Goal: Task Accomplishment & Management: Manage account settings

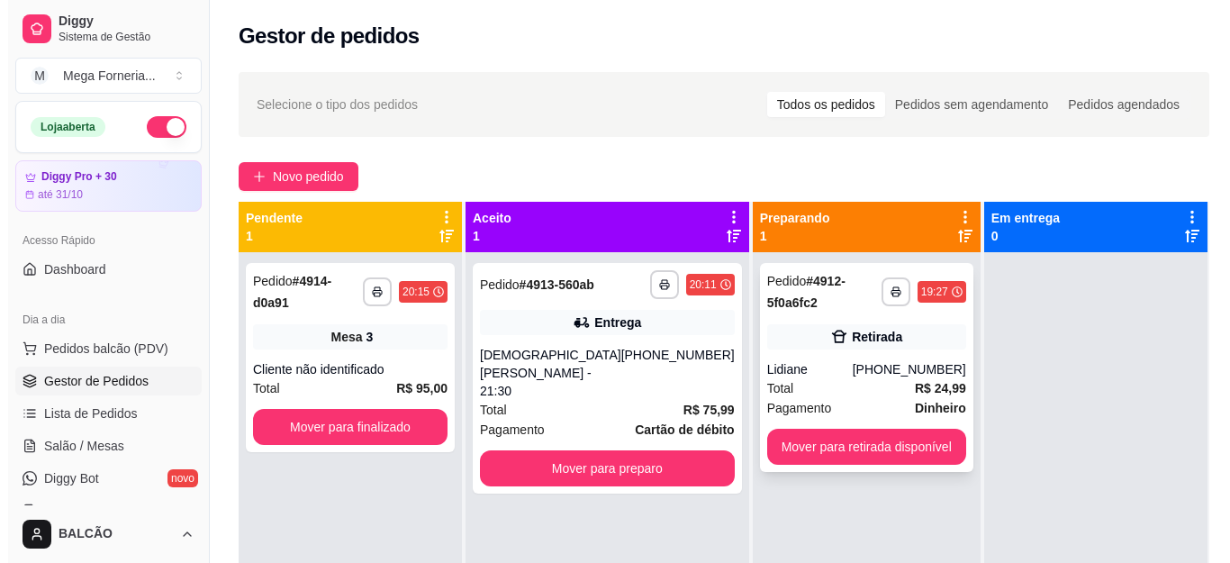
scroll to position [90, 0]
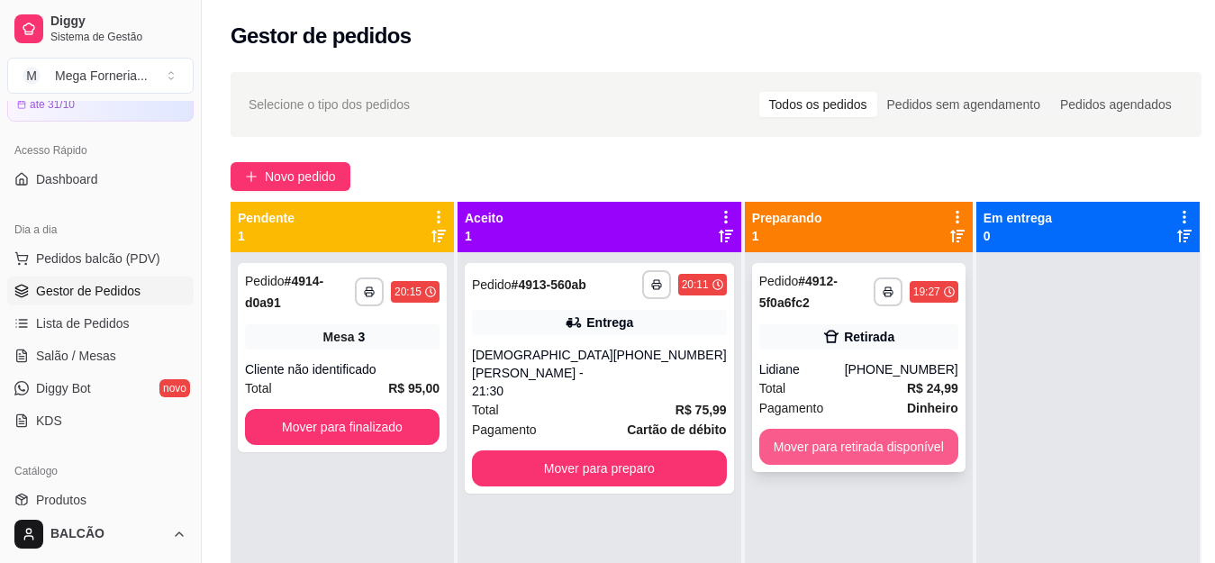
click at [809, 434] on button "Mover para retirada disponível" at bounding box center [858, 447] width 199 height 36
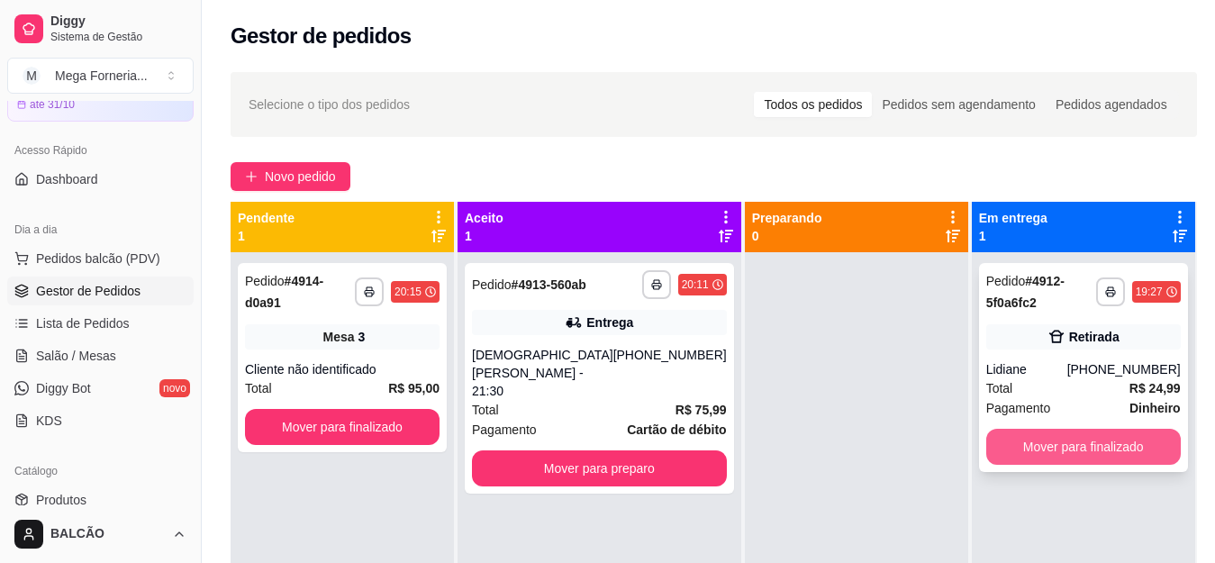
click at [1001, 450] on button "Mover para finalizado" at bounding box center [1083, 447] width 194 height 36
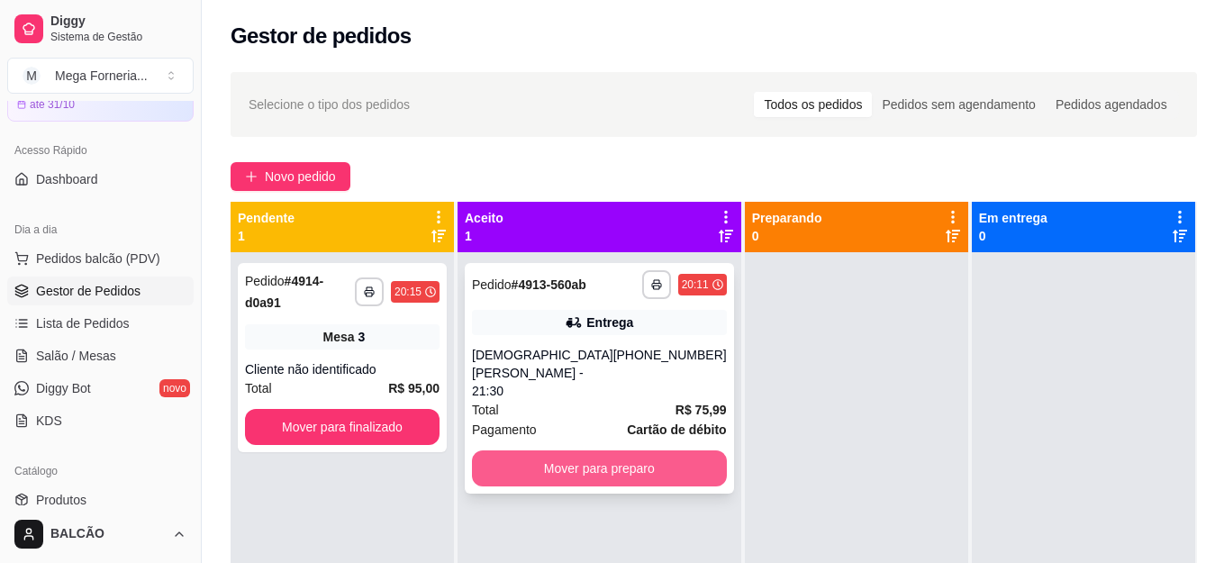
click at [670, 450] on button "Mover para preparo" at bounding box center [599, 468] width 255 height 36
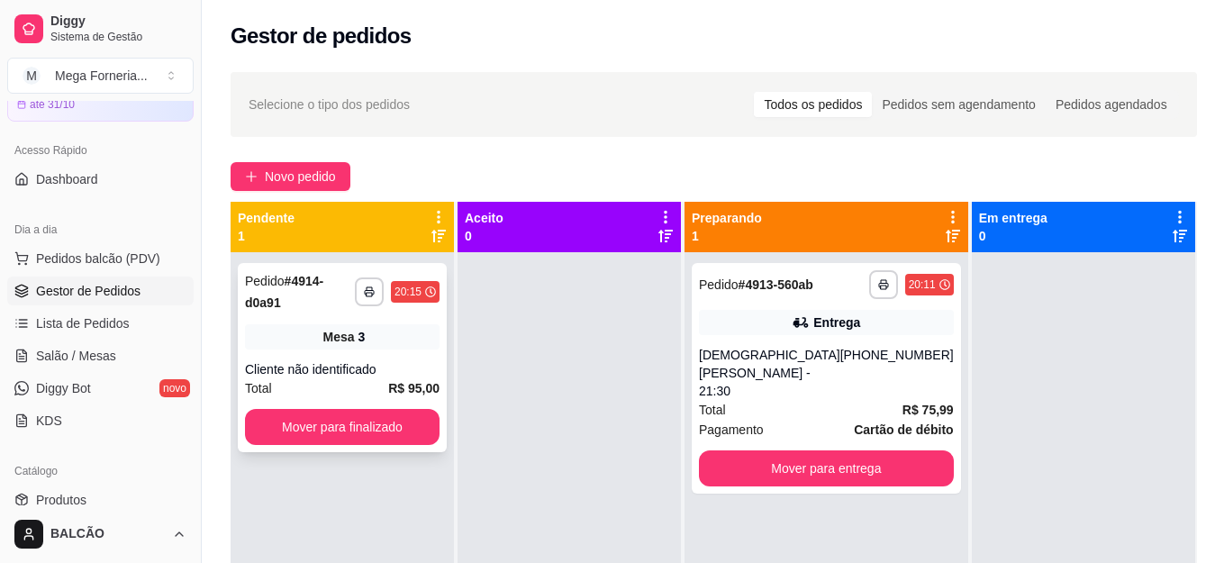
click at [377, 324] on div "Mesa 3" at bounding box center [342, 336] width 194 height 25
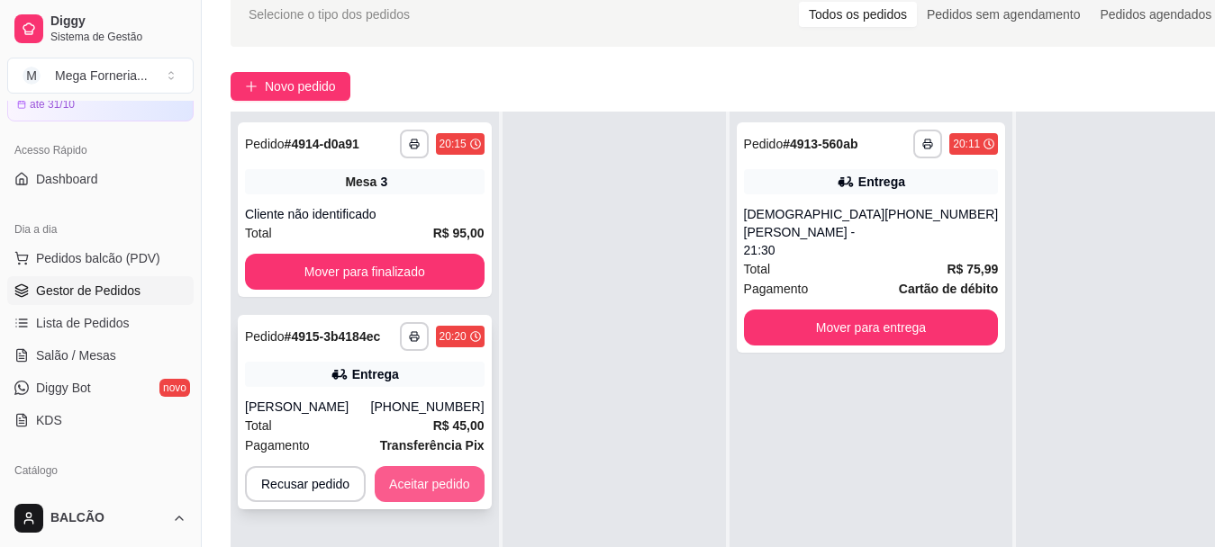
click at [456, 473] on button "Aceitar pedido" at bounding box center [430, 484] width 110 height 36
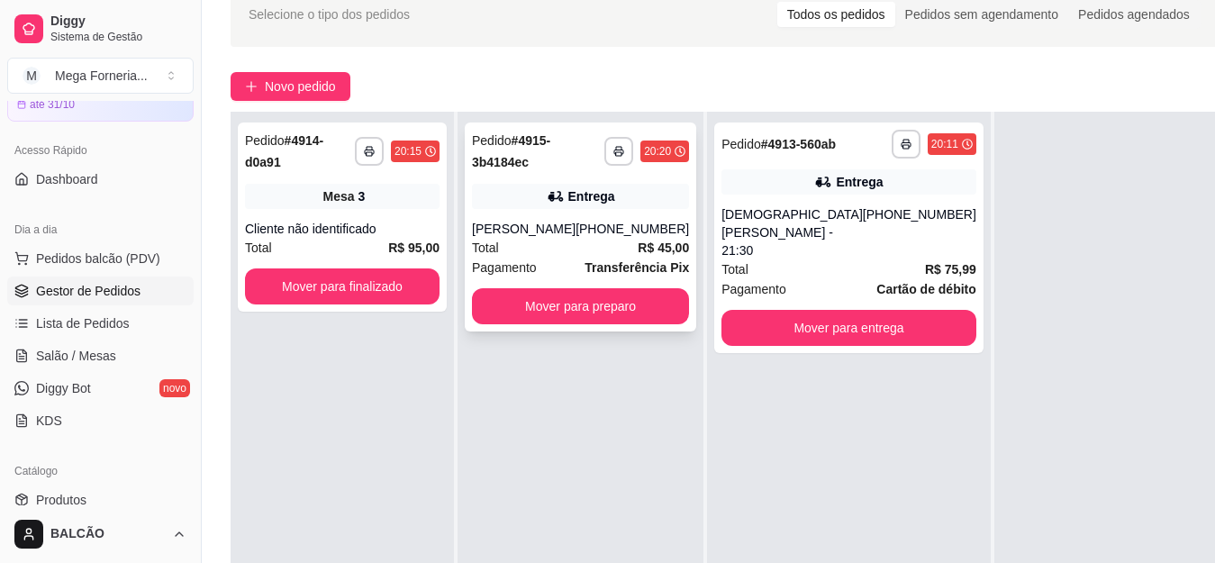
click at [576, 207] on div "Entrega" at bounding box center [580, 196] width 217 height 25
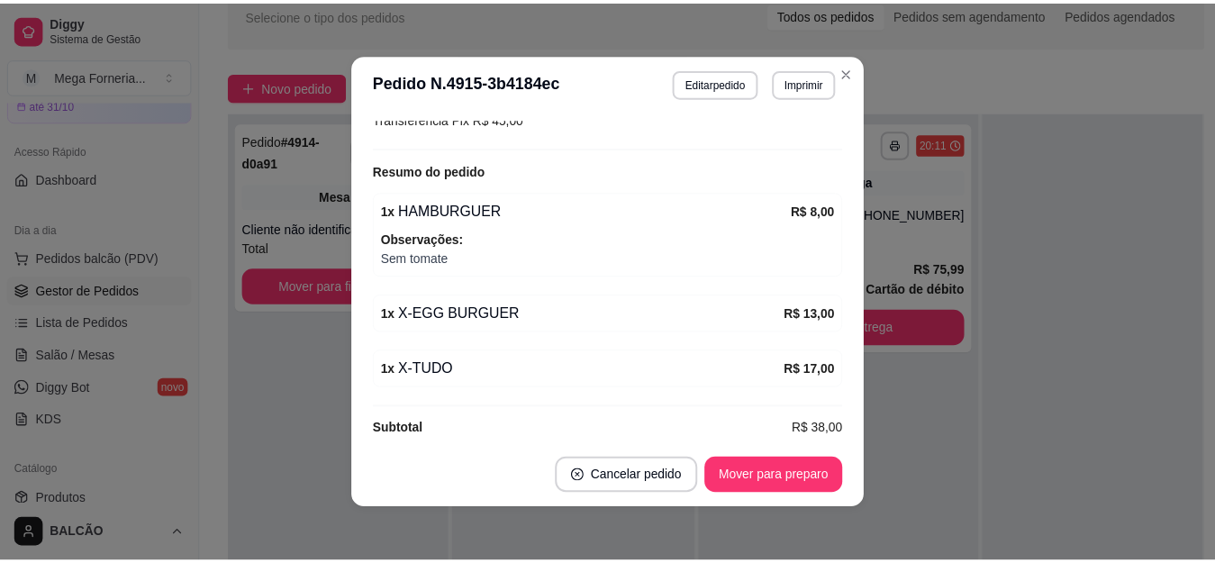
scroll to position [4, 0]
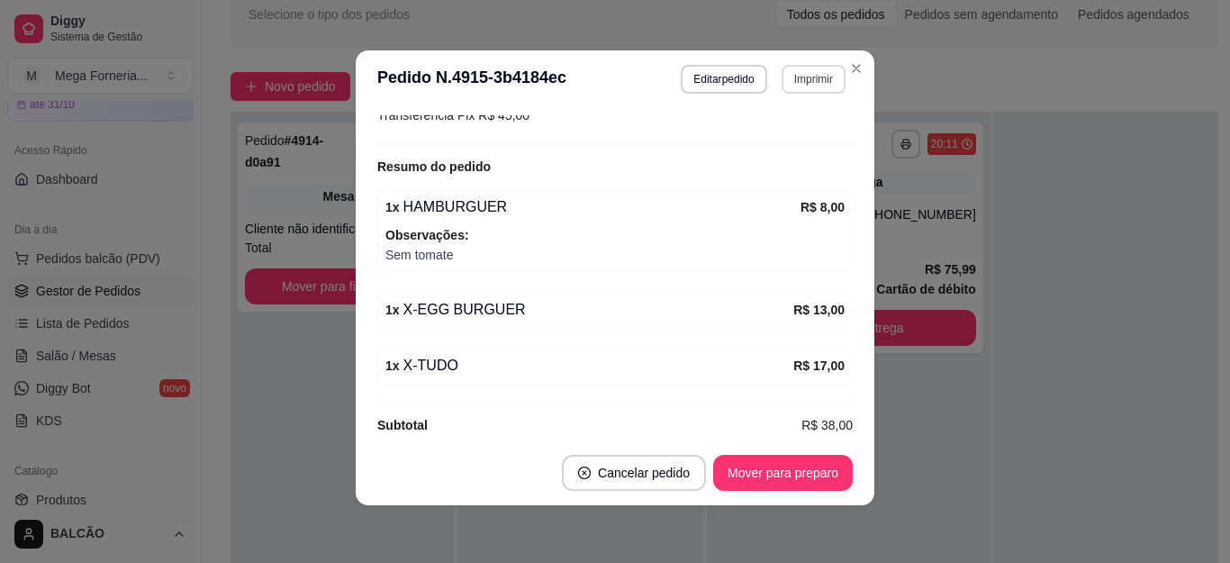
click at [796, 88] on button "Imprimir" at bounding box center [814, 79] width 64 height 29
click at [762, 143] on button "IMPRESSORA" at bounding box center [775, 142] width 131 height 29
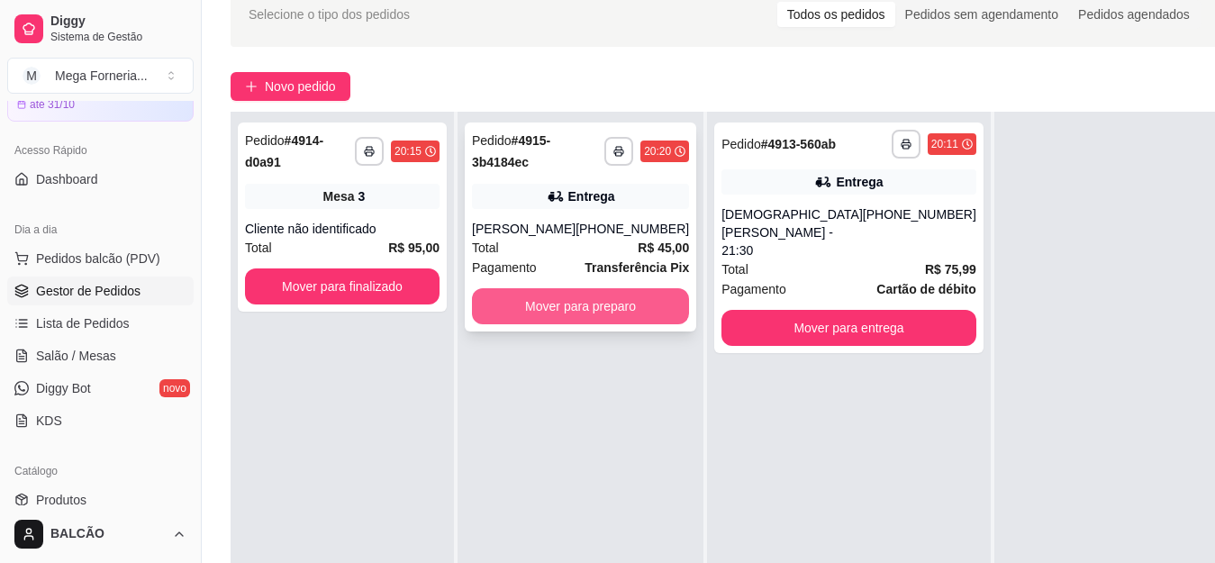
click at [559, 302] on button "Mover para preparo" at bounding box center [580, 306] width 217 height 36
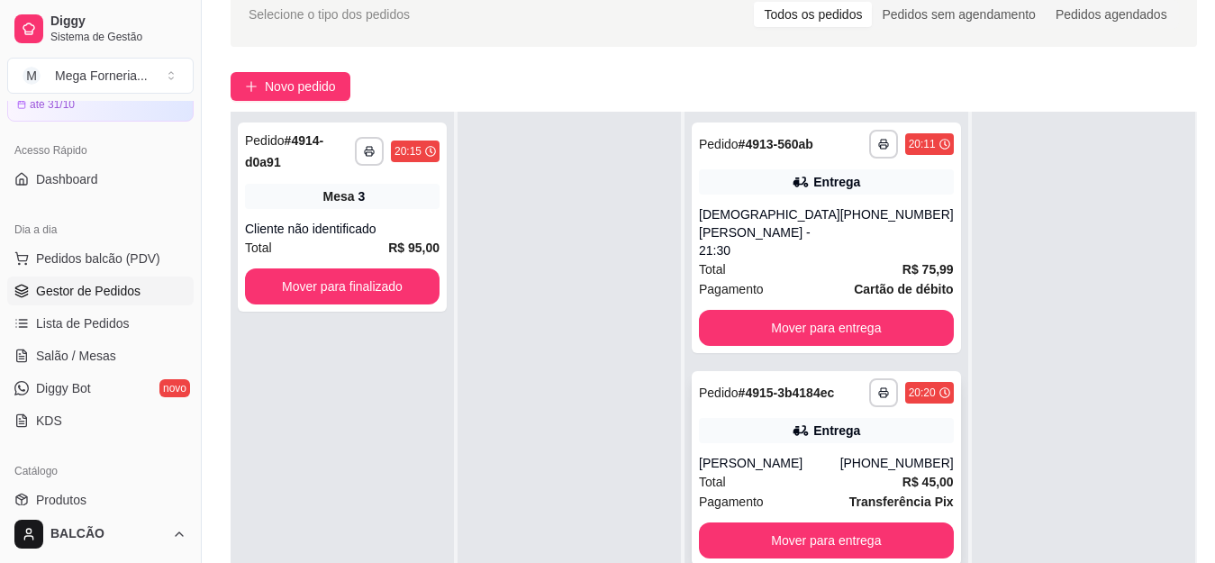
scroll to position [275, 0]
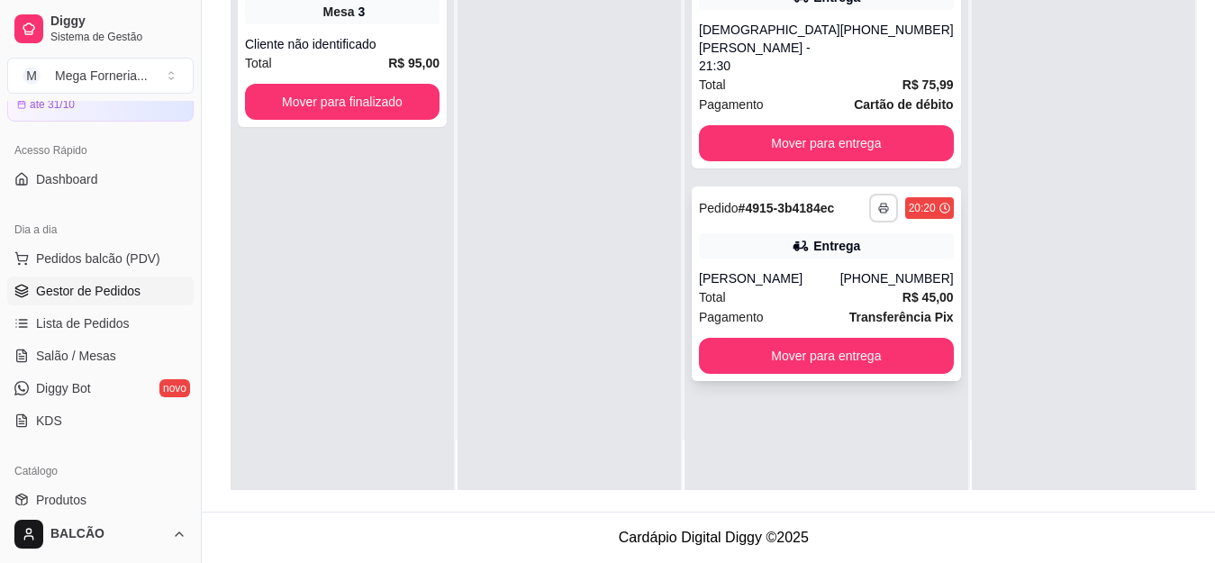
click at [879, 207] on icon "button" at bounding box center [883, 209] width 9 height 5
click at [814, 263] on button "IMPRESSORA" at bounding box center [801, 260] width 131 height 29
click at [840, 272] on div "[PHONE_NUMBER]" at bounding box center [896, 278] width 113 height 18
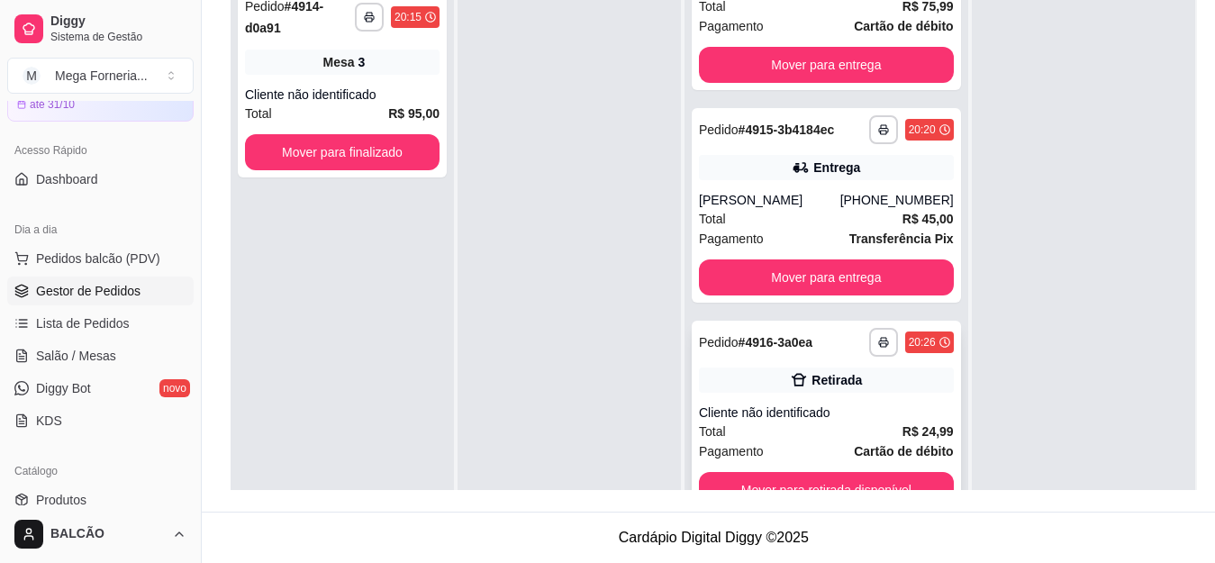
scroll to position [50, 0]
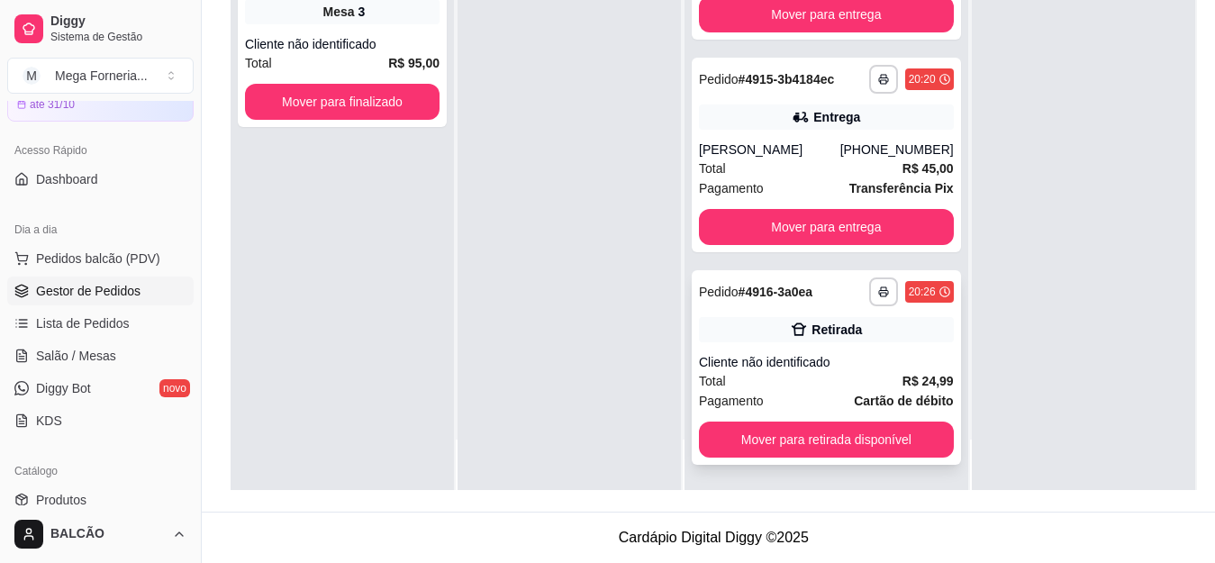
click at [831, 354] on div "Cliente não identificado" at bounding box center [826, 362] width 255 height 18
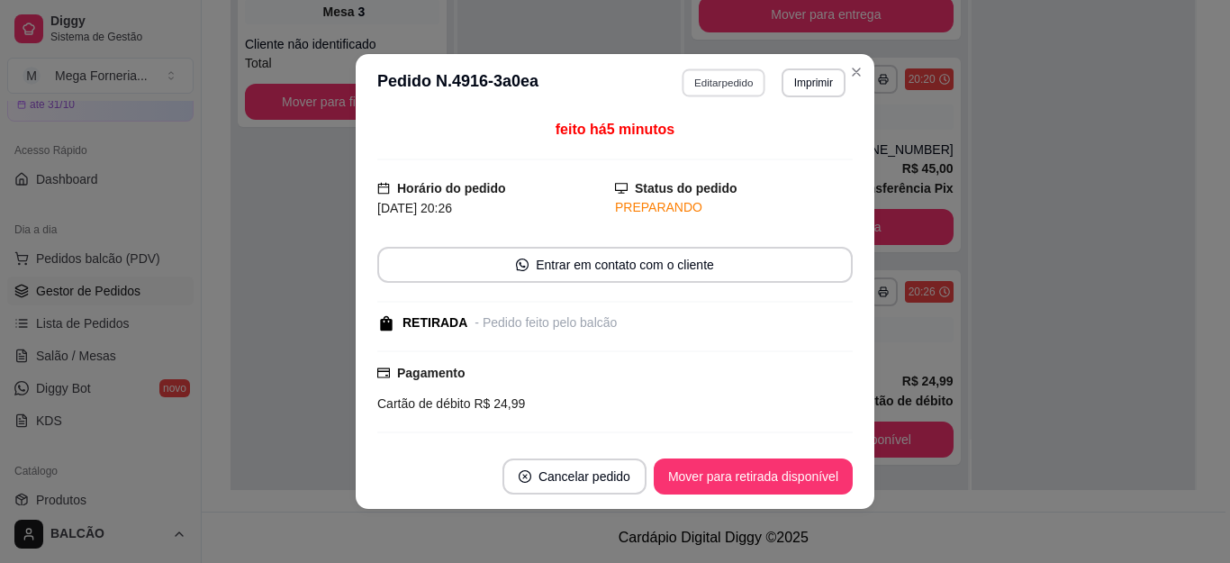
click at [700, 93] on button "Editar pedido" at bounding box center [724, 82] width 84 height 28
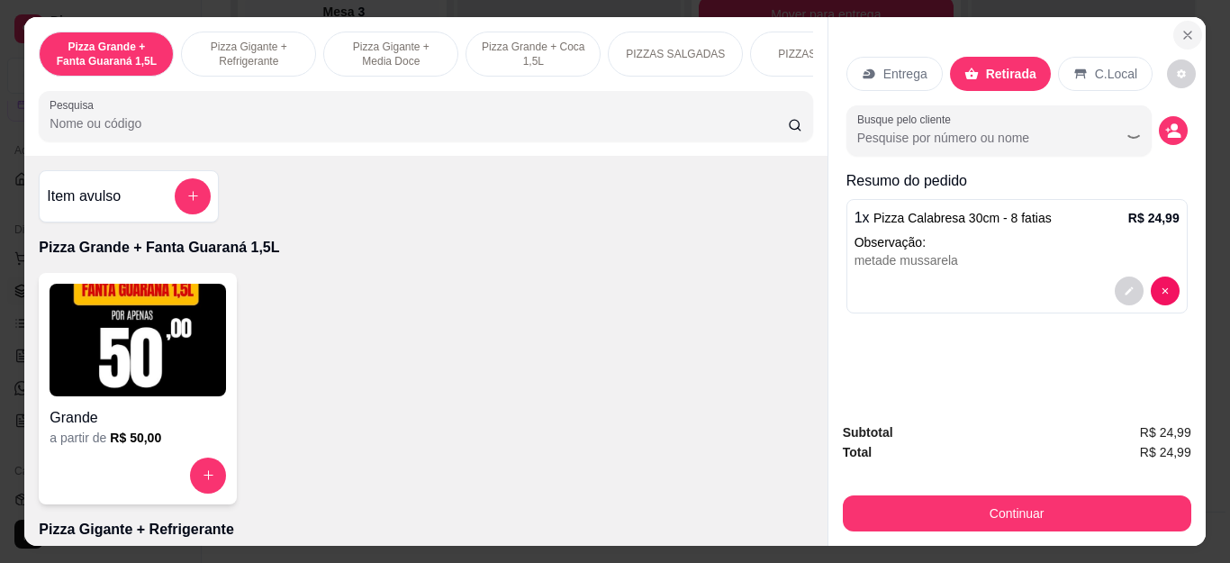
click at [1180, 28] on icon "Close" at bounding box center [1187, 35] width 14 height 14
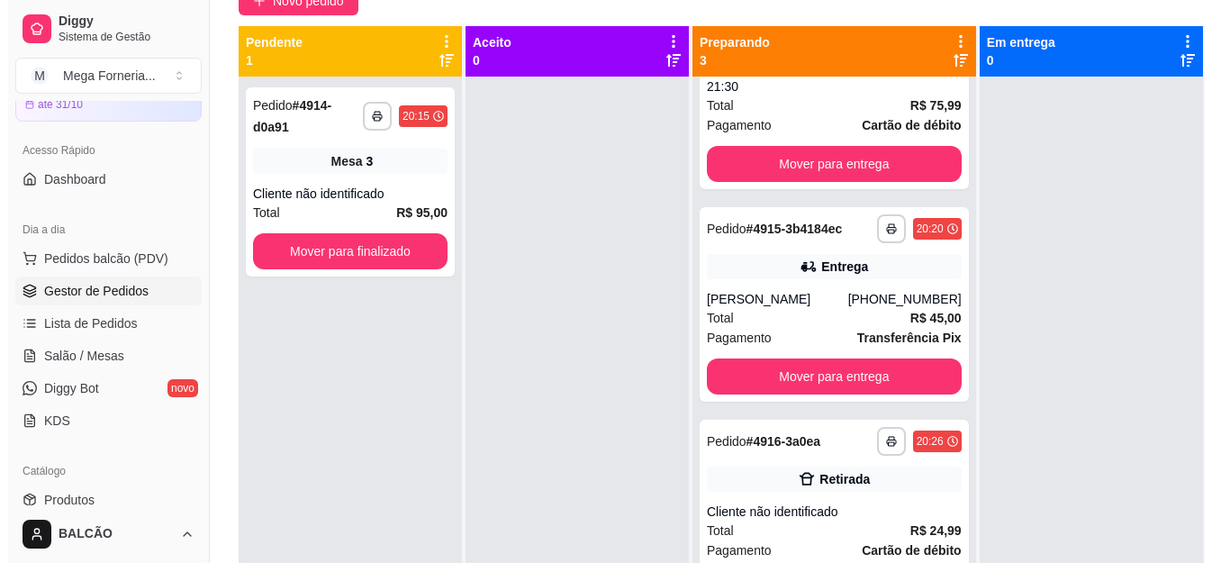
scroll to position [95, 0]
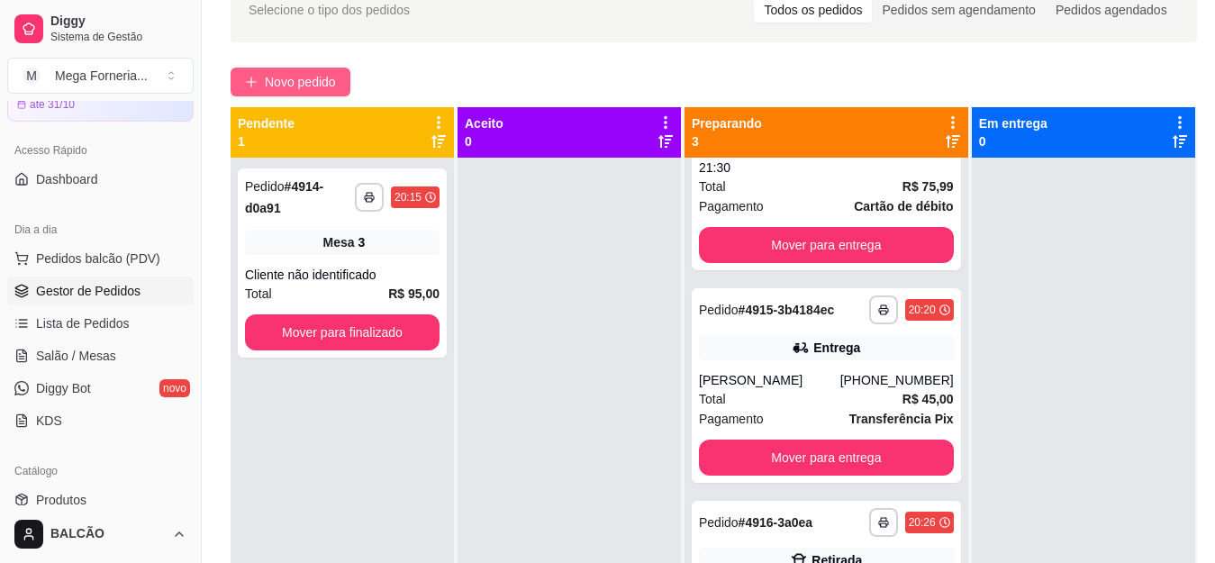
click at [295, 83] on span "Novo pedido" at bounding box center [300, 82] width 71 height 20
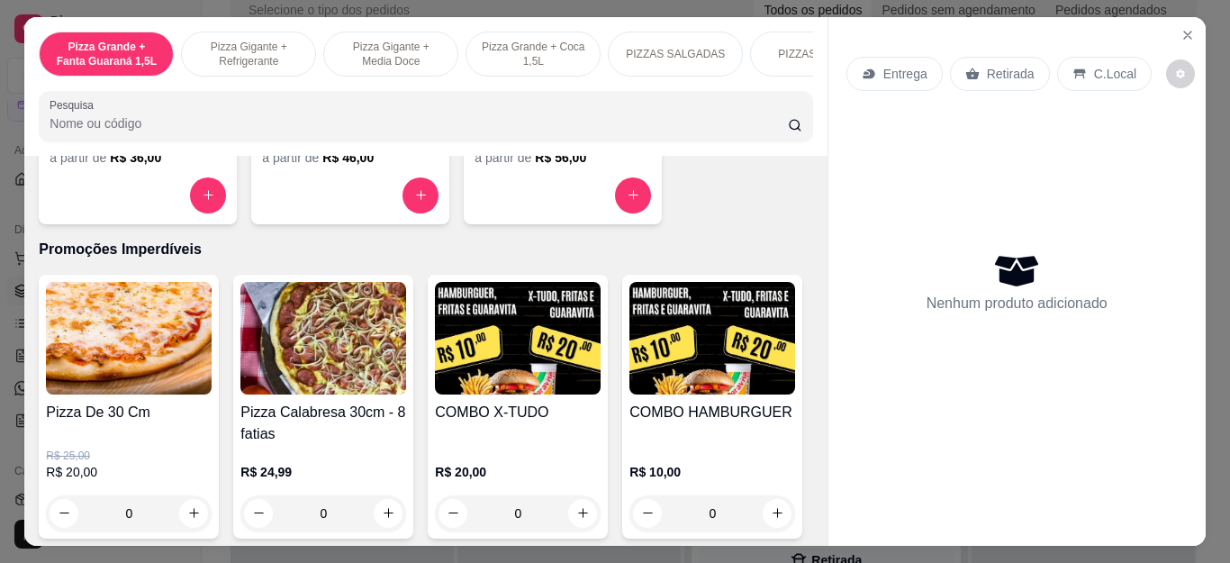
scroll to position [1891, 0]
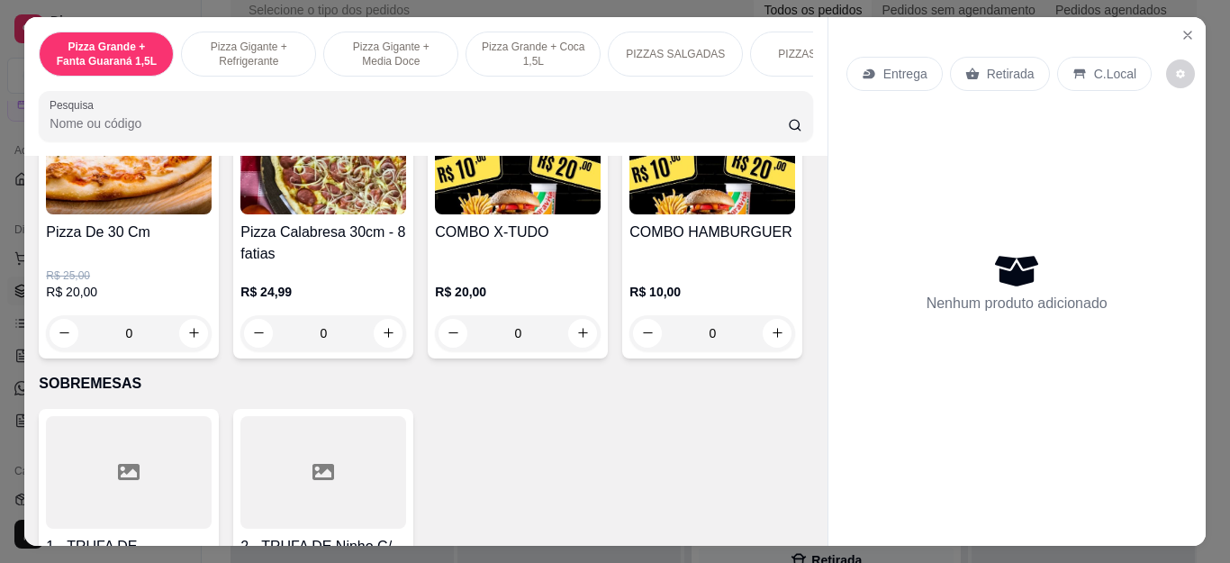
click at [193, 332] on div "0" at bounding box center [129, 333] width 166 height 36
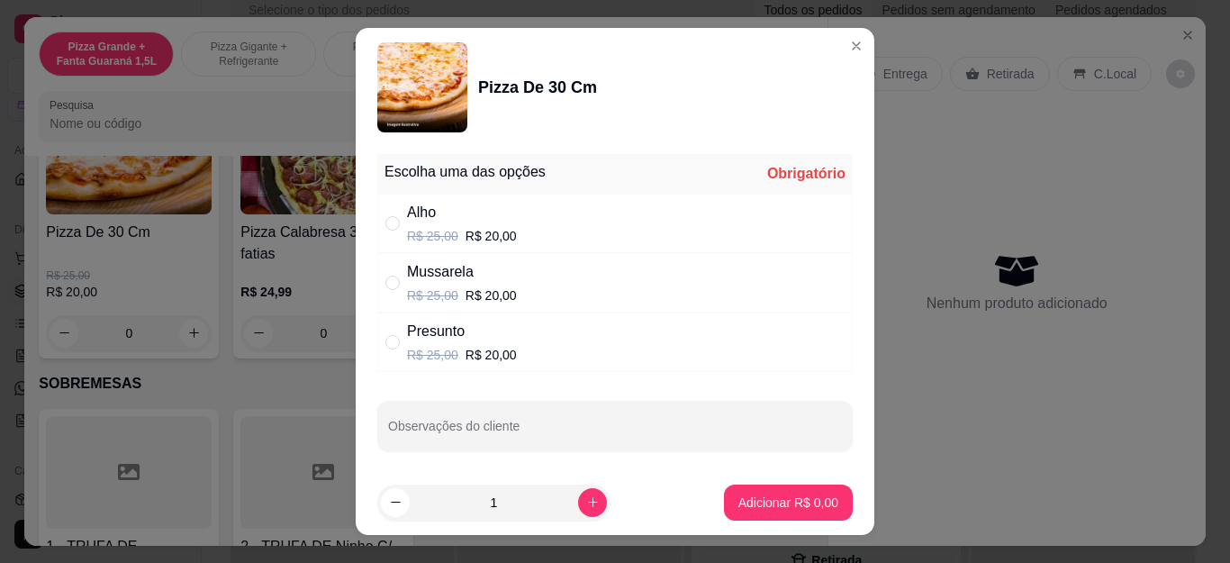
click at [486, 224] on div "Alho R$ 25,00 R$ 20,00" at bounding box center [462, 223] width 110 height 43
radio input "true"
click at [810, 497] on p "Adicionar R$ 20,00" at bounding box center [784, 502] width 107 height 18
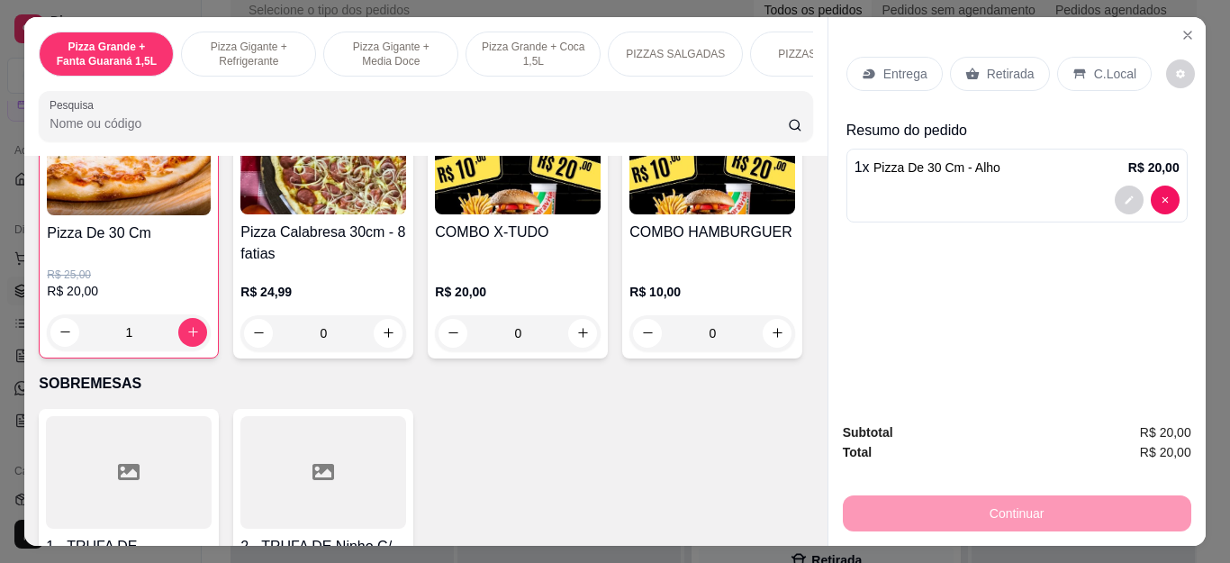
type input "1"
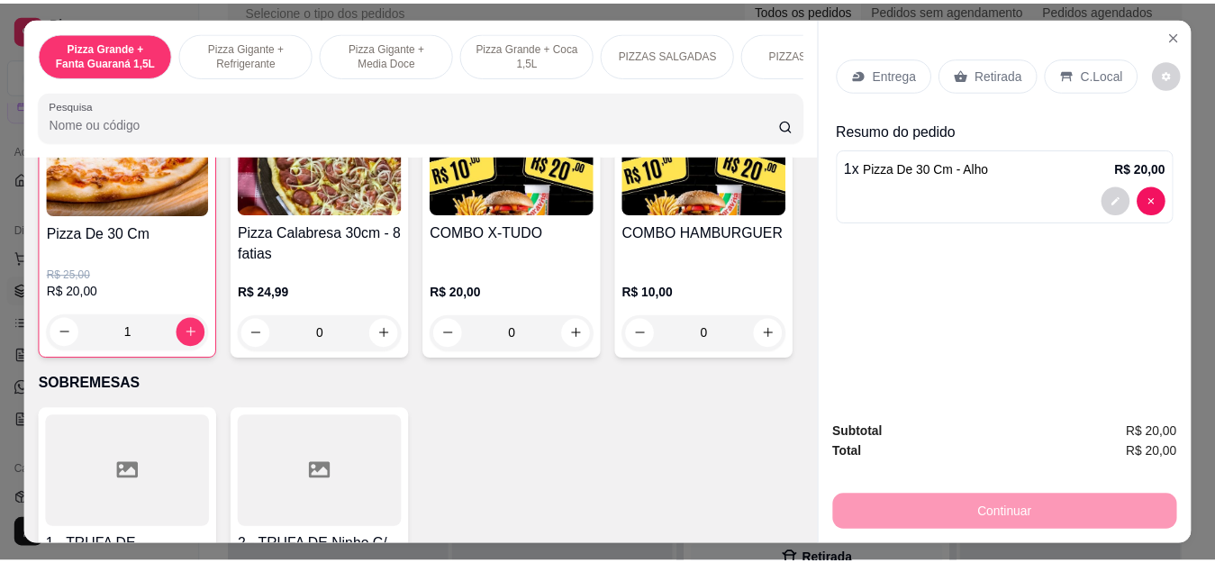
scroll to position [1892, 0]
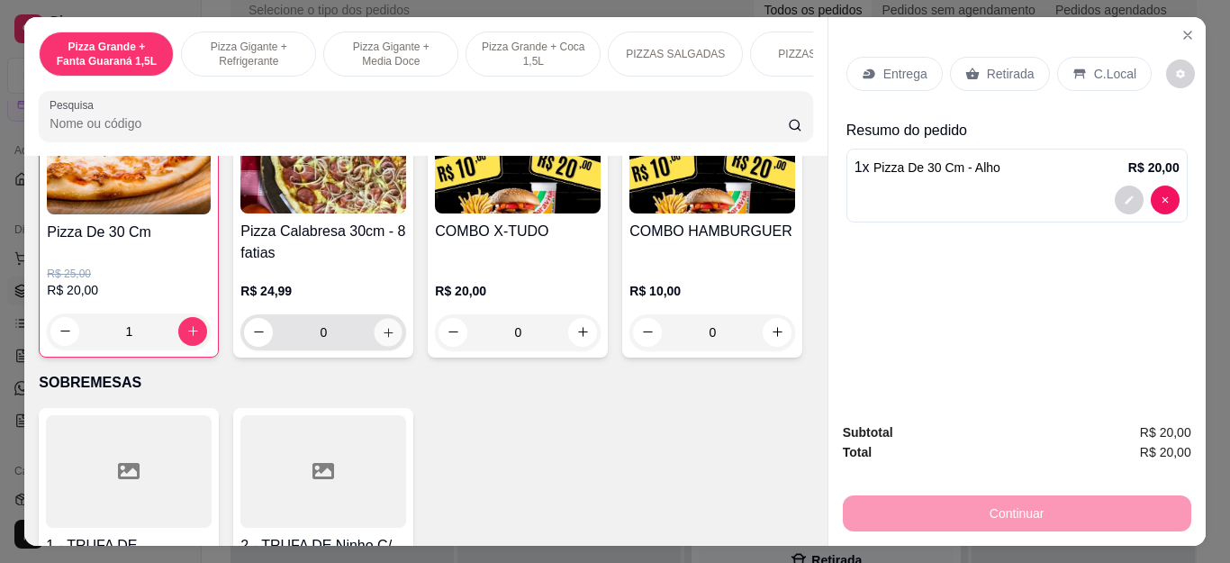
click at [384, 339] on icon "increase-product-quantity" at bounding box center [389, 332] width 14 height 14
type input "1"
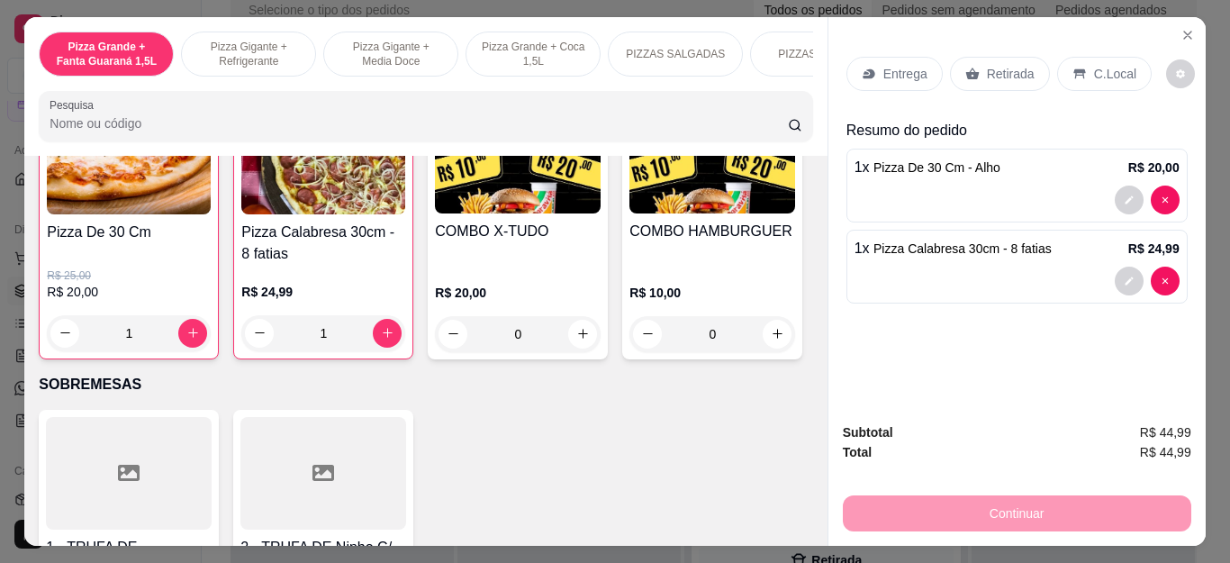
click at [975, 65] on div "Retirada" at bounding box center [1000, 74] width 100 height 34
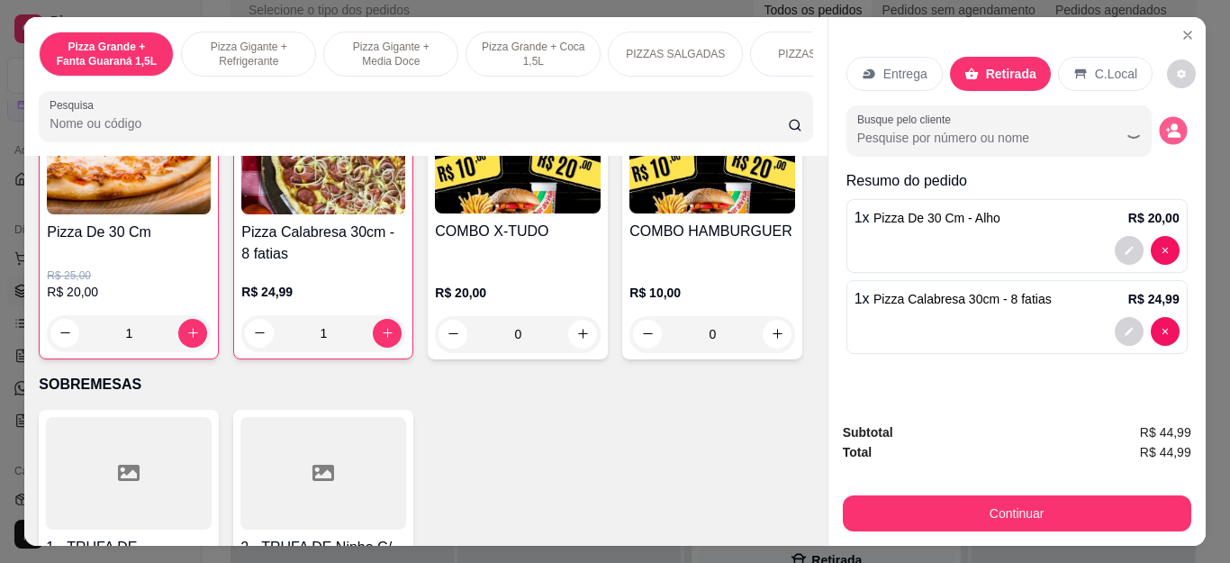
click at [1179, 123] on button "decrease-product-quantity" at bounding box center [1173, 130] width 28 height 28
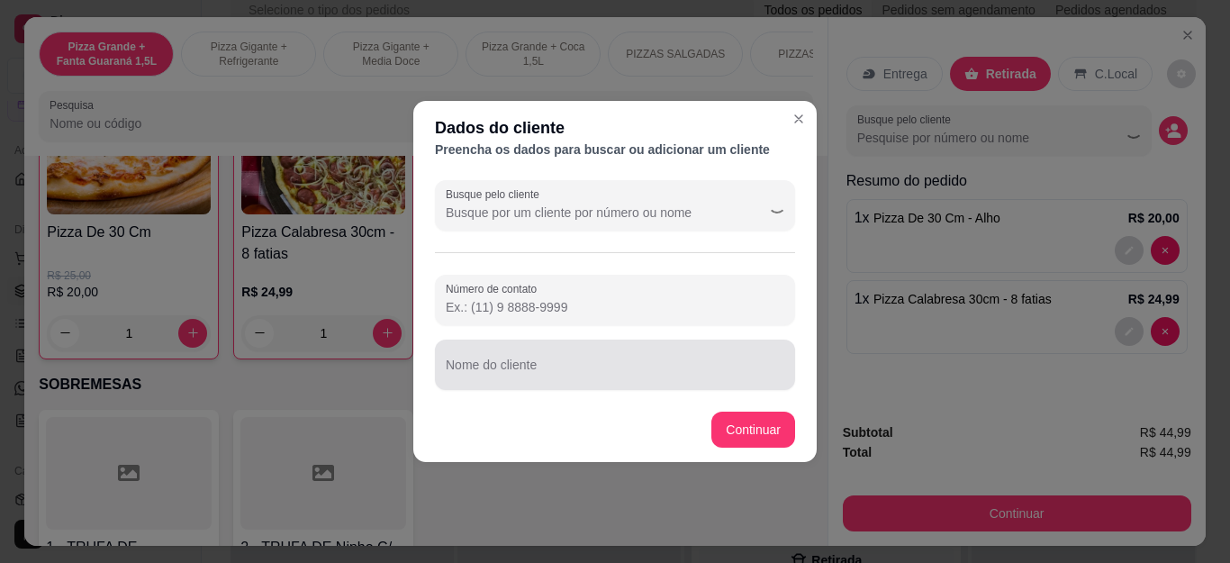
click at [531, 374] on input "Nome do cliente" at bounding box center [615, 372] width 339 height 18
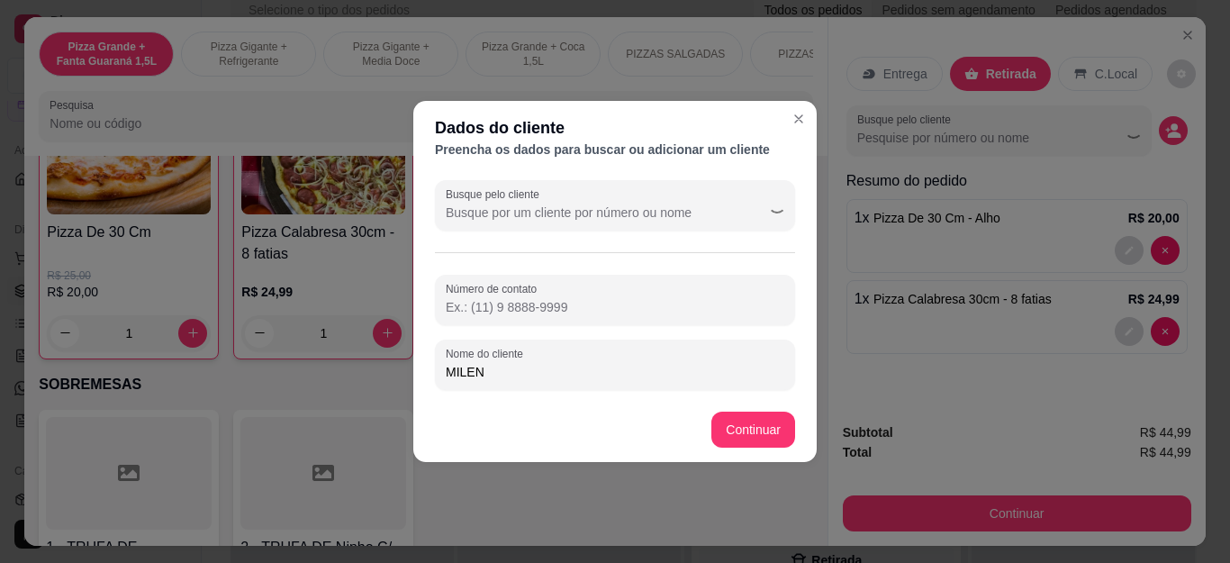
type input "MILENA"
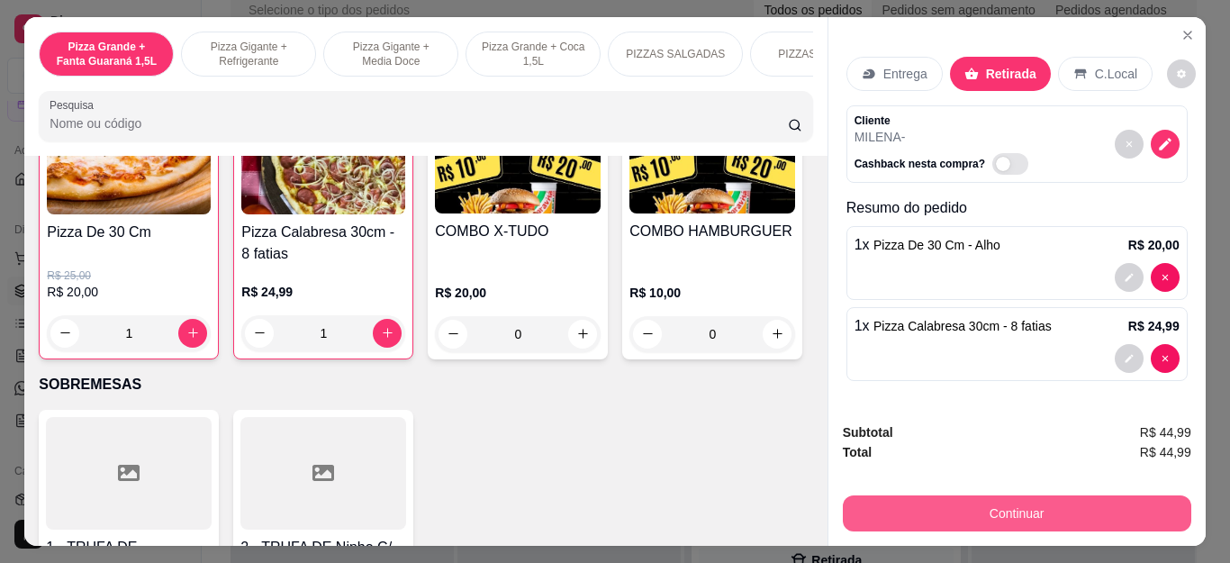
click at [1001, 501] on button "Continuar" at bounding box center [1017, 513] width 348 height 36
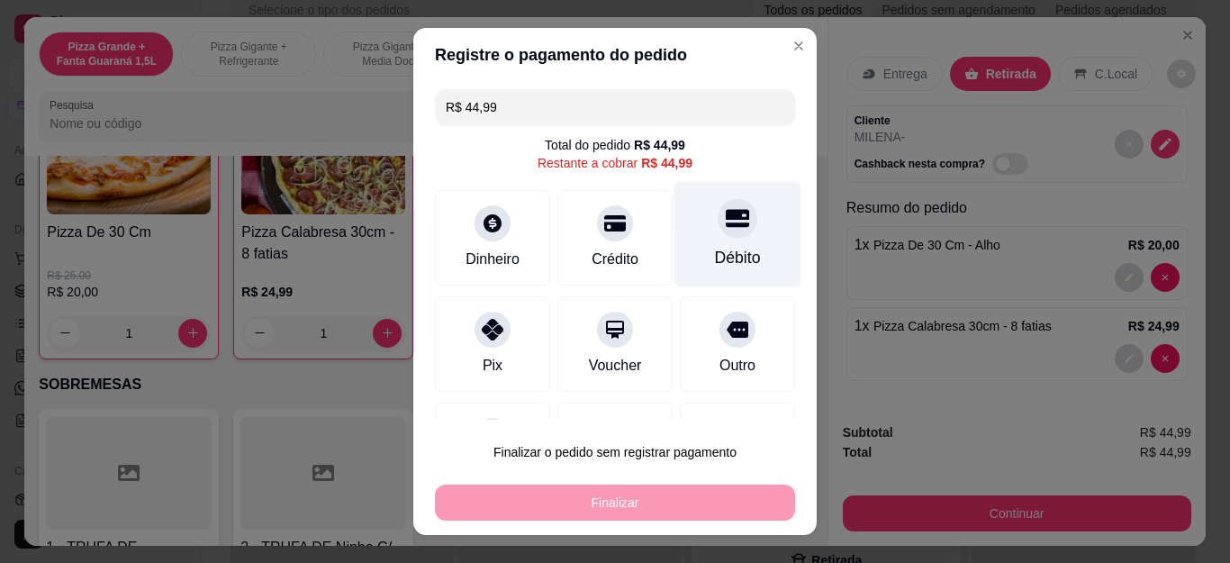
click at [720, 225] on div at bounding box center [738, 219] width 40 height 40
type input "R$ 0,00"
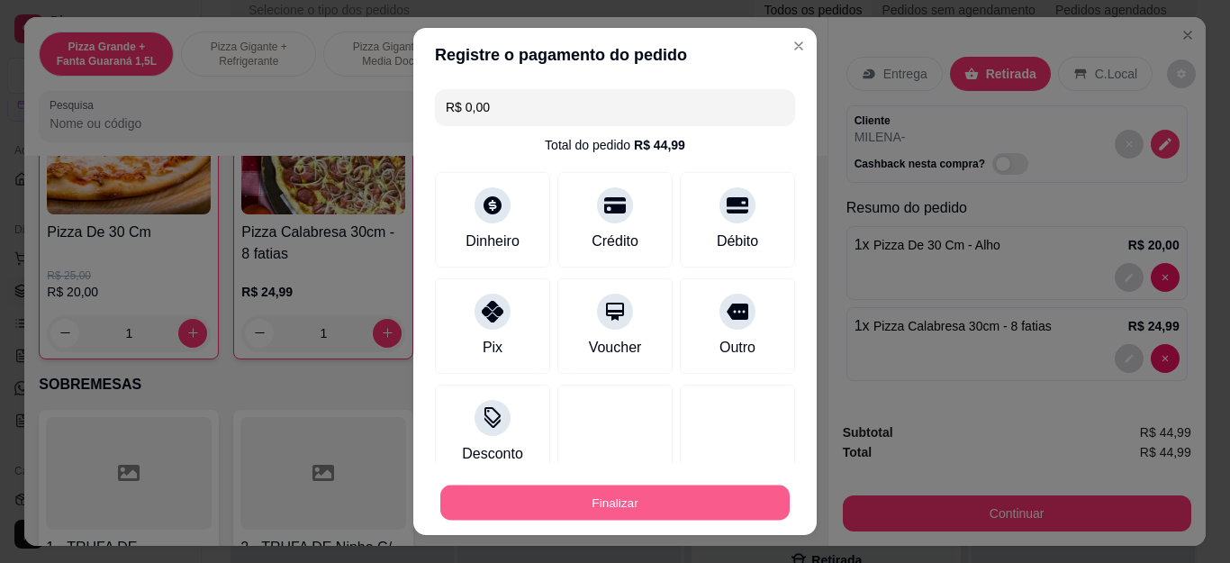
click at [710, 516] on button "Finalizar" at bounding box center [614, 501] width 349 height 35
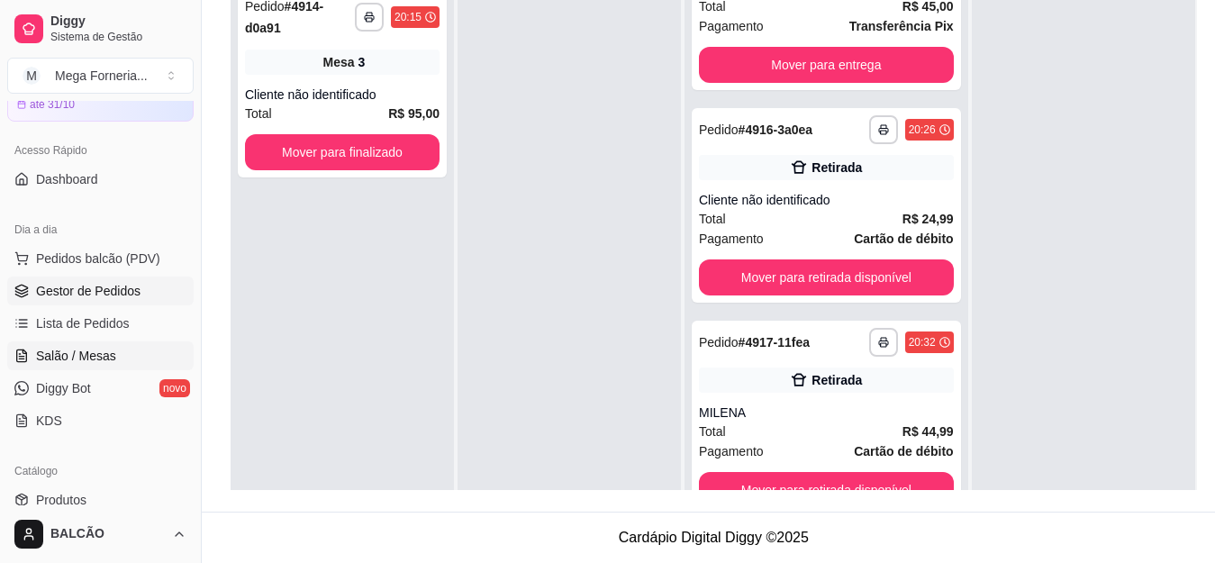
click at [80, 363] on span "Salão / Mesas" at bounding box center [76, 356] width 80 height 18
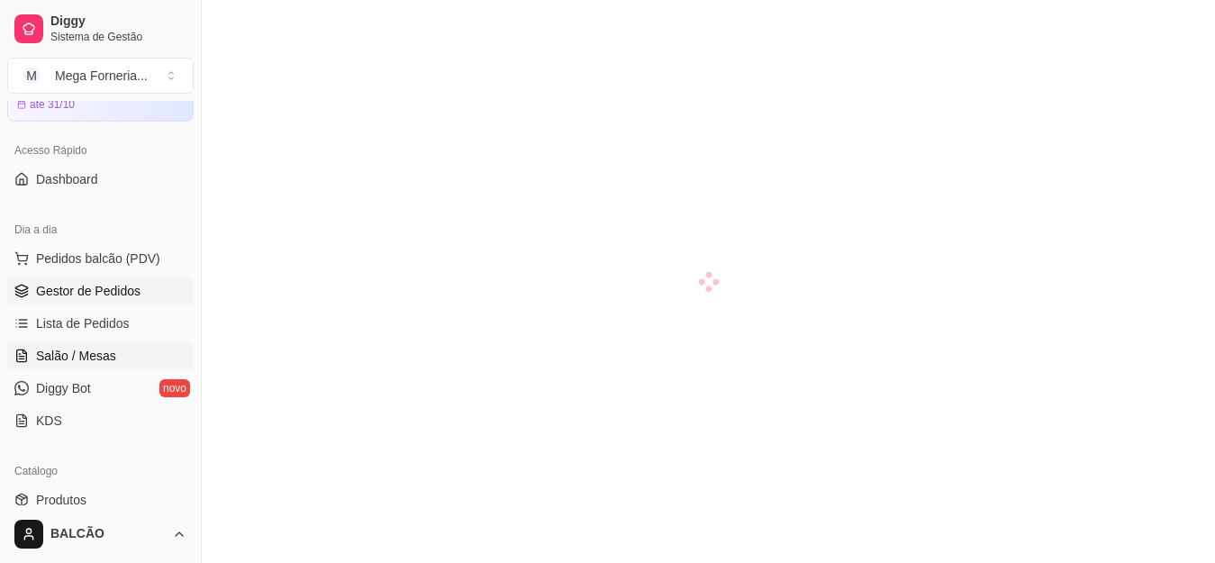
click at [81, 286] on span "Gestor de Pedidos" at bounding box center [88, 291] width 104 height 18
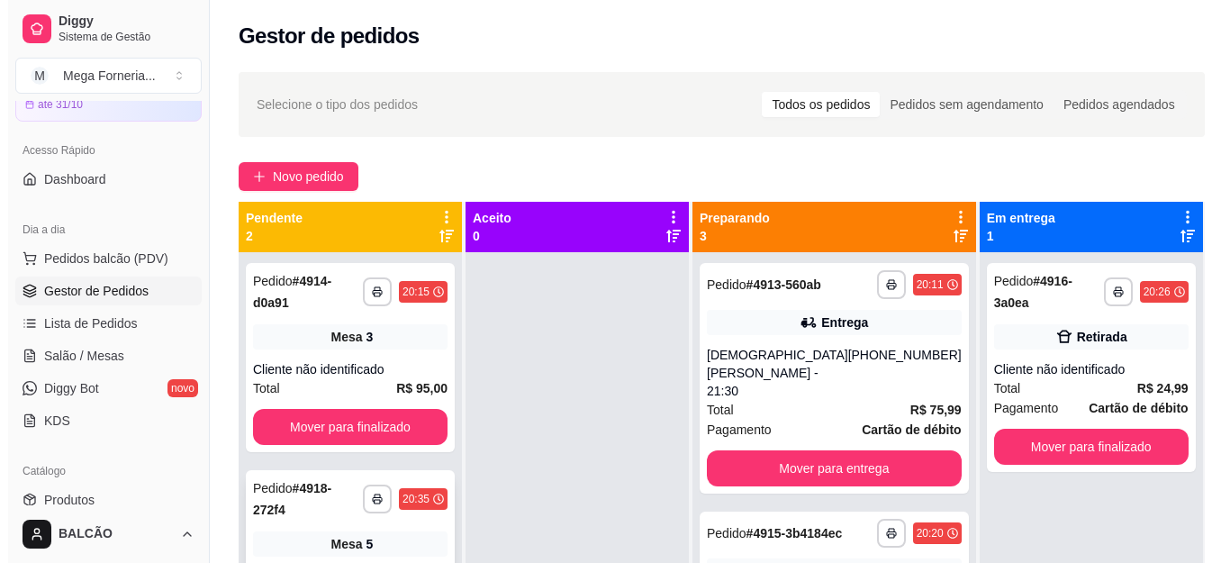
scroll to position [50, 0]
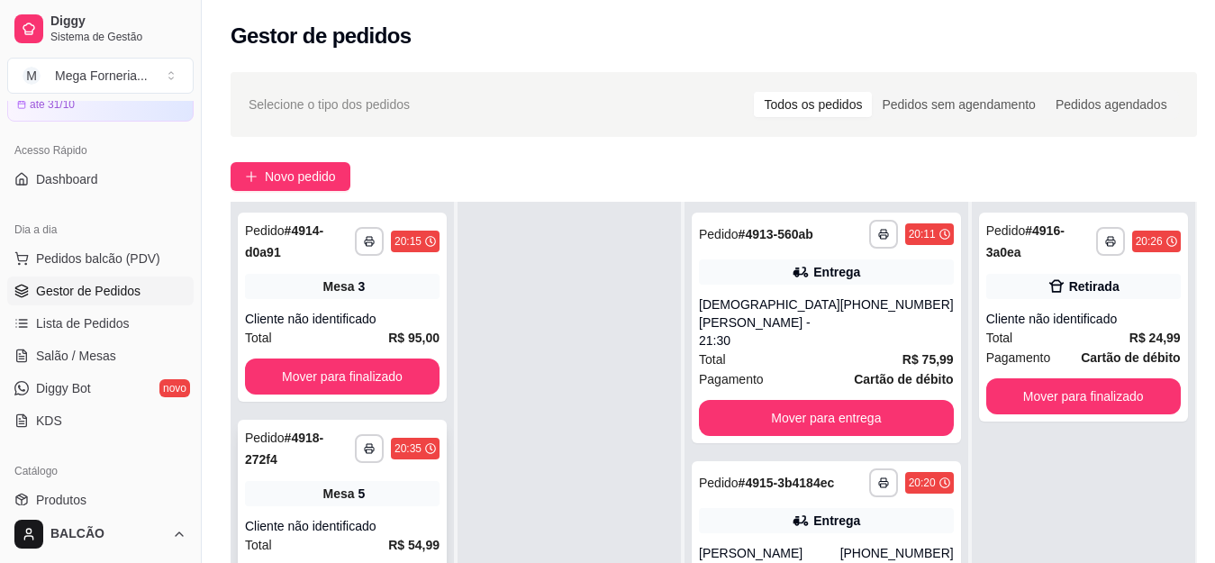
click at [376, 435] on button "button" at bounding box center [369, 448] width 29 height 29
click at [524, 466] on div at bounding box center [568, 483] width 223 height 563
click at [420, 481] on div "Mesa 5" at bounding box center [342, 493] width 194 height 25
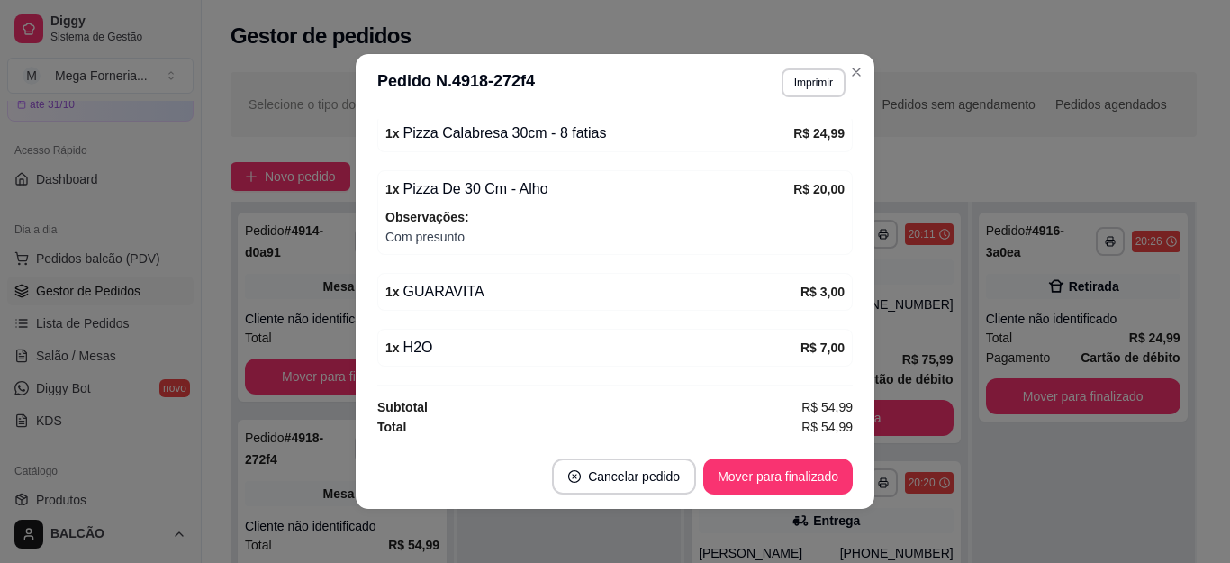
scroll to position [175, 0]
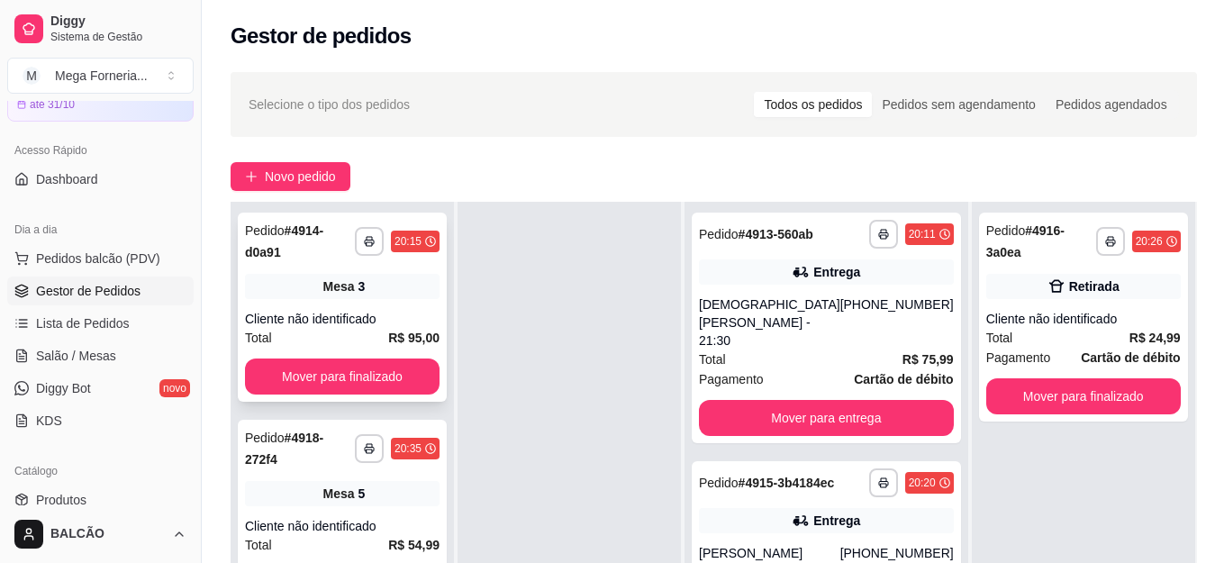
click at [295, 274] on div "Mesa 3" at bounding box center [342, 286] width 194 height 25
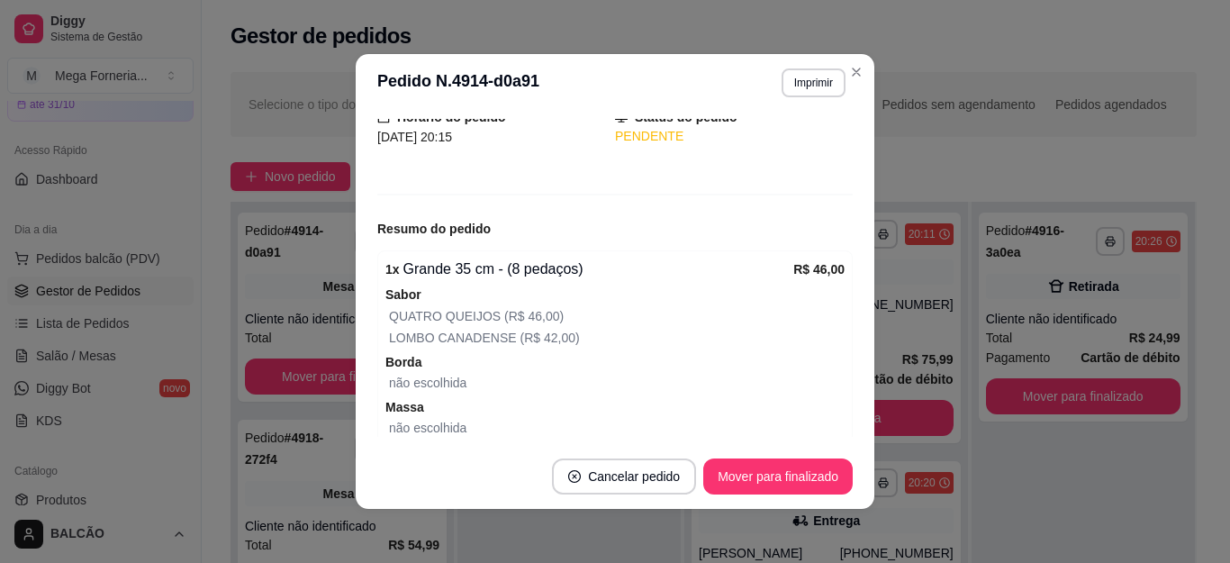
scroll to position [270, 0]
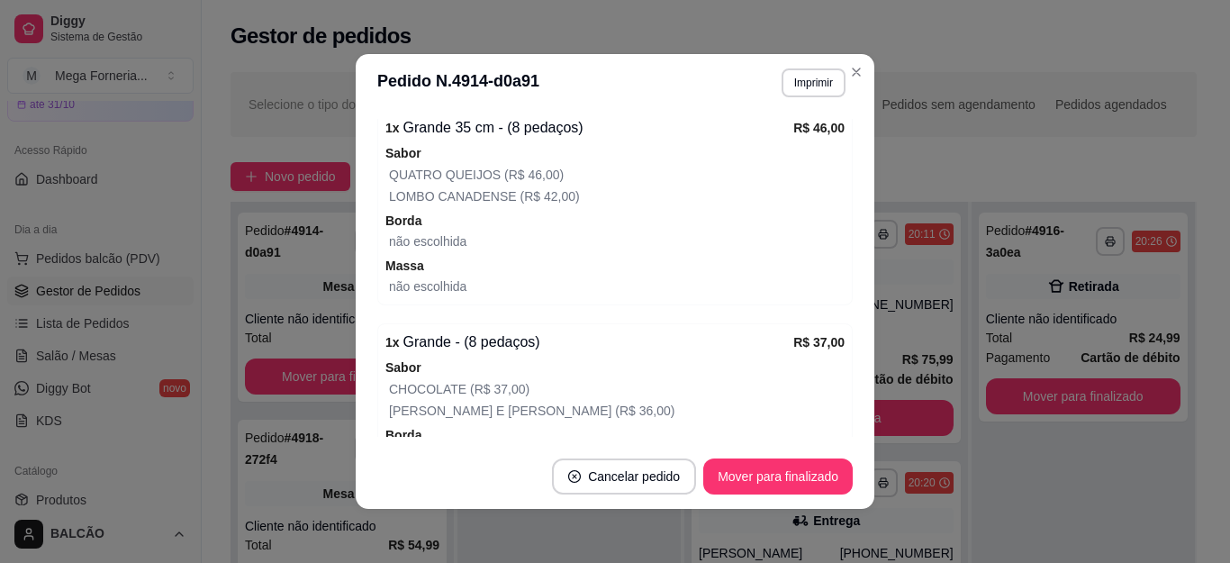
click at [517, 191] on span "(R$ 42,00)" at bounding box center [548, 196] width 63 height 14
click at [429, 369] on div "Sabor CHOCOLATE (R$ 37,00) ROMEU E [PERSON_NAME] (R$ 36,00)" at bounding box center [614, 389] width 459 height 65
click at [429, 368] on div "Sabor CHOCOLATE (R$ 37,00) ROMEU E [PERSON_NAME] (R$ 36,00)" at bounding box center [614, 389] width 459 height 65
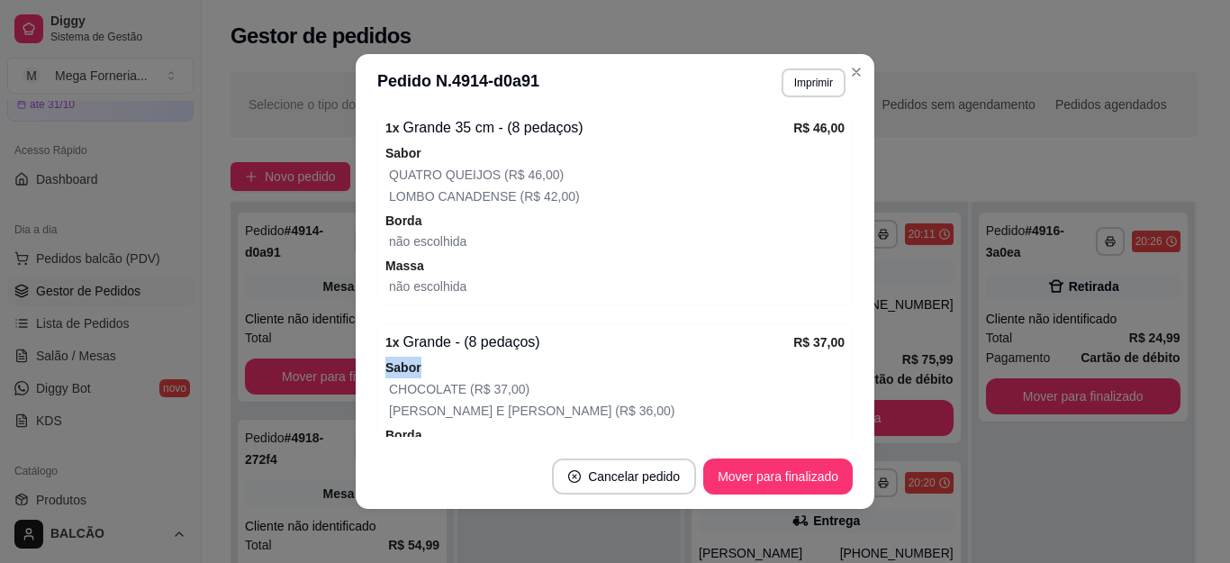
click at [429, 368] on div "Sabor CHOCOLATE (R$ 37,00) ROMEU E [PERSON_NAME] (R$ 36,00)" at bounding box center [614, 389] width 459 height 65
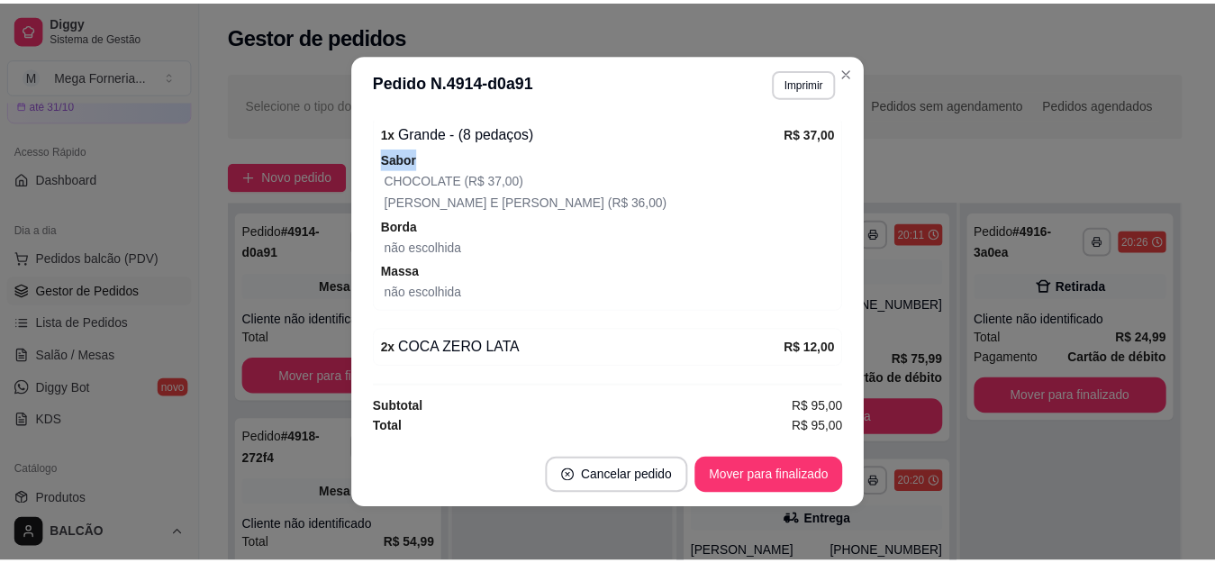
scroll to position [4, 0]
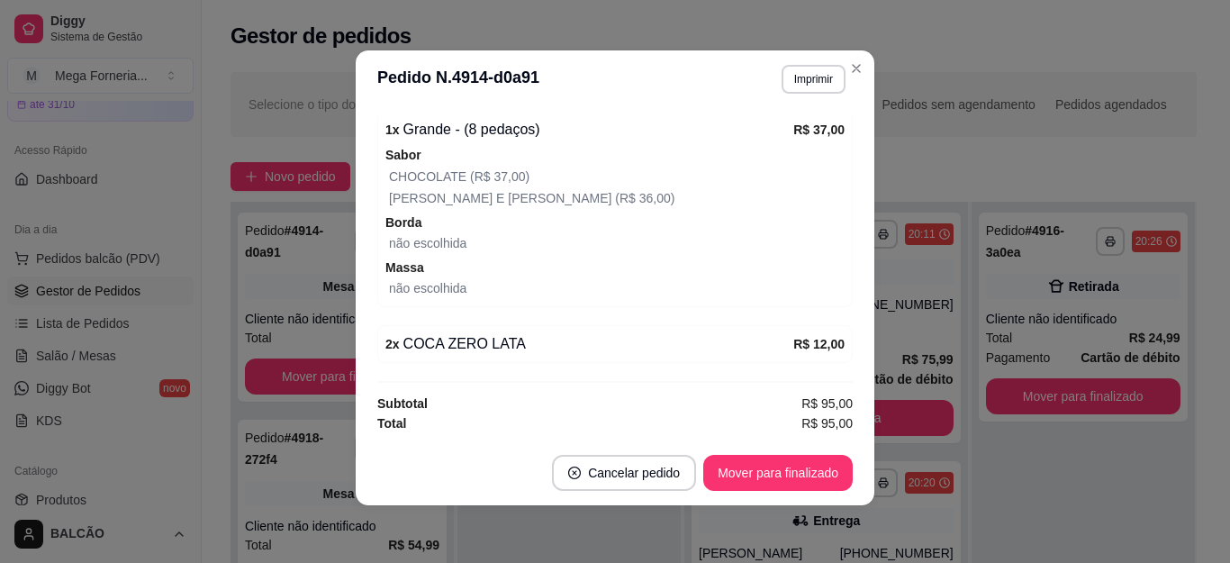
click at [402, 191] on span "[PERSON_NAME] E [PERSON_NAME]" at bounding box center [500, 198] width 222 height 14
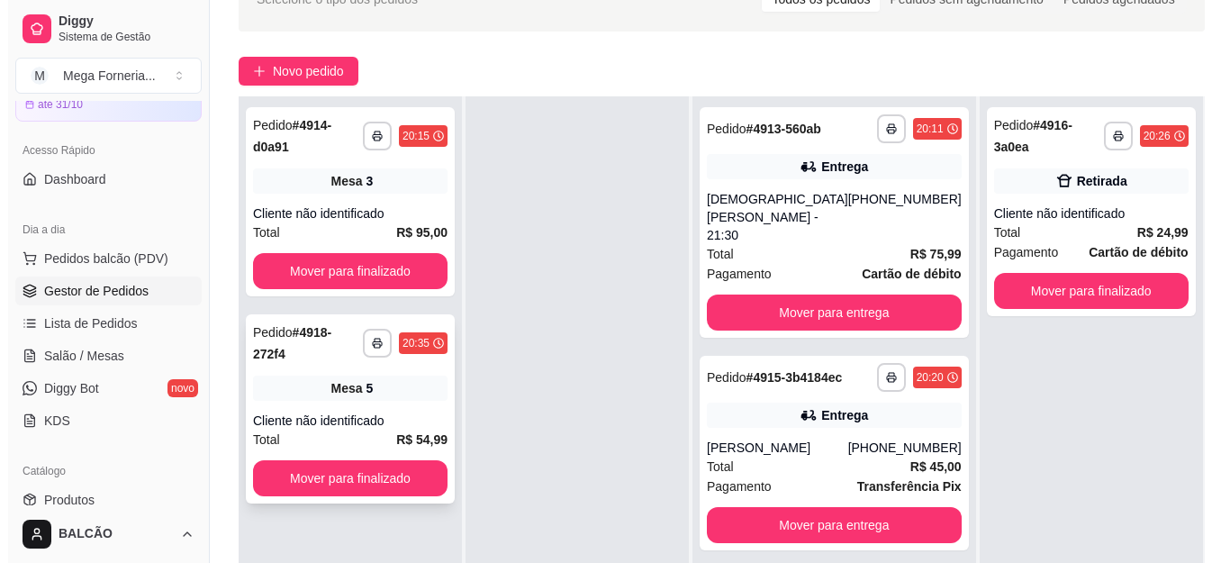
scroll to position [180, 0]
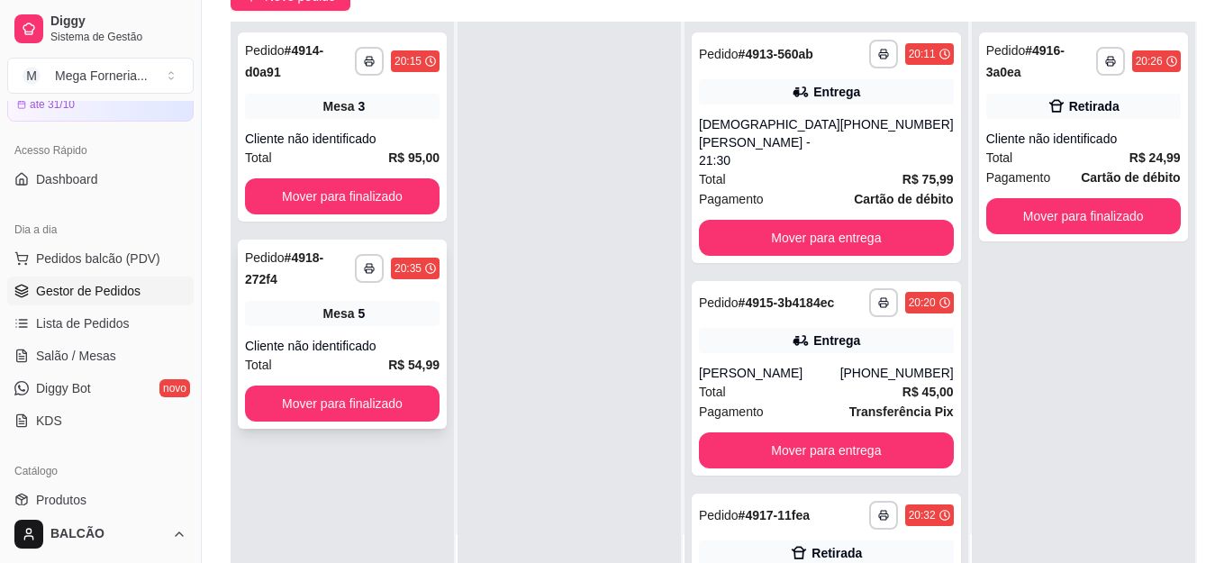
click at [326, 300] on div "**********" at bounding box center [342, 334] width 209 height 189
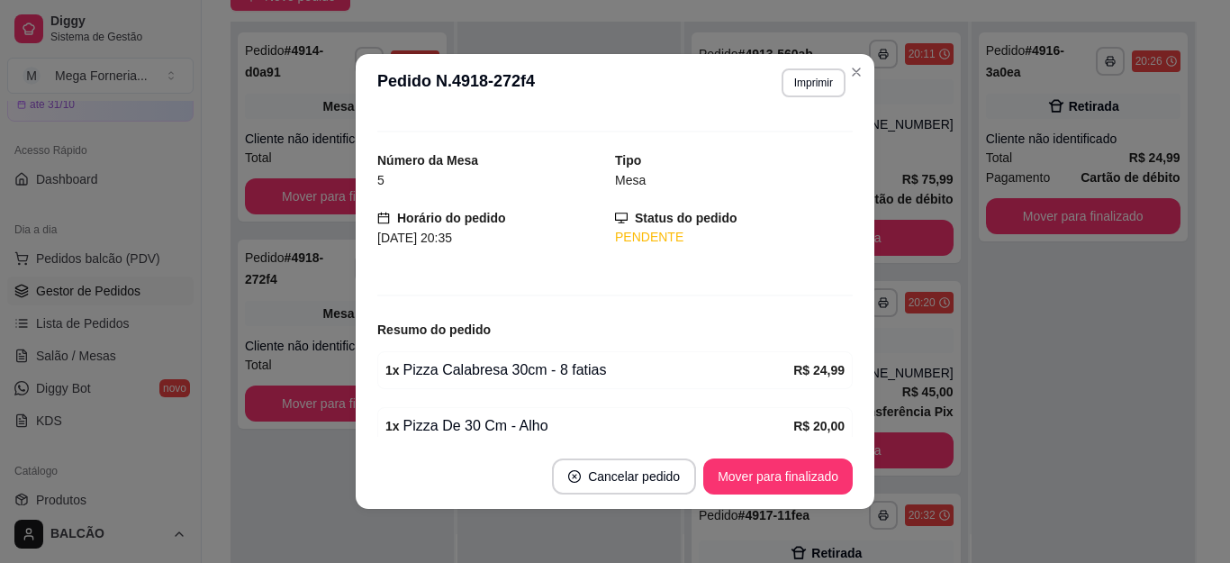
scroll to position [0, 0]
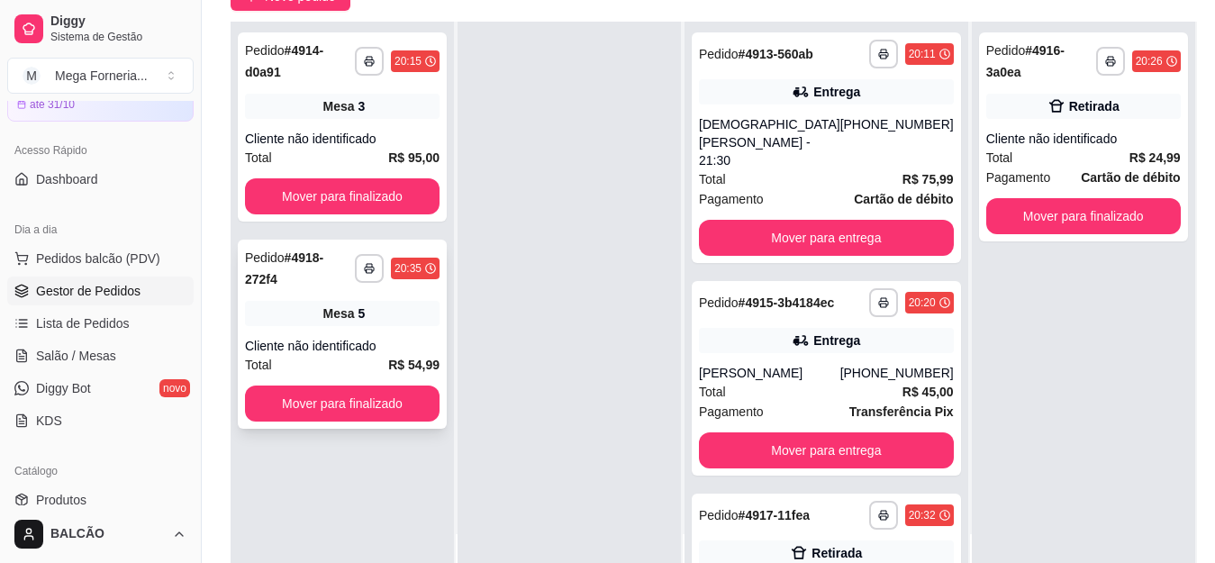
click at [316, 297] on div "**********" at bounding box center [342, 334] width 209 height 189
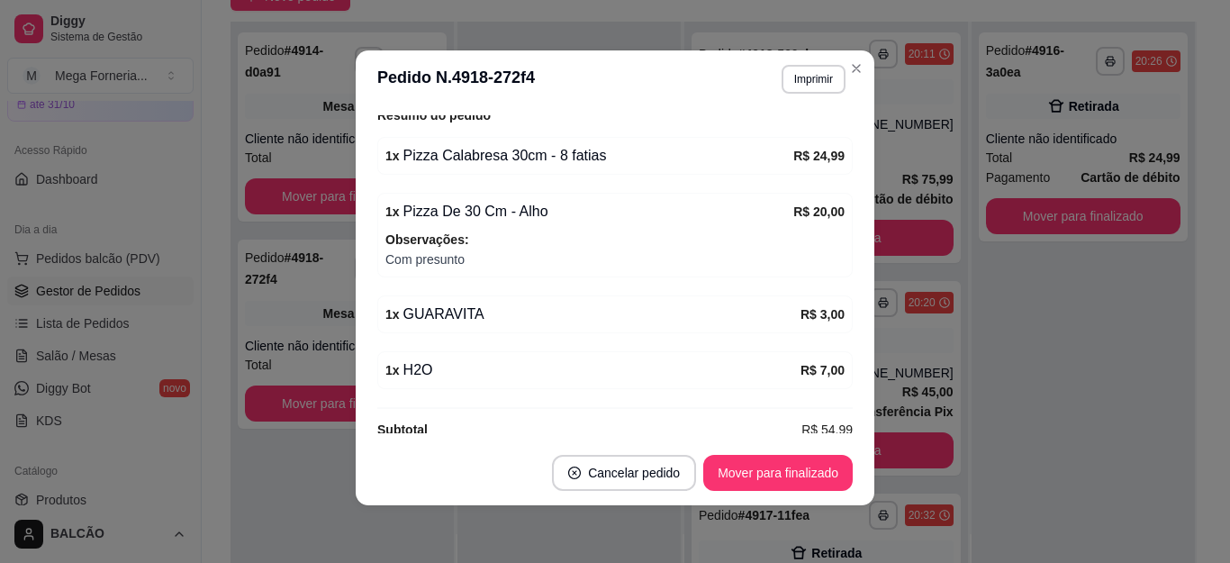
scroll to position [265, 0]
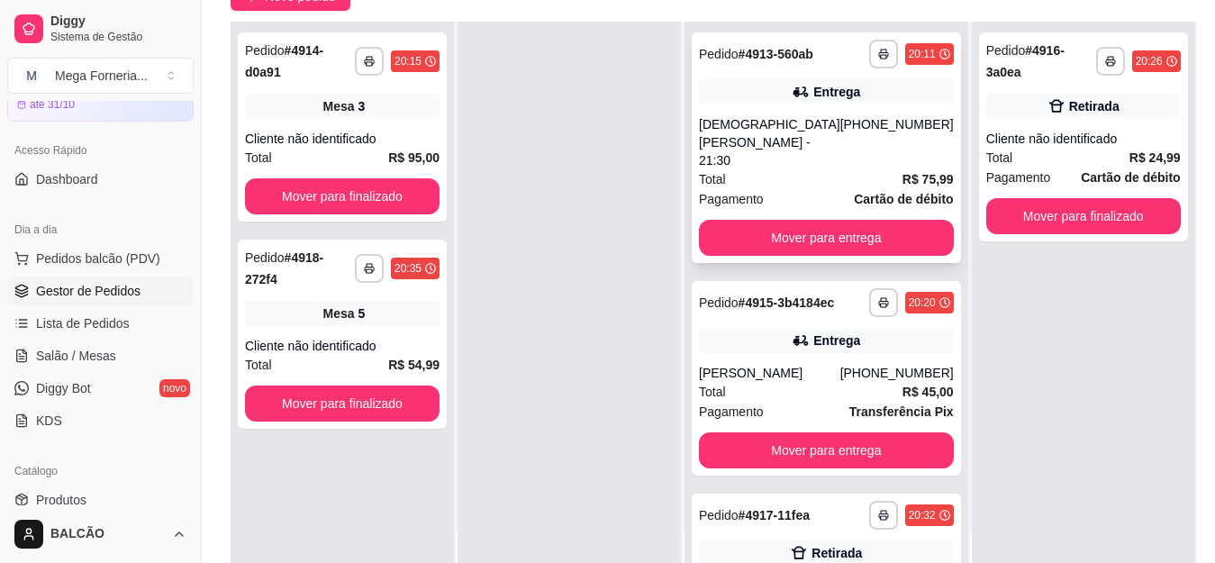
click at [832, 181] on div "Total R$ 75,99" at bounding box center [826, 179] width 255 height 20
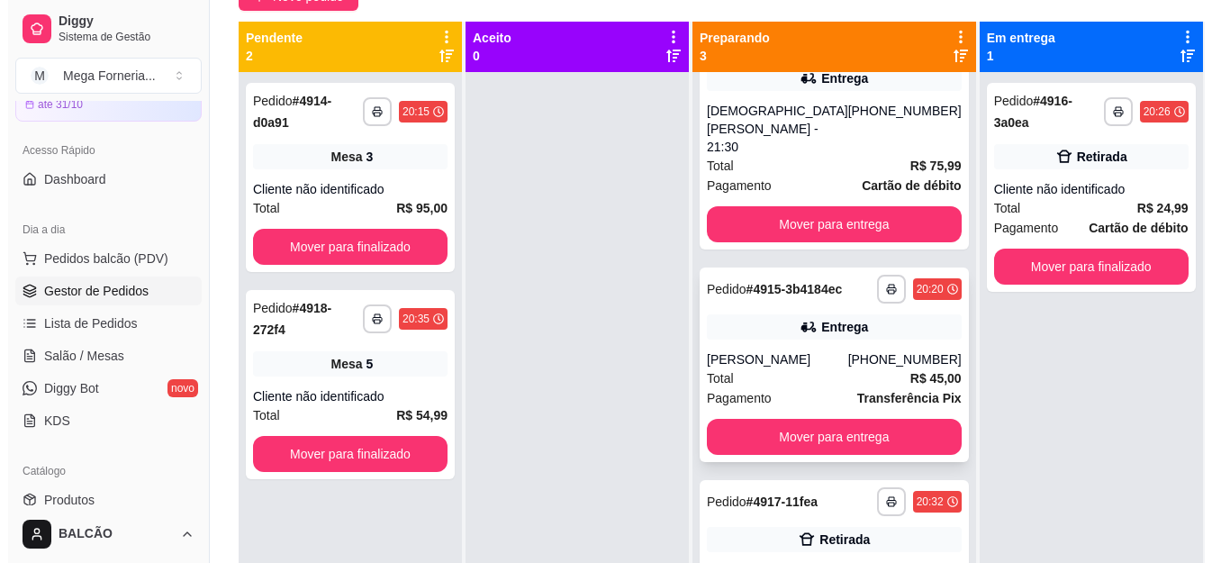
scroll to position [140, 0]
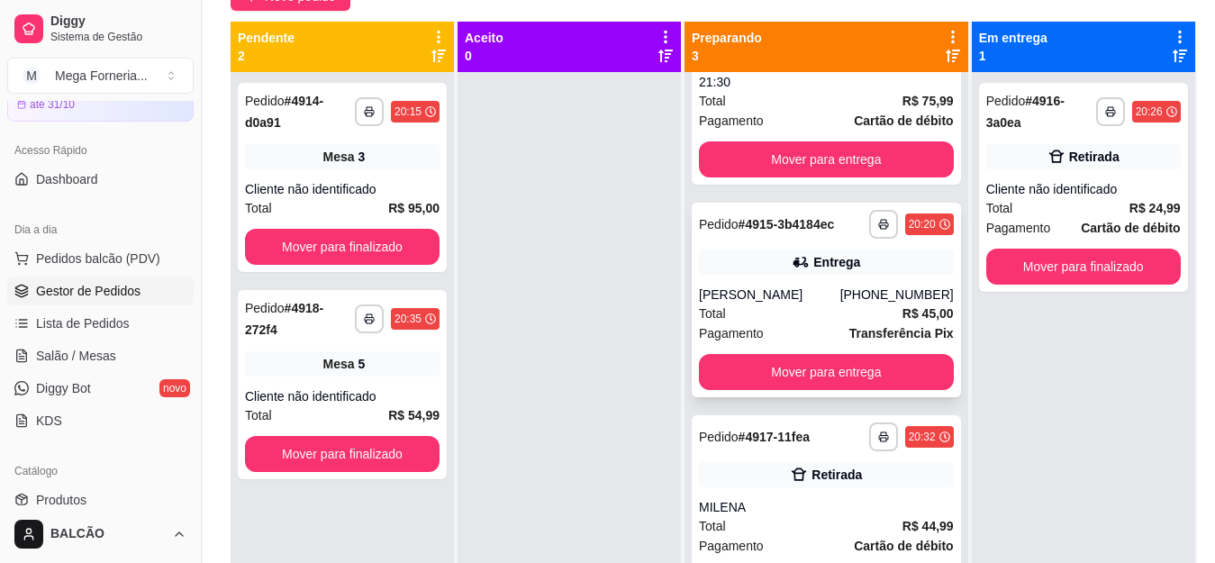
click at [839, 305] on div "Total R$ 45,00" at bounding box center [826, 313] width 255 height 20
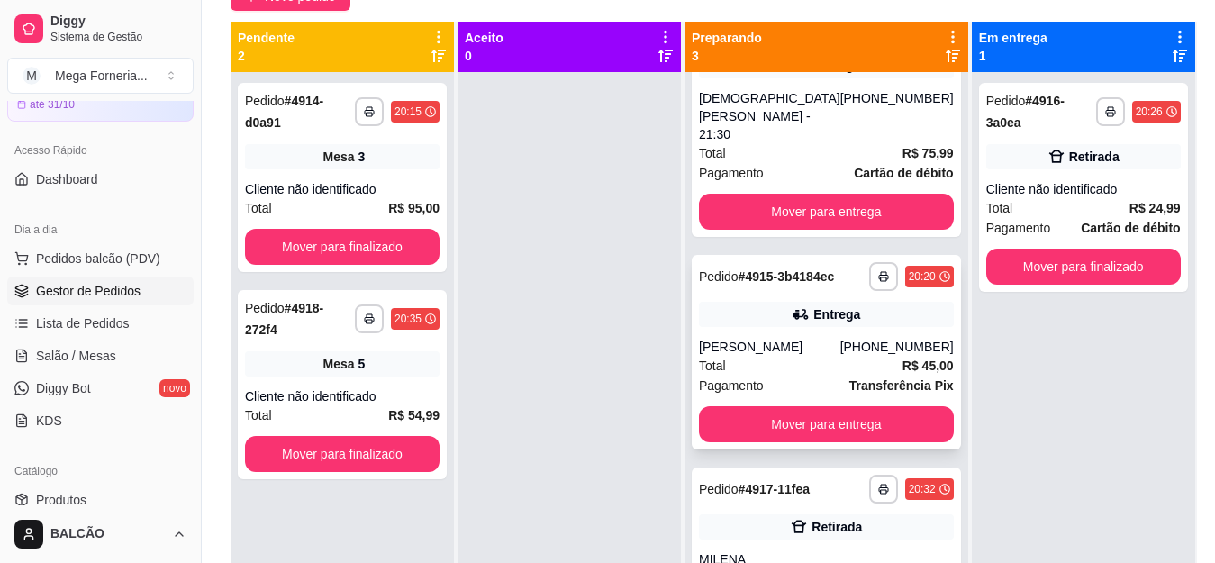
scroll to position [0, 0]
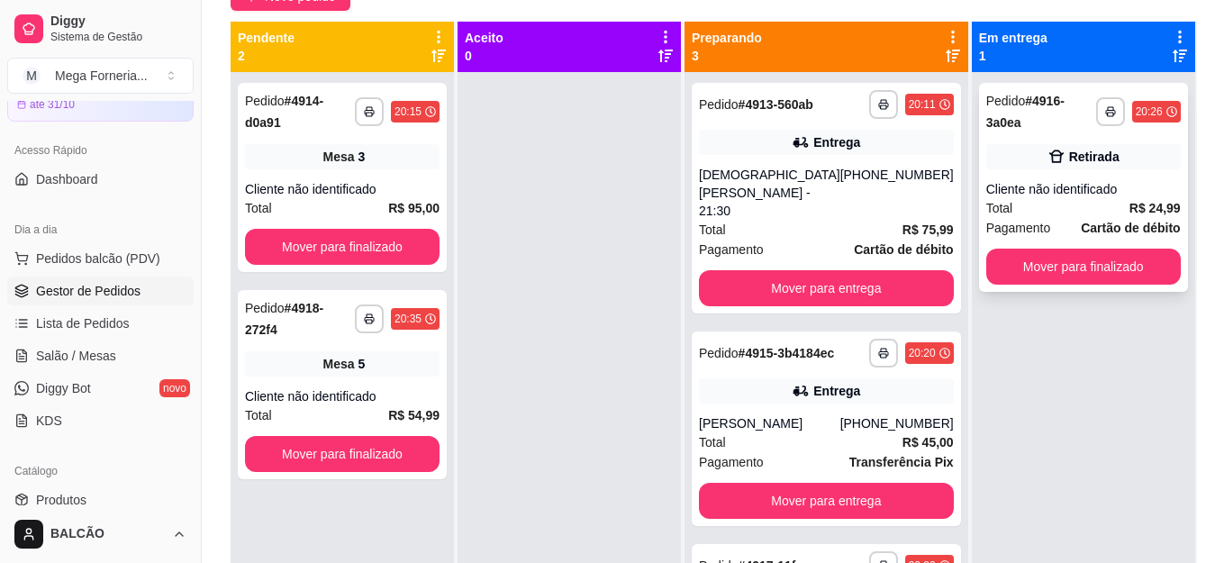
click at [1047, 152] on div "Retirada" at bounding box center [1083, 156] width 194 height 25
click at [835, 519] on button "Mover para entrega" at bounding box center [826, 501] width 255 height 36
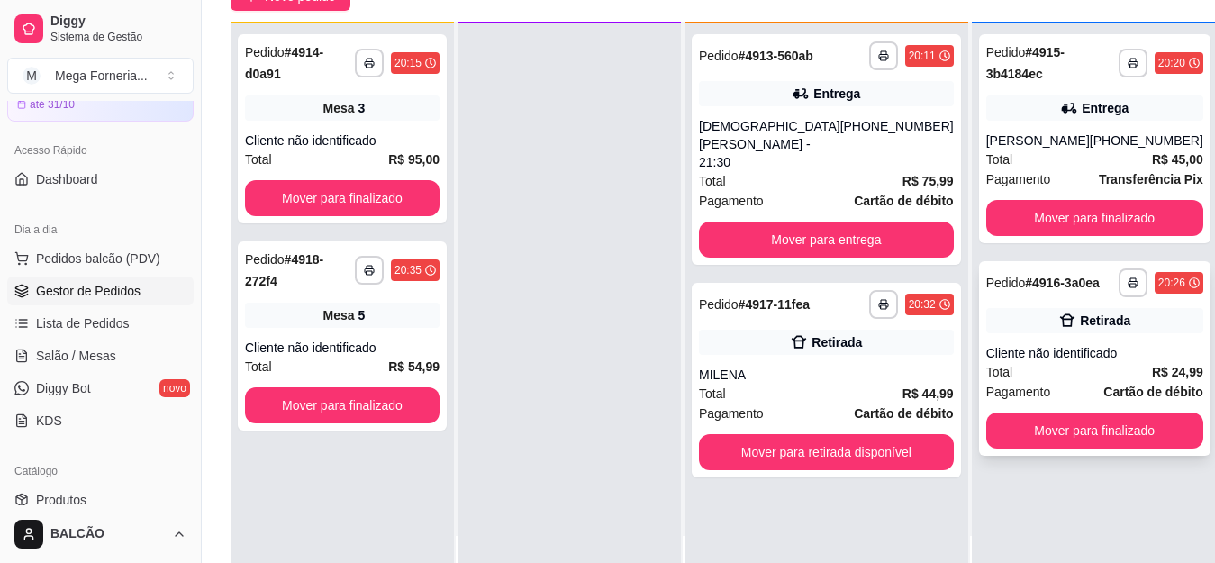
scroll to position [50, 0]
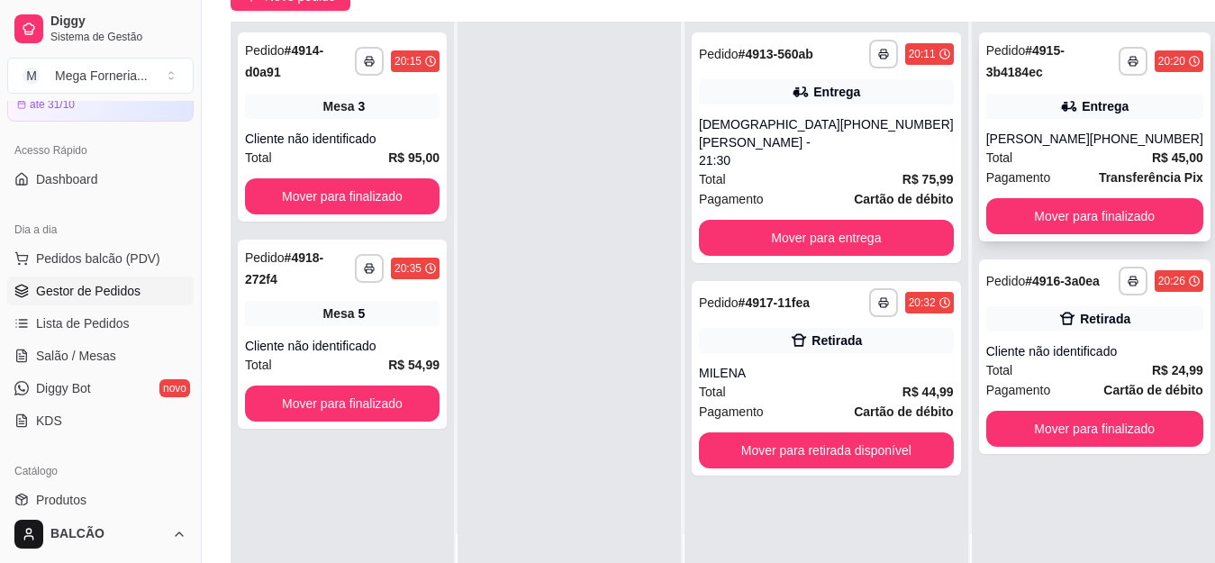
click at [1017, 131] on div "[PERSON_NAME]" at bounding box center [1038, 139] width 104 height 18
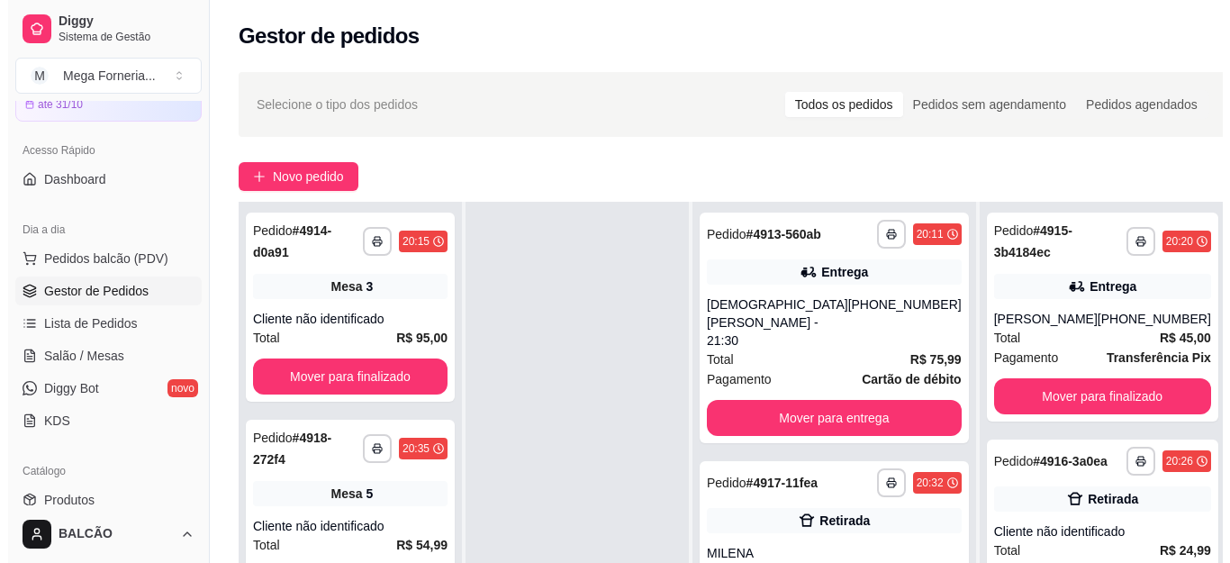
scroll to position [180, 0]
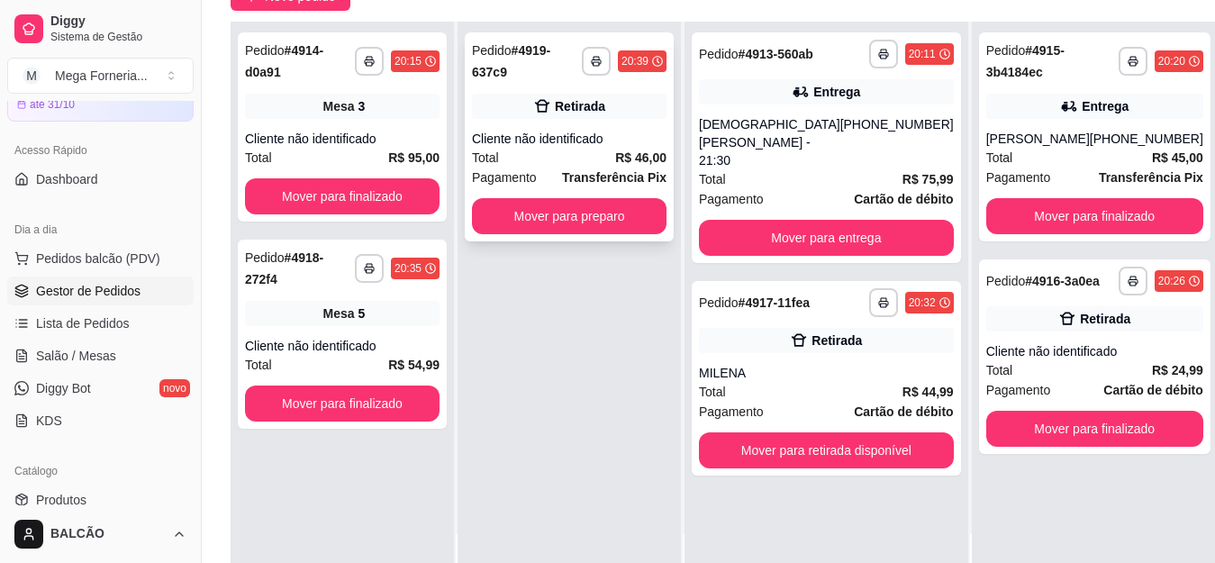
click at [605, 131] on div "Cliente não identificado" at bounding box center [569, 139] width 194 height 18
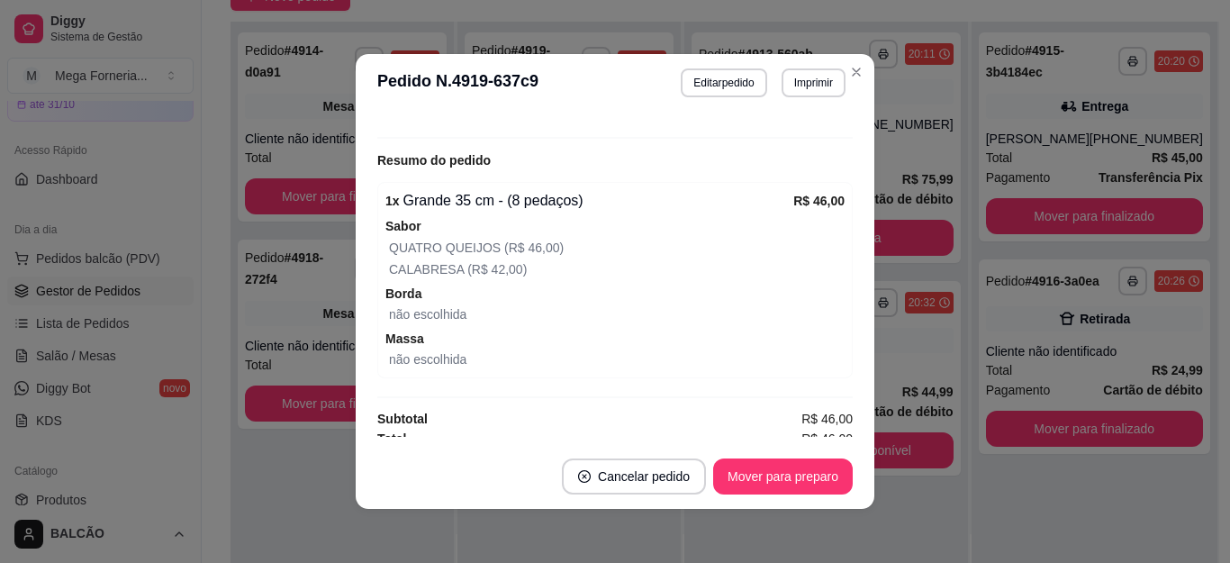
scroll to position [306, 0]
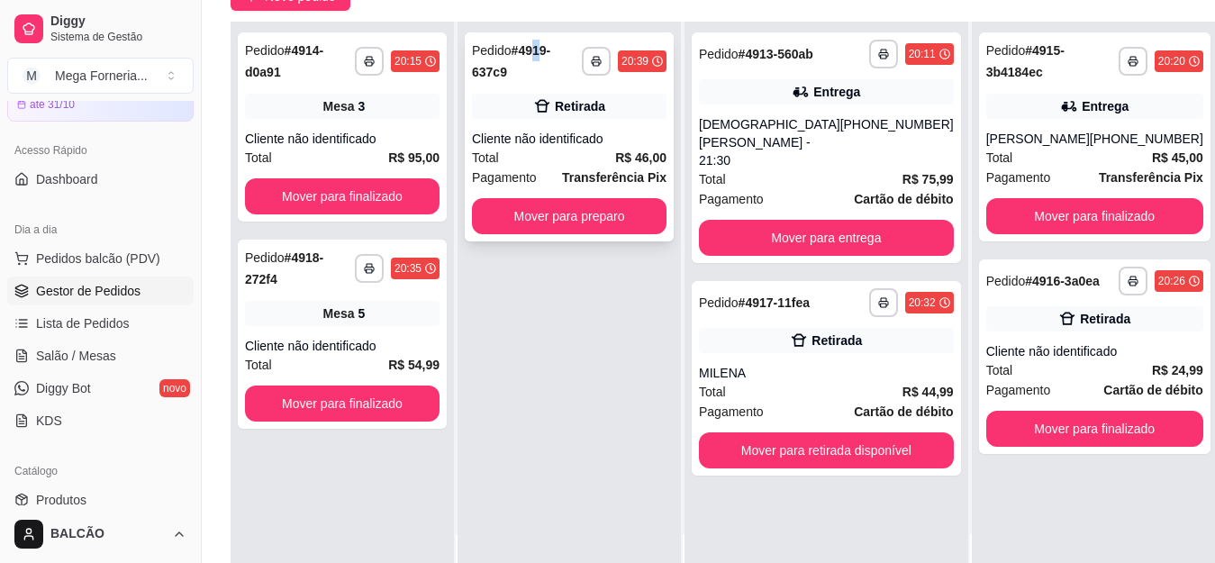
click at [547, 58] on strong "# 4919-637c9" at bounding box center [511, 61] width 78 height 36
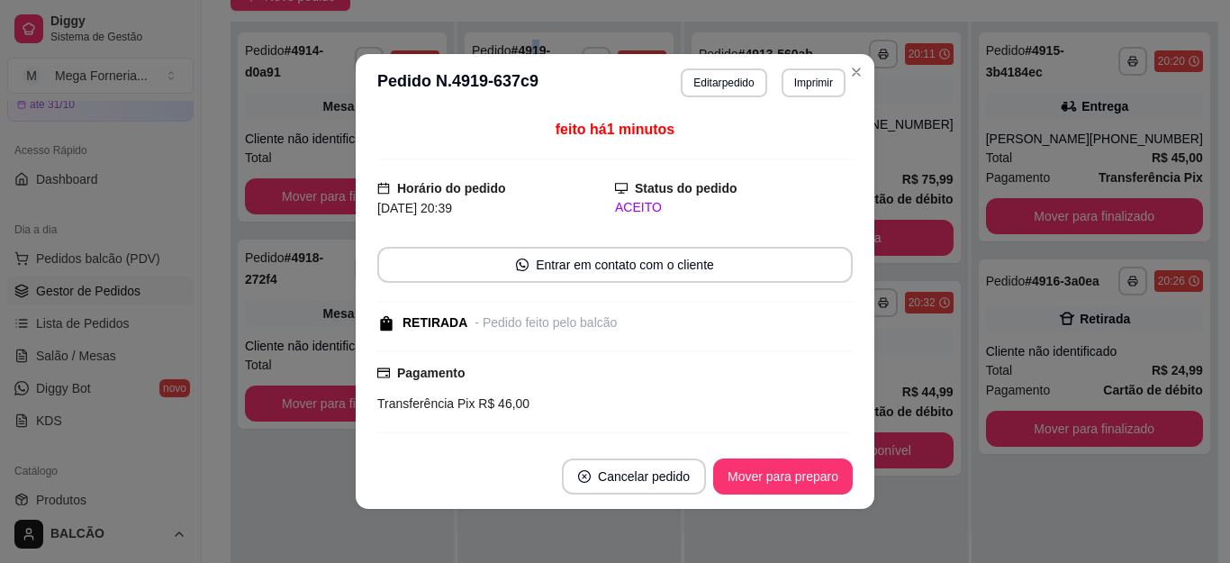
click at [719, 77] on button "Editar pedido" at bounding box center [724, 82] width 86 height 29
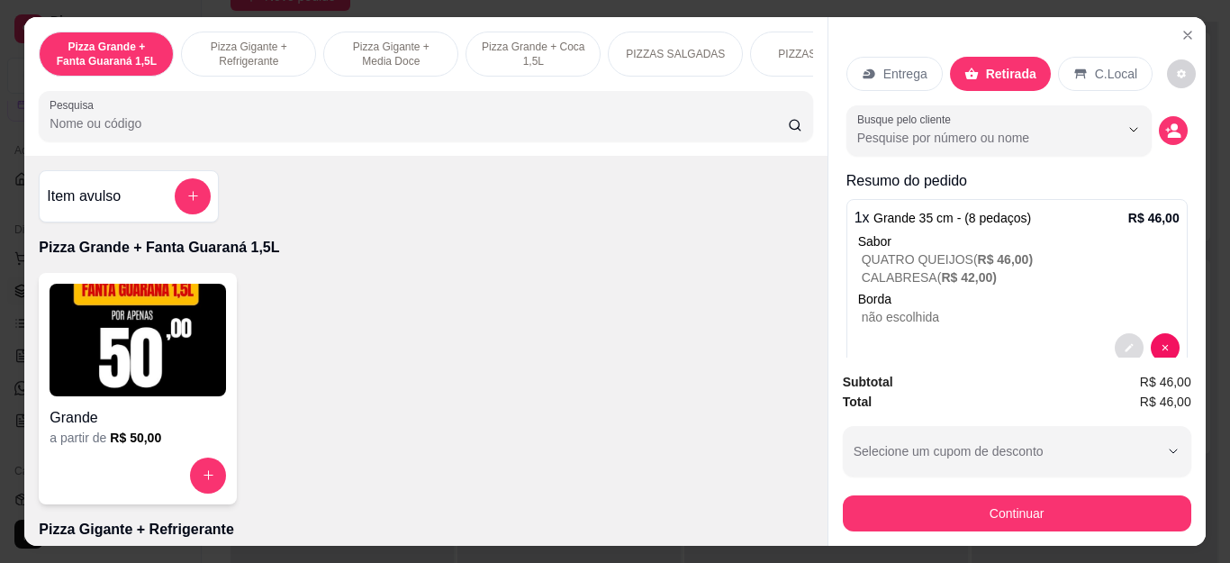
click at [1115, 337] on button "decrease-product-quantity" at bounding box center [1129, 347] width 29 height 29
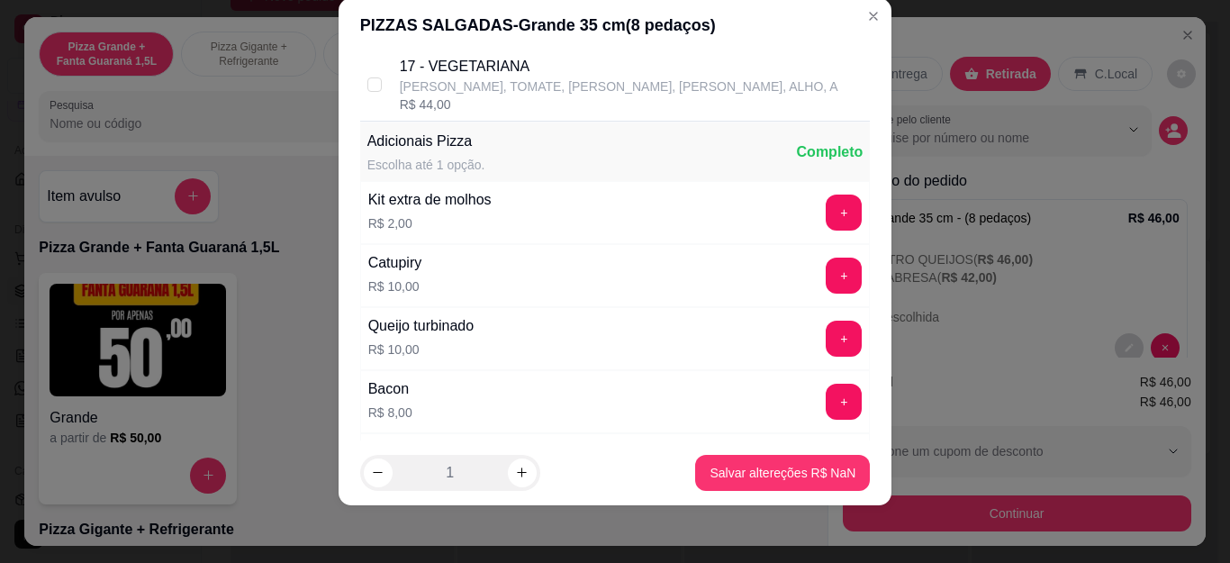
scroll to position [1325, 0]
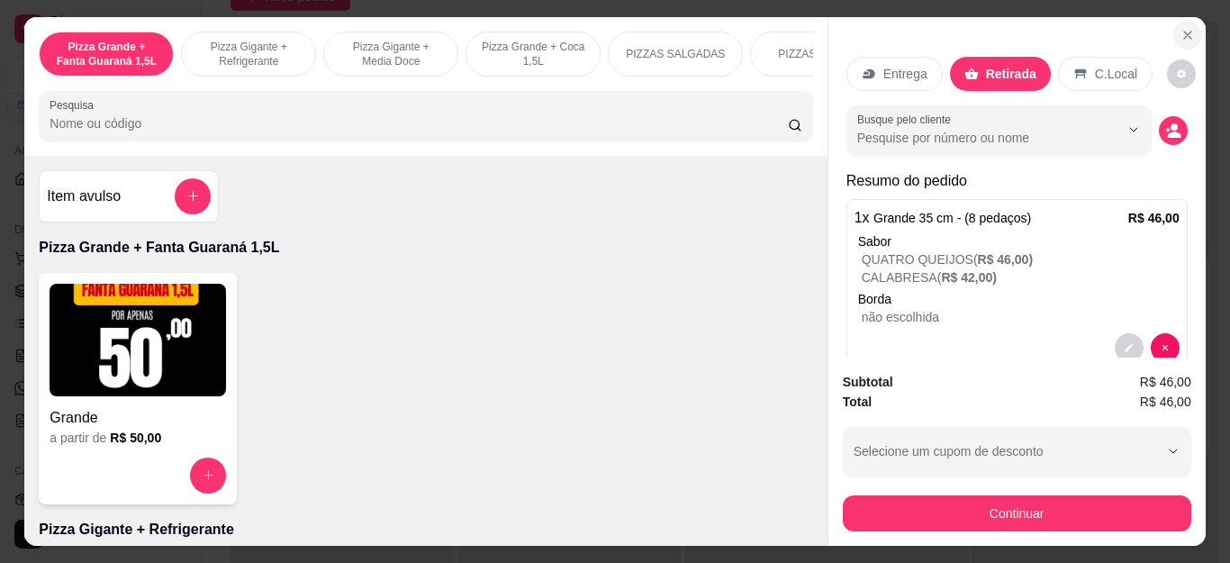
click at [1181, 21] on button "Close" at bounding box center [1187, 35] width 29 height 29
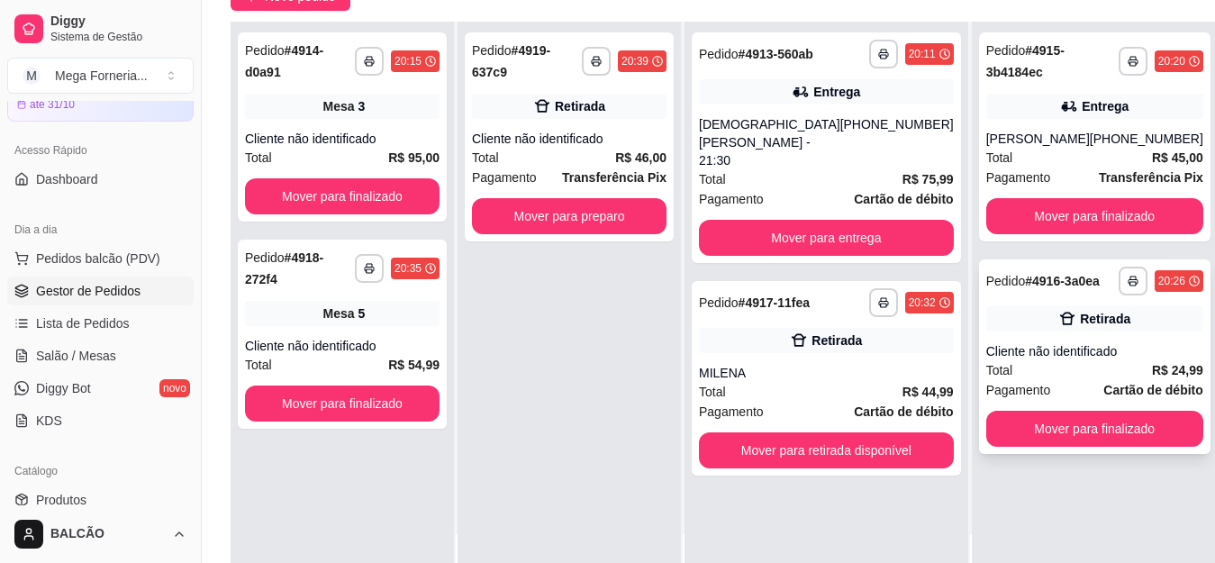
click at [1098, 319] on div "Retirada" at bounding box center [1094, 318] width 217 height 25
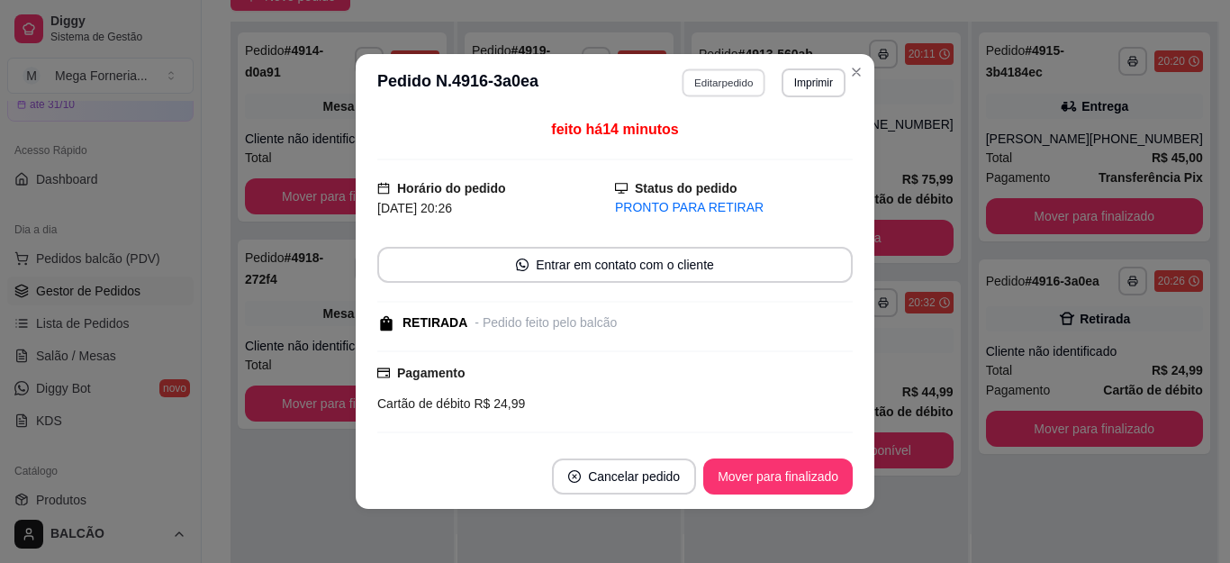
click at [700, 76] on button "Editar pedido" at bounding box center [724, 82] width 84 height 28
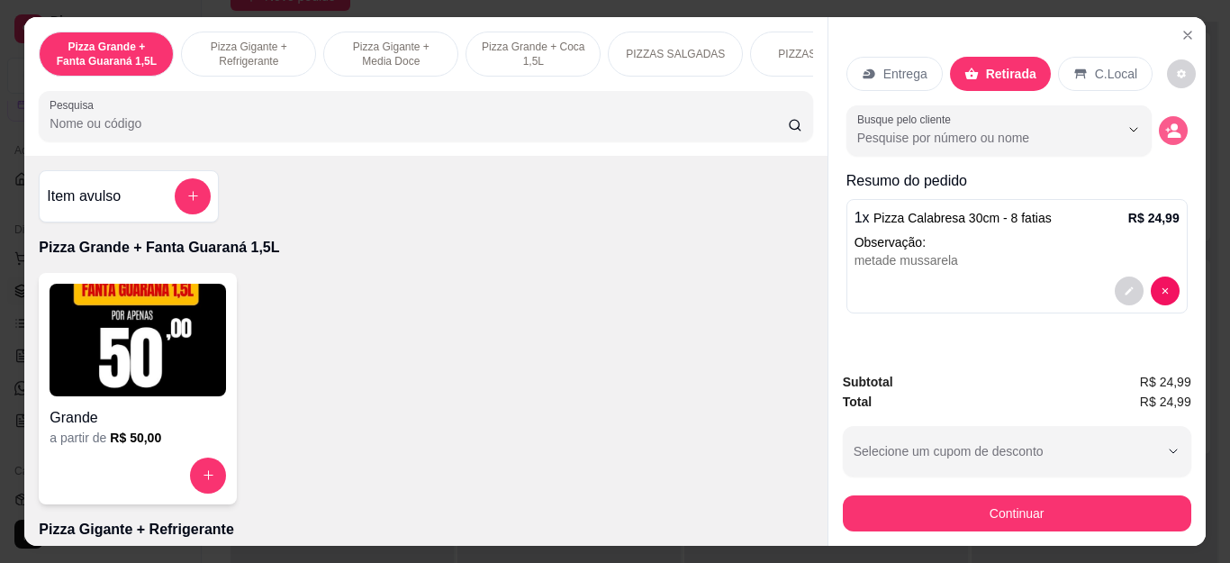
click at [1170, 122] on icon "decrease-product-quantity" at bounding box center [1173, 130] width 16 height 16
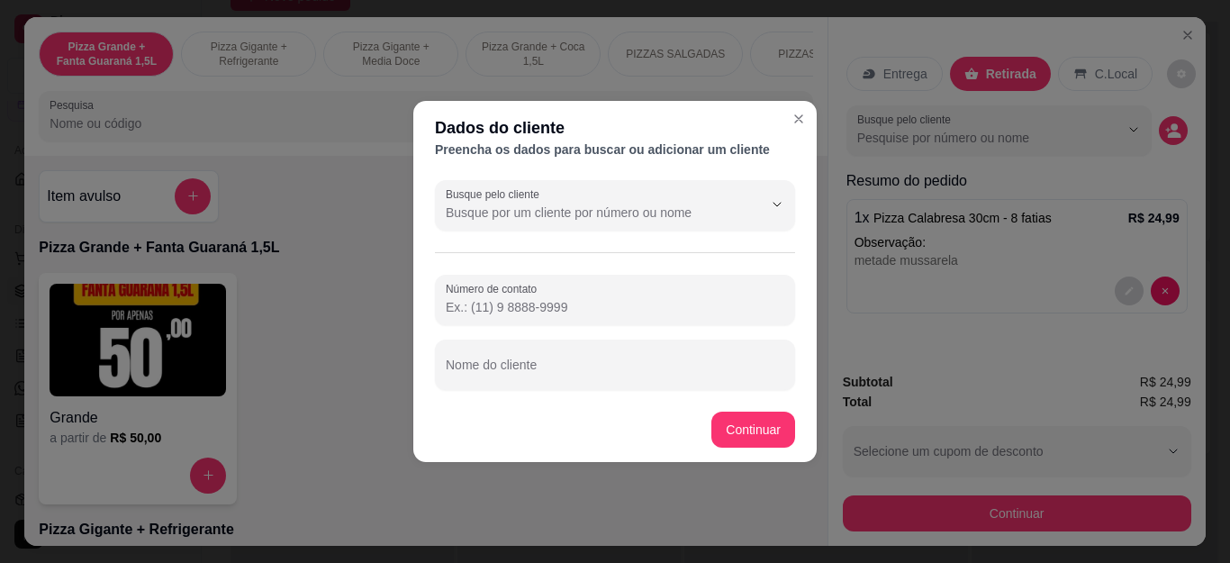
click at [650, 376] on input "Nome do cliente" at bounding box center [615, 372] width 339 height 18
type input "JOAO"
click at [771, 411] on footer "Continuar" at bounding box center [614, 429] width 403 height 65
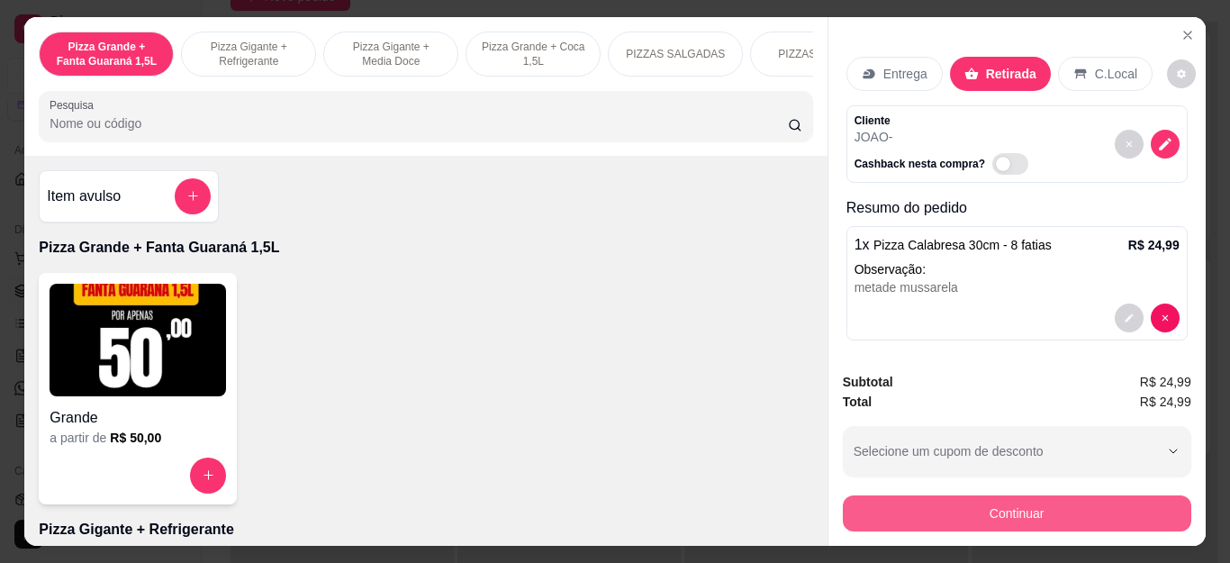
click at [1025, 506] on button "Continuar" at bounding box center [1017, 513] width 348 height 36
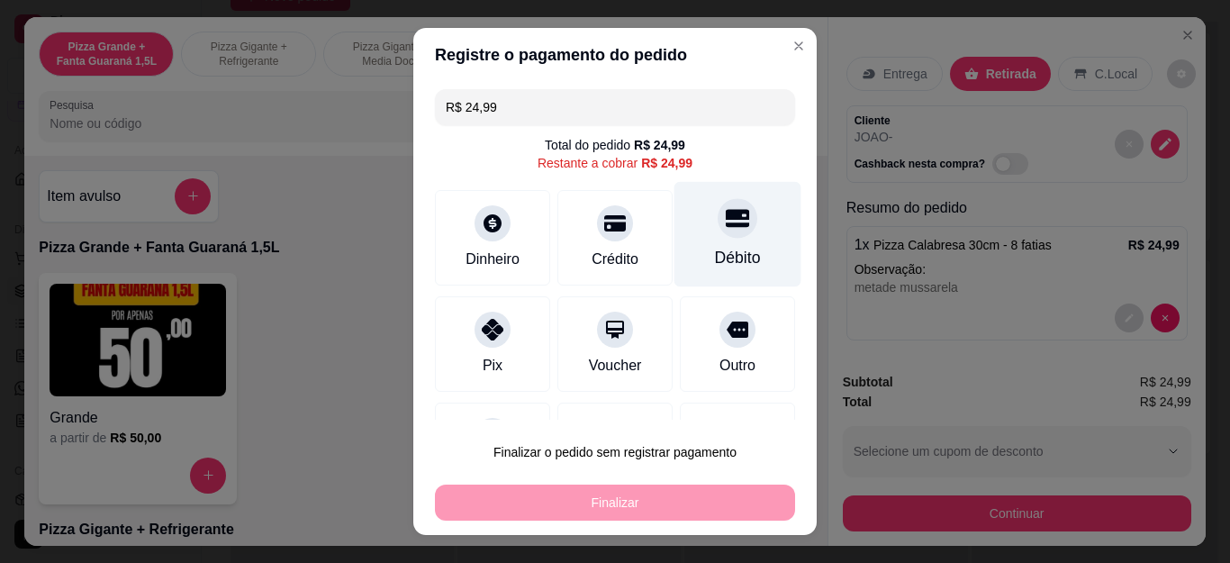
click at [712, 240] on div "Débito" at bounding box center [737, 234] width 127 height 105
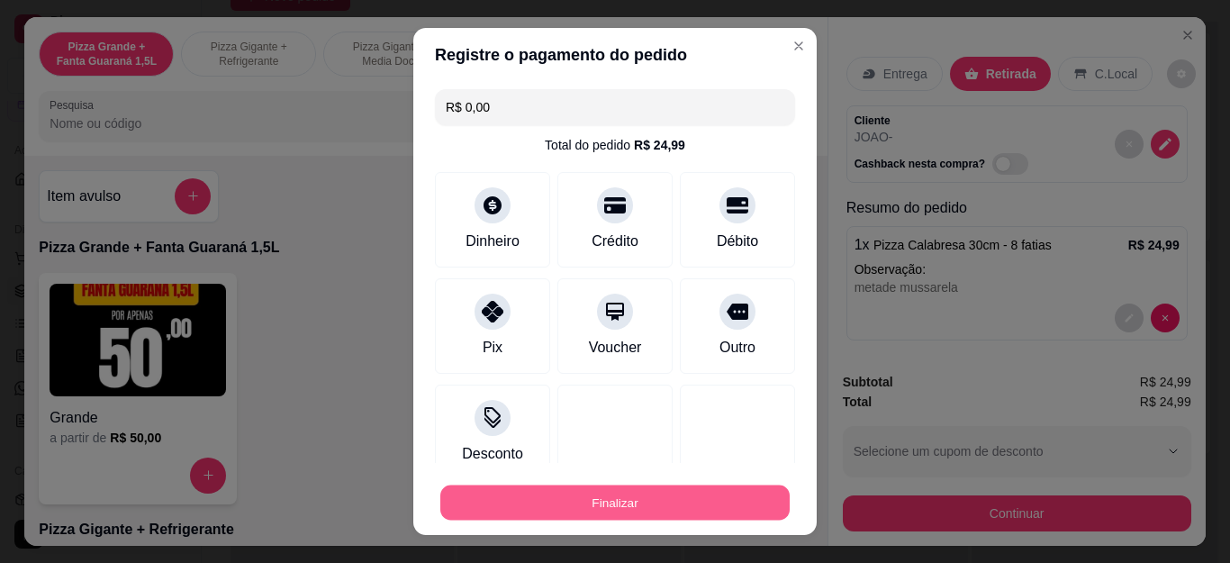
click at [682, 504] on button "Finalizar" at bounding box center [614, 501] width 349 height 35
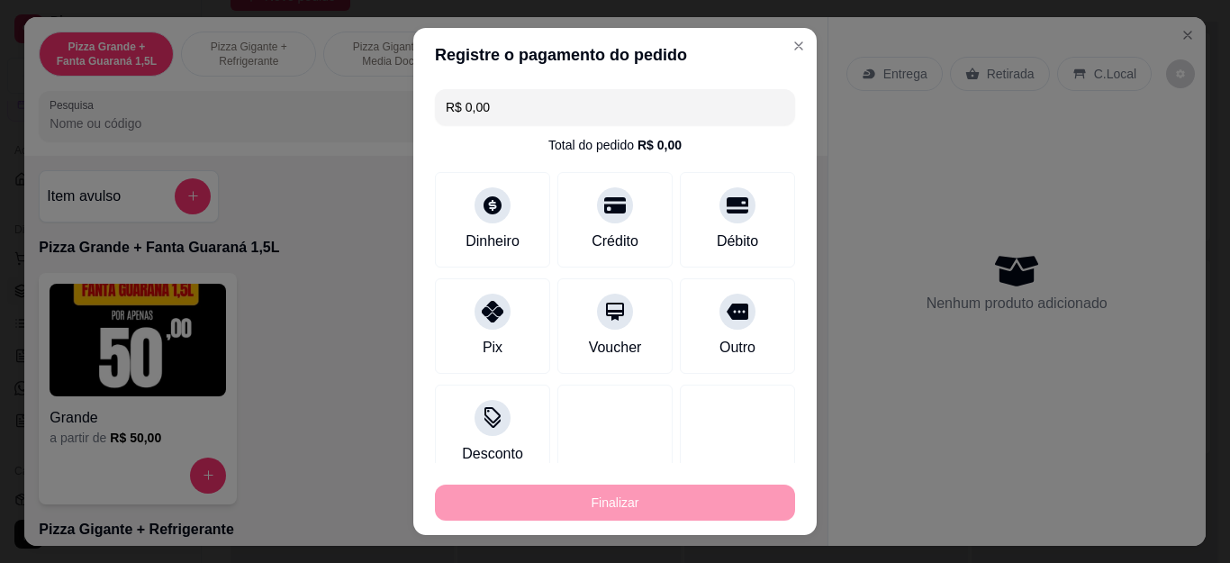
type input "-R$ 24,99"
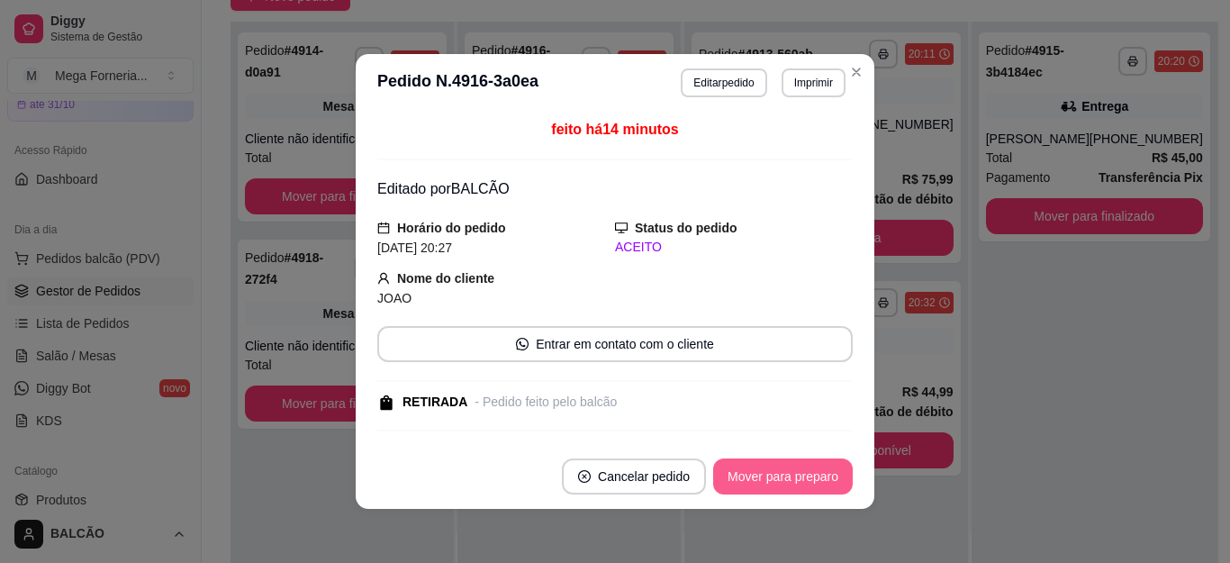
click at [844, 484] on div "Mover para preparo" at bounding box center [783, 476] width 140 height 36
click at [802, 481] on button "Mover para preparo" at bounding box center [783, 476] width 140 height 36
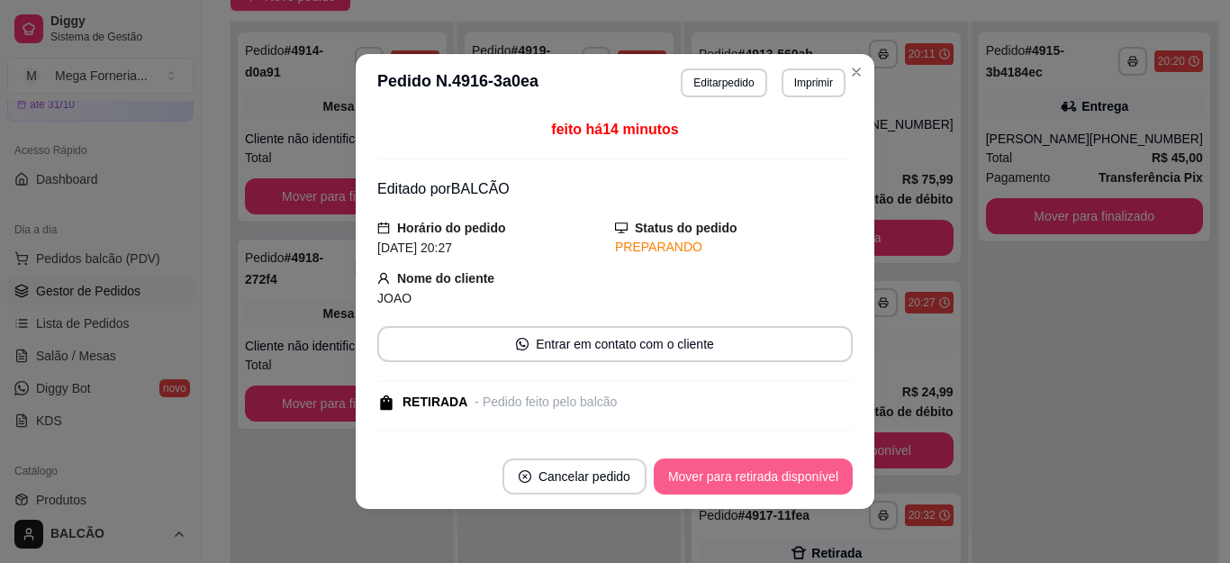
click at [802, 481] on button "Mover para retirada disponível" at bounding box center [753, 476] width 199 height 36
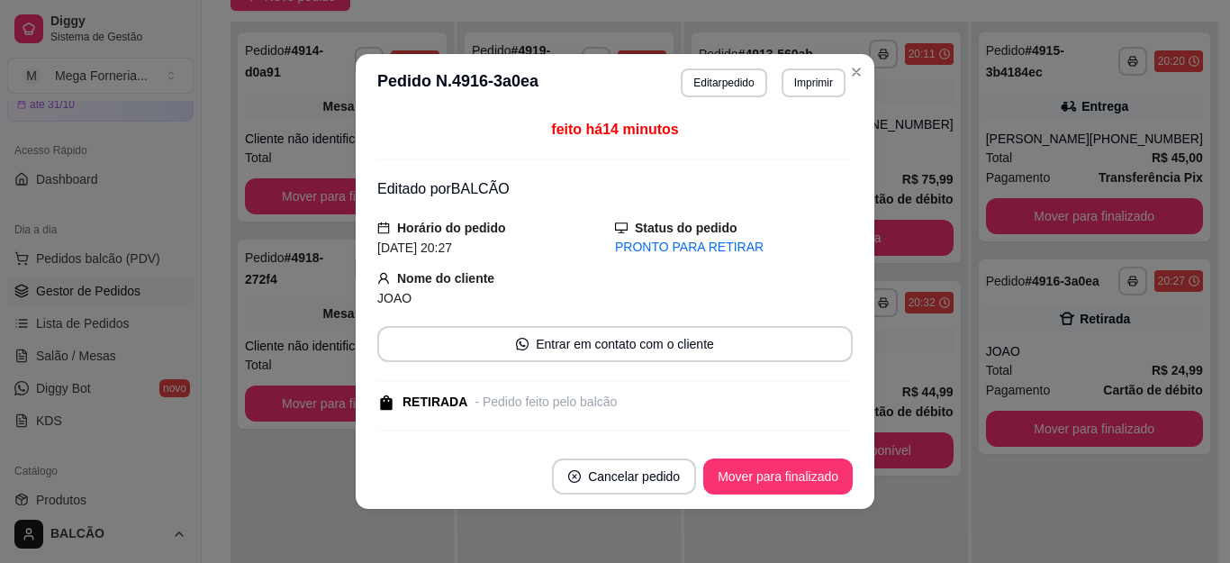
click at [864, 74] on header "**********" at bounding box center [615, 83] width 519 height 58
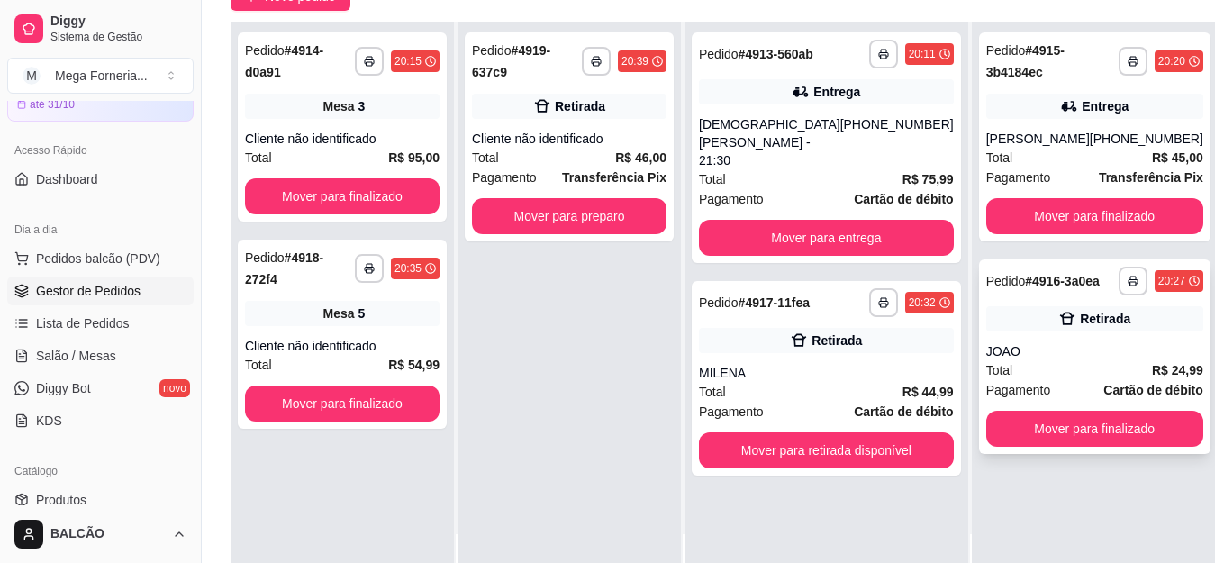
click at [1043, 347] on div "JOAO" at bounding box center [1094, 351] width 217 height 18
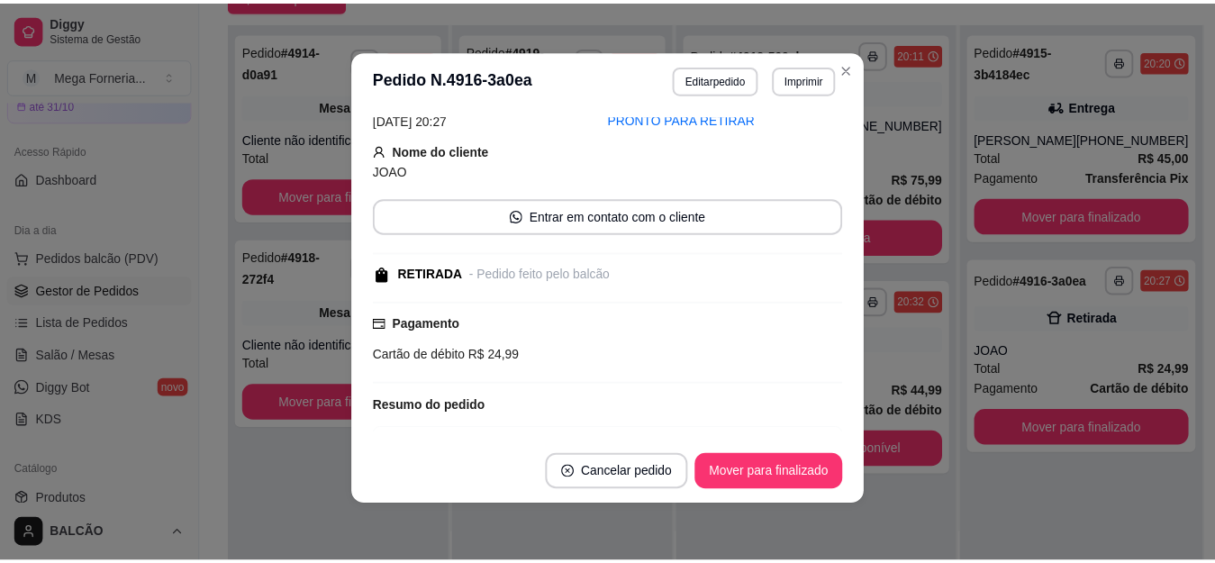
scroll to position [274, 0]
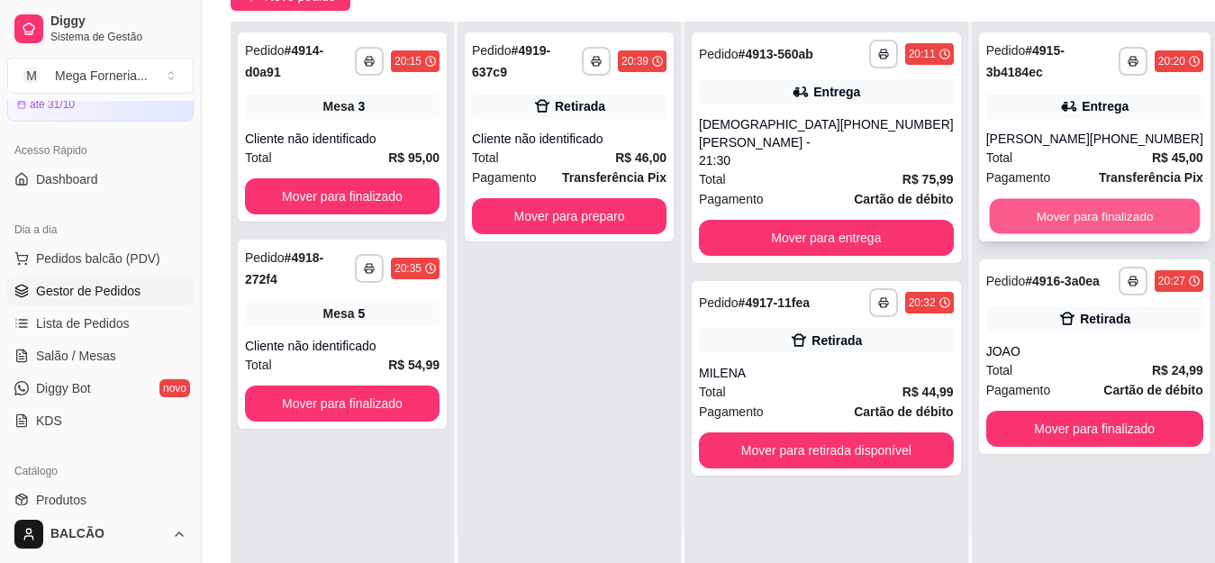
click at [1089, 224] on button "Mover para finalizado" at bounding box center [1094, 216] width 211 height 35
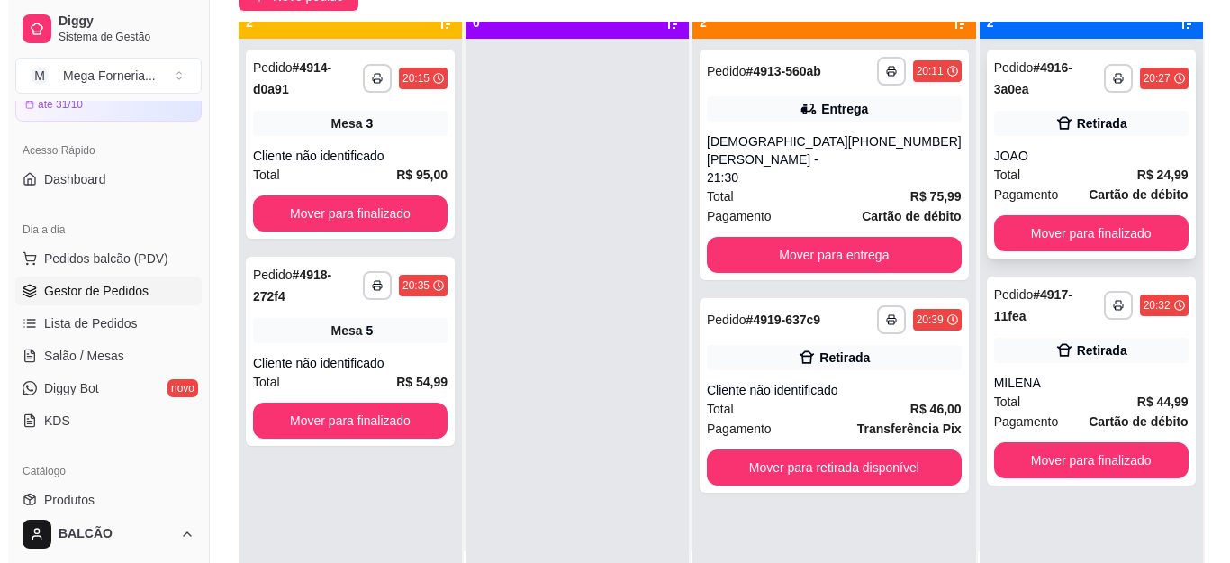
scroll to position [50, 0]
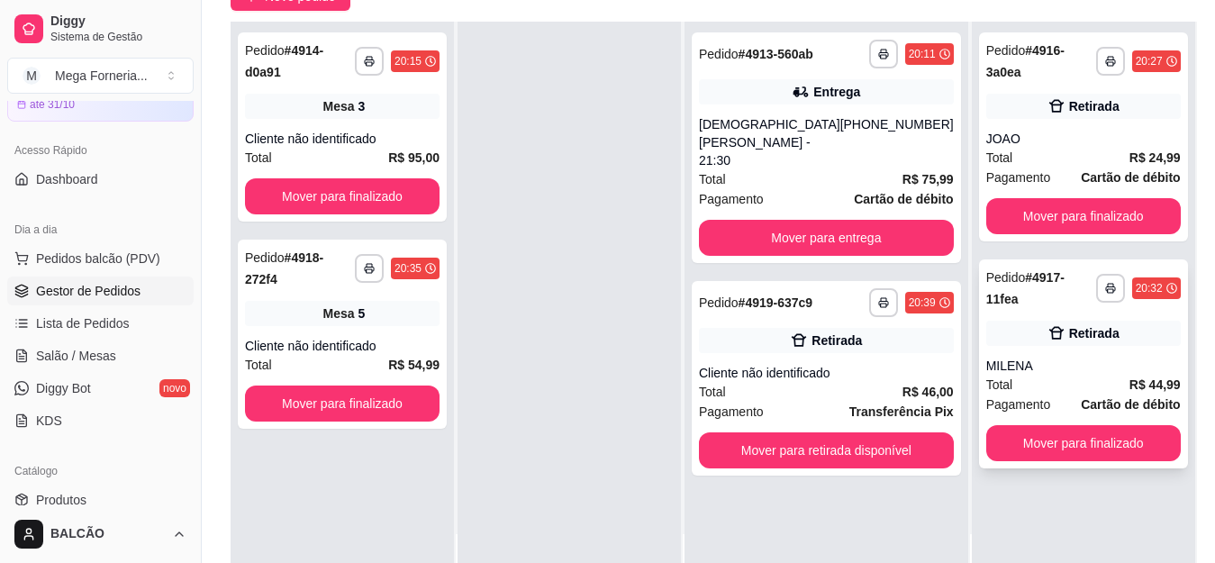
click at [1028, 357] on div "MILENA" at bounding box center [1083, 366] width 194 height 18
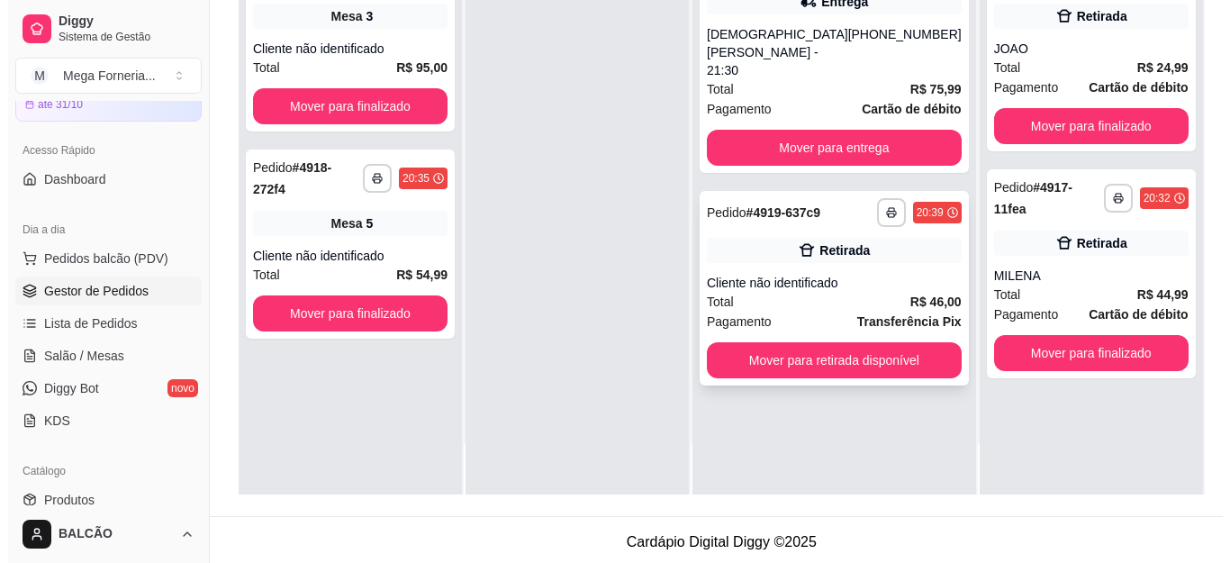
scroll to position [0, 0]
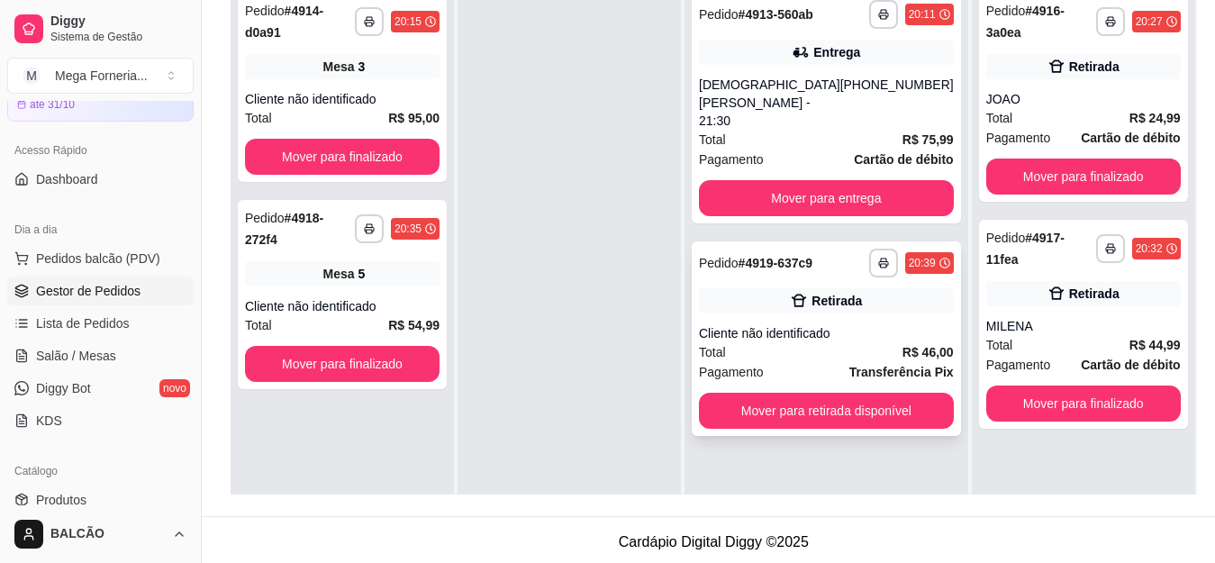
click at [853, 324] on div "Cliente não identificado" at bounding box center [826, 333] width 255 height 18
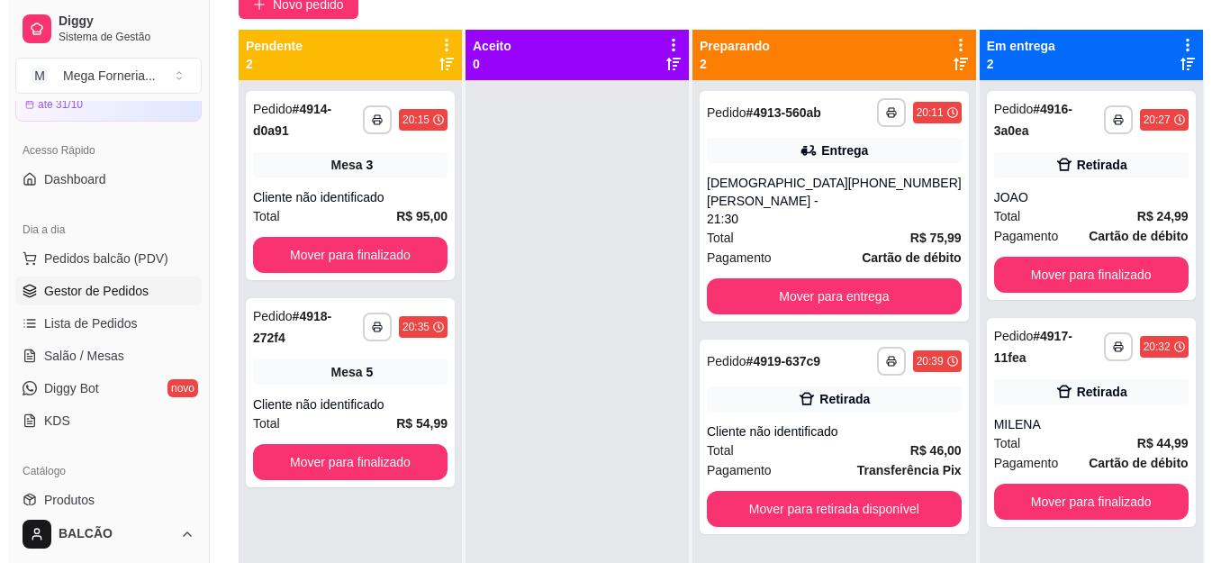
scroll to position [180, 0]
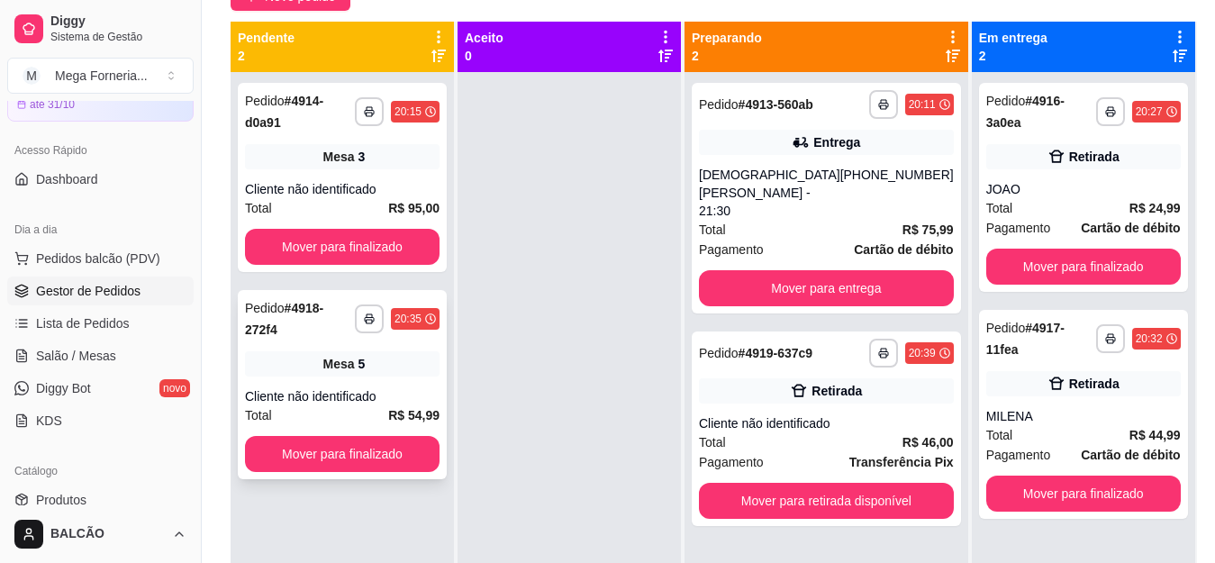
click at [387, 387] on div "Cliente não identificado" at bounding box center [342, 396] width 194 height 18
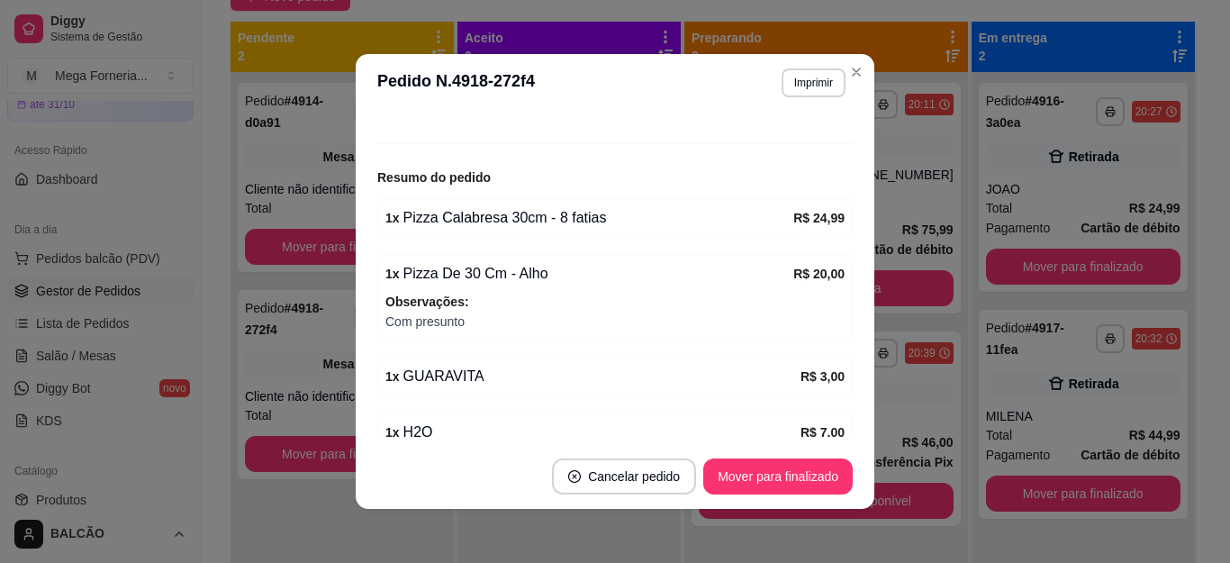
click at [429, 317] on span "Com presunto" at bounding box center [614, 322] width 459 height 20
click at [476, 324] on span "Com presunto" at bounding box center [614, 322] width 459 height 20
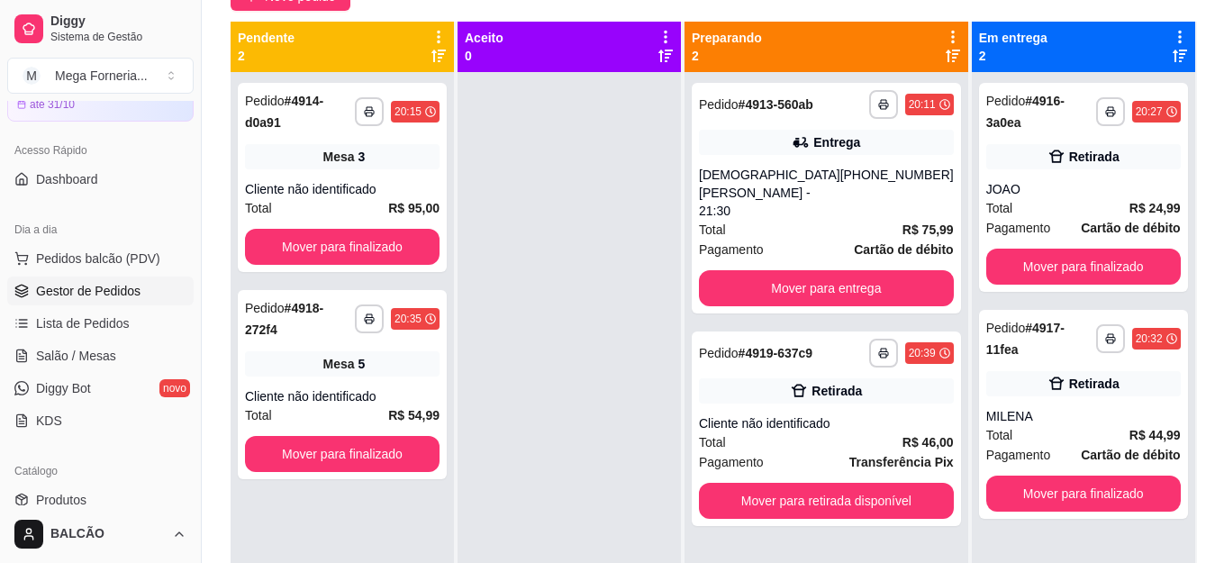
click at [543, 291] on div at bounding box center [568, 353] width 223 height 563
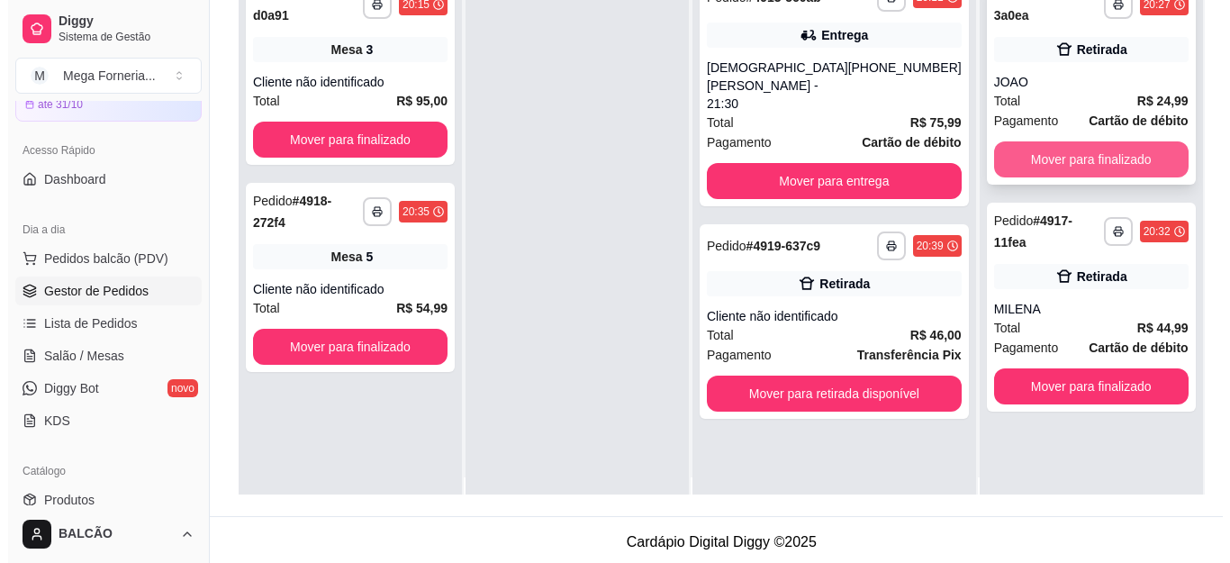
scroll to position [0, 0]
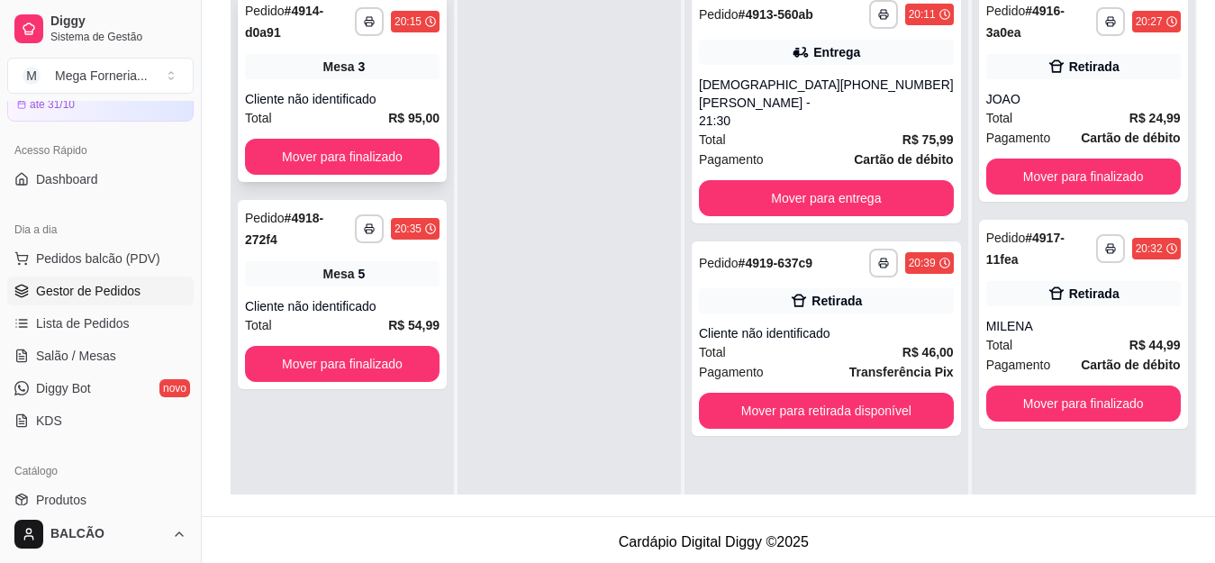
click at [339, 90] on div "Cliente não identificado" at bounding box center [342, 99] width 194 height 18
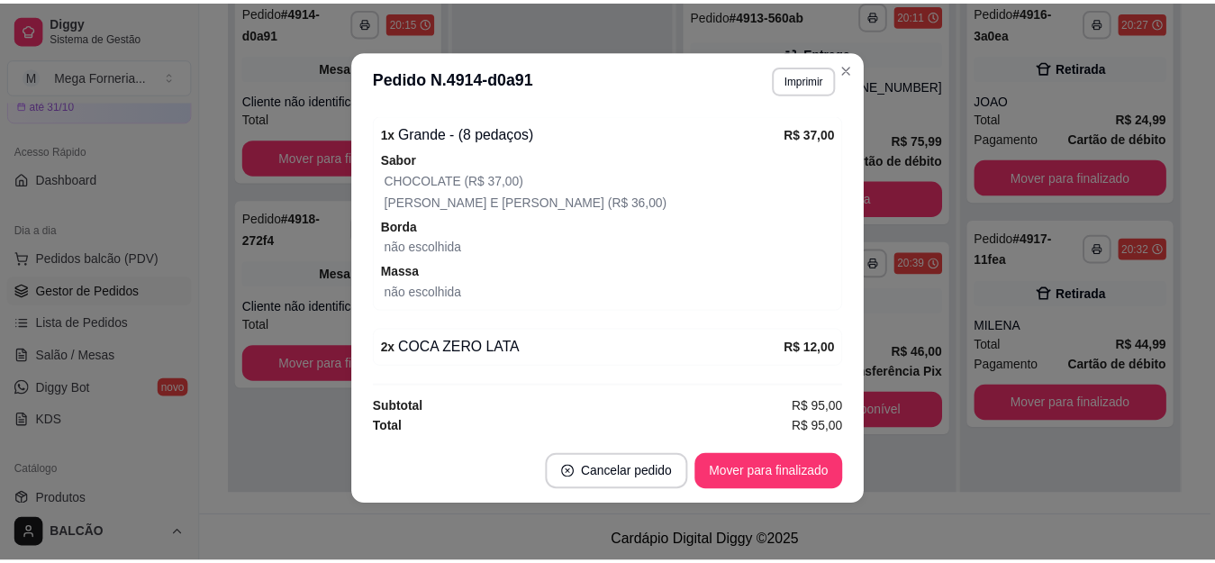
scroll to position [479, 0]
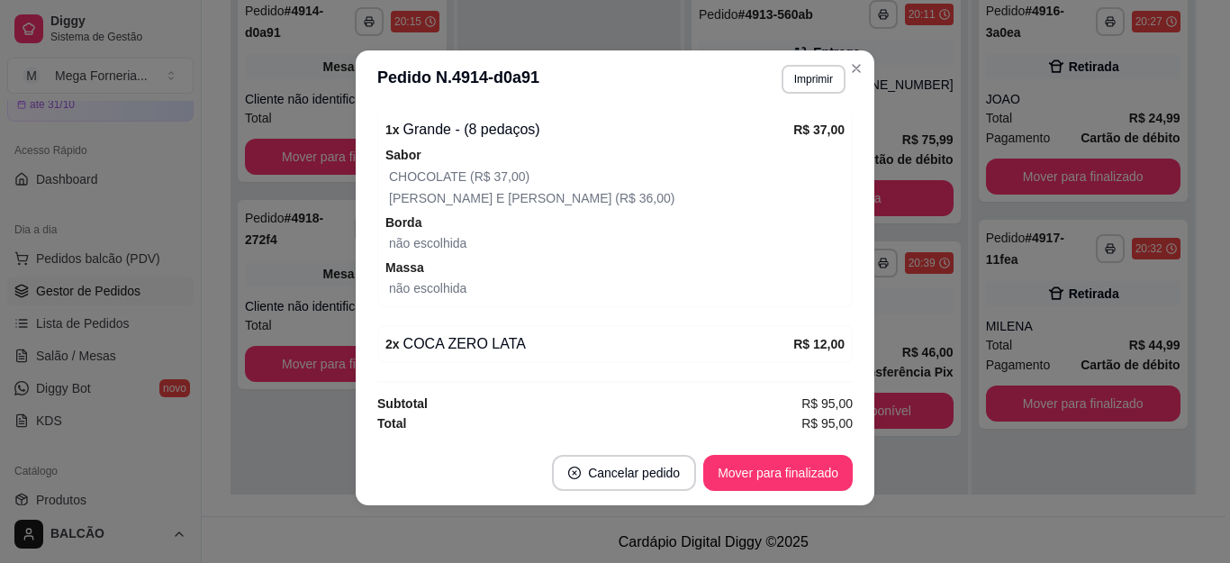
click at [447, 189] on div "ROMEU E [PERSON_NAME] (R$ 36,00)" at bounding box center [617, 198] width 456 height 22
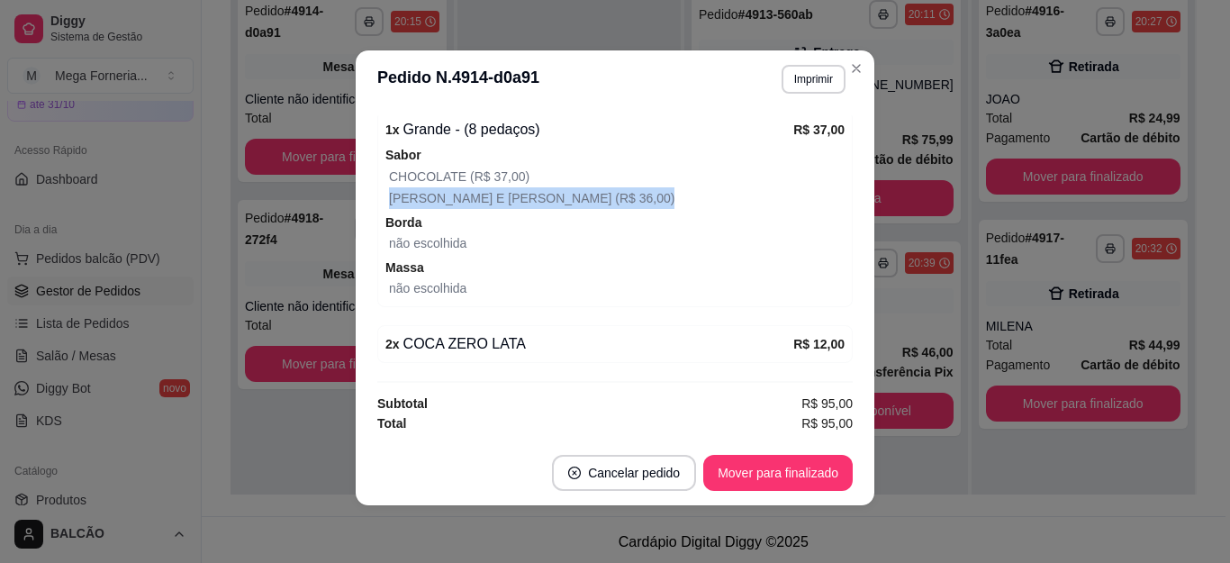
click at [447, 189] on div "ROMEU E [PERSON_NAME] (R$ 36,00)" at bounding box center [617, 198] width 456 height 22
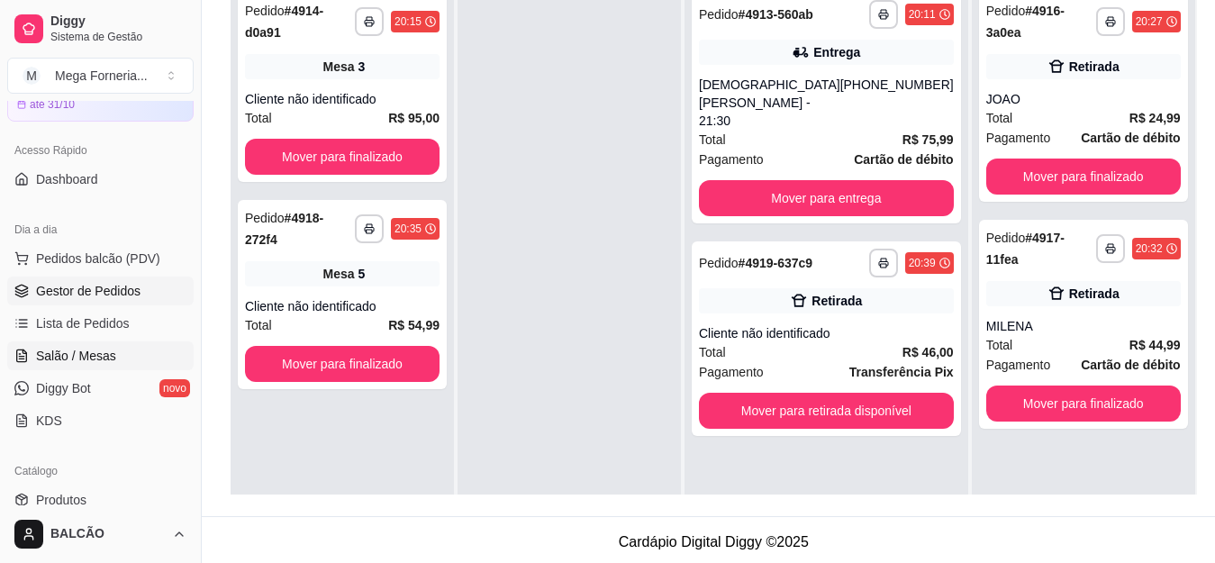
click at [119, 350] on link "Salão / Mesas" at bounding box center [100, 355] width 186 height 29
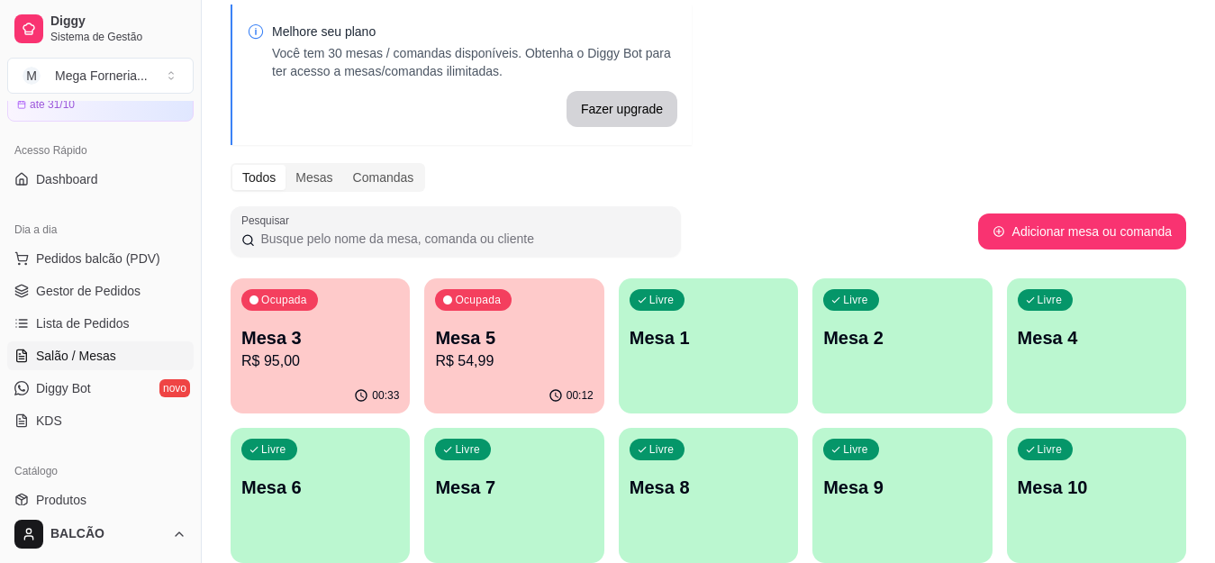
scroll to position [297, 0]
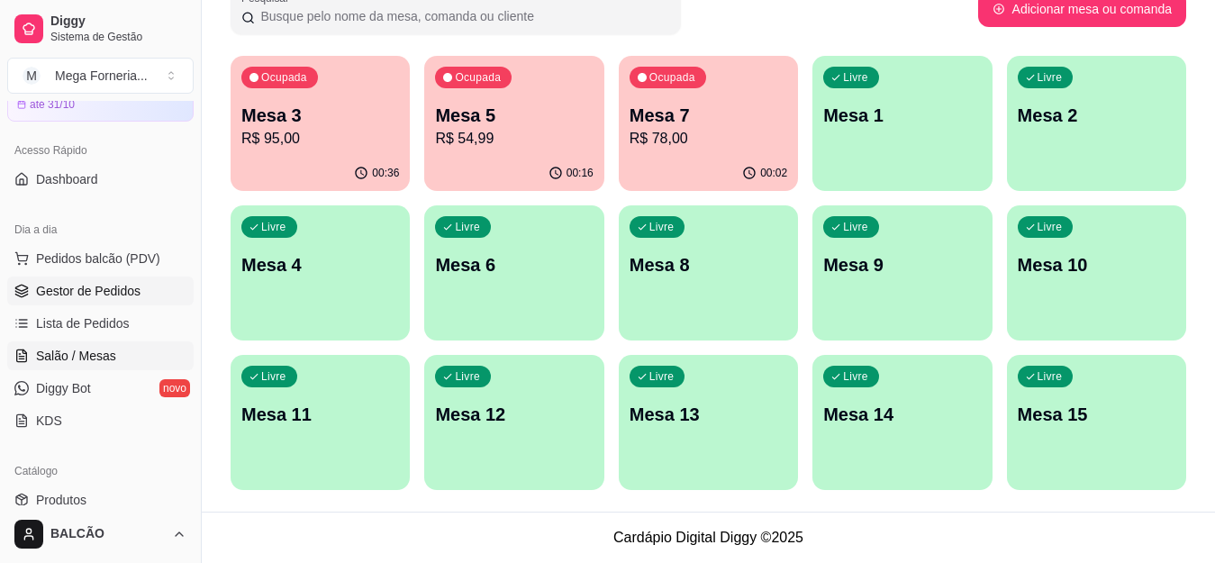
click at [104, 293] on span "Gestor de Pedidos" at bounding box center [88, 291] width 104 height 18
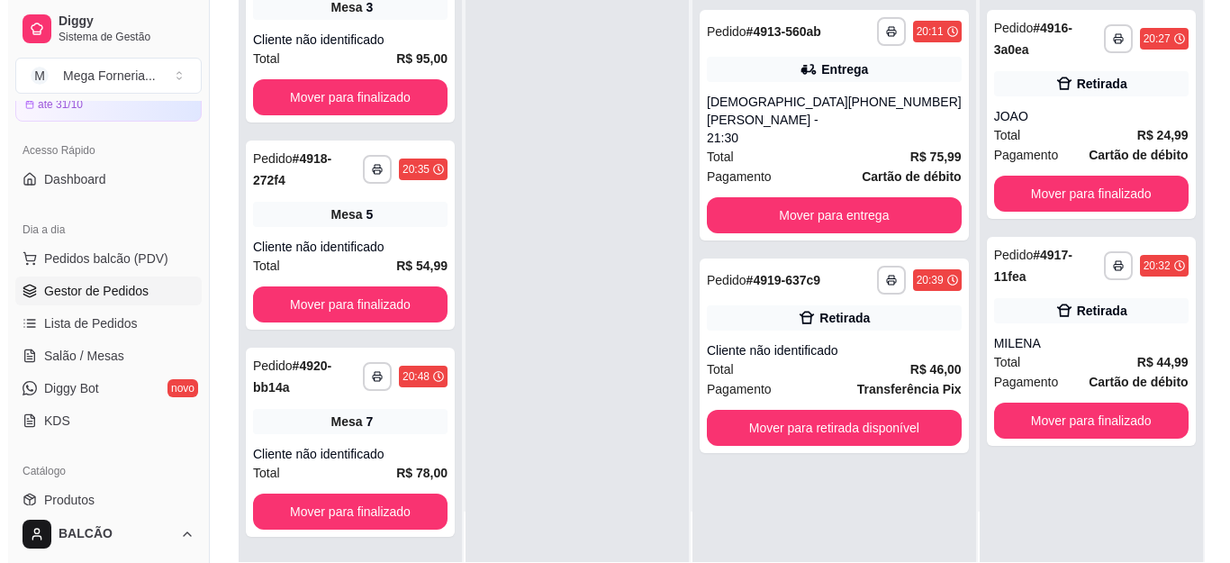
scroll to position [275, 0]
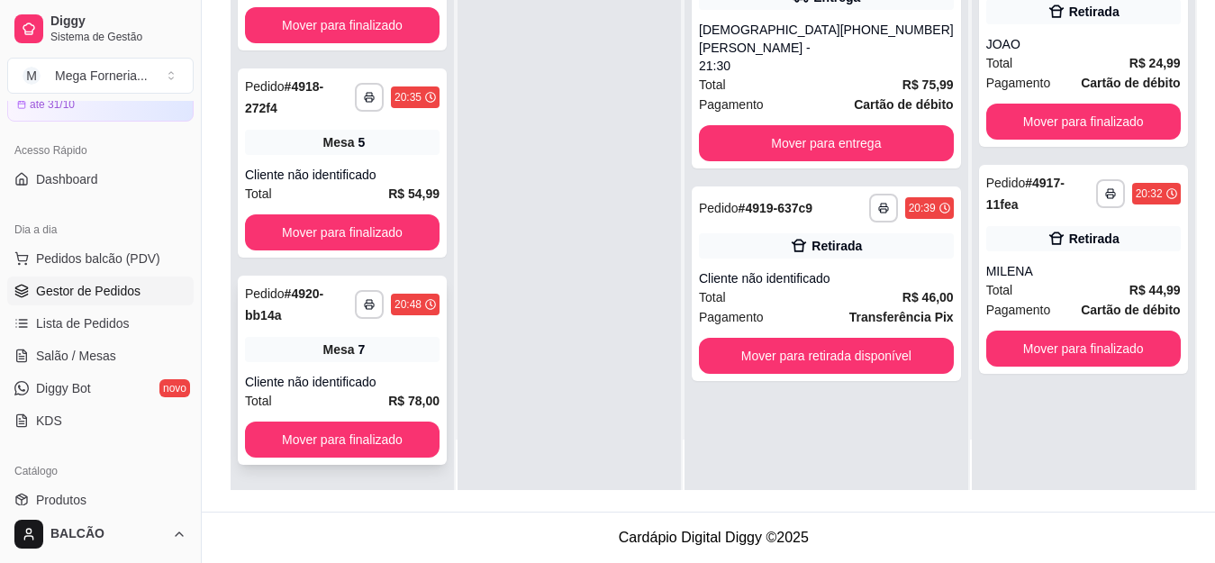
click at [373, 357] on div "Mesa 7" at bounding box center [342, 349] width 194 height 25
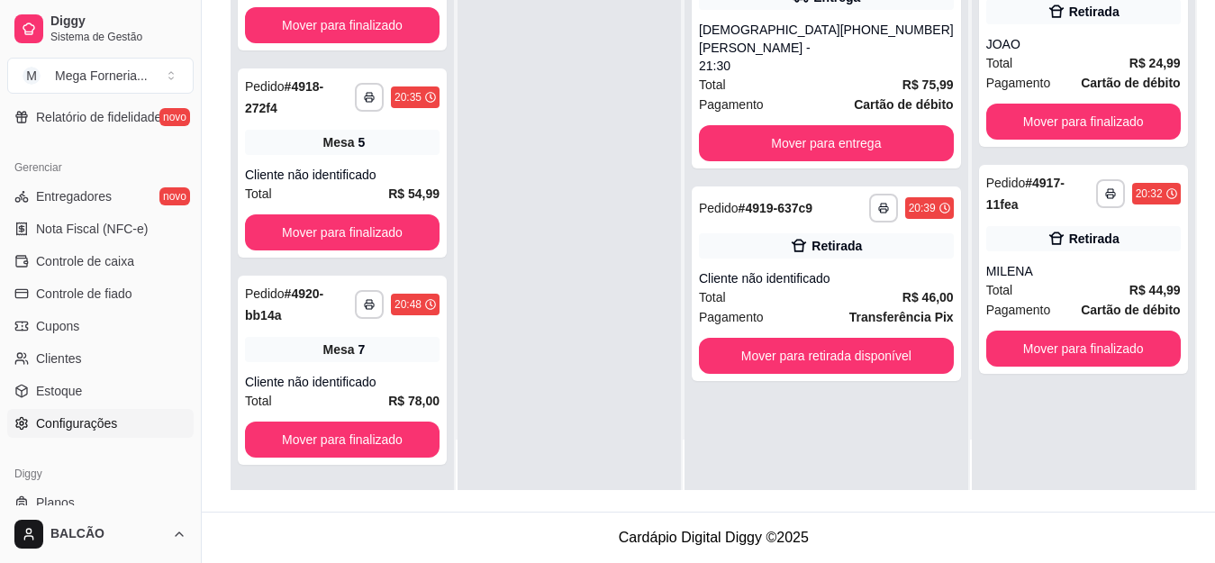
scroll to position [720, 0]
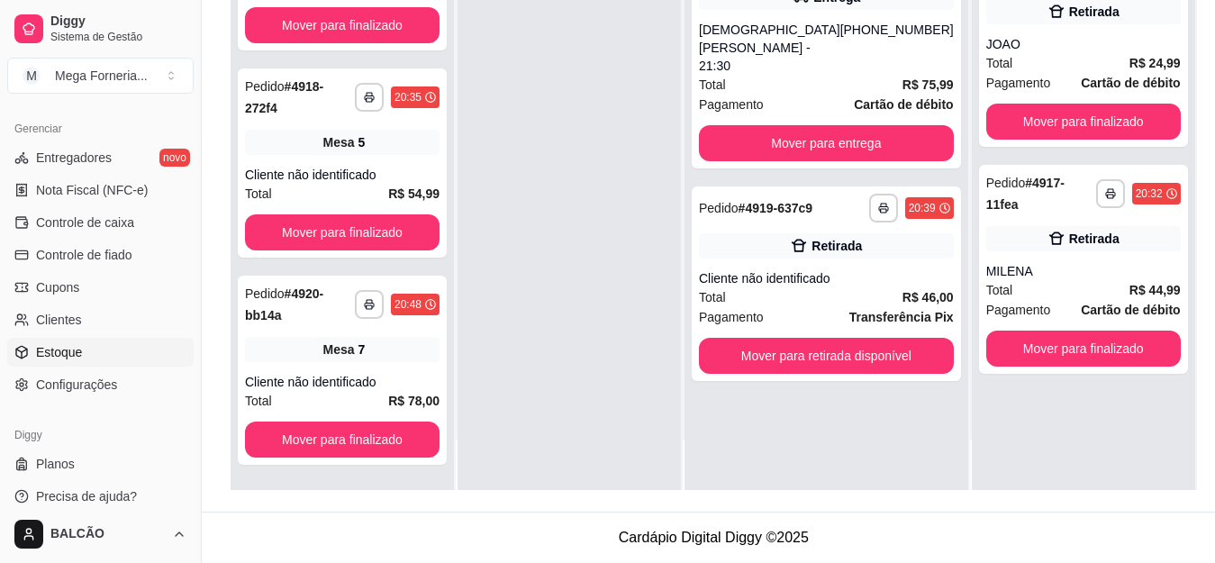
click at [59, 346] on span "Estoque" at bounding box center [59, 352] width 46 height 18
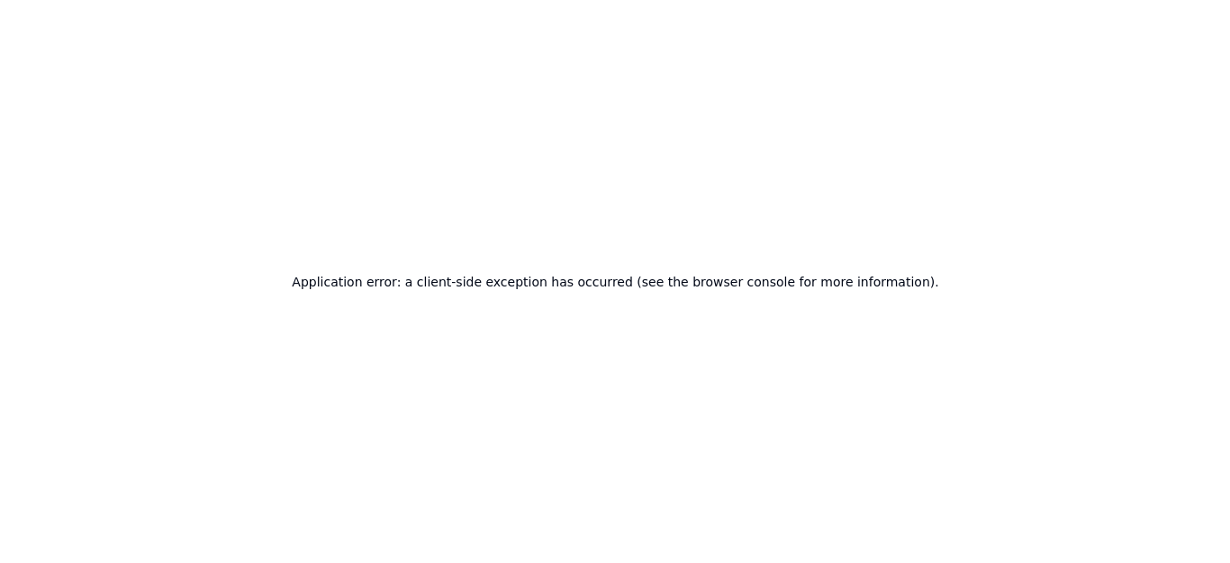
scroll to position [0, 0]
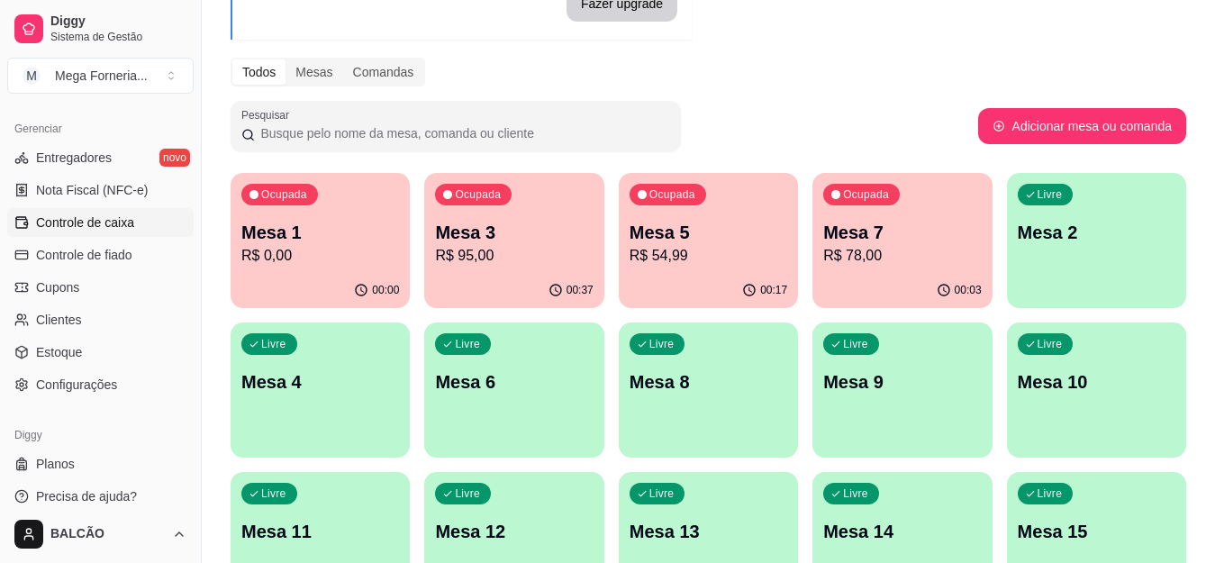
scroll to position [733, 0]
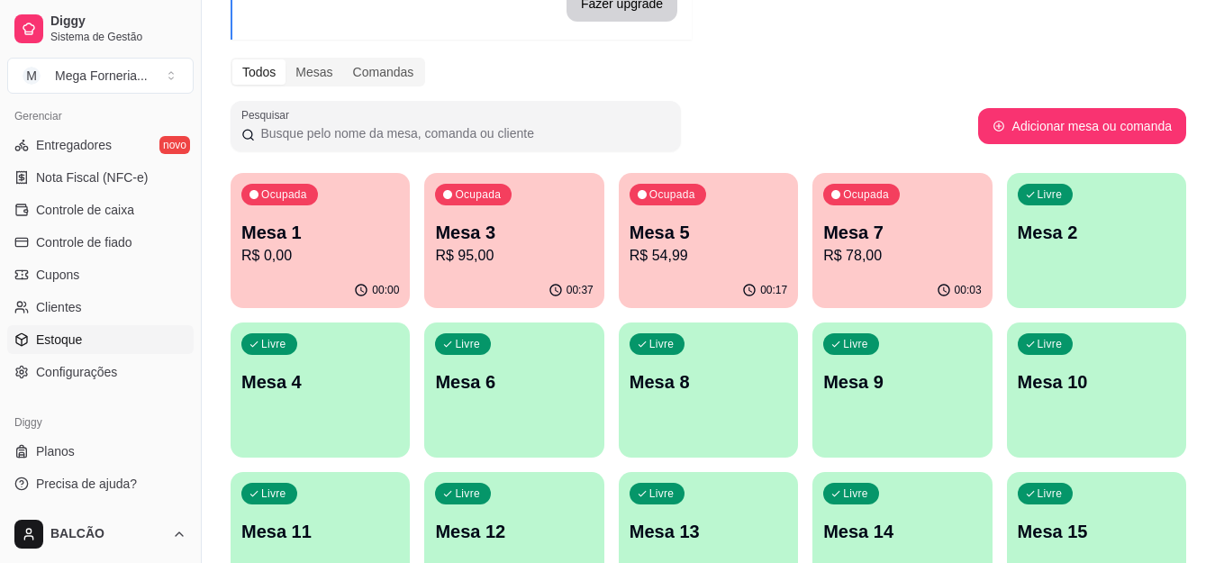
click at [84, 344] on link "Estoque" at bounding box center [100, 339] width 186 height 29
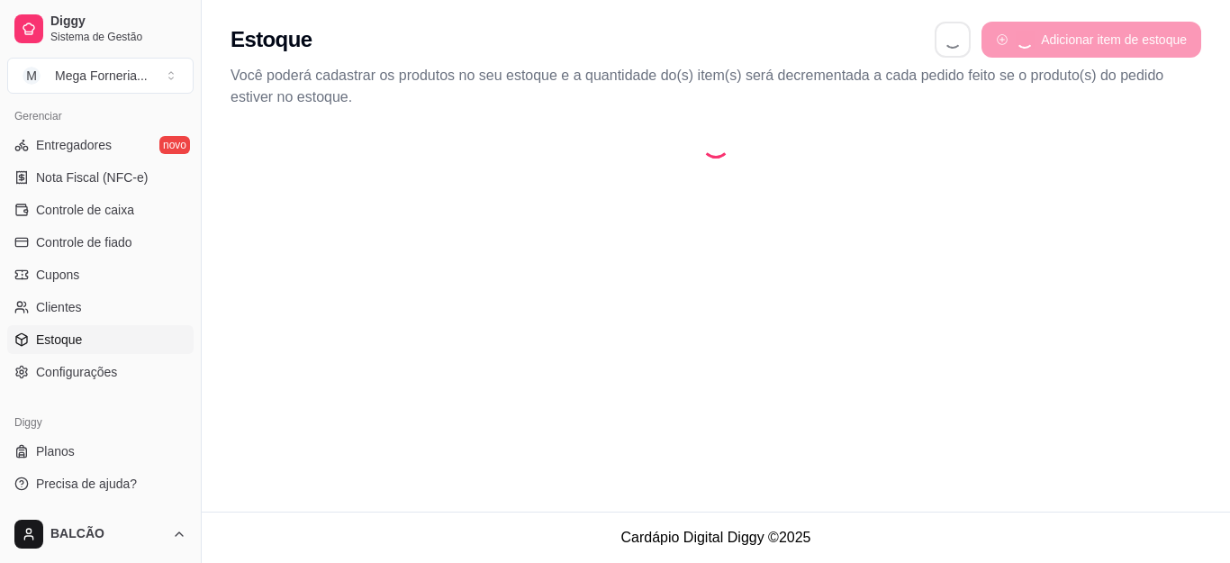
select select "QUANTITY_ORDER"
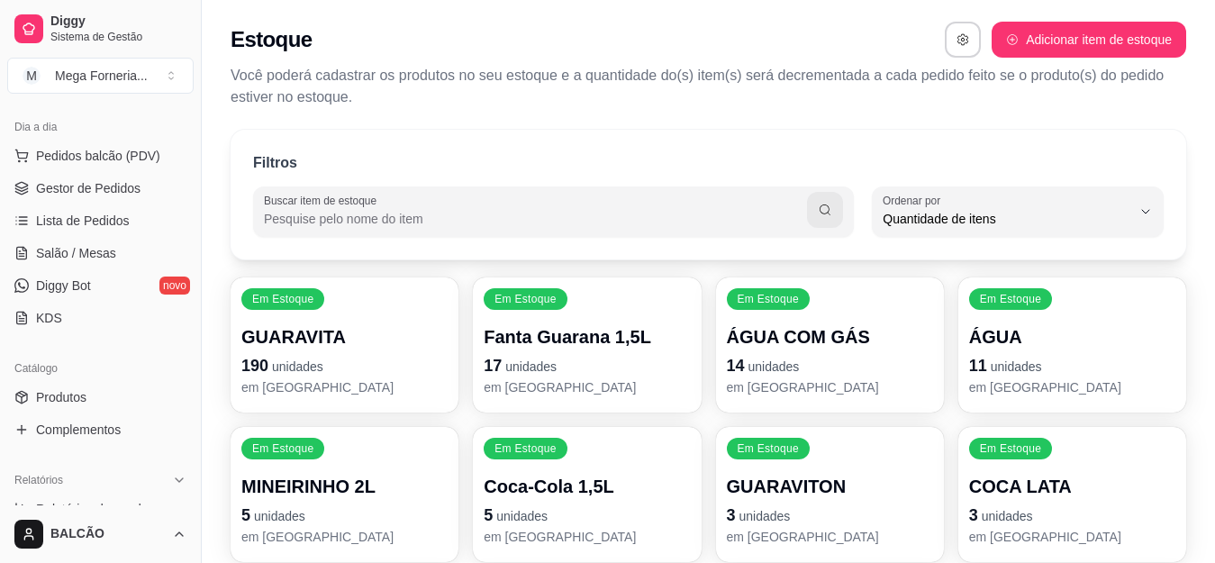
scroll to position [103, 0]
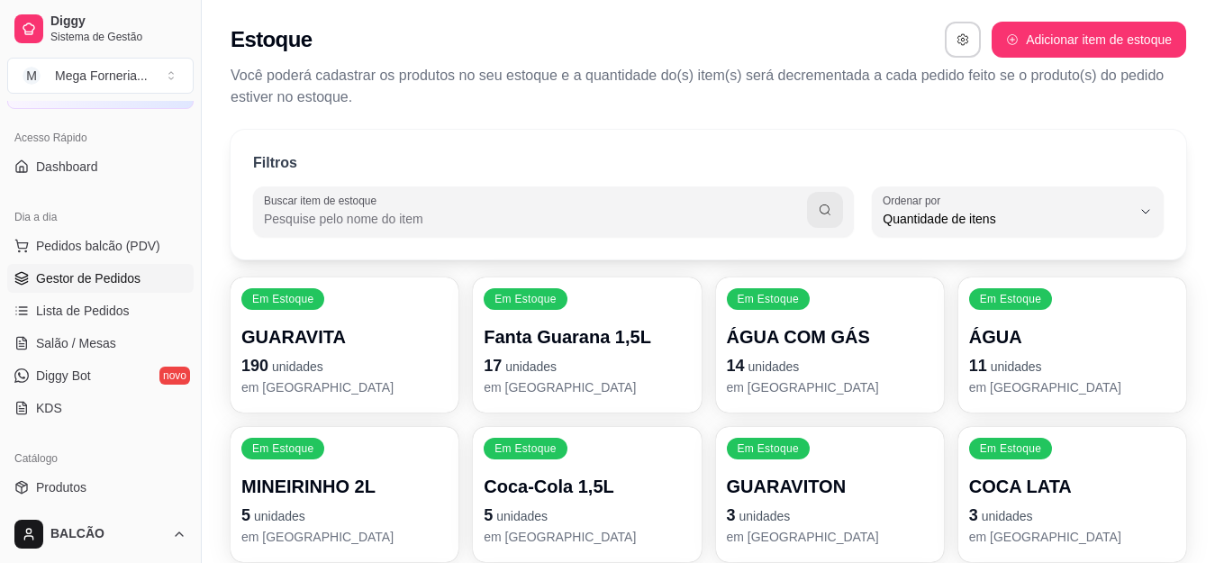
click at [114, 271] on span "Gestor de Pedidos" at bounding box center [88, 278] width 104 height 18
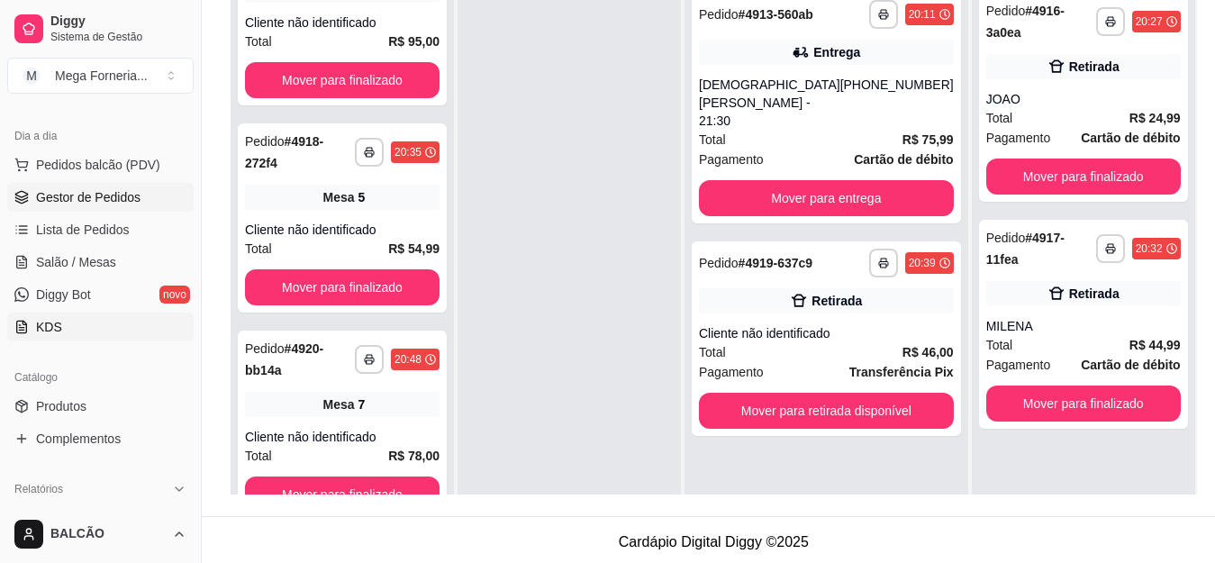
scroll to position [193, 0]
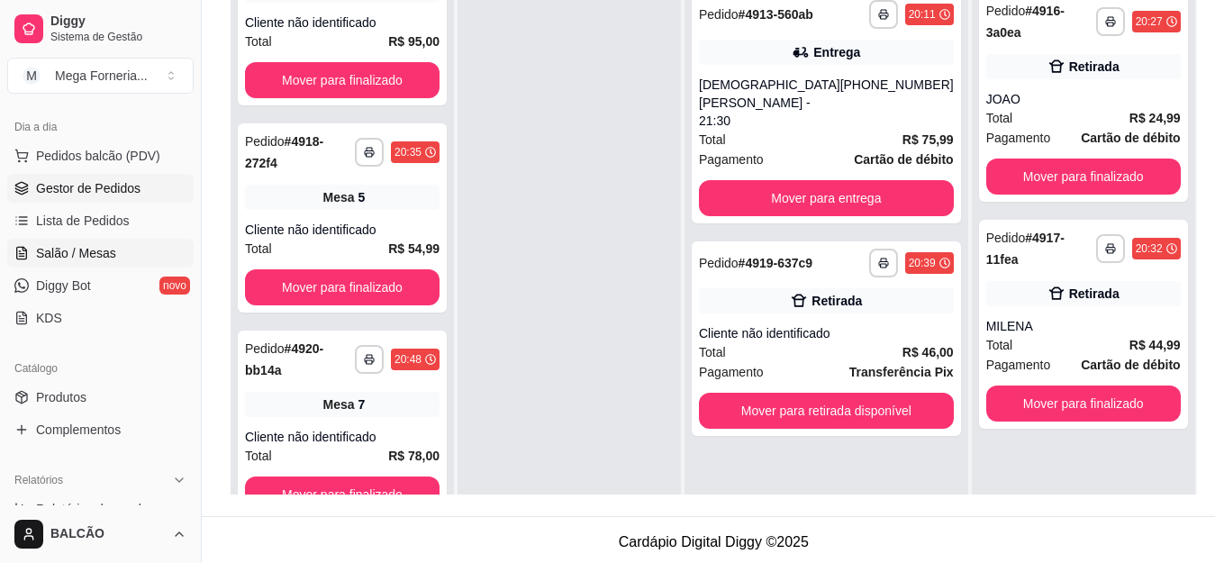
click at [96, 250] on span "Salão / Mesas" at bounding box center [76, 253] width 80 height 18
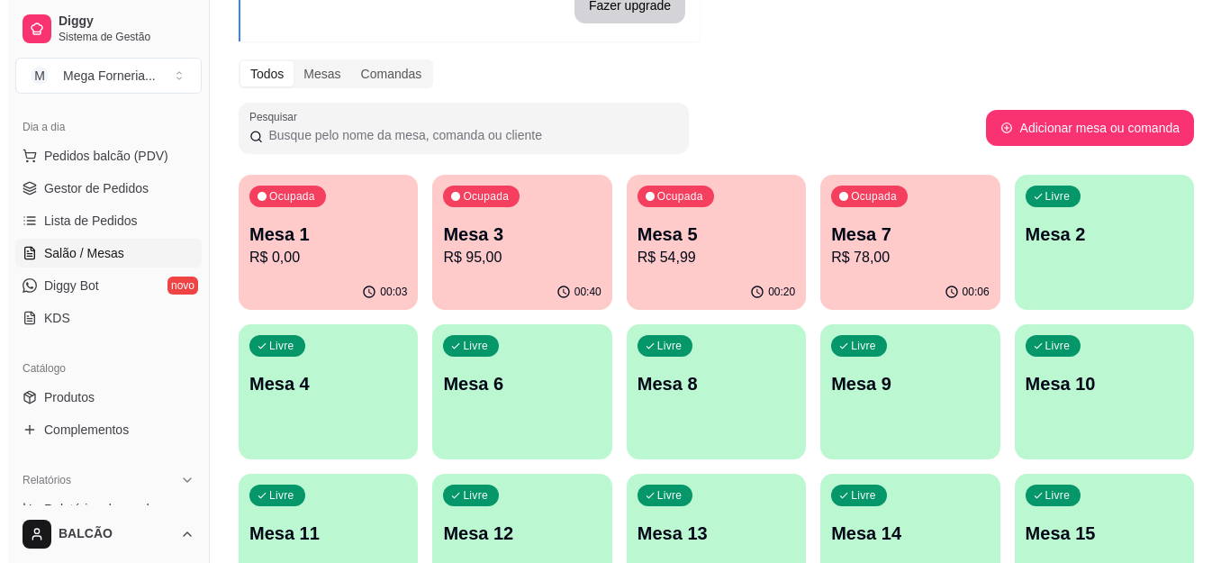
scroll to position [180, 0]
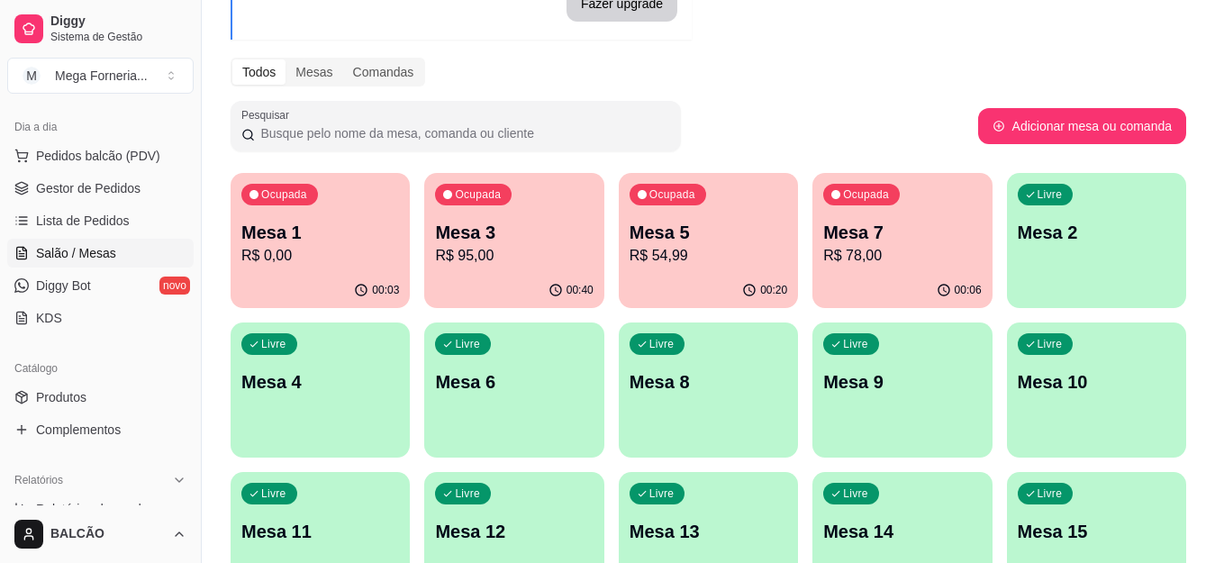
click at [567, 246] on p "R$ 95,00" at bounding box center [514, 256] width 158 height 22
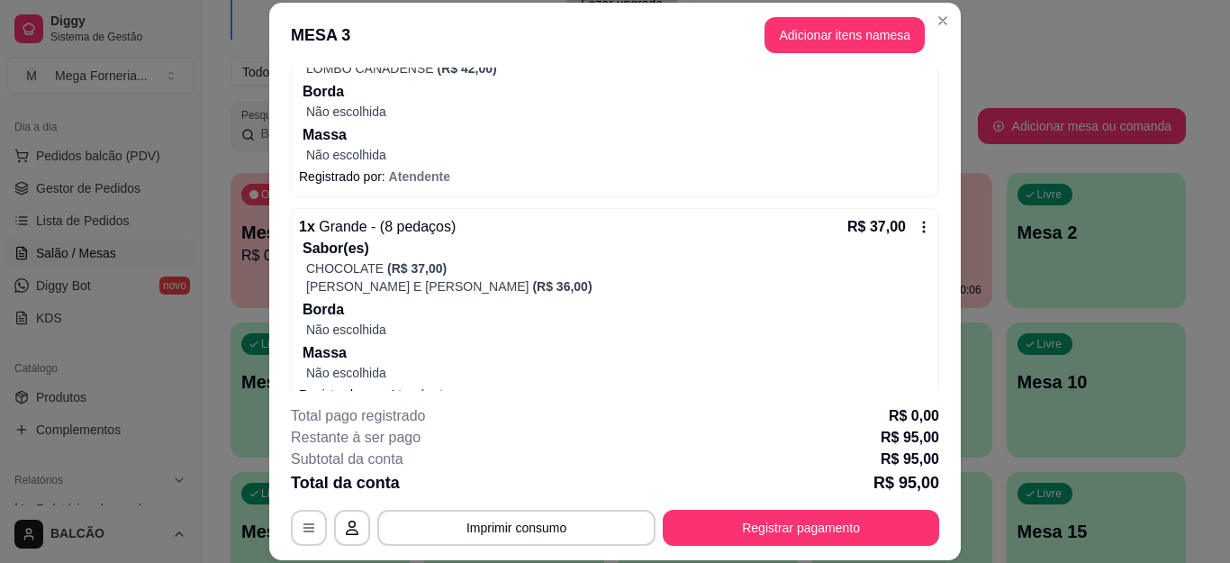
scroll to position [270, 0]
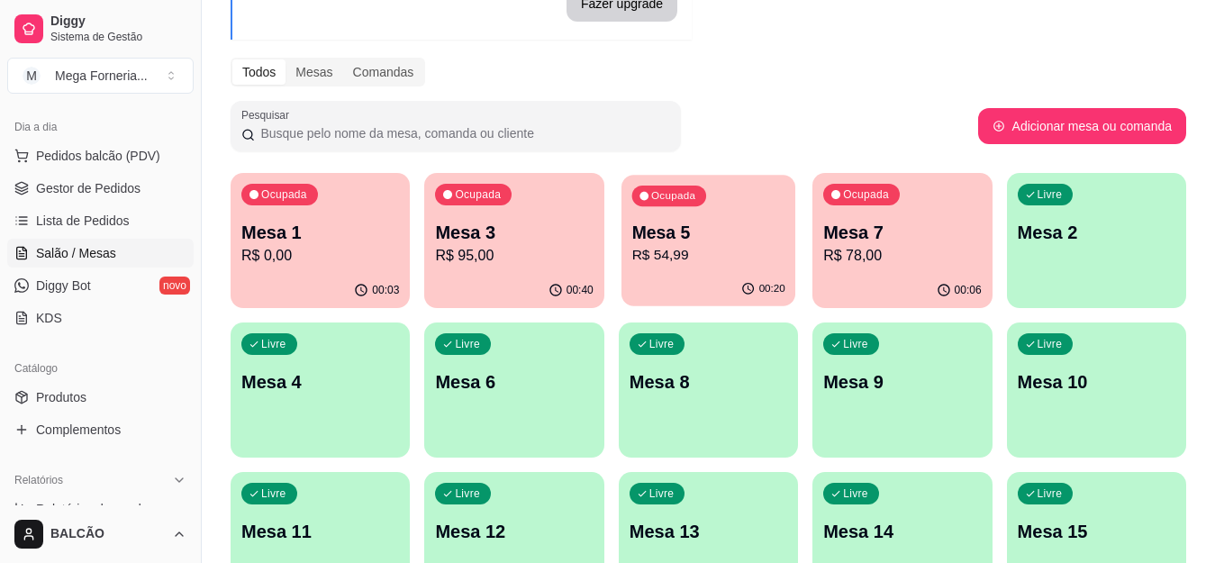
click at [684, 240] on p "Mesa 5" at bounding box center [707, 233] width 153 height 24
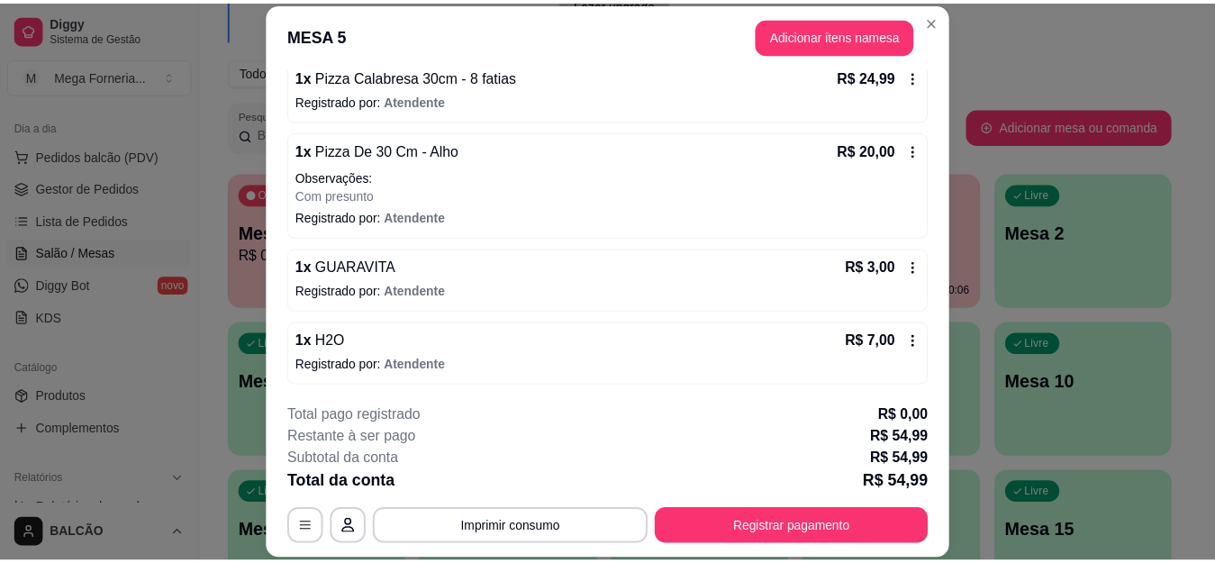
scroll to position [182, 0]
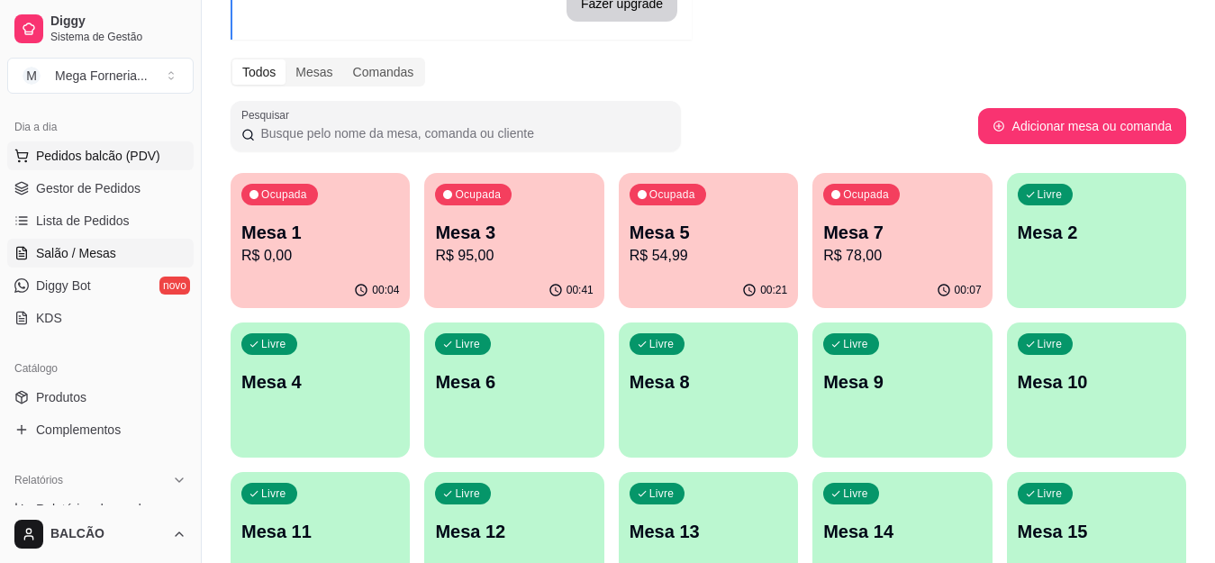
click at [99, 149] on span "Pedidos balcão (PDV)" at bounding box center [98, 156] width 124 height 18
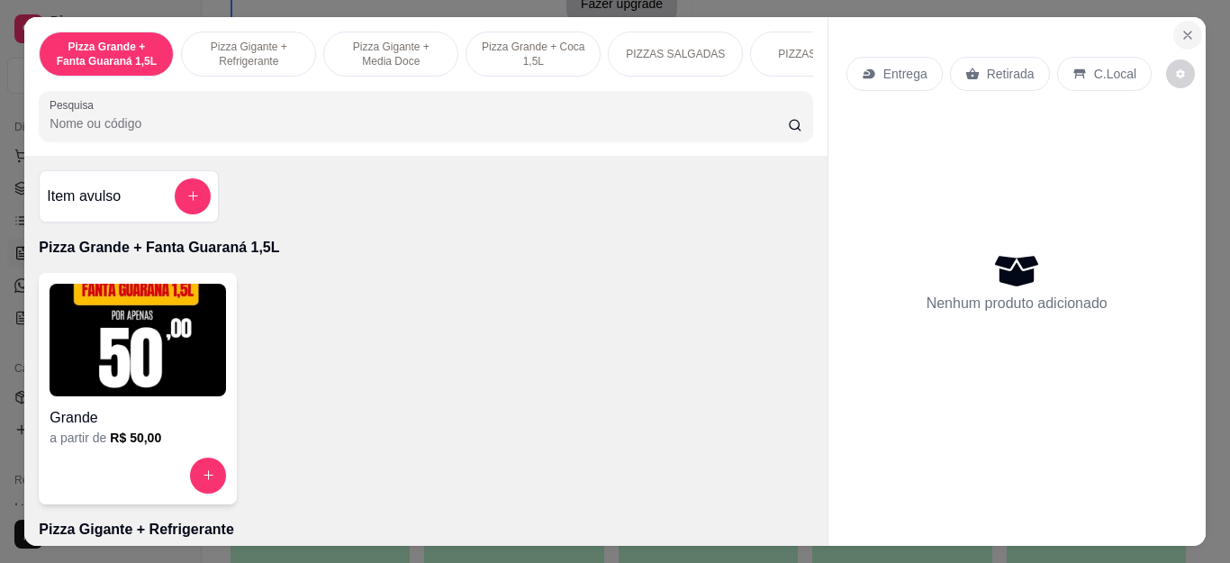
click at [1180, 28] on icon "Close" at bounding box center [1187, 35] width 14 height 14
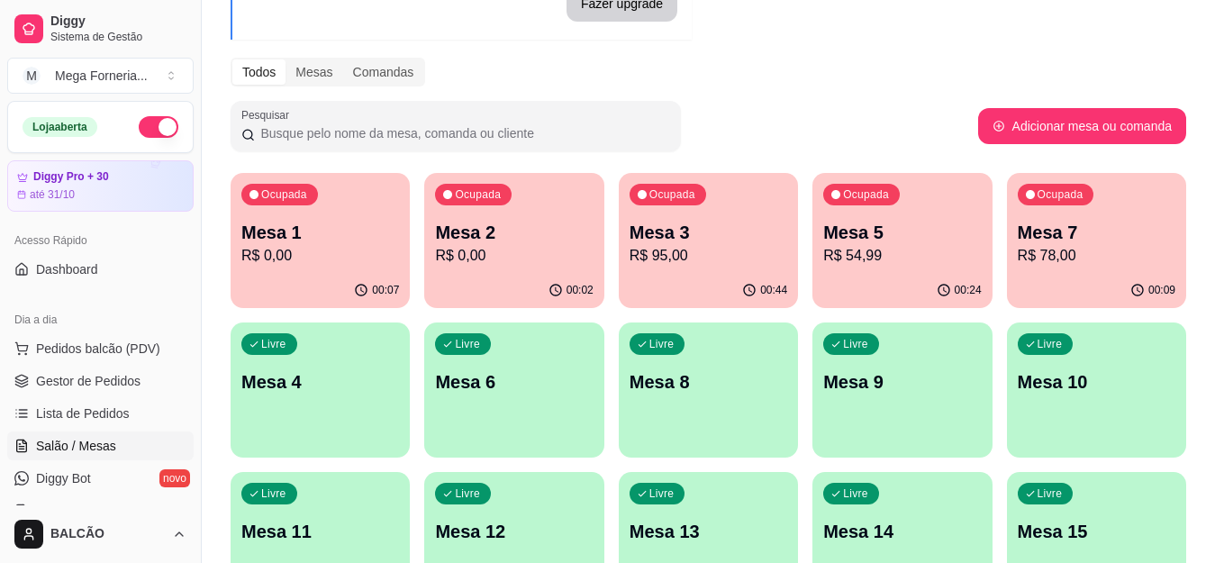
click at [358, 259] on p "R$ 0,00" at bounding box center [320, 256] width 158 height 22
click at [500, 215] on div "Ocupada Mesa 2 R$ 0,00" at bounding box center [513, 223] width 179 height 100
click at [121, 378] on span "Gestor de Pedidos" at bounding box center [88, 381] width 104 height 18
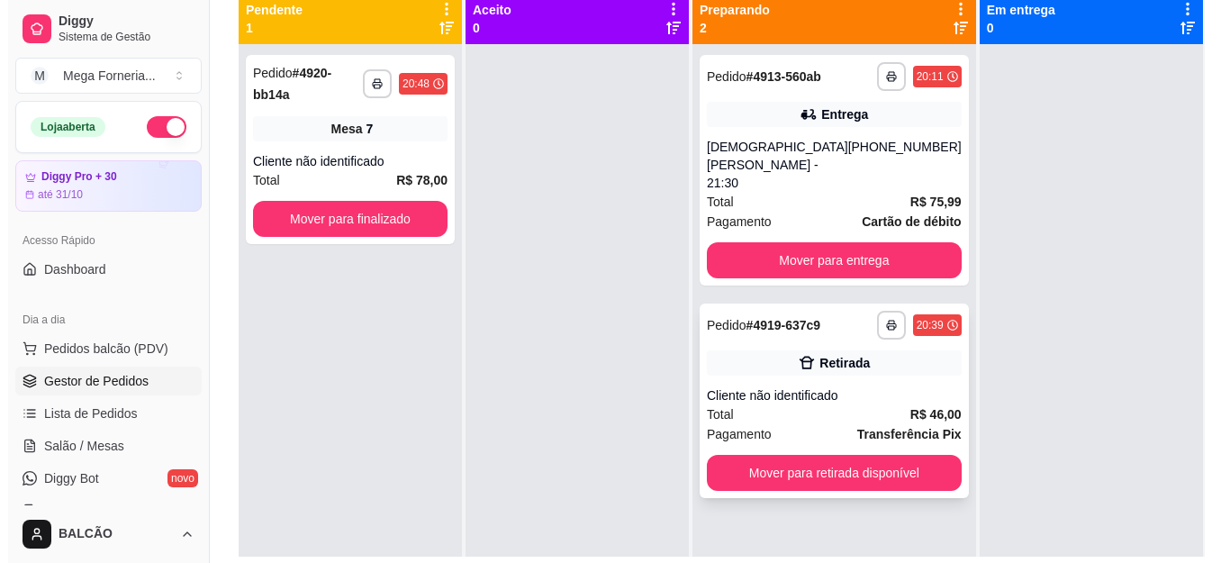
scroll to position [180, 0]
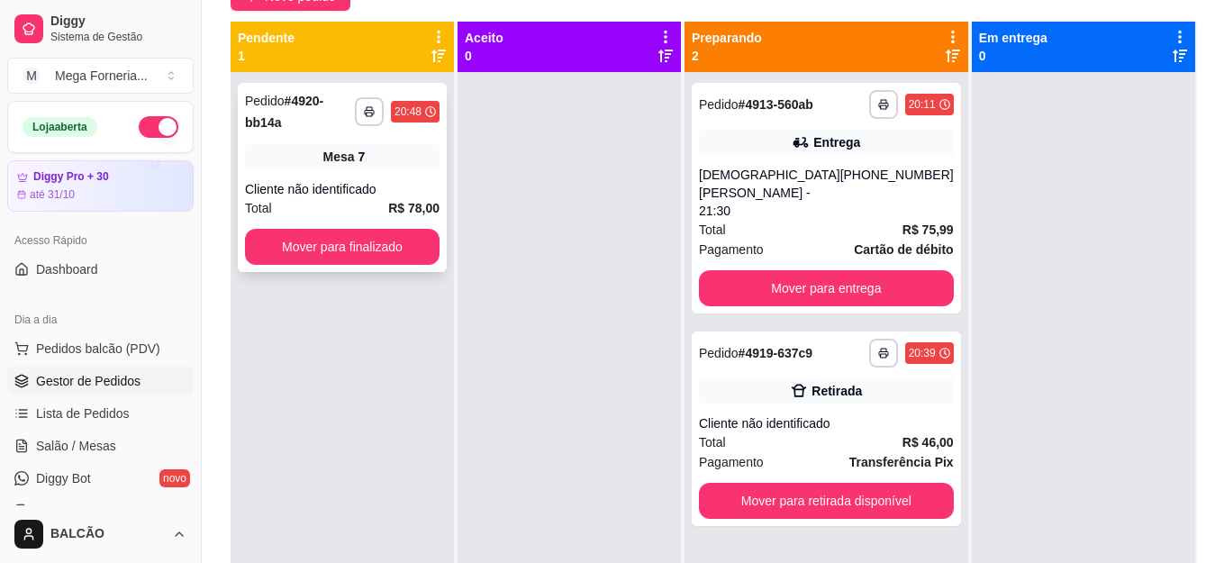
click at [391, 180] on div "Cliente não identificado" at bounding box center [342, 189] width 194 height 18
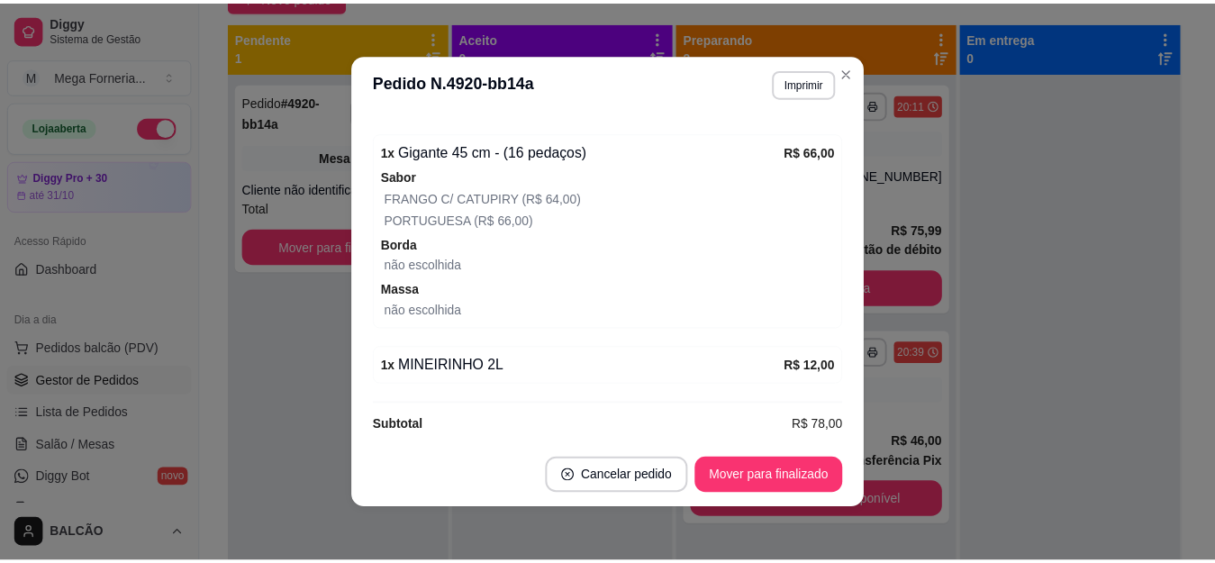
scroll to position [265, 0]
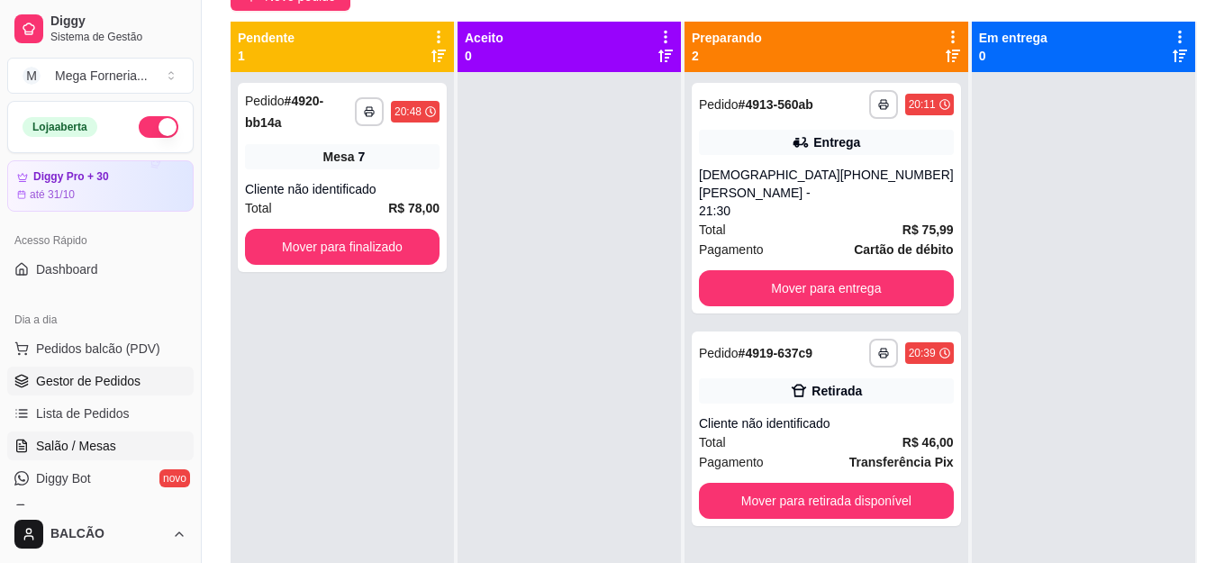
click at [97, 451] on span "Salão / Mesas" at bounding box center [76, 446] width 80 height 18
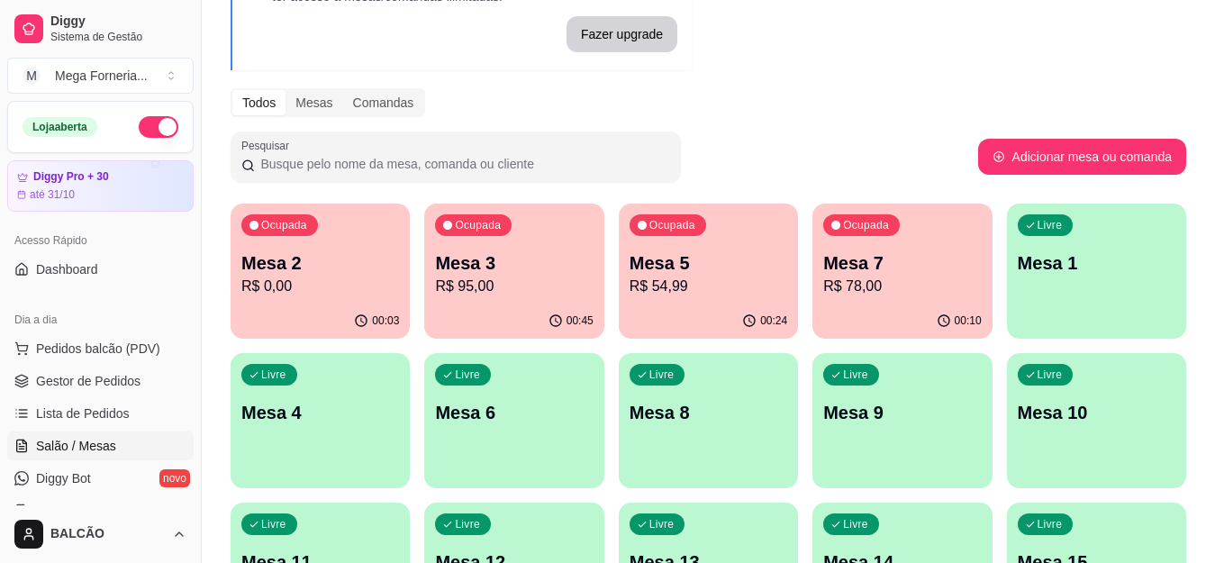
scroll to position [180, 0]
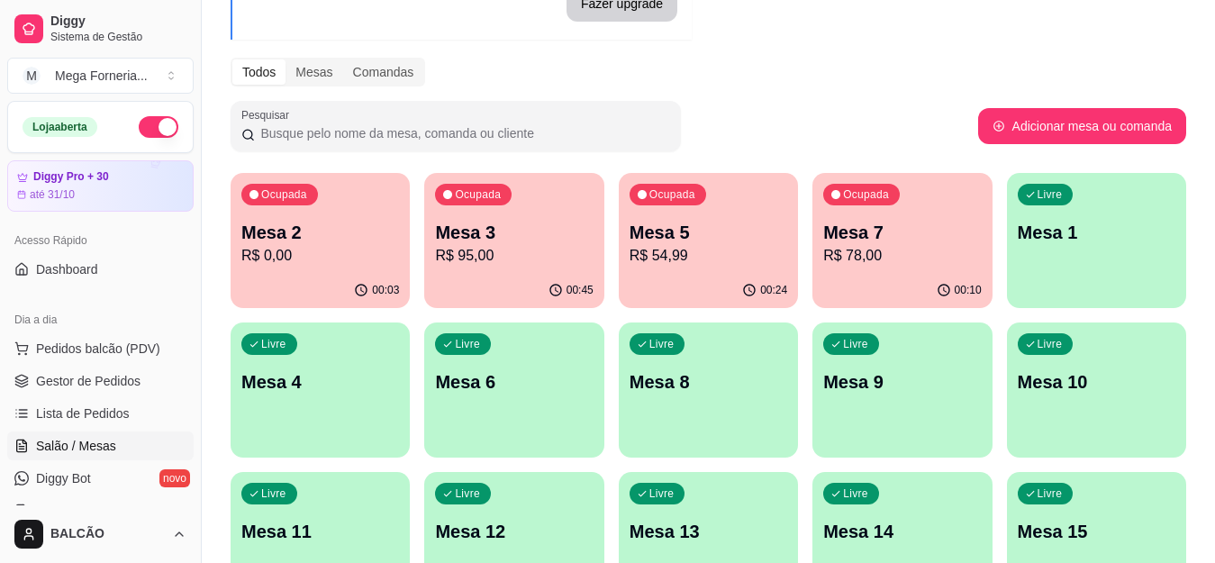
click at [339, 259] on p "R$ 0,00" at bounding box center [320, 256] width 158 height 22
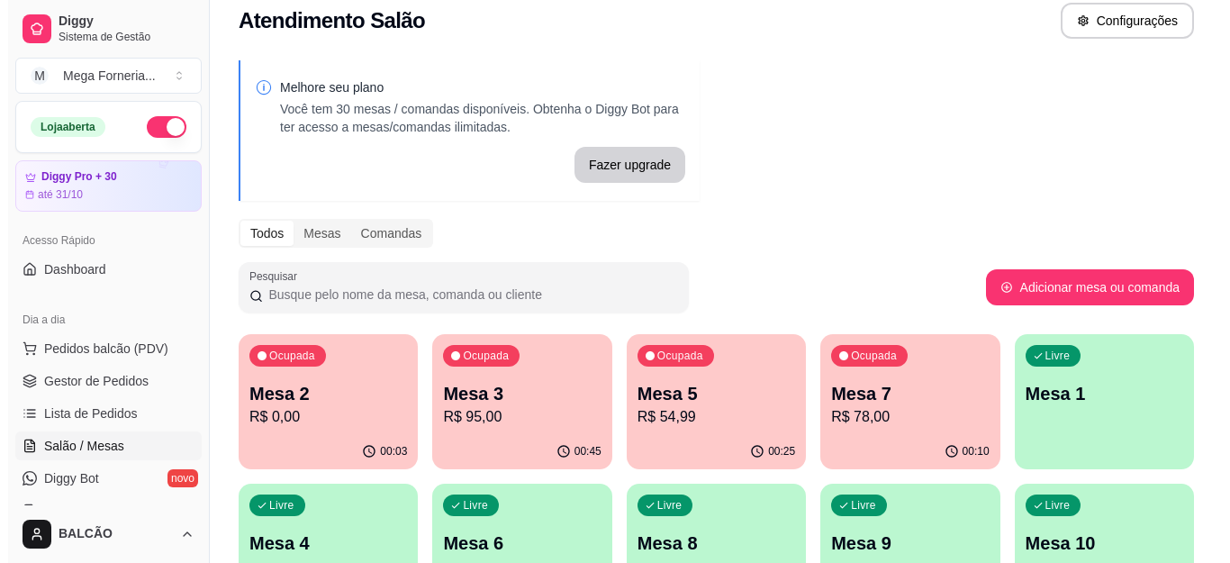
scroll to position [0, 0]
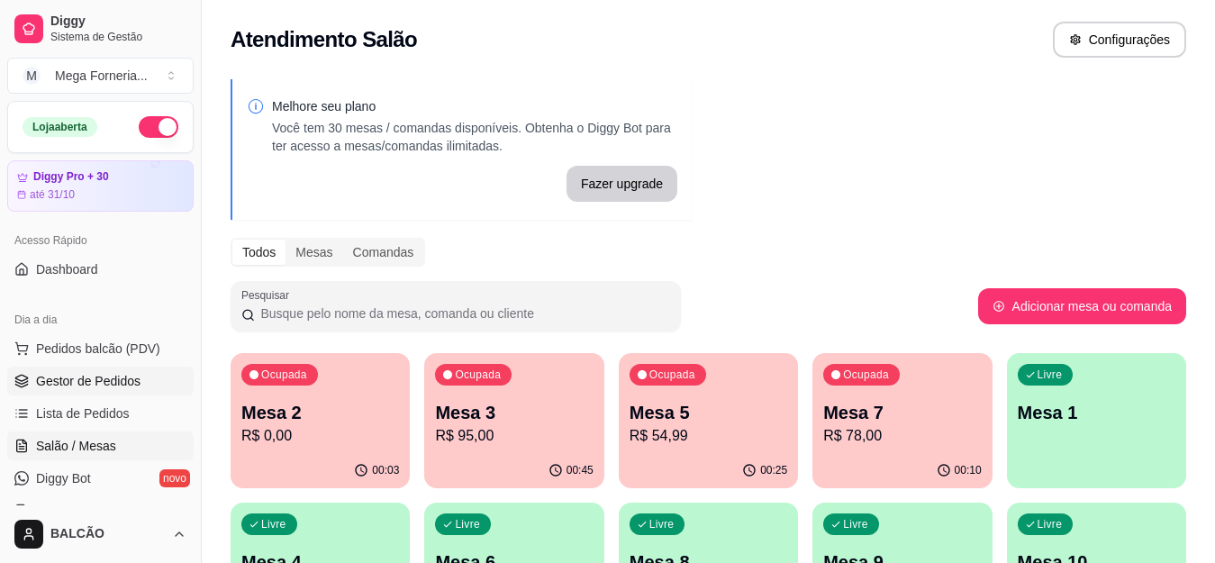
click at [95, 374] on span "Gestor de Pedidos" at bounding box center [88, 381] width 104 height 18
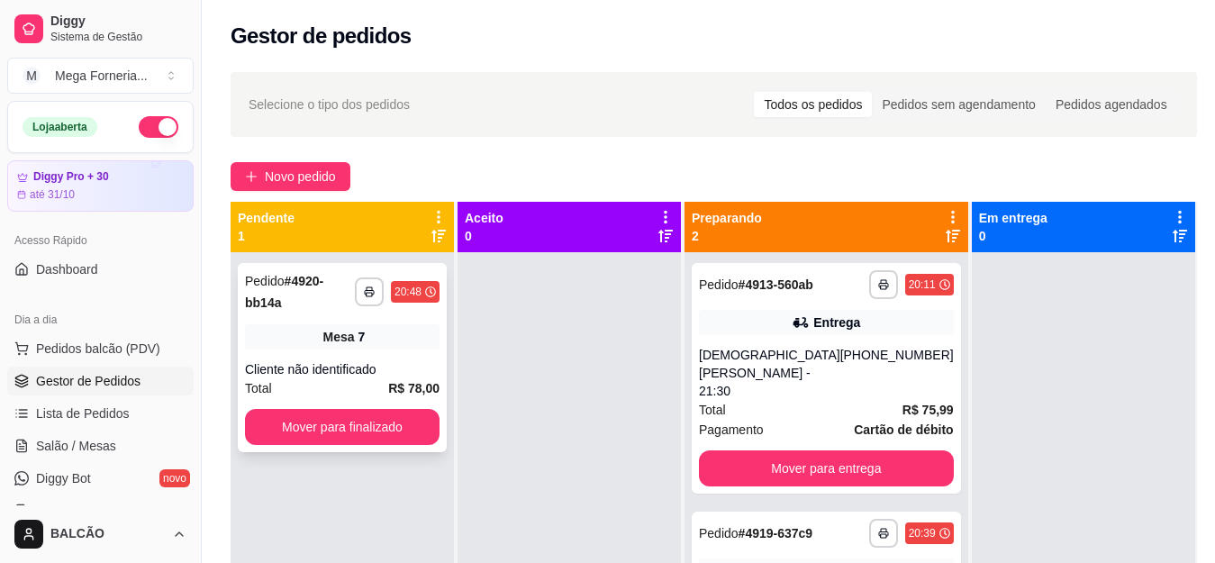
click at [373, 360] on div "Cliente não identificado" at bounding box center [342, 369] width 194 height 18
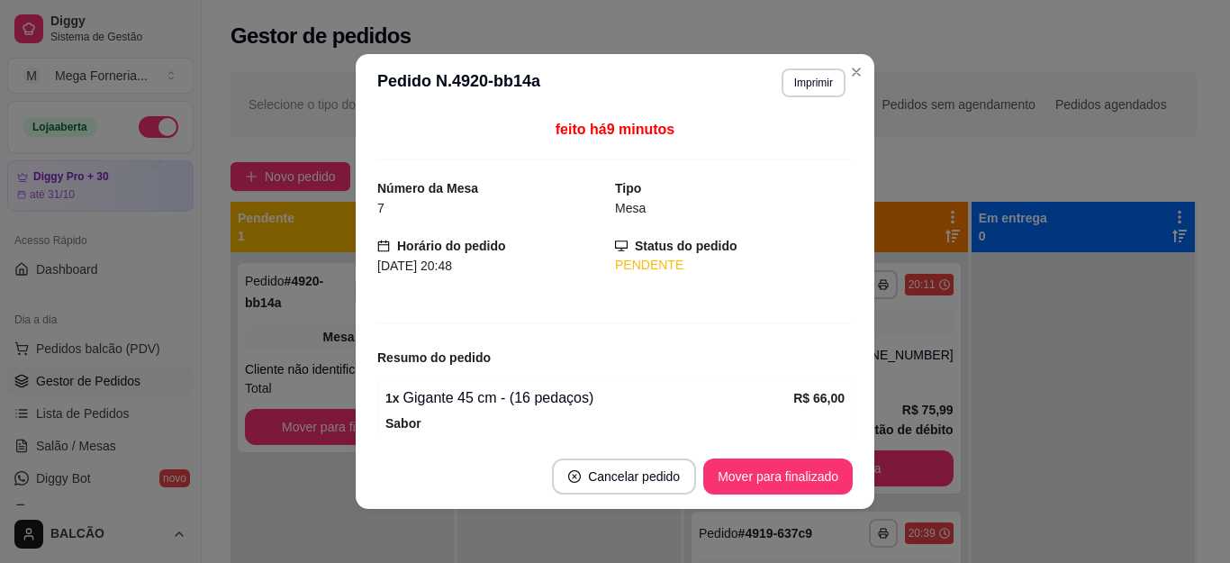
scroll to position [265, 0]
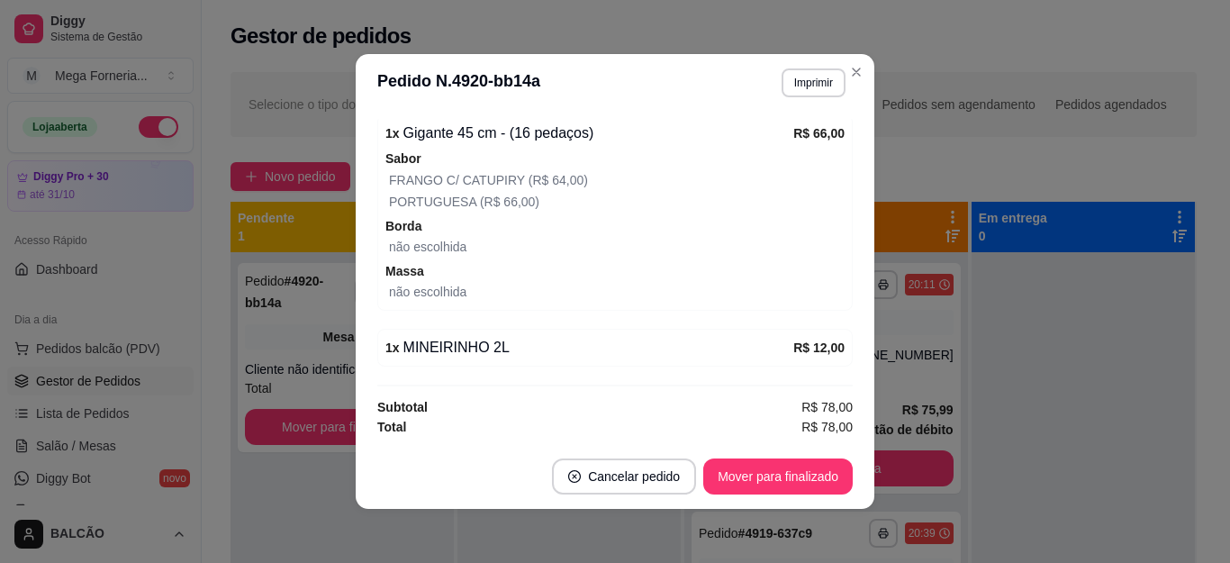
click at [542, 194] on div "PORTUGUESA (R$ 66,00)" at bounding box center [617, 202] width 456 height 22
click at [537, 175] on span "(R$ 64,00)" at bounding box center [556, 180] width 63 height 14
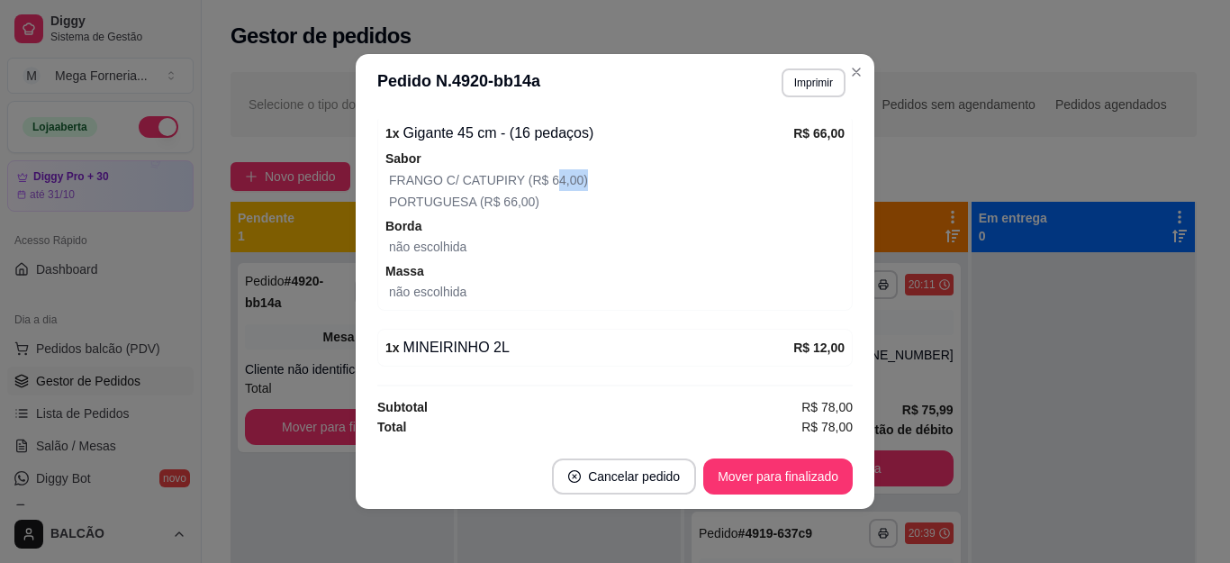
click at [537, 175] on span "(R$ 64,00)" at bounding box center [556, 180] width 63 height 14
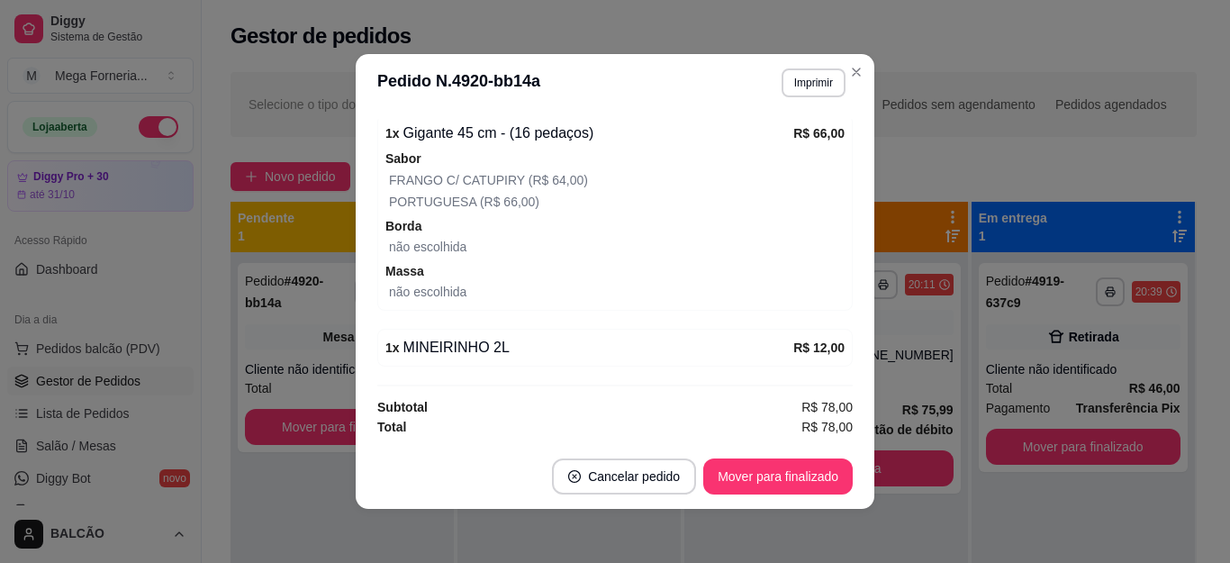
click at [864, 77] on header "**********" at bounding box center [615, 83] width 519 height 58
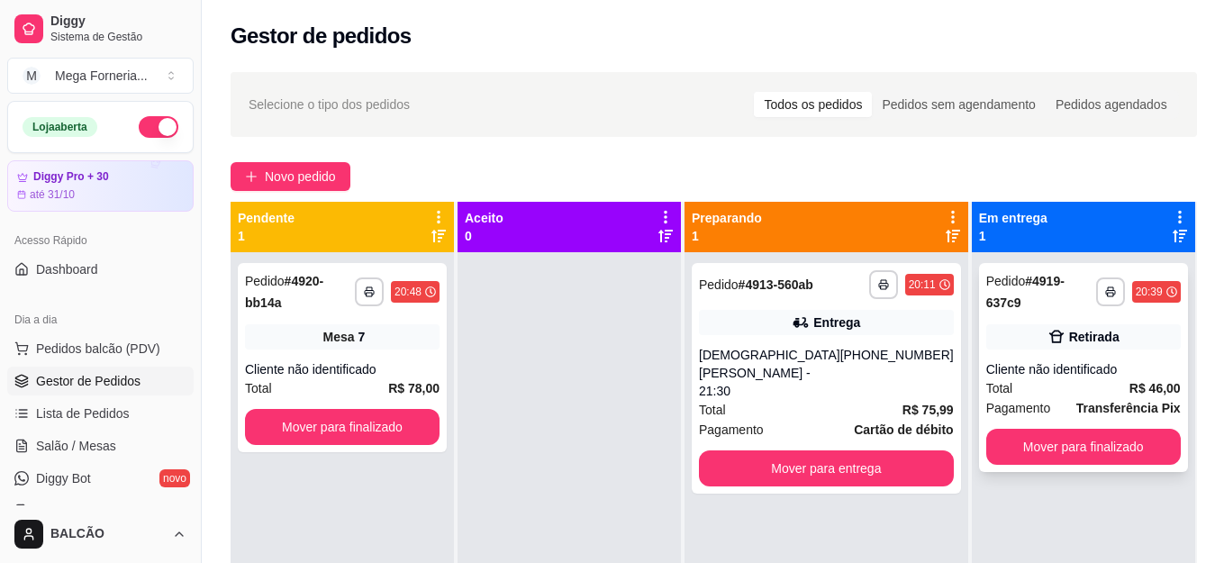
click at [1102, 330] on div "Retirada" at bounding box center [1083, 336] width 194 height 25
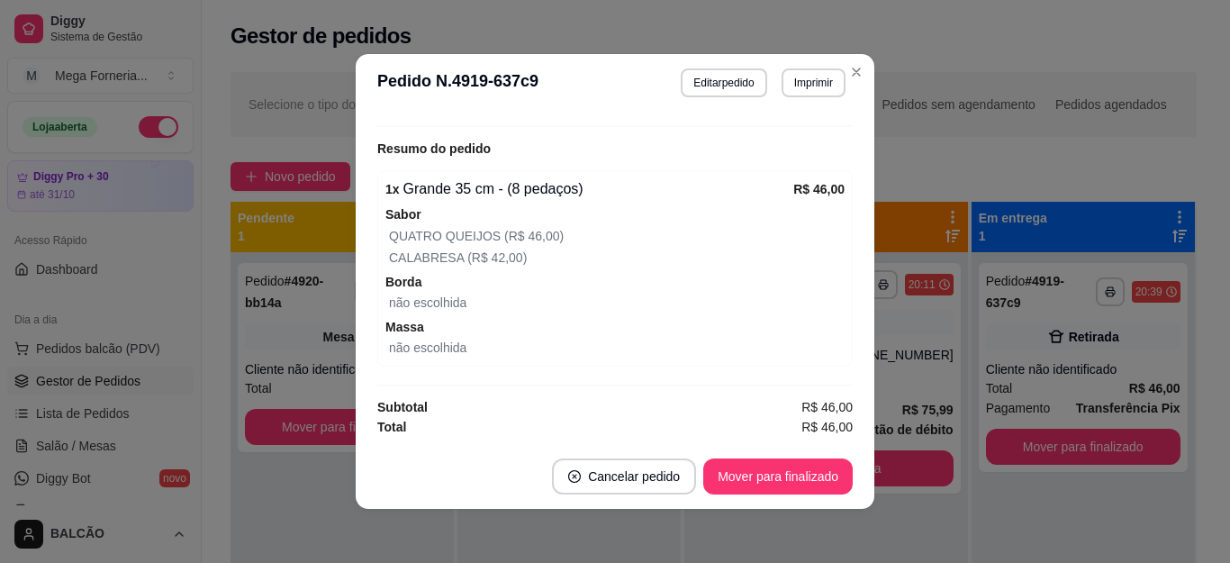
scroll to position [4, 0]
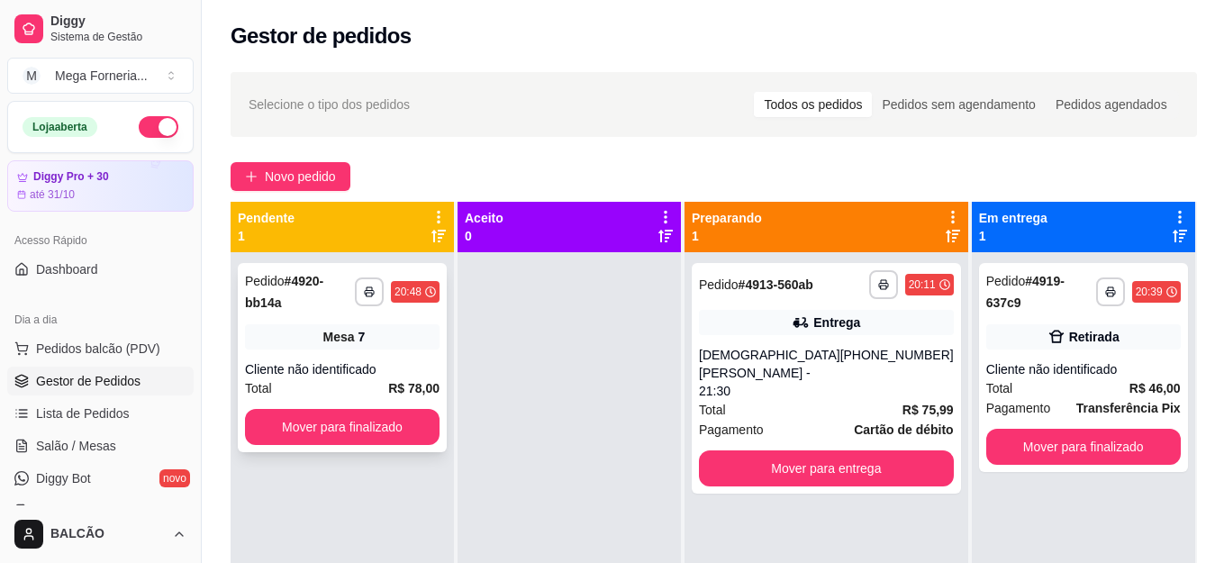
click at [361, 361] on div "Cliente não identificado" at bounding box center [342, 369] width 194 height 18
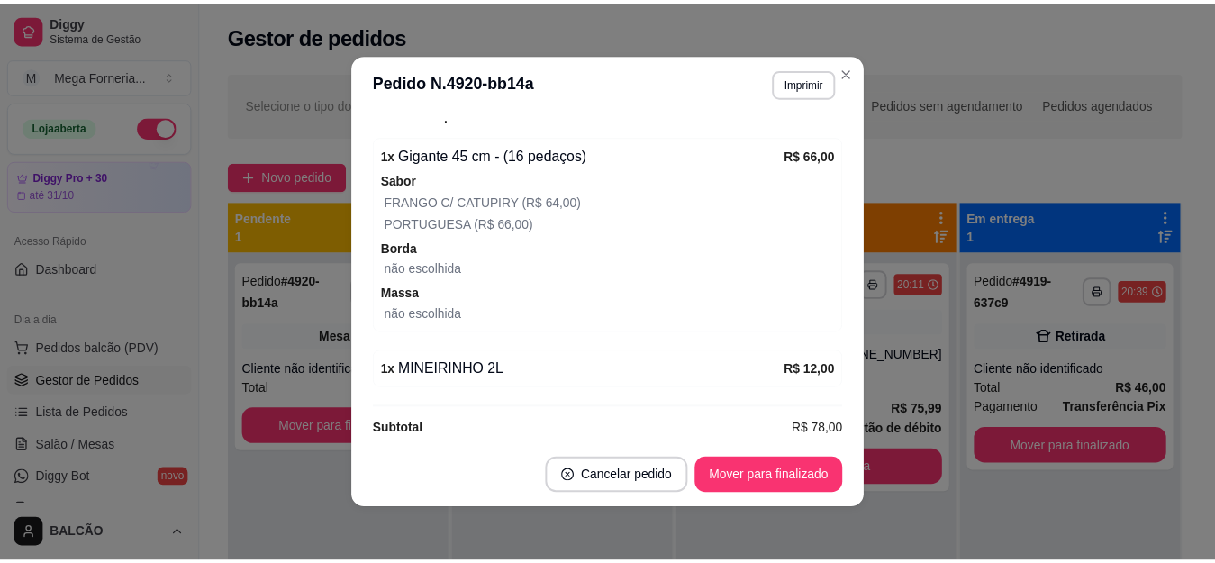
scroll to position [265, 0]
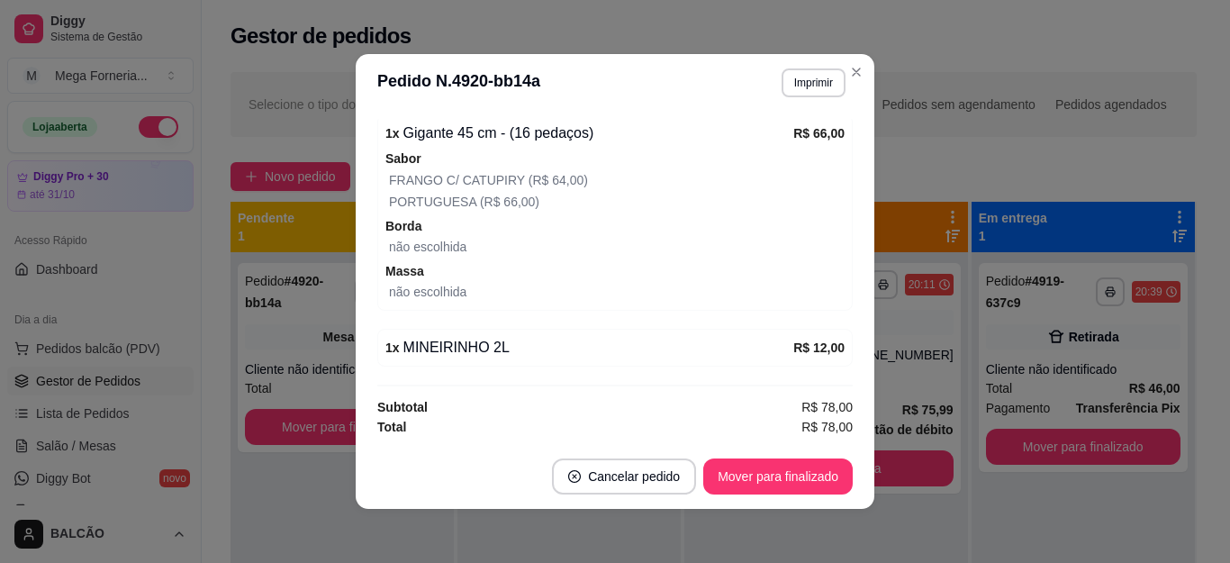
click at [469, 132] on div "1 x Gigante 45 cm - (16 pedaços)" at bounding box center [589, 133] width 408 height 22
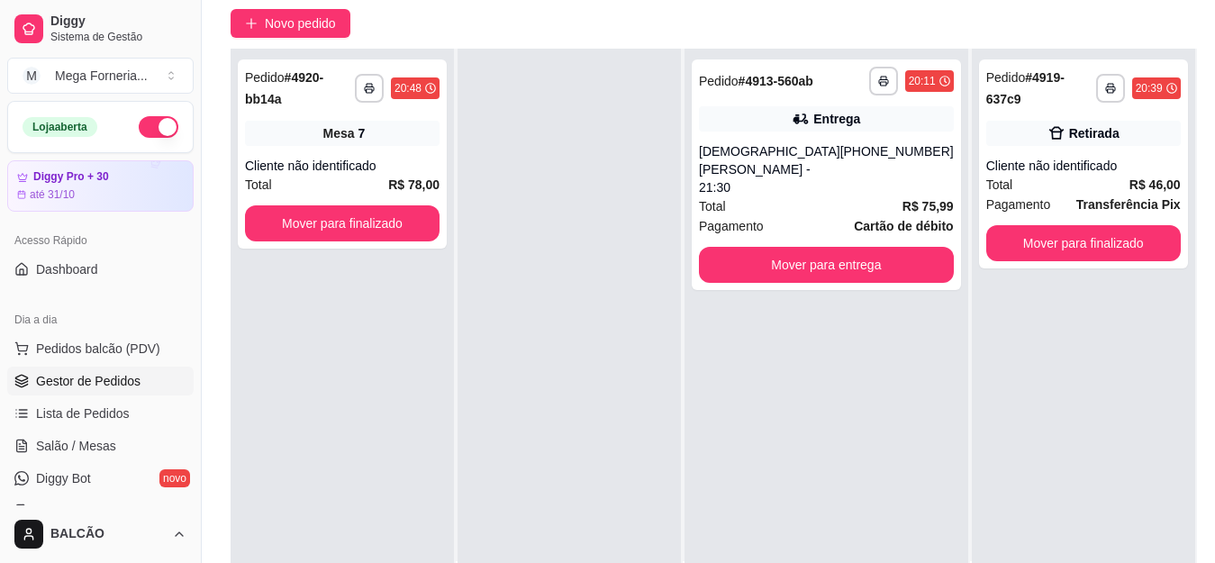
scroll to position [0, 0]
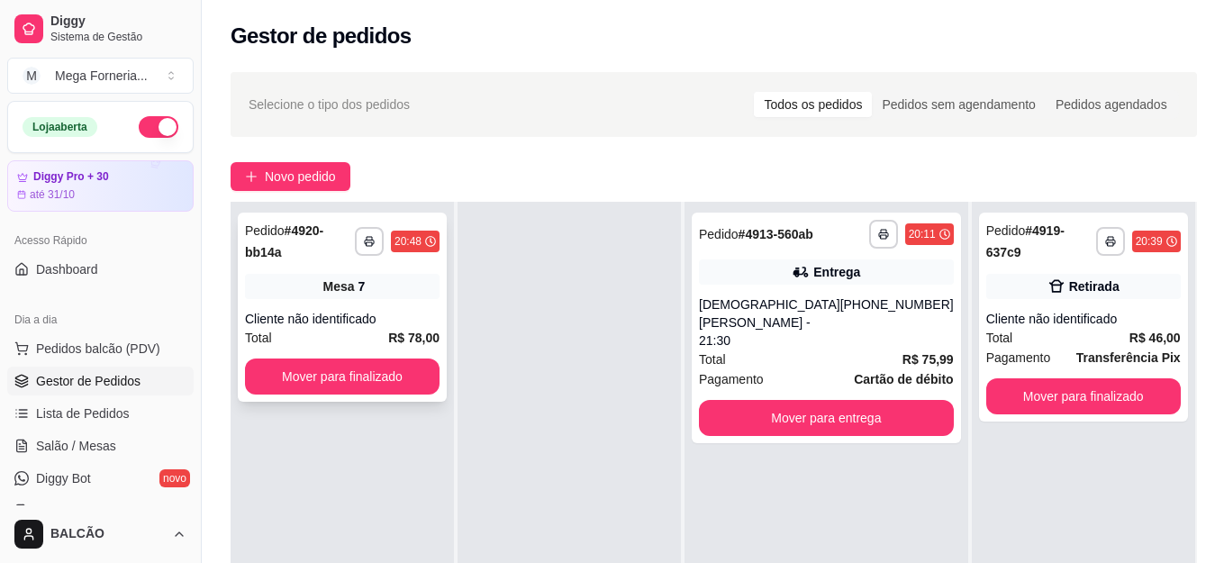
click at [375, 236] on icon "button" at bounding box center [369, 241] width 11 height 11
click at [654, 284] on div at bounding box center [568, 483] width 223 height 563
click at [94, 444] on span "Salão / Mesas" at bounding box center [76, 446] width 80 height 18
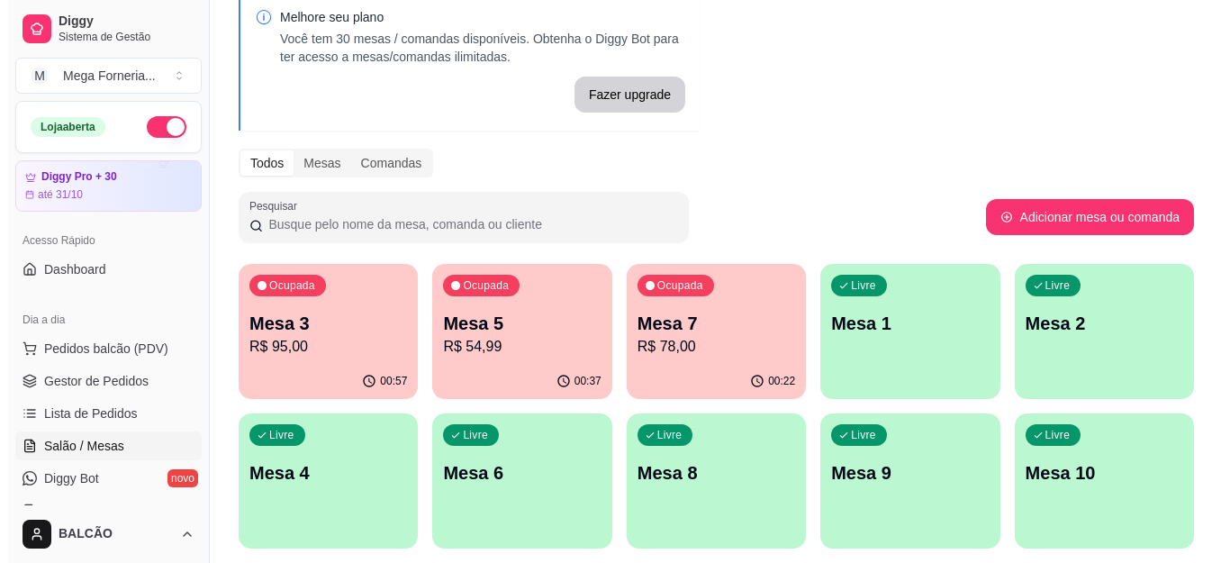
scroll to position [90, 0]
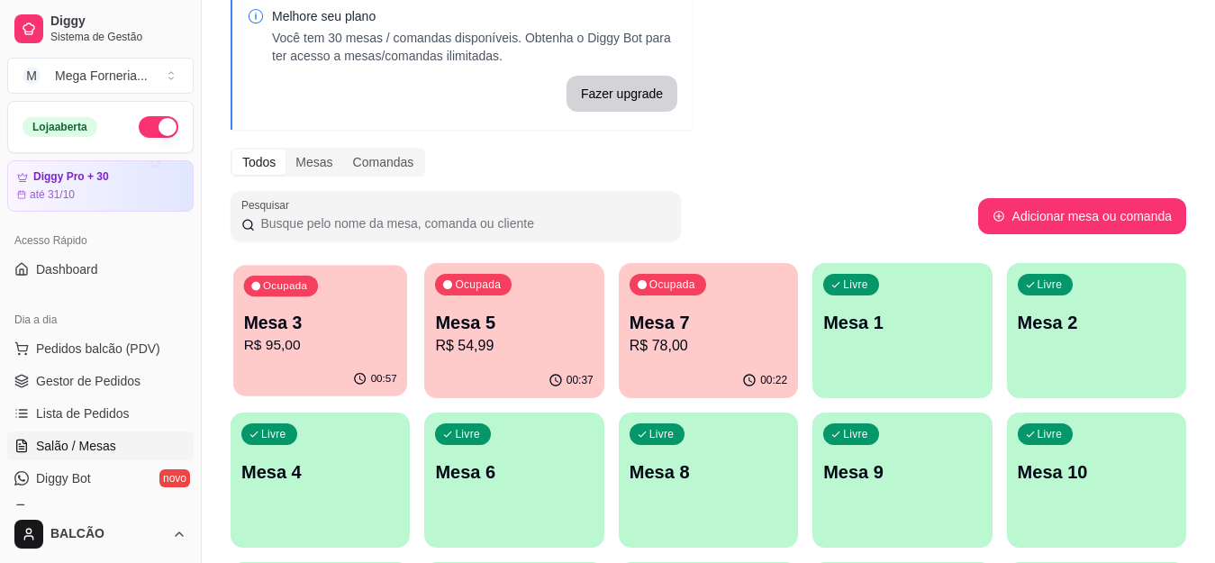
click at [351, 311] on p "Mesa 3" at bounding box center [320, 323] width 153 height 24
click at [529, 305] on div "Ocupada Mesa 5 R$ 54,99" at bounding box center [514, 313] width 174 height 97
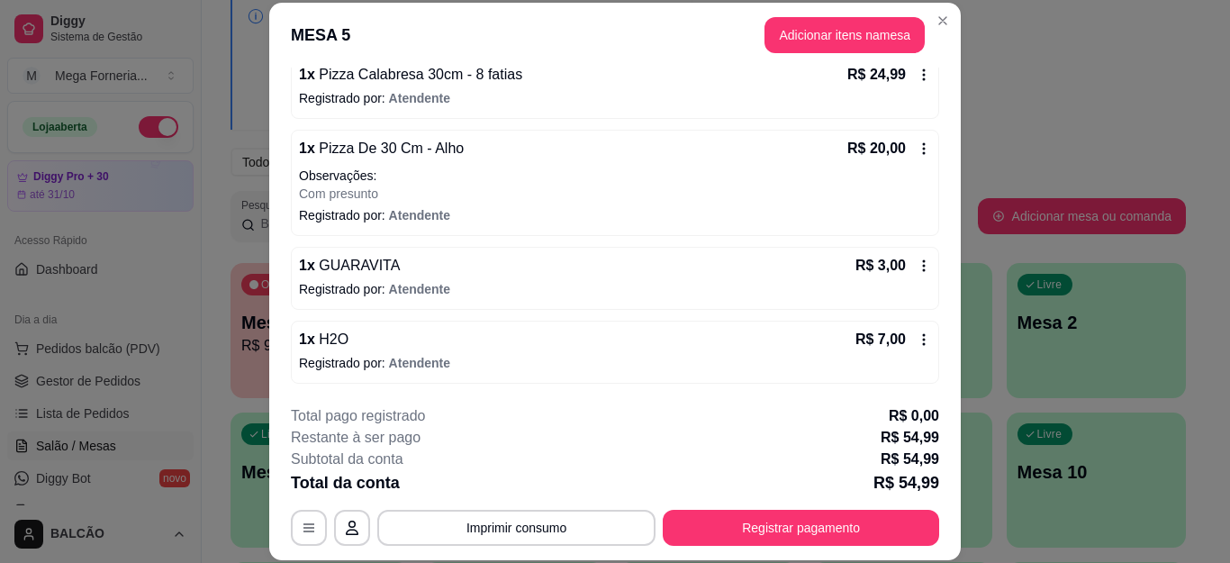
scroll to position [55, 0]
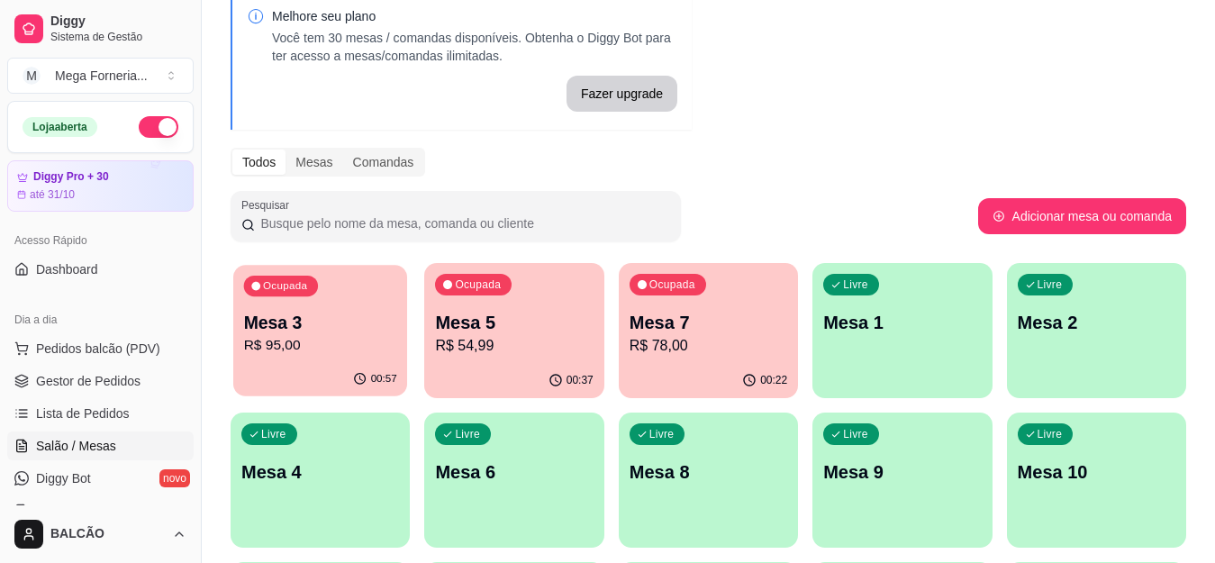
click at [234, 348] on div "Ocupada Mesa 3 R$ 95,00" at bounding box center [320, 313] width 174 height 97
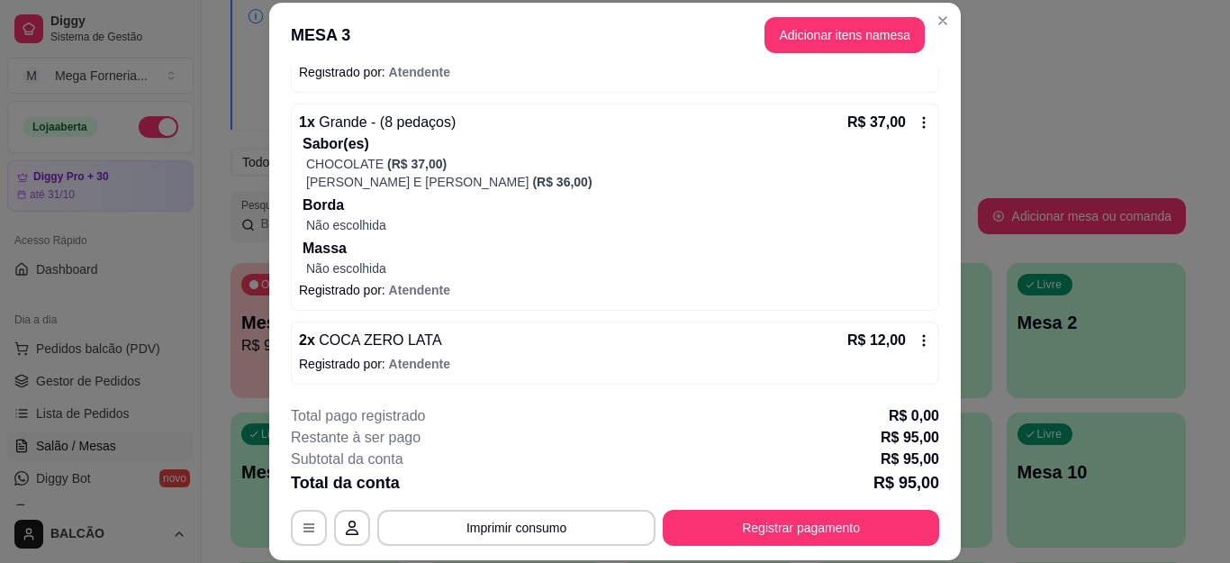
scroll to position [353, 0]
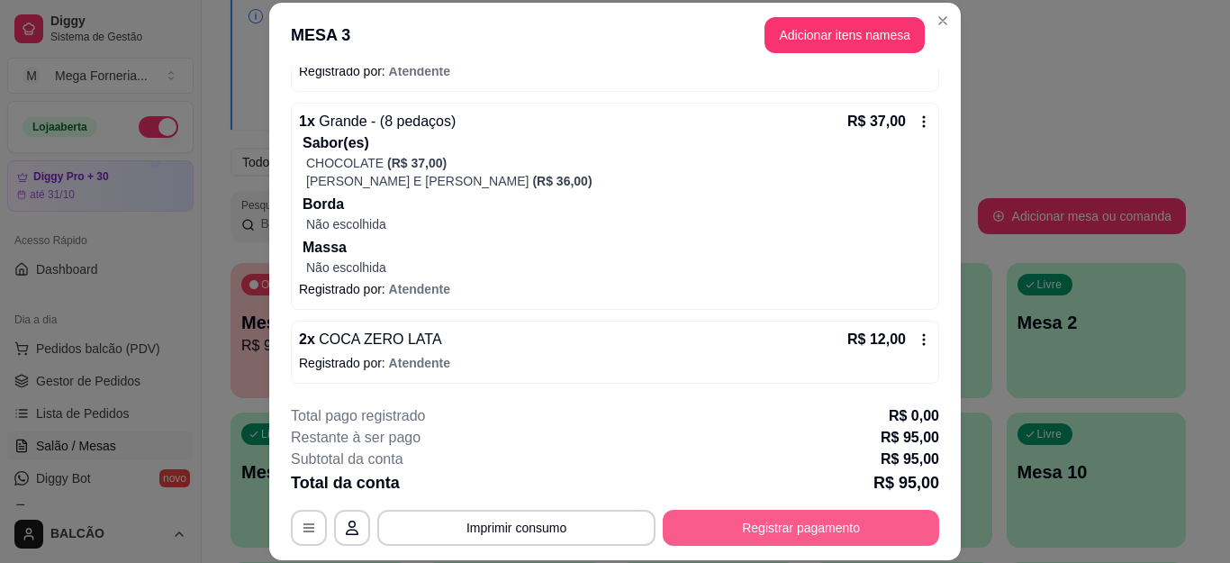
click at [795, 535] on button "Registrar pagamento" at bounding box center [801, 528] width 276 height 36
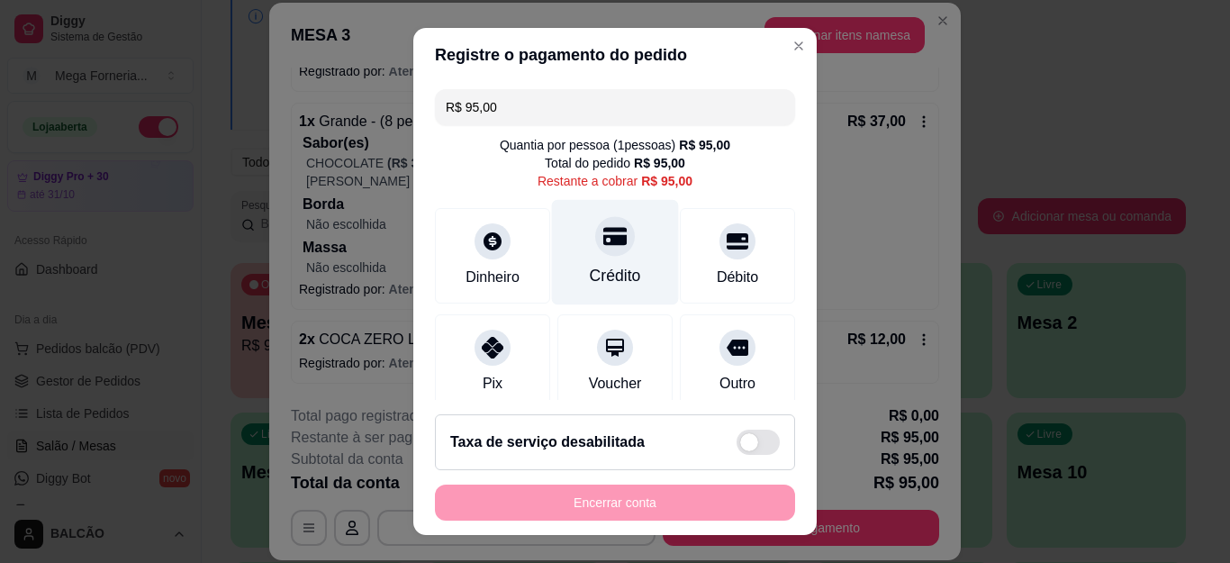
click at [603, 241] on icon at bounding box center [614, 237] width 23 height 18
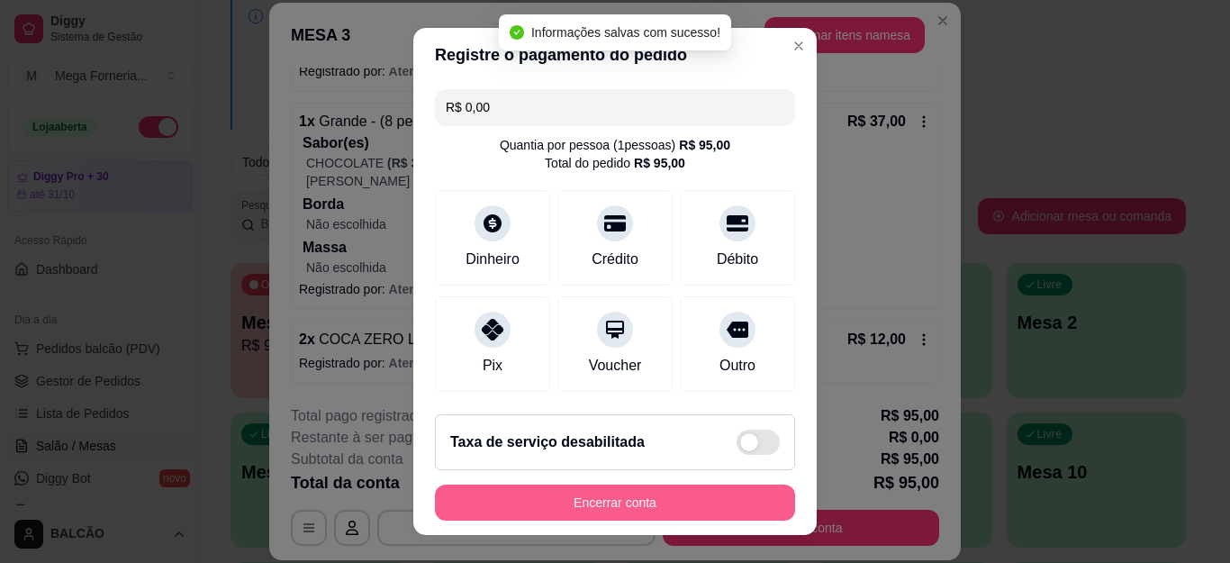
type input "R$ 0,00"
click at [662, 494] on button "Encerrar conta" at bounding box center [615, 502] width 360 height 36
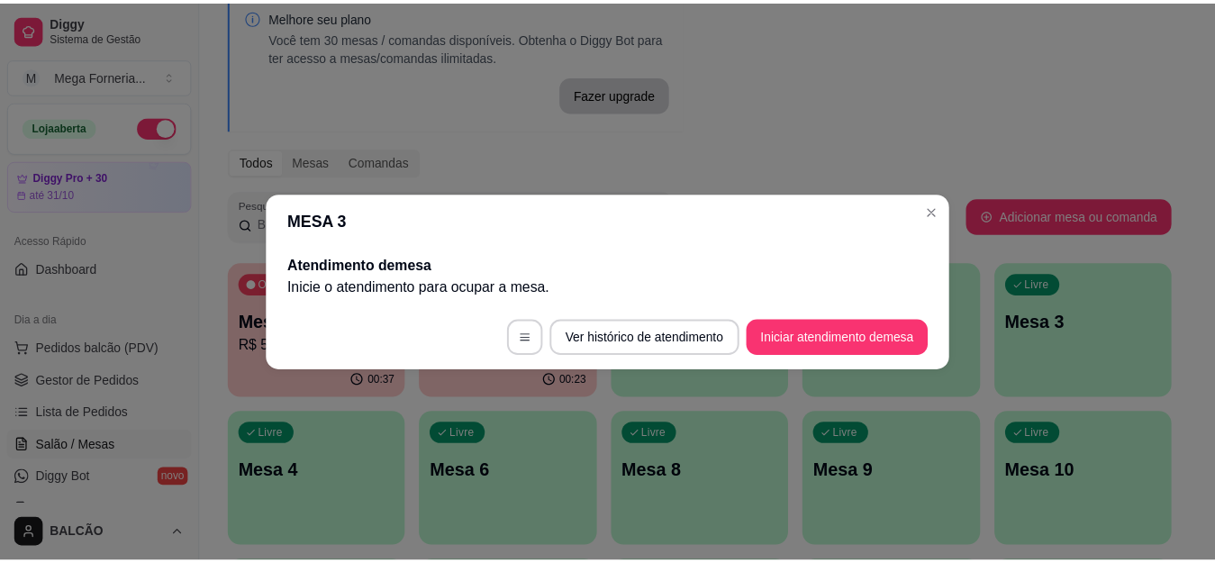
scroll to position [0, 0]
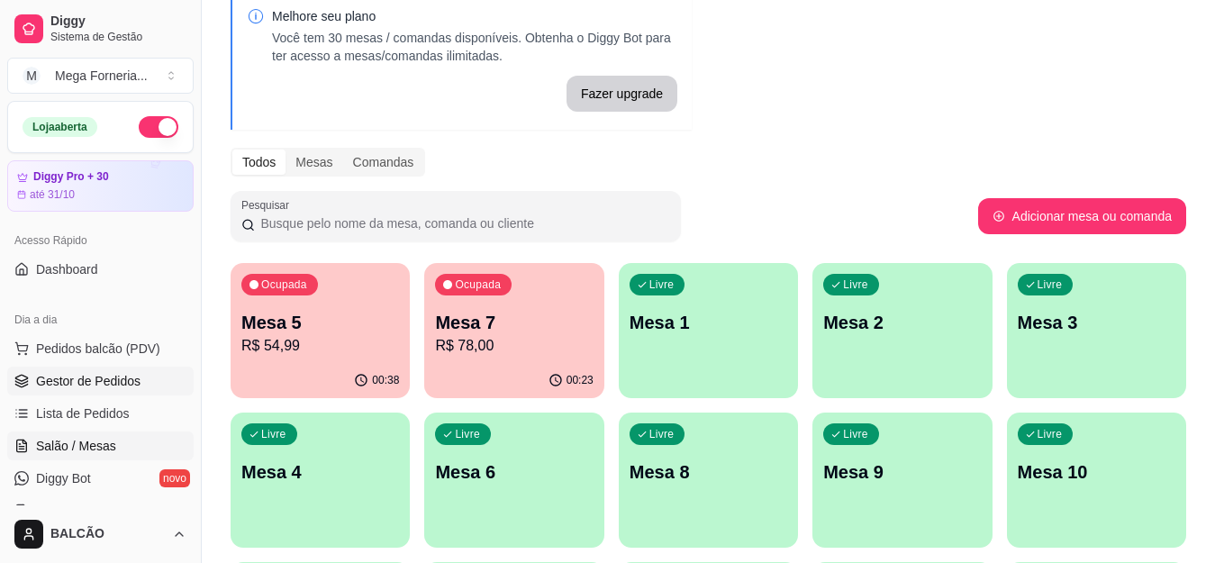
click at [52, 383] on span "Gestor de Pedidos" at bounding box center [88, 381] width 104 height 18
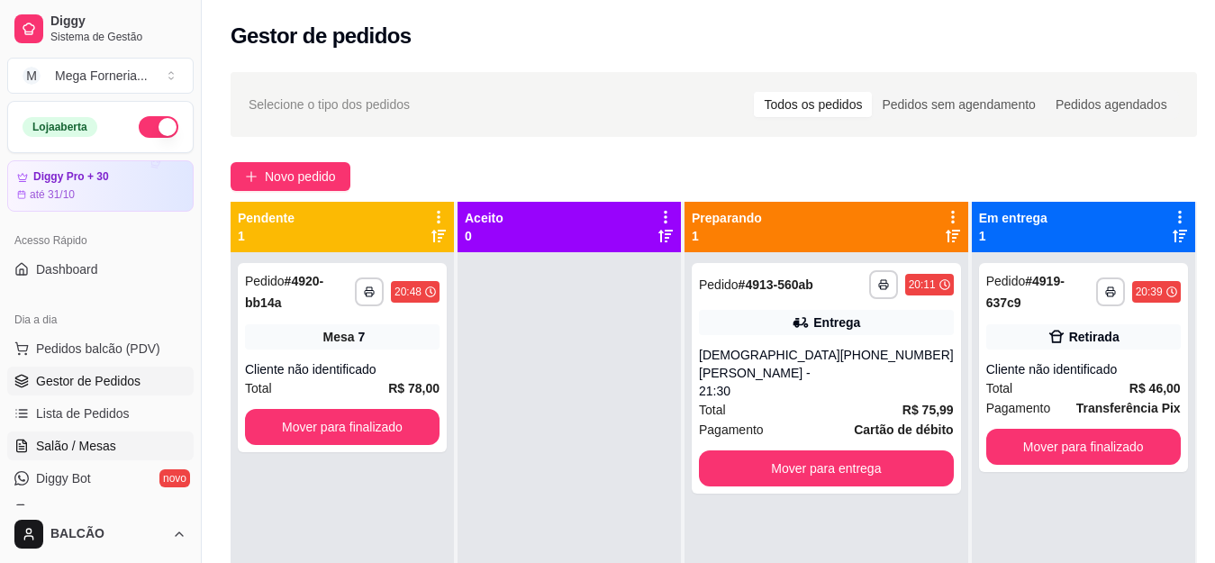
click at [48, 437] on span "Salão / Mesas" at bounding box center [76, 446] width 80 height 18
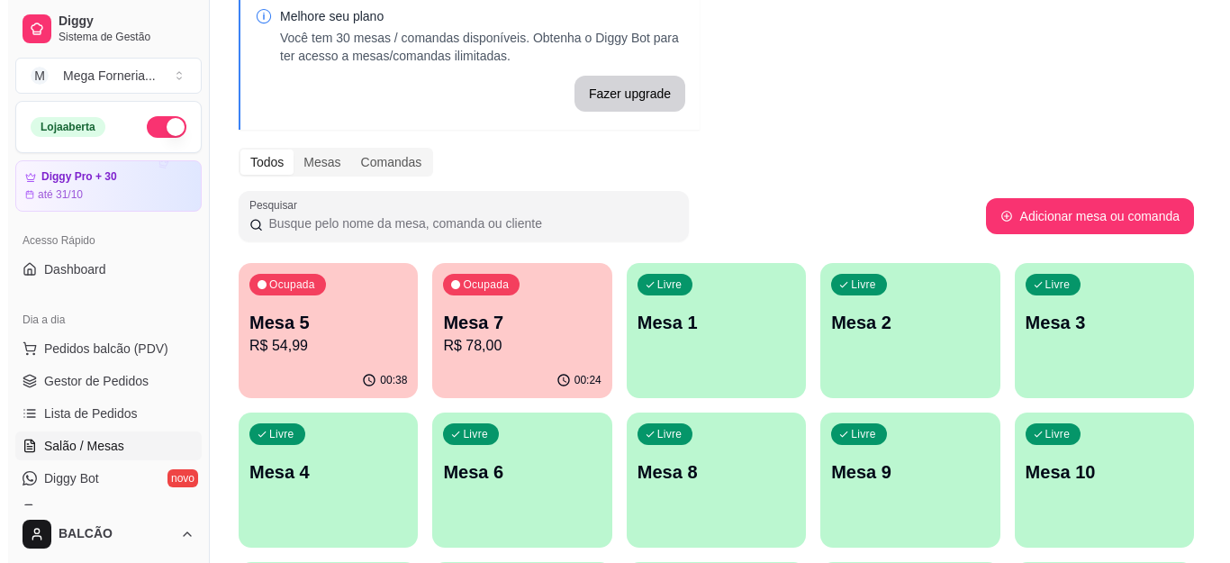
scroll to position [180, 0]
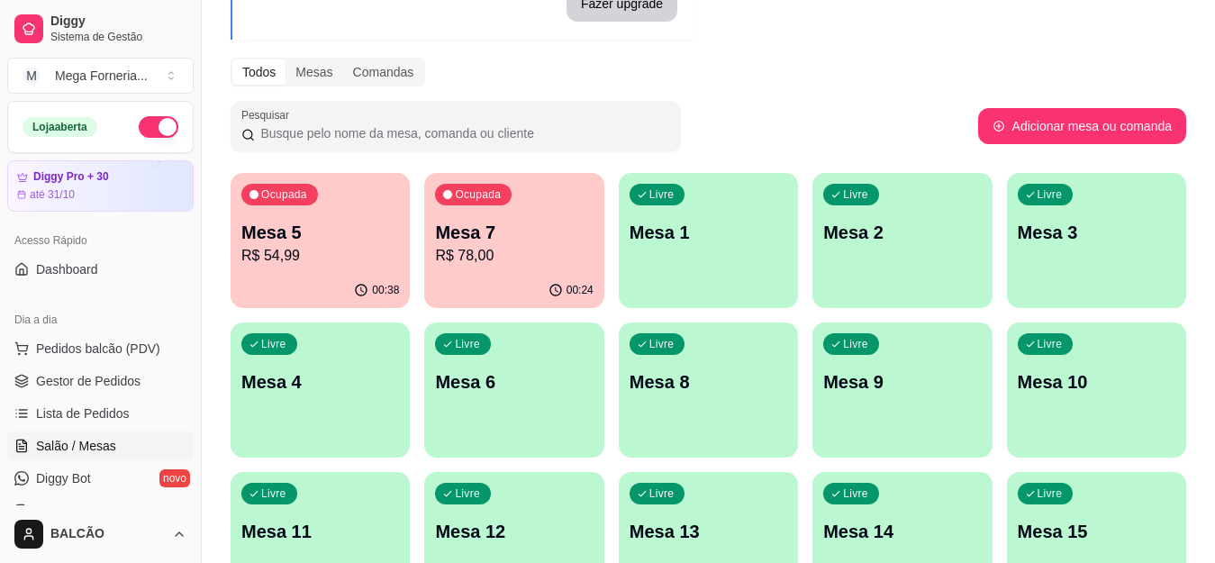
click at [573, 244] on div "Mesa 7 R$ 78,00" at bounding box center [514, 243] width 158 height 47
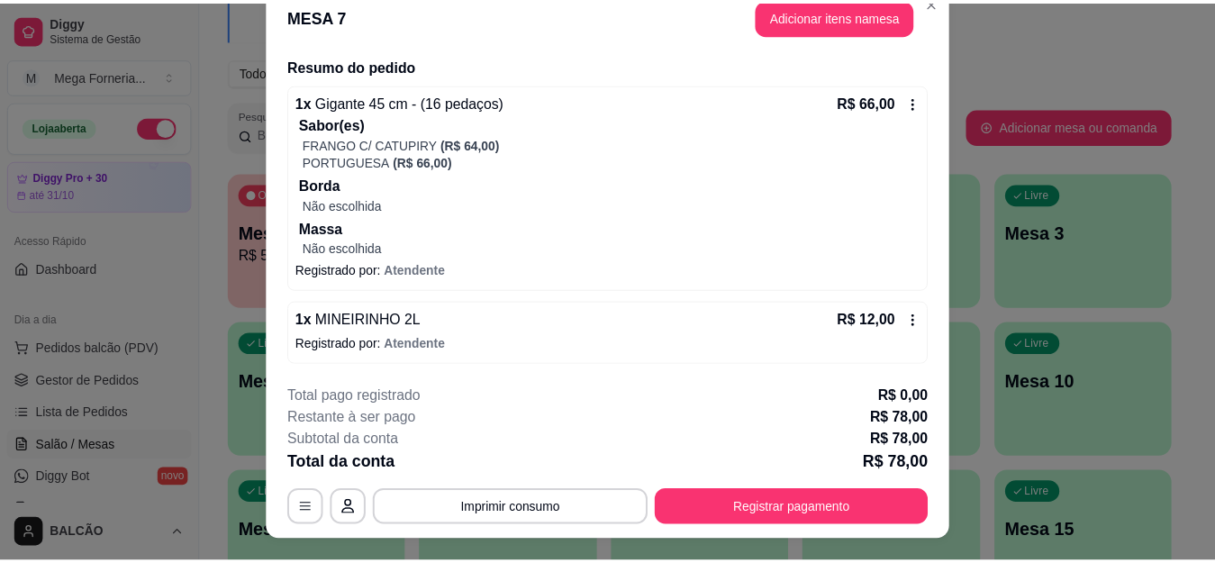
scroll to position [0, 0]
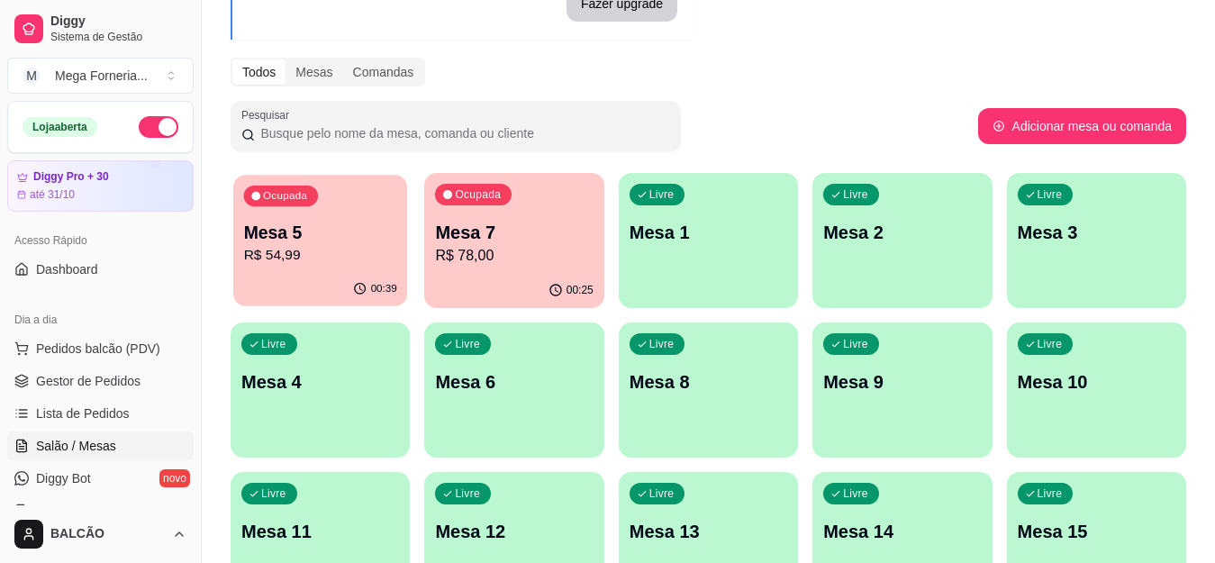
click at [280, 219] on div "Ocupada Mesa 5 R$ 54,99" at bounding box center [320, 223] width 174 height 97
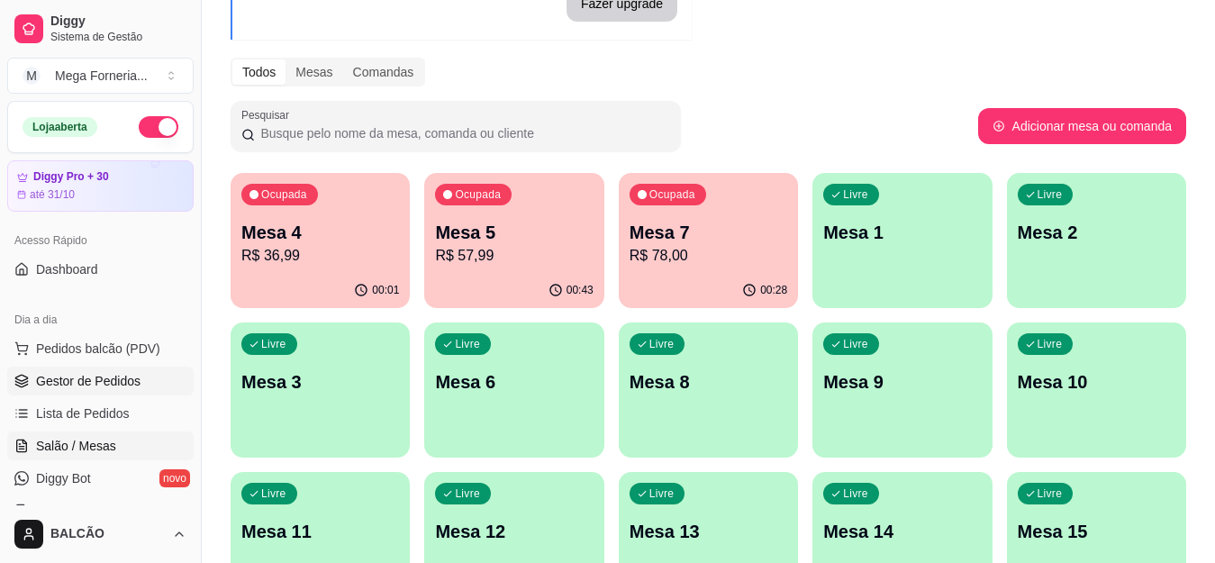
click at [119, 376] on span "Gestor de Pedidos" at bounding box center [88, 381] width 104 height 18
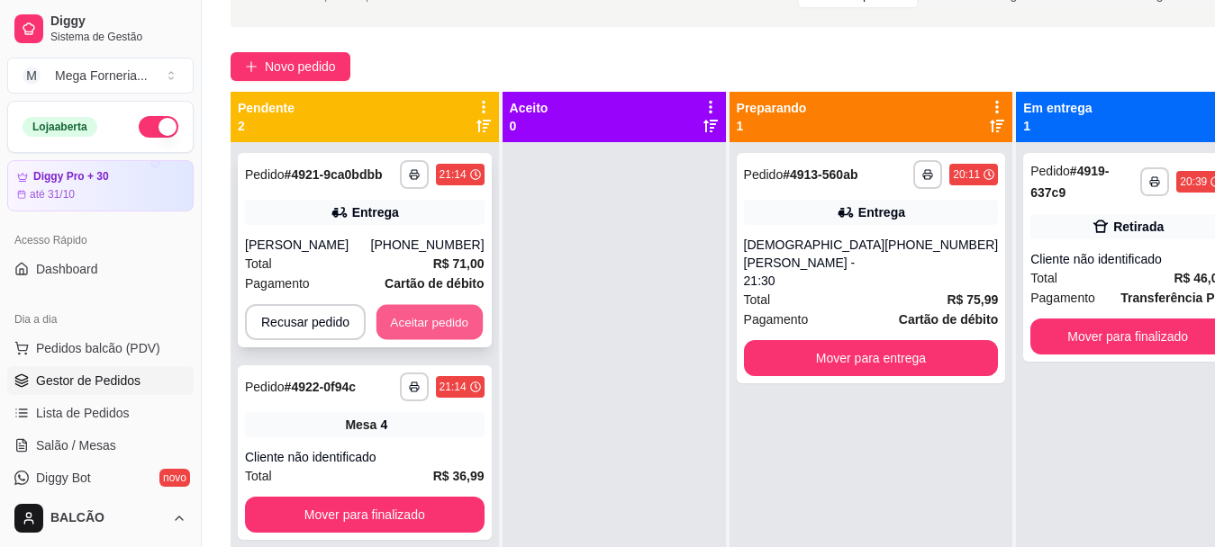
click at [453, 314] on button "Aceitar pedido" at bounding box center [429, 322] width 106 height 35
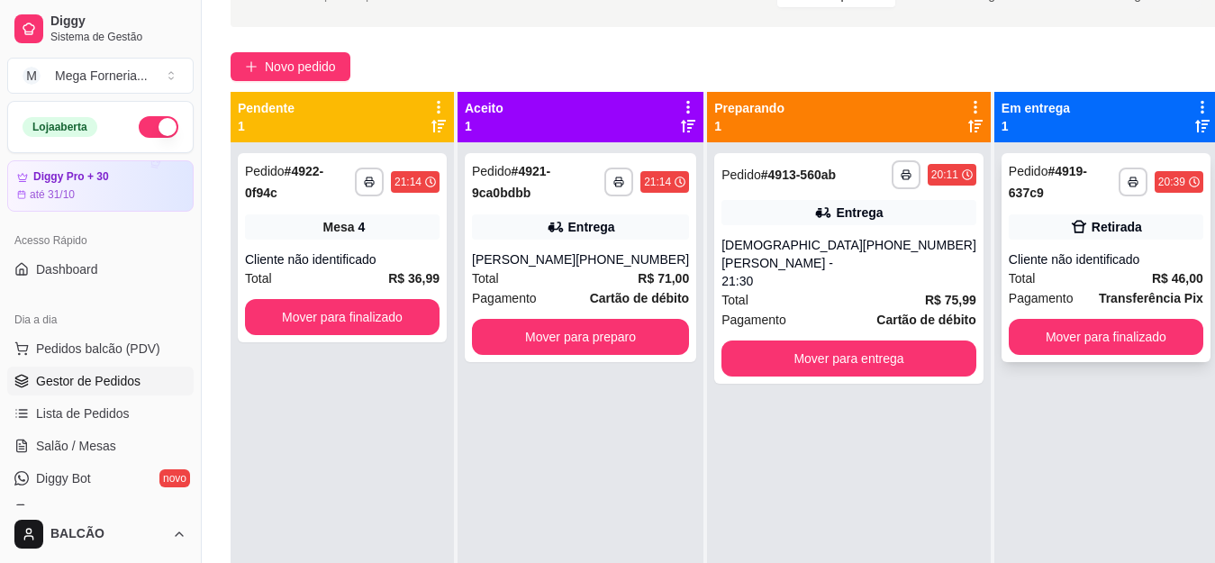
click at [1098, 291] on strong "Transferência Pix" at bounding box center [1150, 298] width 104 height 14
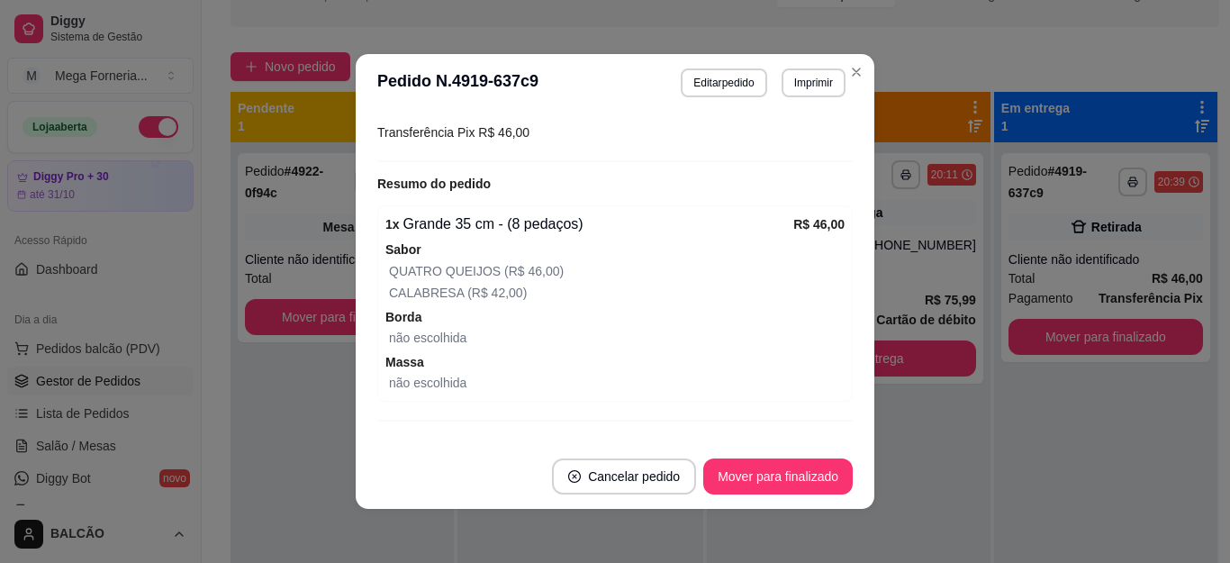
scroll to position [306, 0]
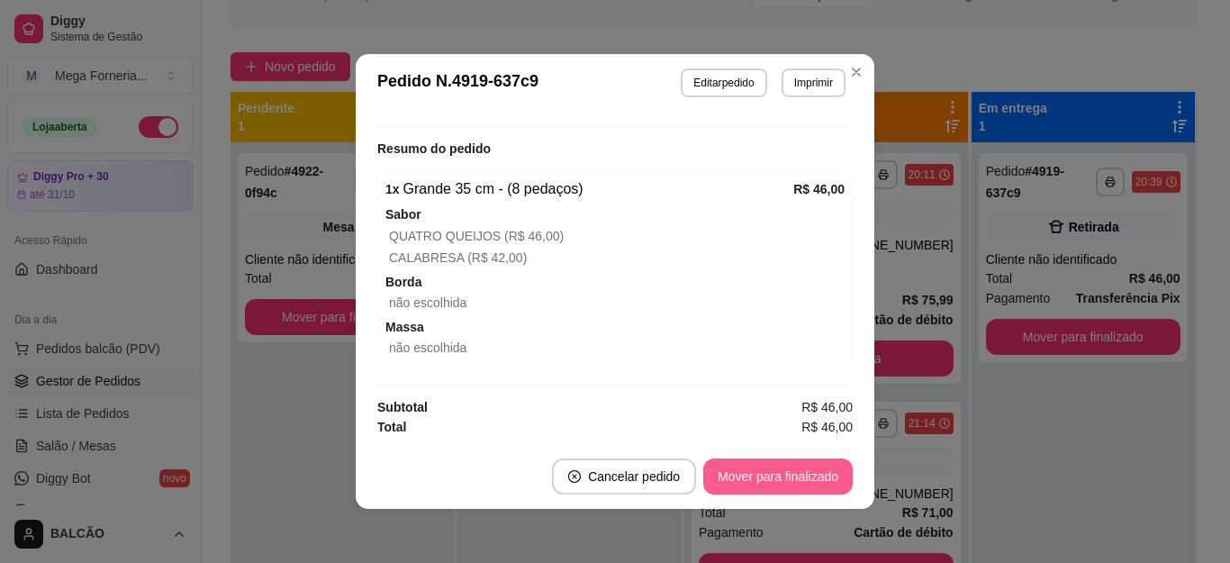
click at [741, 464] on button "Mover para finalizado" at bounding box center [777, 476] width 149 height 36
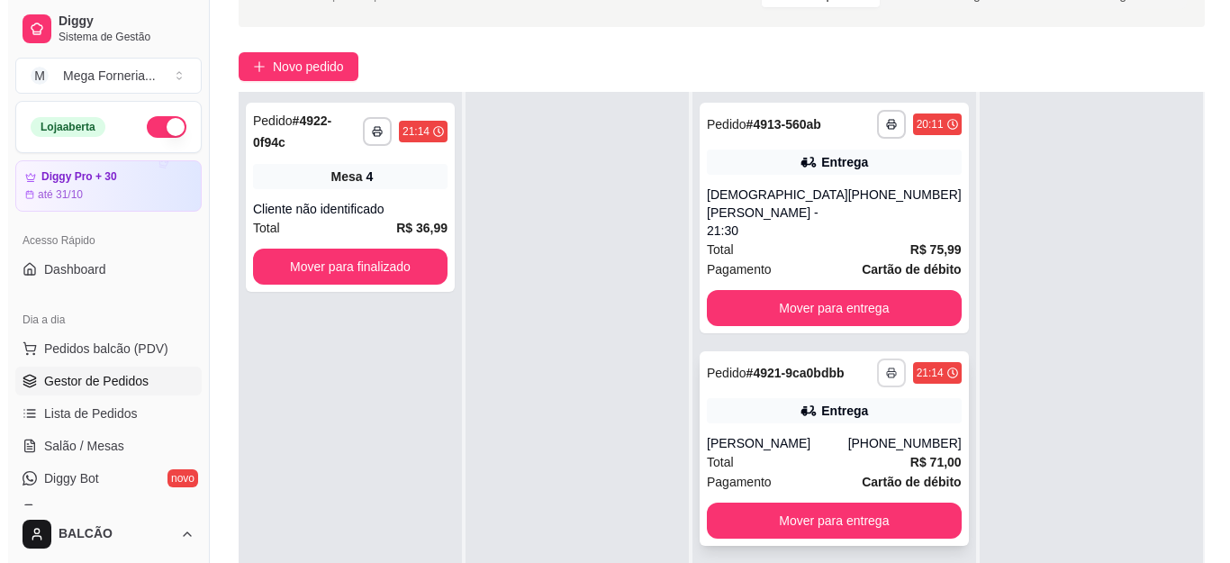
scroll to position [200, 0]
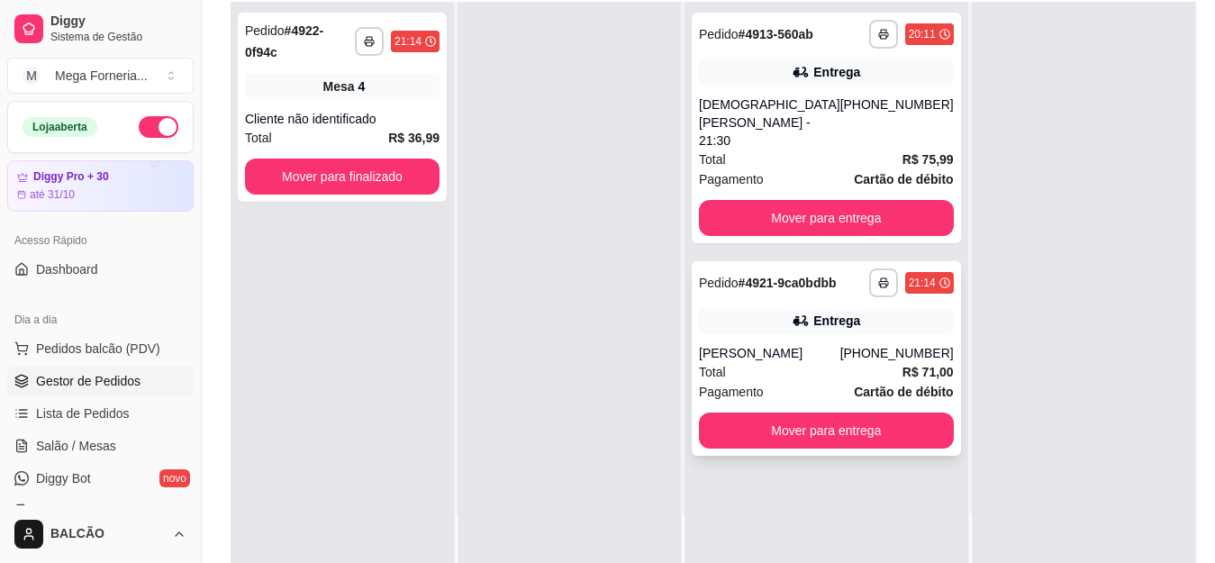
click at [816, 348] on div "Augusto" at bounding box center [769, 353] width 141 height 18
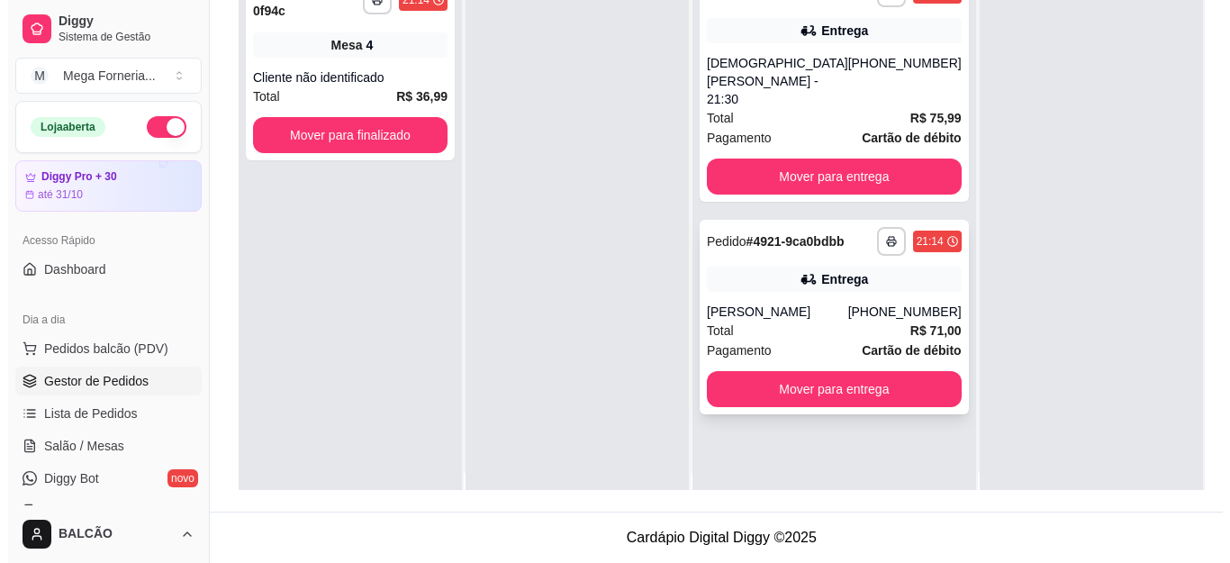
scroll to position [0, 0]
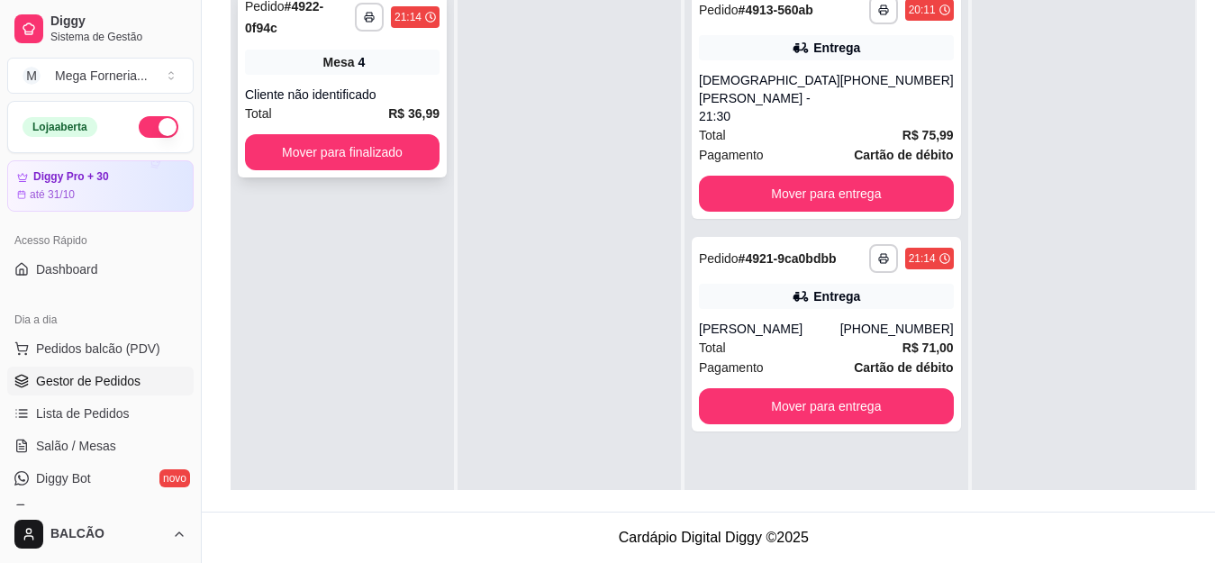
click at [376, 86] on div "Cliente não identificado" at bounding box center [342, 95] width 194 height 18
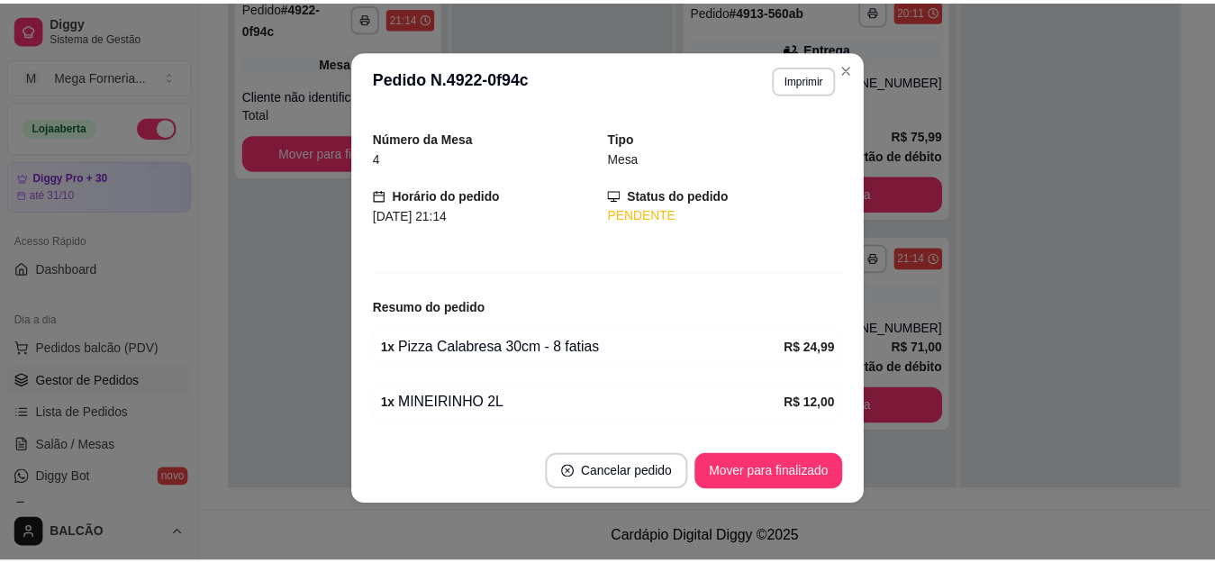
scroll to position [106, 0]
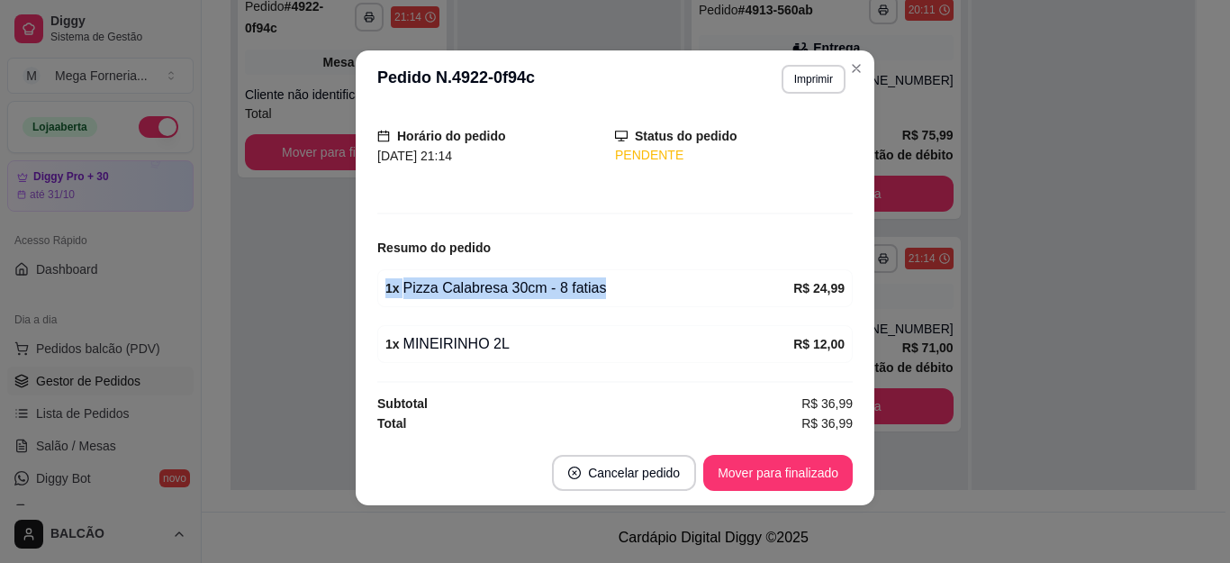
drag, startPoint x: 594, startPoint y: 292, endPoint x: 377, endPoint y: 303, distance: 217.3
click at [377, 303] on div "1 x Pizza Calabresa 30cm - 8 fatias R$ 24,99" at bounding box center [614, 288] width 475 height 38
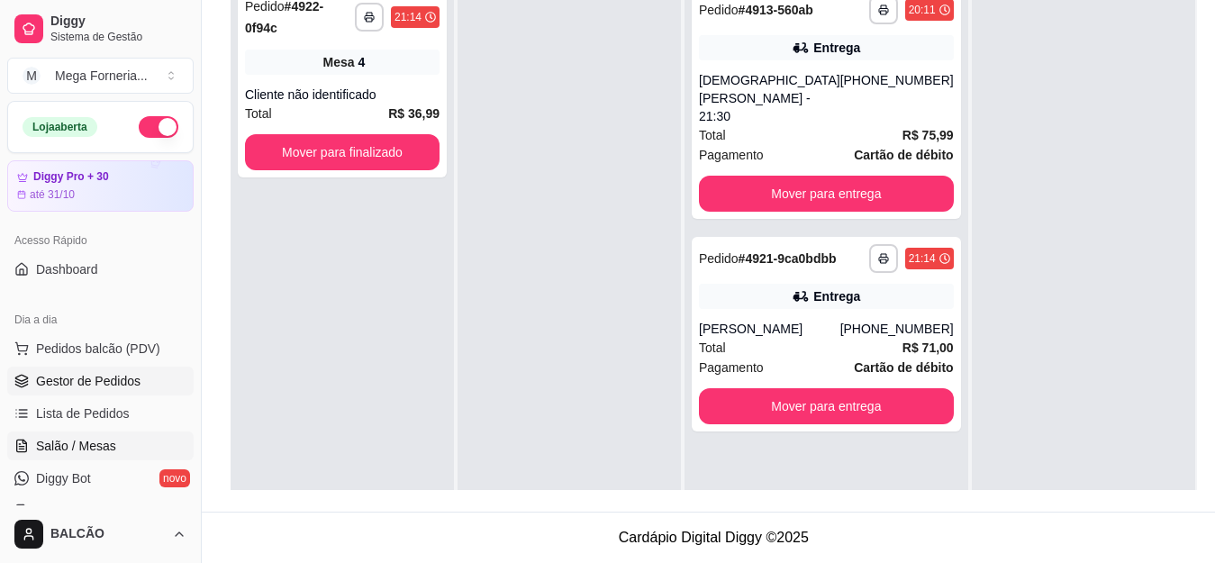
click at [104, 438] on span "Salão / Mesas" at bounding box center [76, 446] width 80 height 18
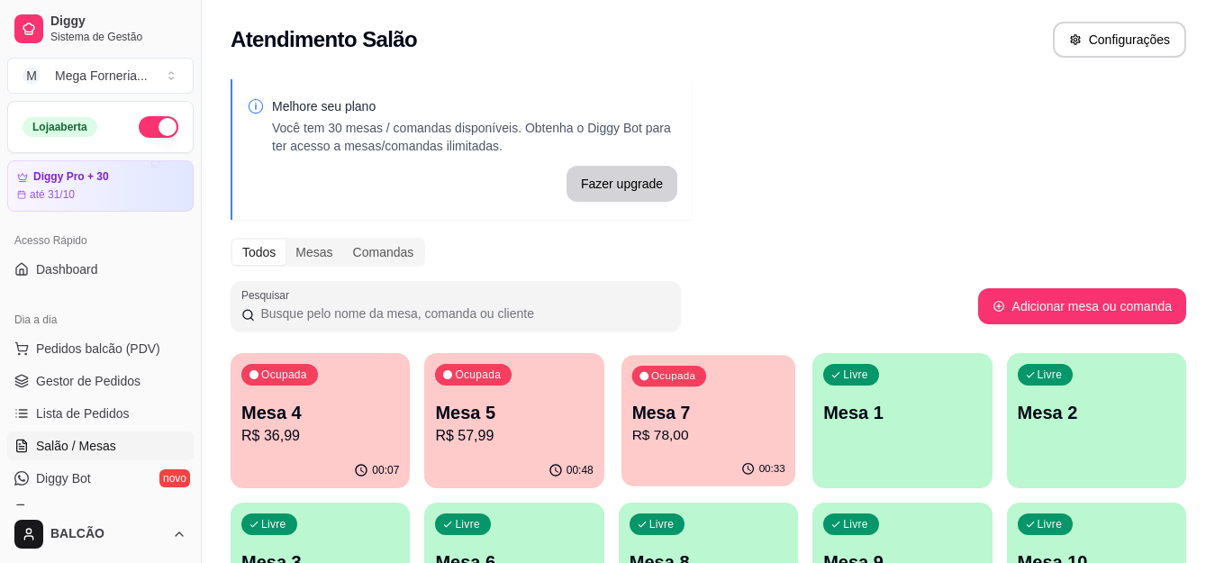
click at [686, 445] on p "R$ 78,00" at bounding box center [707, 435] width 153 height 21
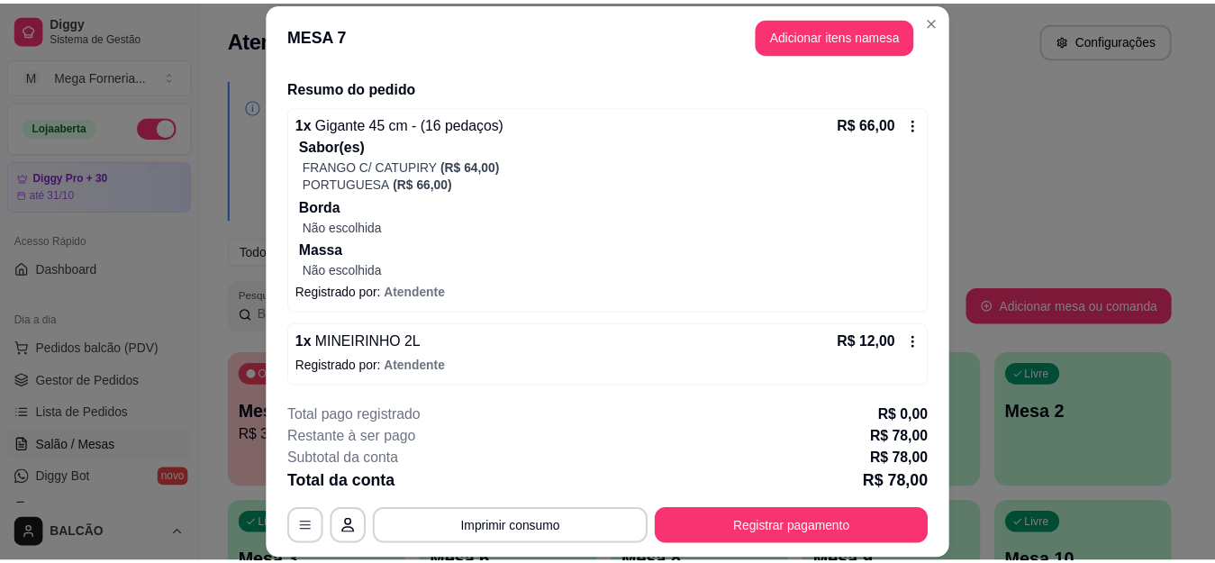
scroll to position [135, 0]
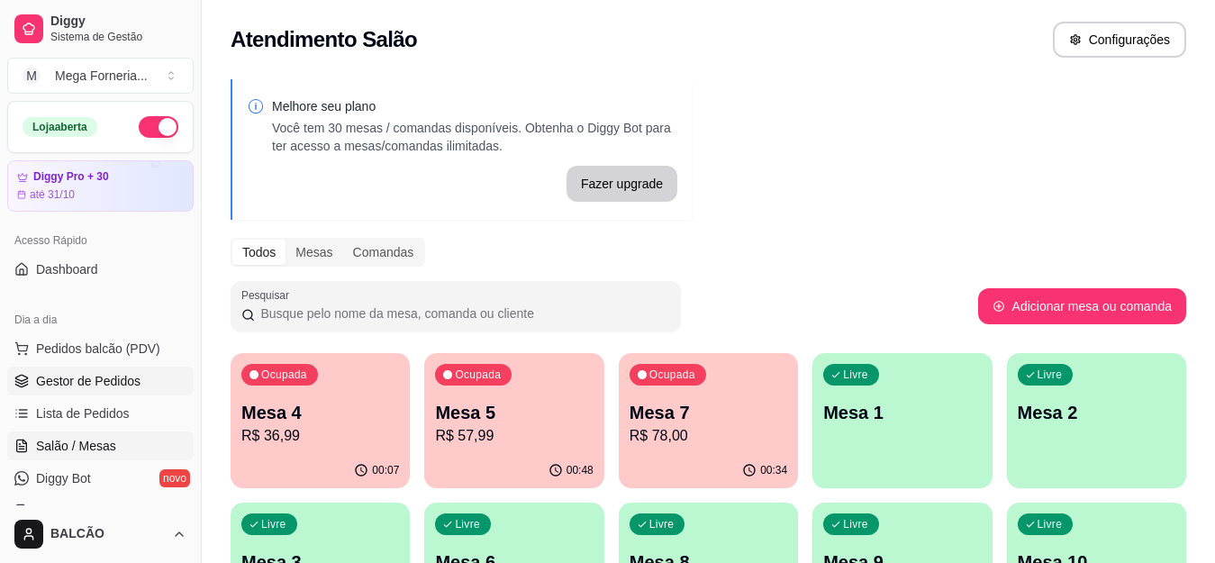
click at [112, 383] on span "Gestor de Pedidos" at bounding box center [88, 381] width 104 height 18
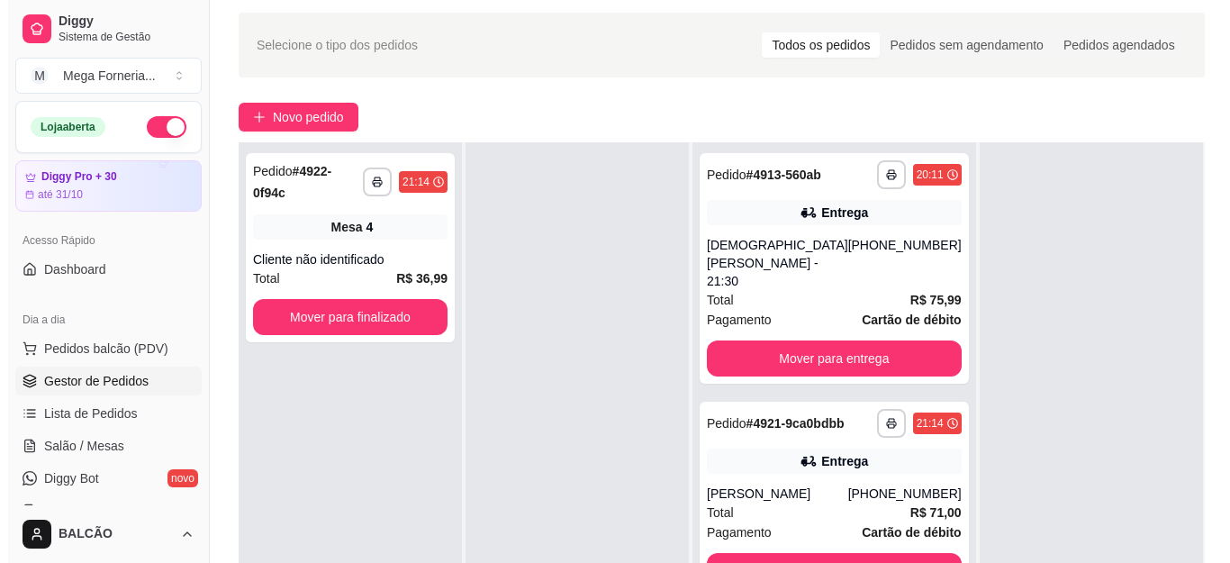
scroll to position [90, 0]
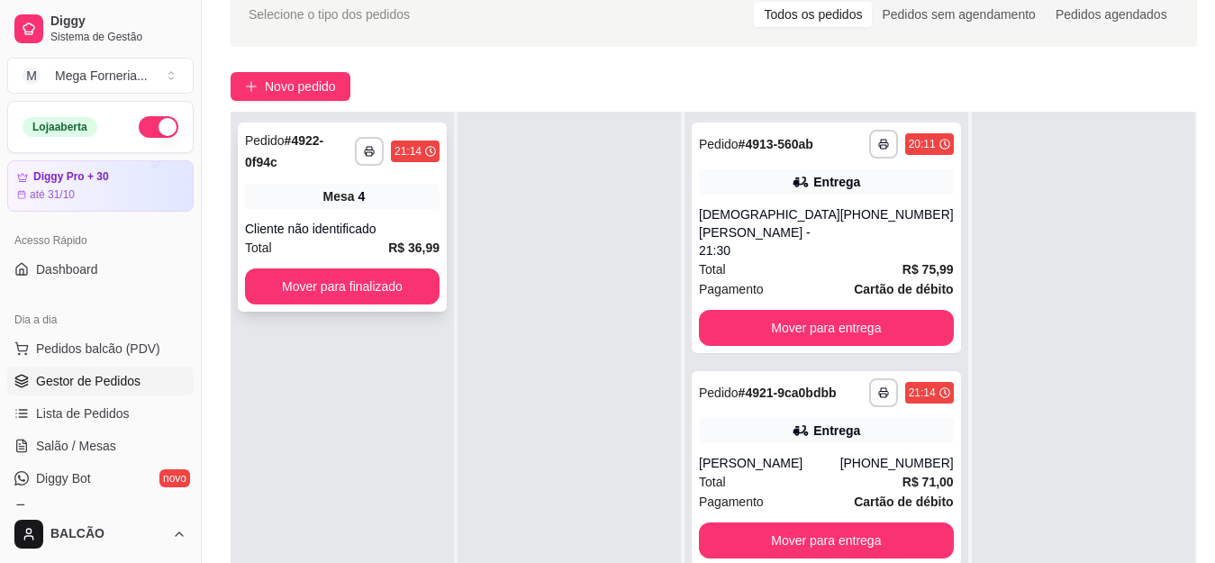
click at [384, 193] on div "Mesa 4" at bounding box center [342, 196] width 194 height 25
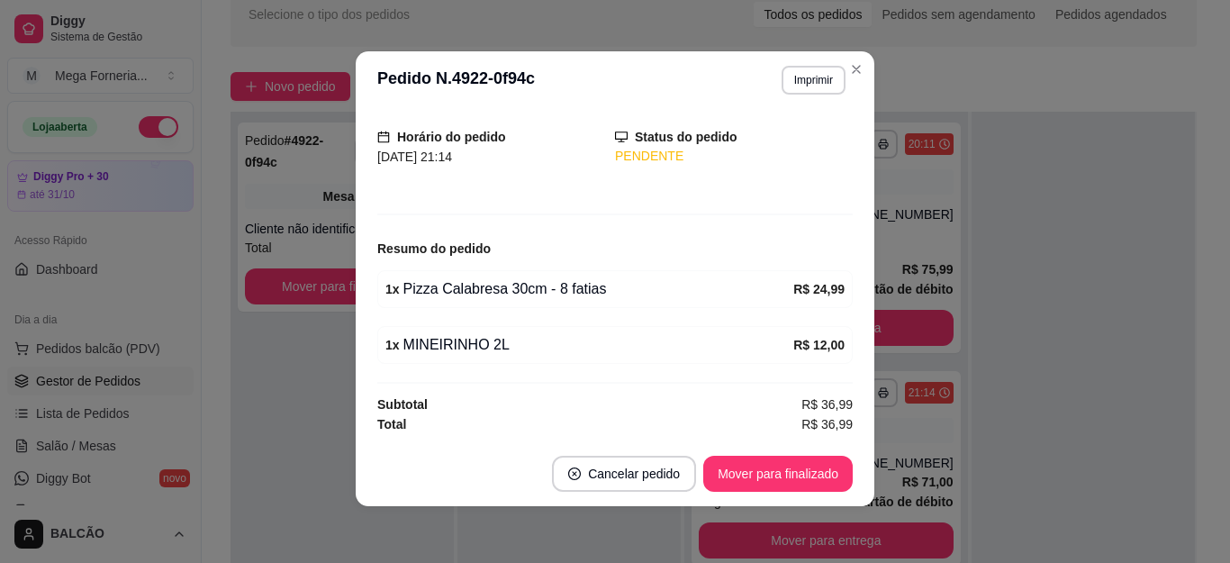
scroll to position [4, 0]
click at [855, 75] on section "**********" at bounding box center [615, 277] width 519 height 455
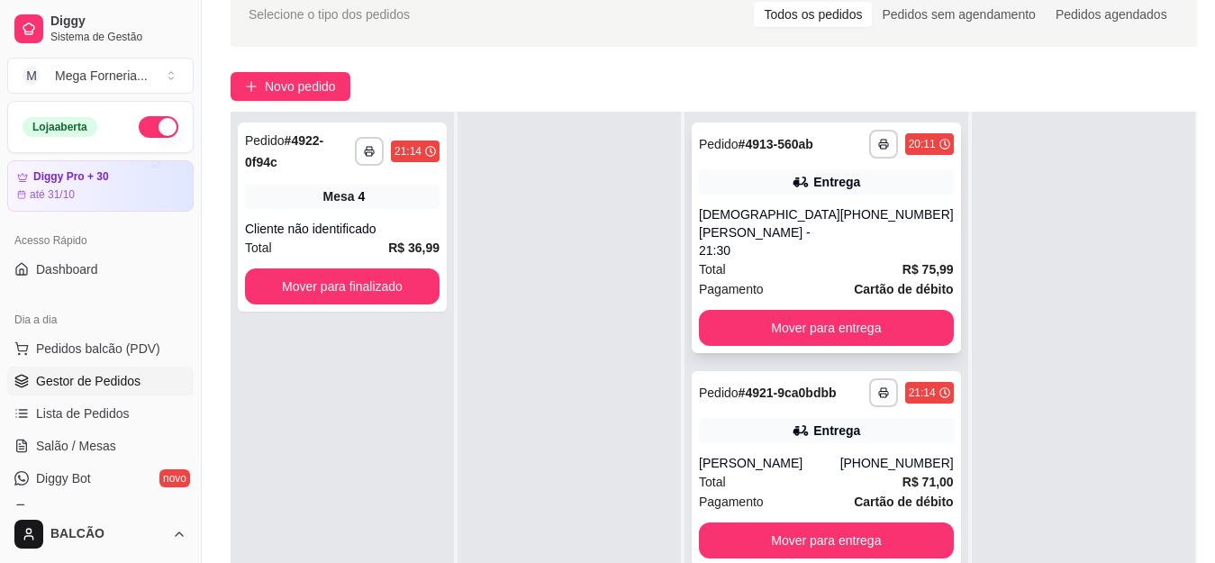
click at [807, 228] on div "[DEMOGRAPHIC_DATA] [PERSON_NAME] - 21:30" at bounding box center [769, 232] width 141 height 54
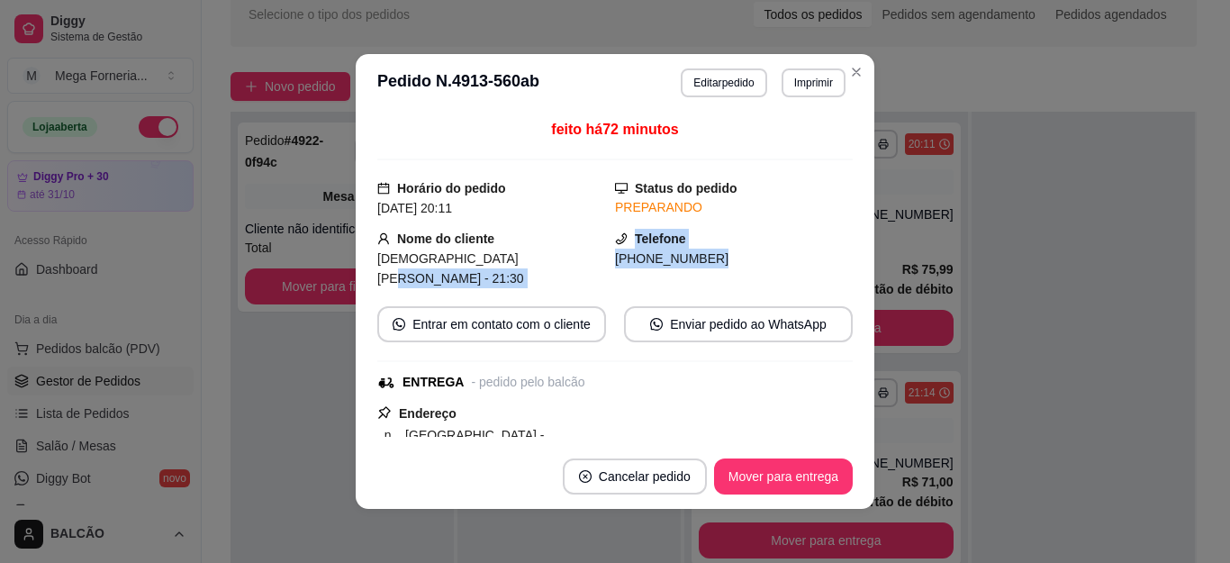
drag, startPoint x: 598, startPoint y: 256, endPoint x: 665, endPoint y: 259, distance: 67.6
click at [718, 269] on div "feito há 72 minutos Horário do pedido 03/10/2025 20:11 Status do pedido PREPARA…" at bounding box center [614, 278] width 475 height 318
click at [664, 258] on span "[PHONE_NUMBER]" at bounding box center [671, 258] width 113 height 14
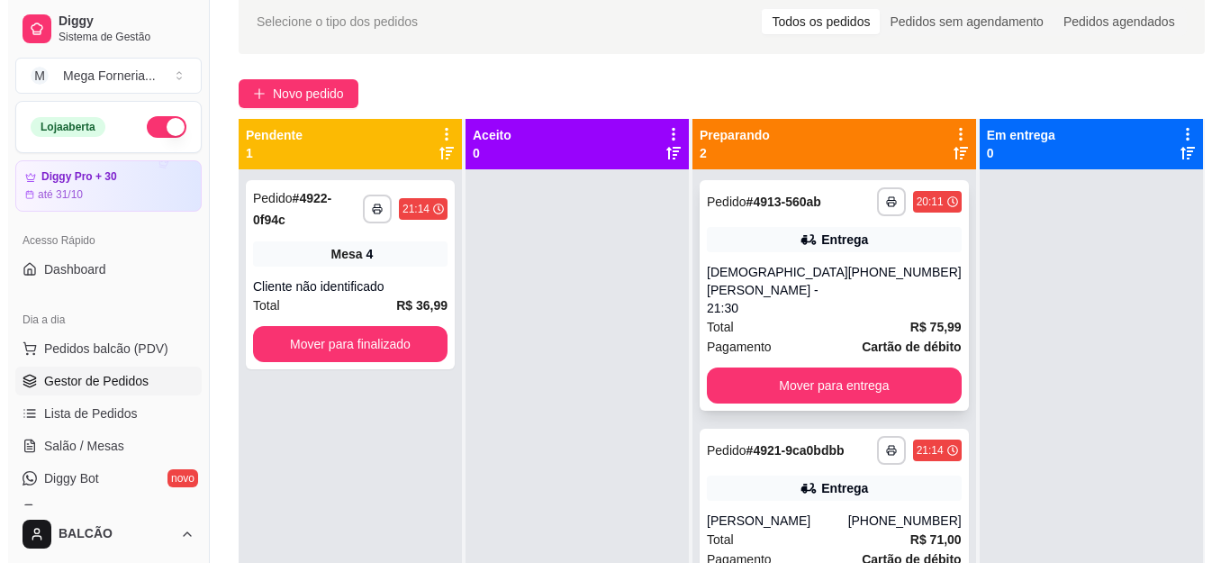
scroll to position [0, 0]
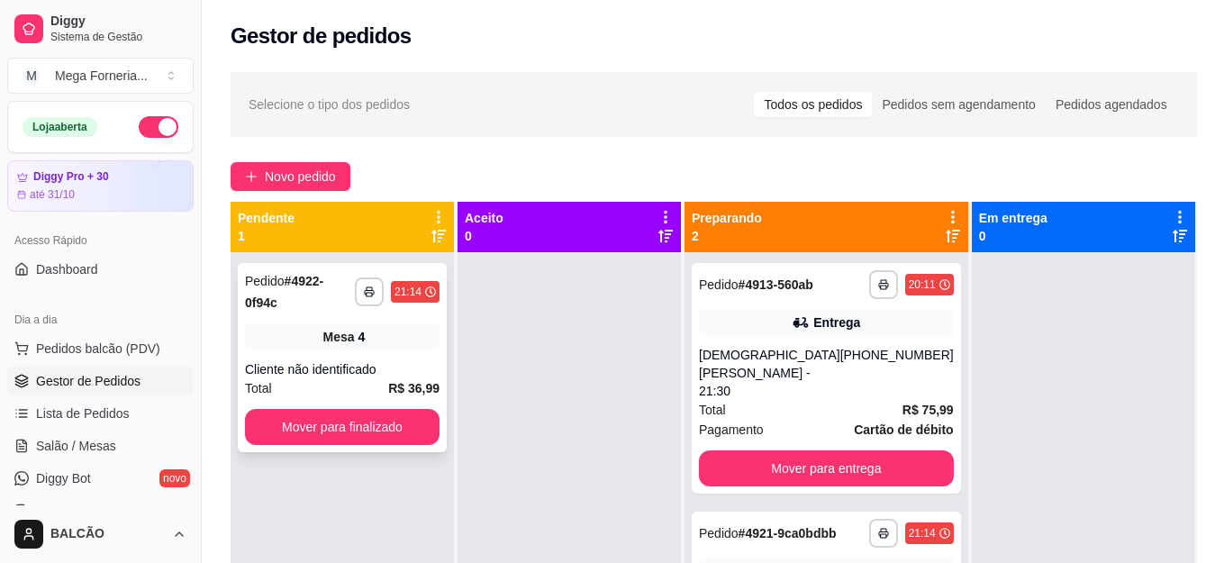
click at [429, 324] on div "Mesa 4" at bounding box center [342, 336] width 194 height 25
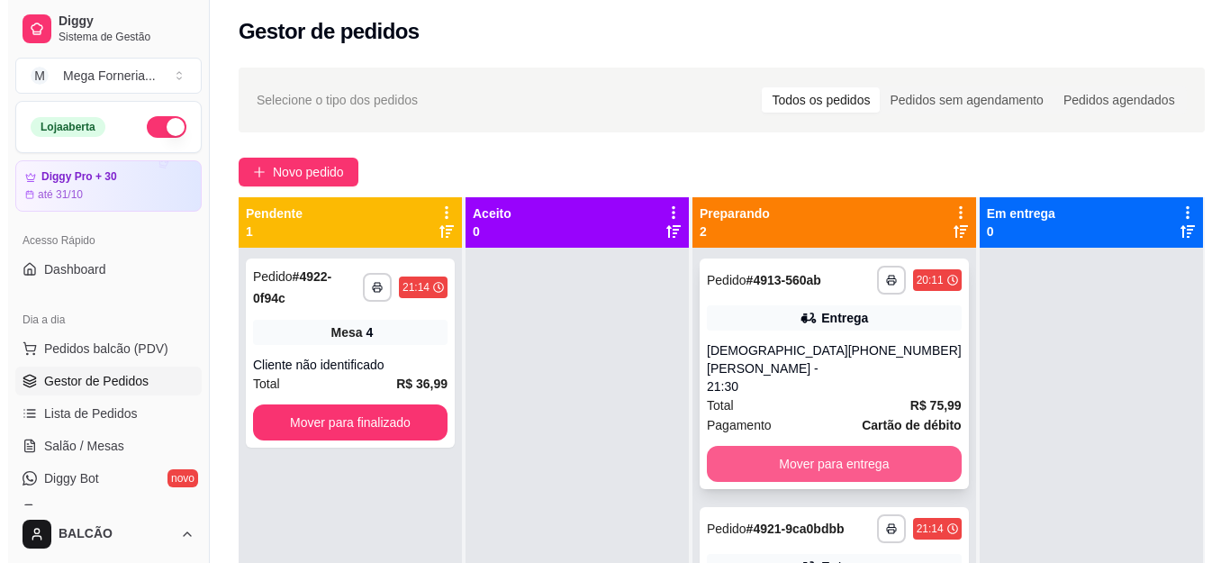
scroll to position [185, 0]
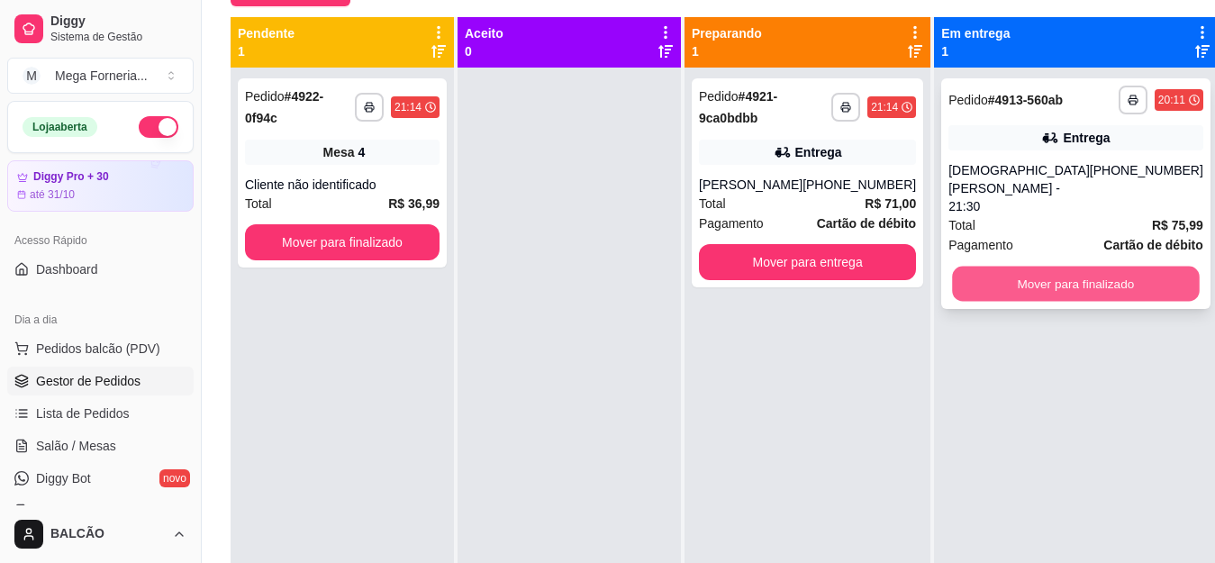
click at [1071, 276] on button "Mover para finalizado" at bounding box center [1075, 284] width 247 height 35
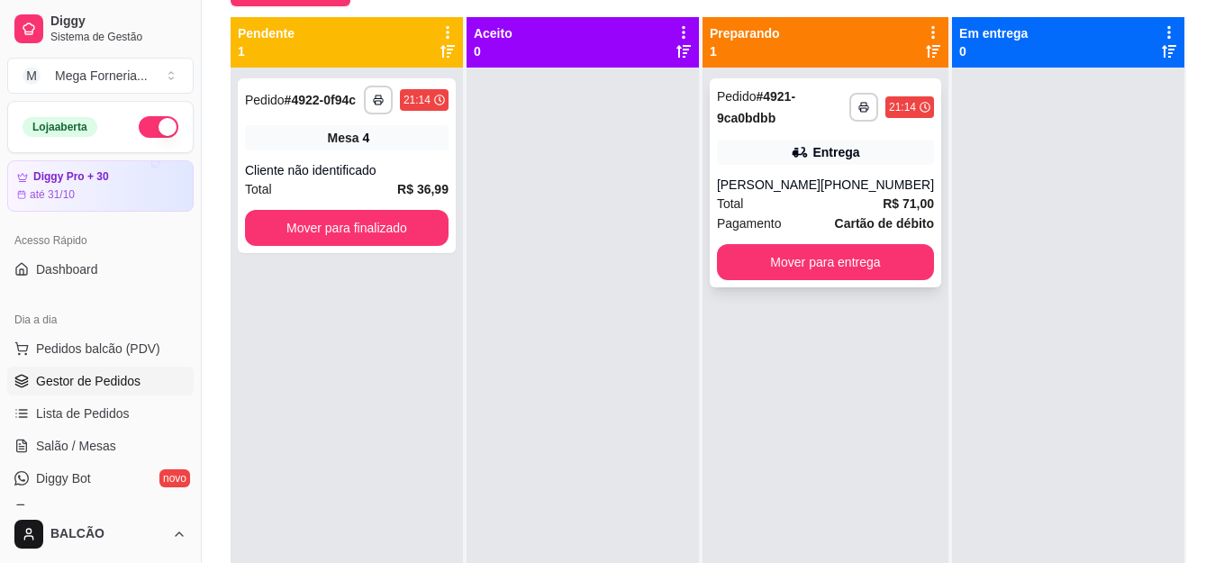
click at [848, 179] on div "(22) 98873-6245" at bounding box center [876, 185] width 113 height 18
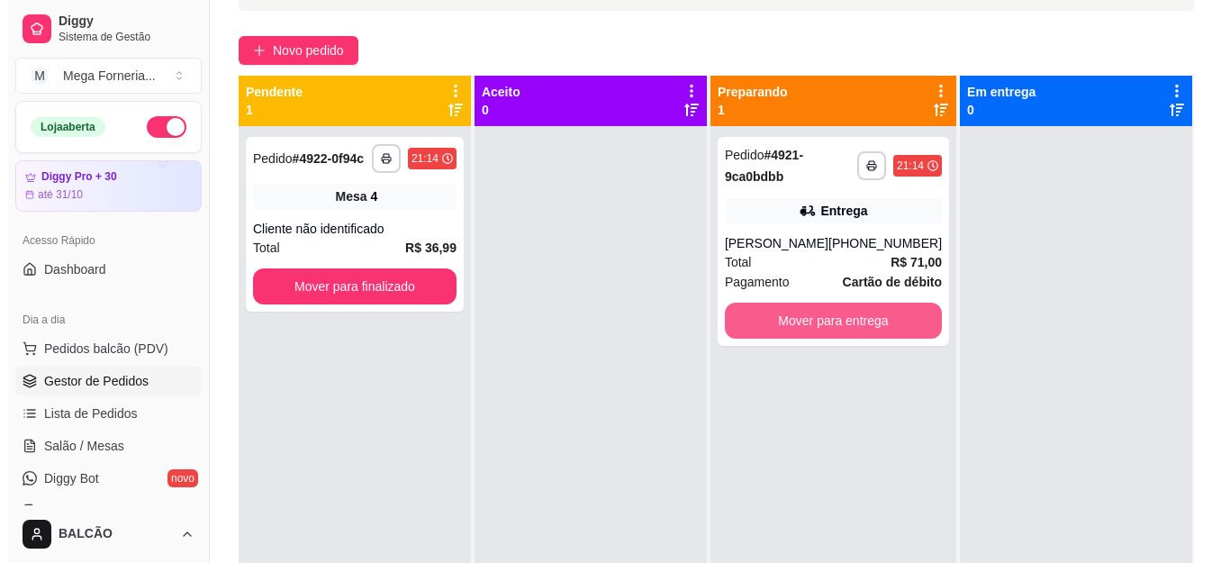
scroll to position [95, 0]
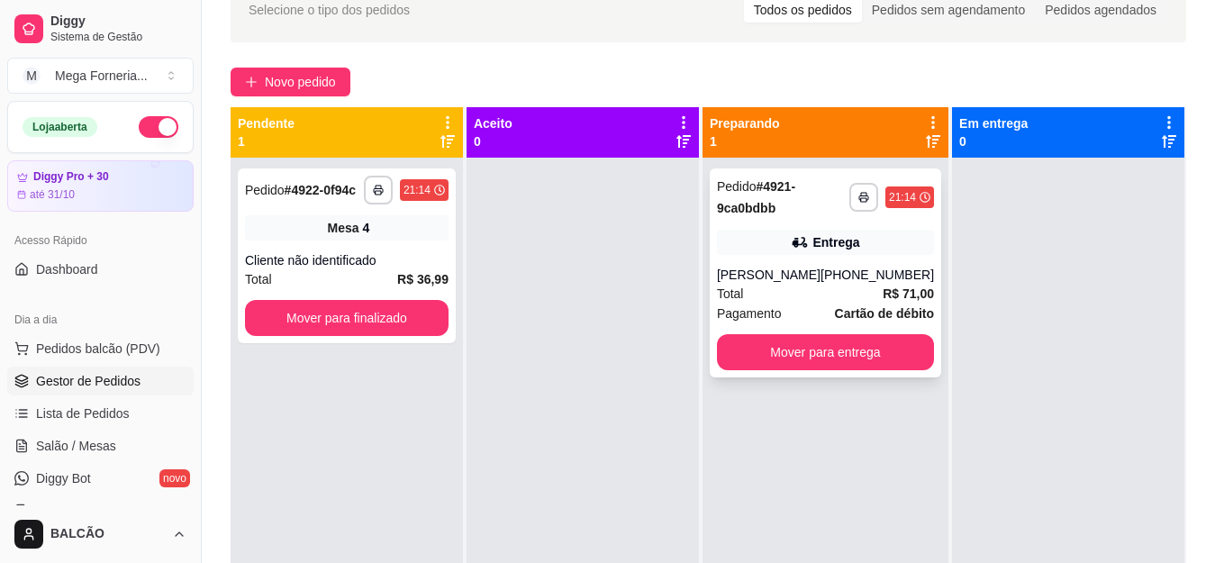
click at [820, 279] on div "Augusto" at bounding box center [769, 275] width 104 height 18
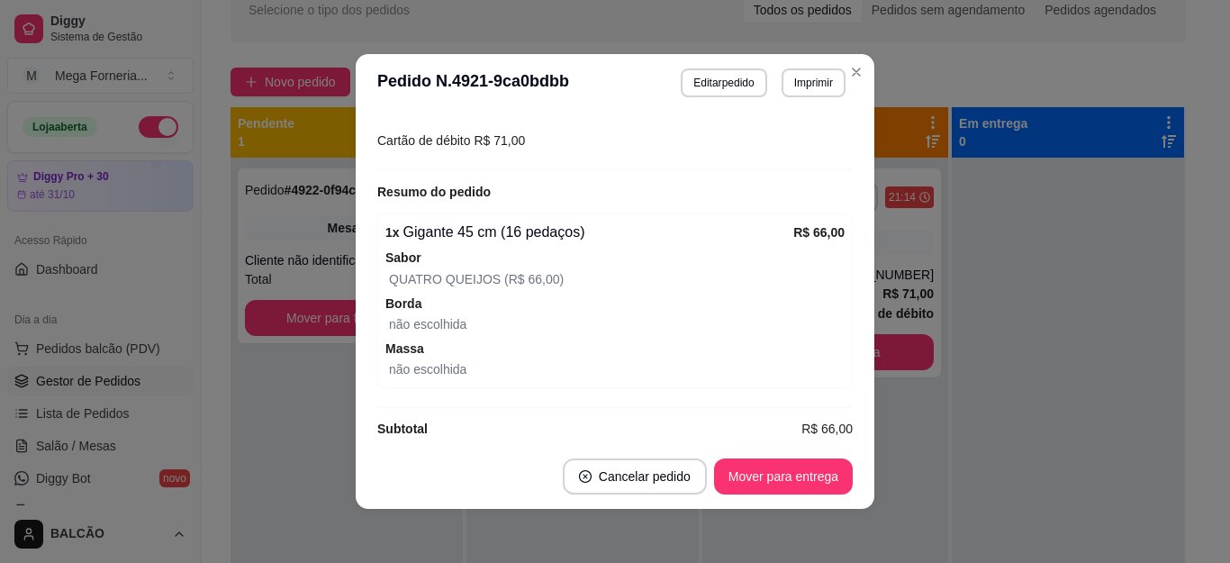
scroll to position [4, 0]
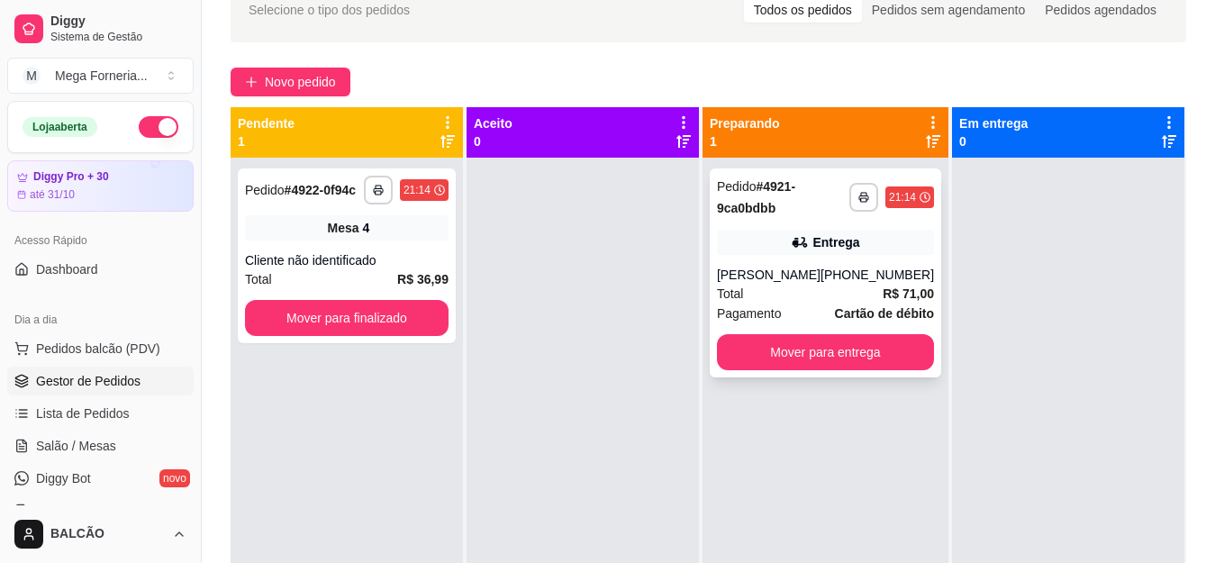
click at [852, 279] on div "(22) 98873-6245" at bounding box center [876, 275] width 113 height 18
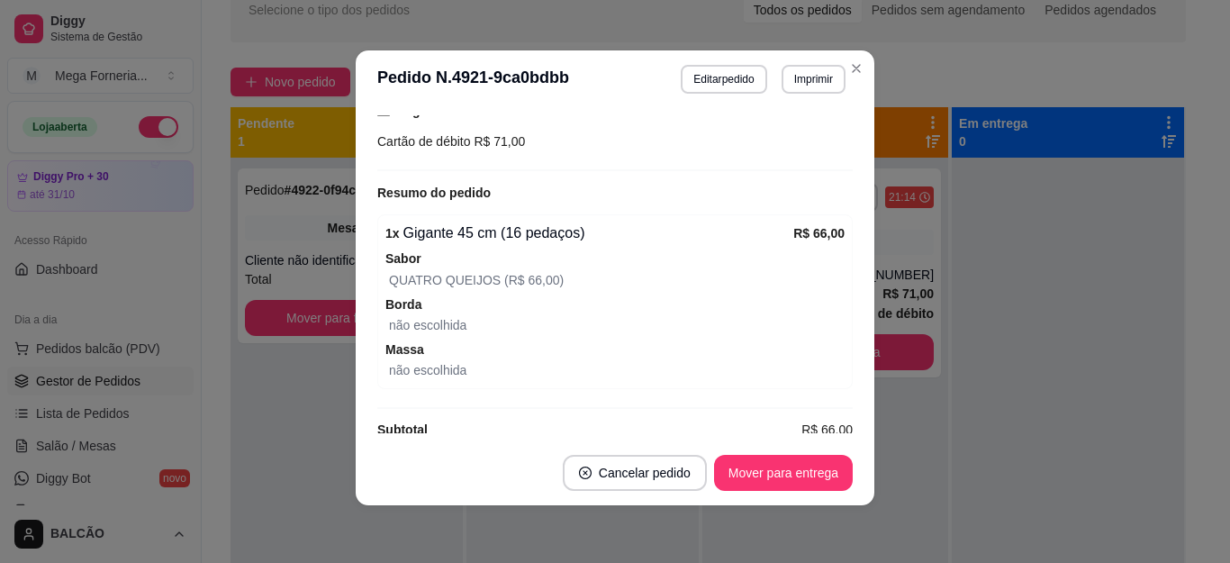
scroll to position [671, 0]
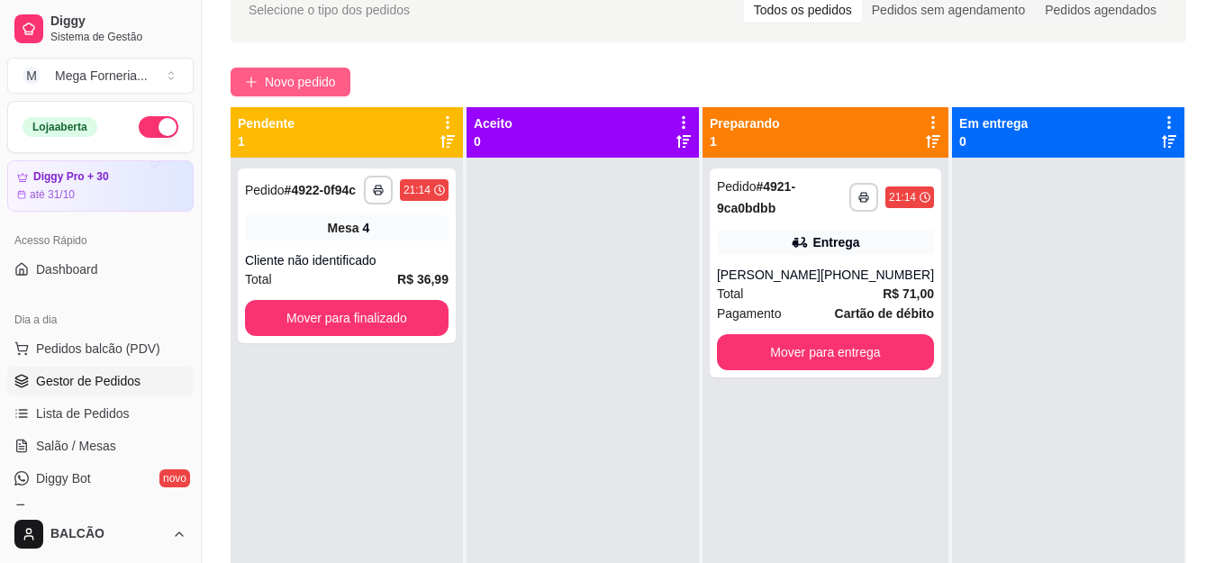
click at [314, 76] on span "Novo pedido" at bounding box center [300, 82] width 71 height 20
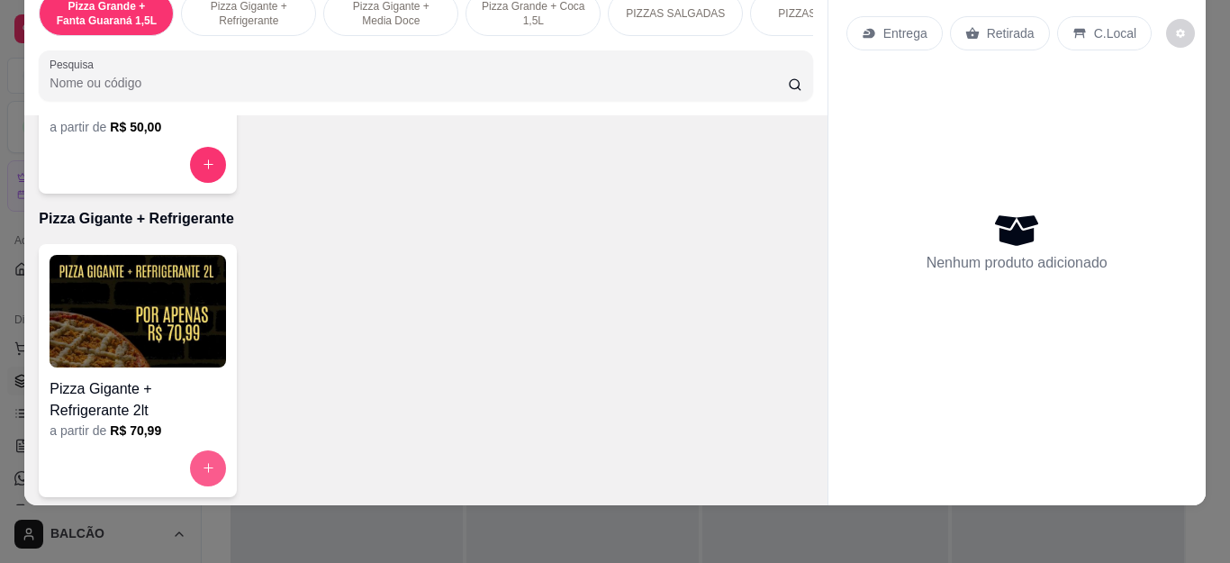
scroll to position [450, 0]
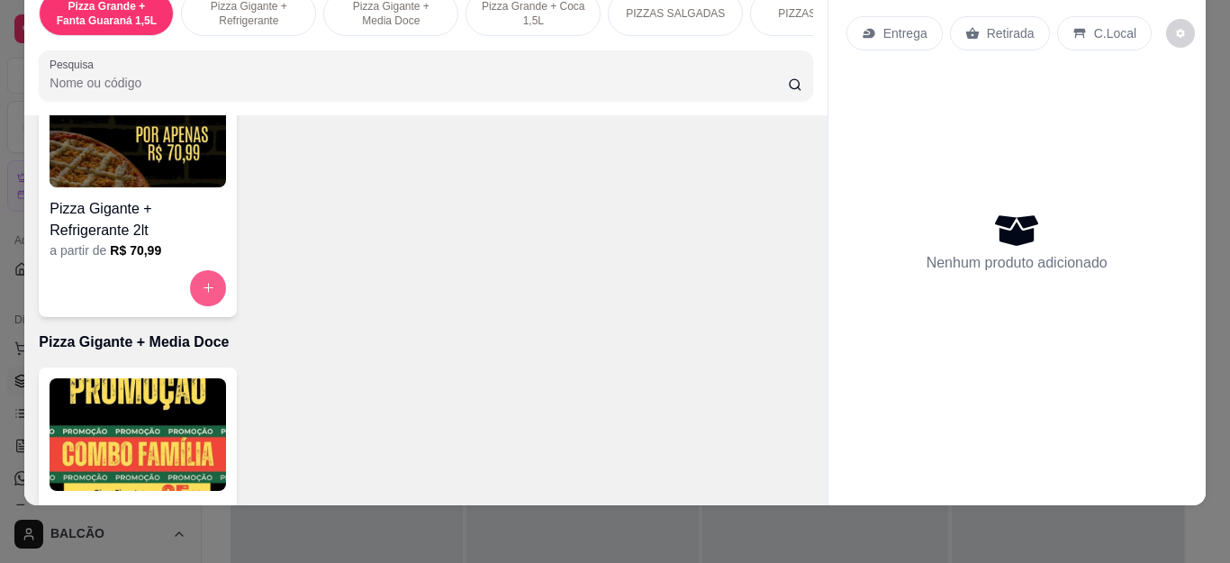
click at [215, 287] on button "increase-product-quantity" at bounding box center [208, 288] width 36 height 36
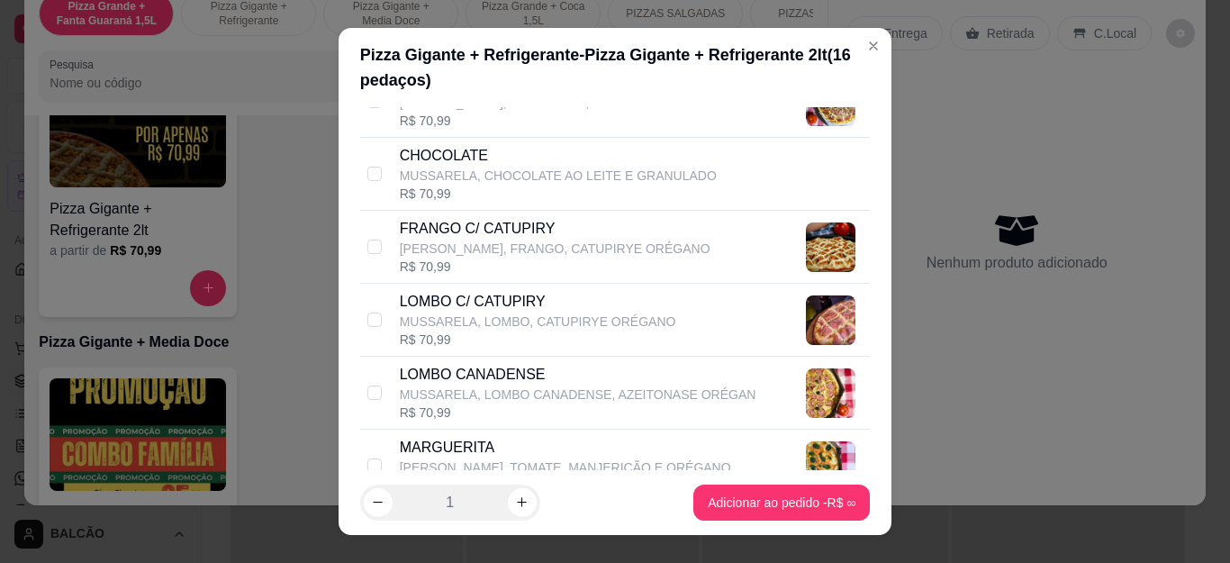
click at [475, 255] on p "[PERSON_NAME], FRANGO, CATUPIRYE ORÉGANO" at bounding box center [555, 249] width 311 height 18
checkbox input "true"
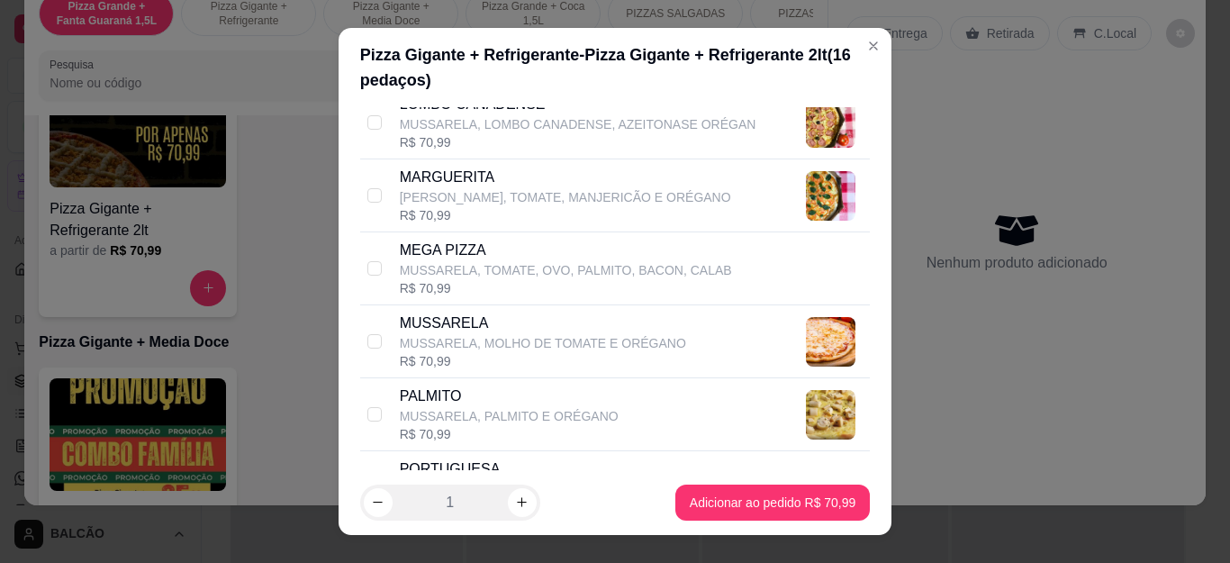
scroll to position [900, 0]
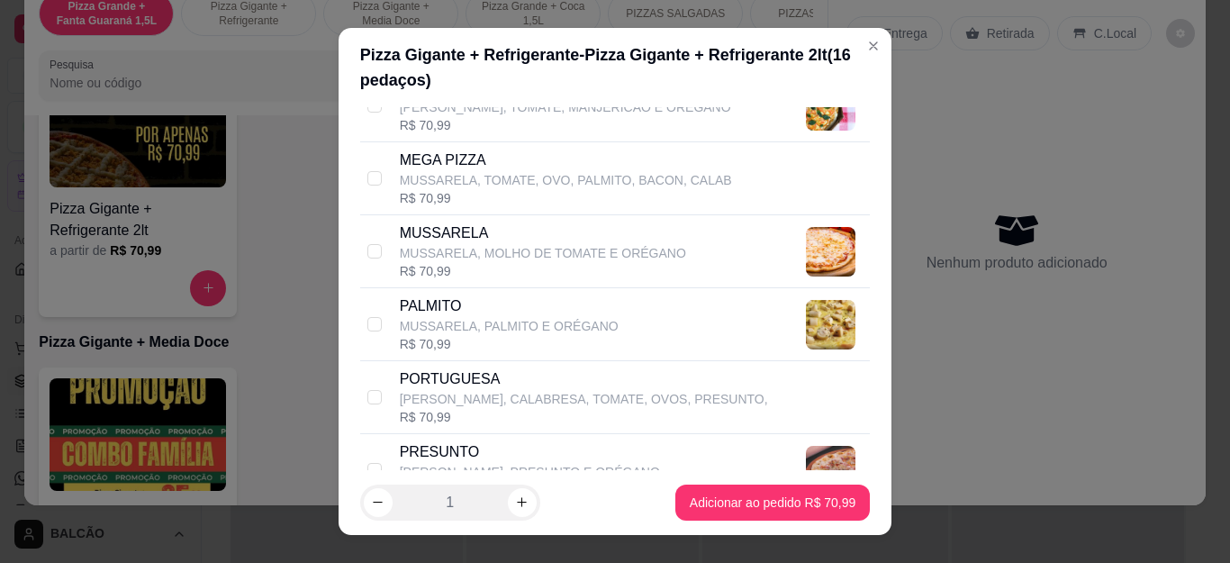
click at [504, 375] on p "PORTUGUESA" at bounding box center [584, 379] width 368 height 22
checkbox input "true"
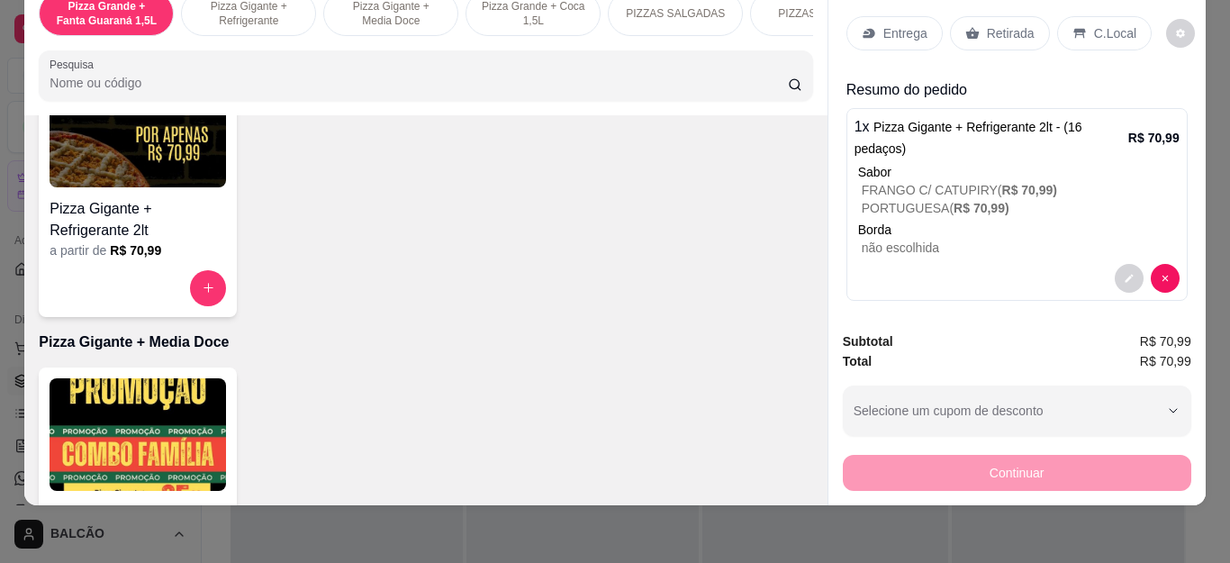
click at [911, 24] on p "Entrega" at bounding box center [905, 33] width 44 height 18
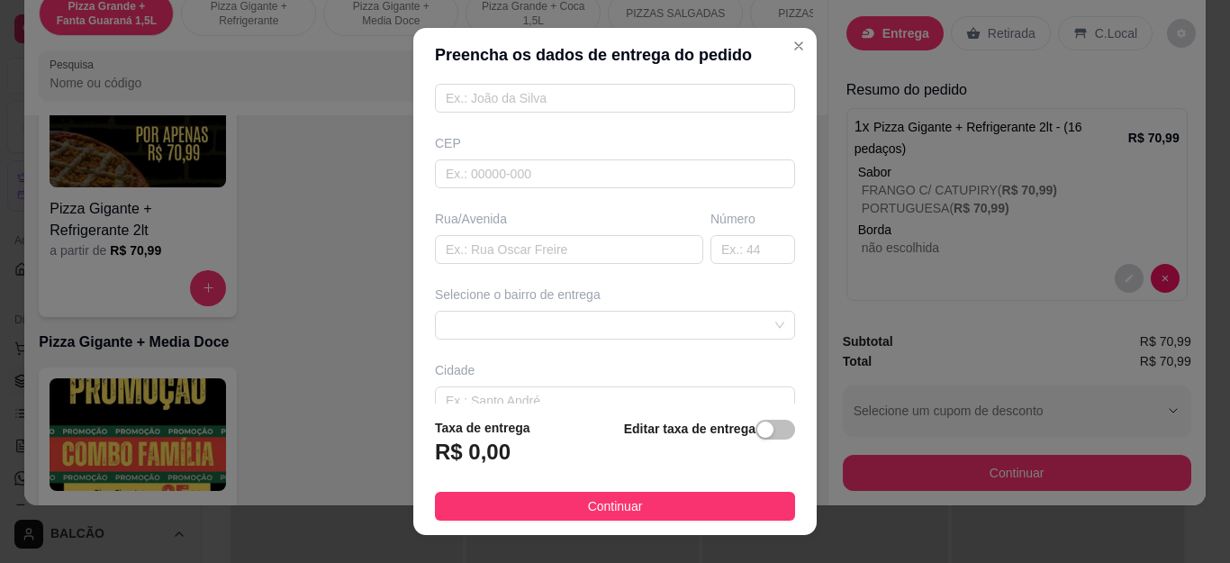
scroll to position [270, 0]
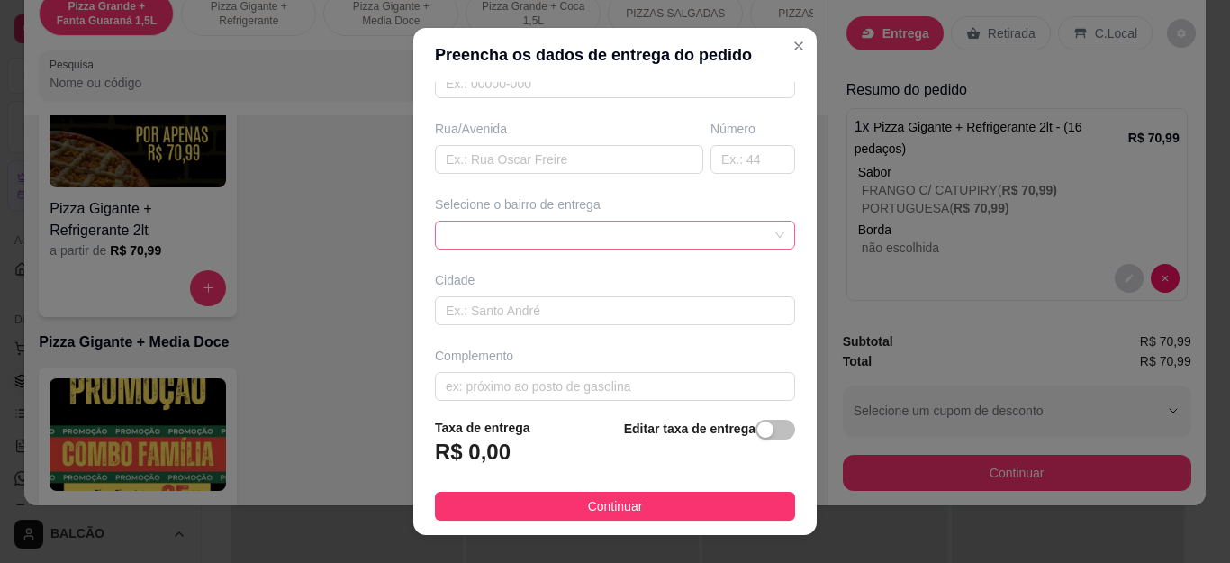
click at [602, 238] on div at bounding box center [615, 235] width 360 height 29
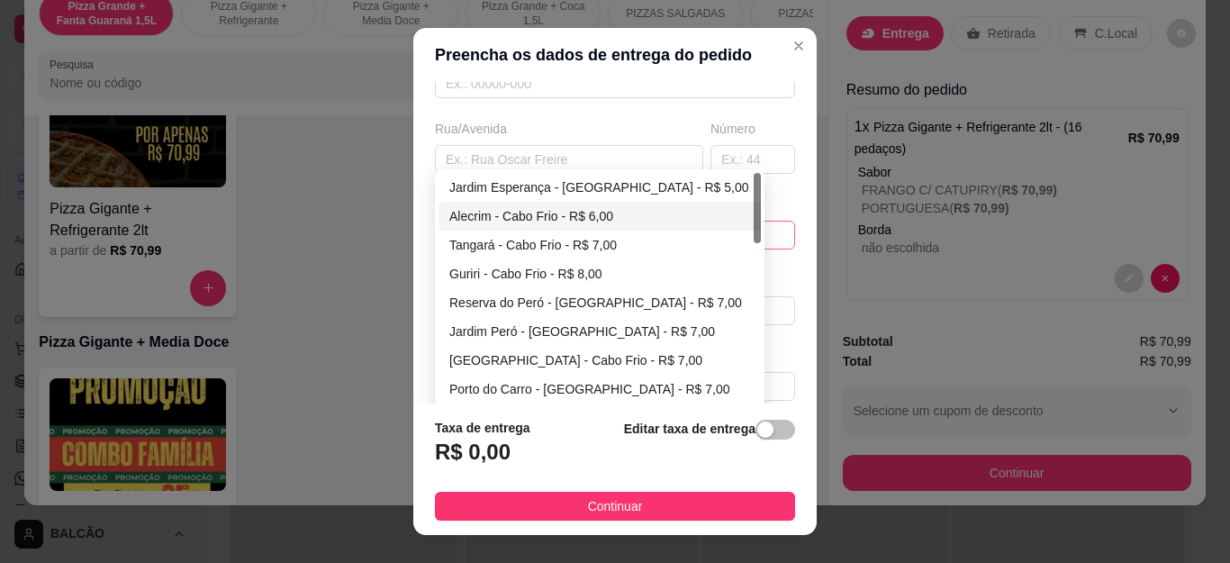
scroll to position [90, 0]
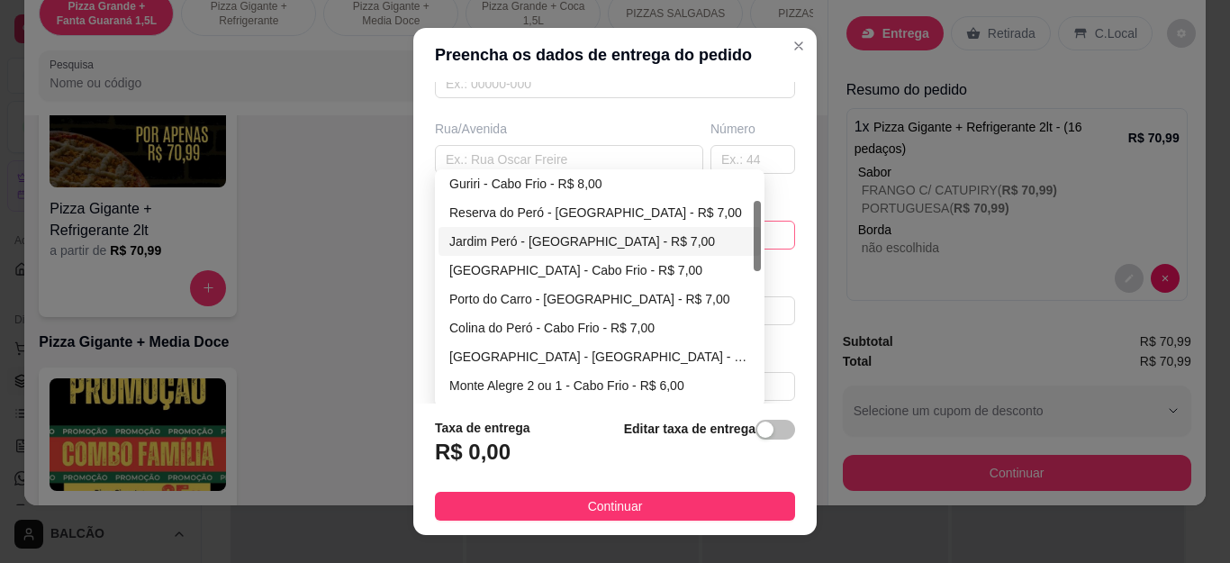
click at [525, 242] on div "Jardim Peró - Cabo Frio - R$ 7,00" at bounding box center [599, 241] width 301 height 20
type input "Cabo Frio"
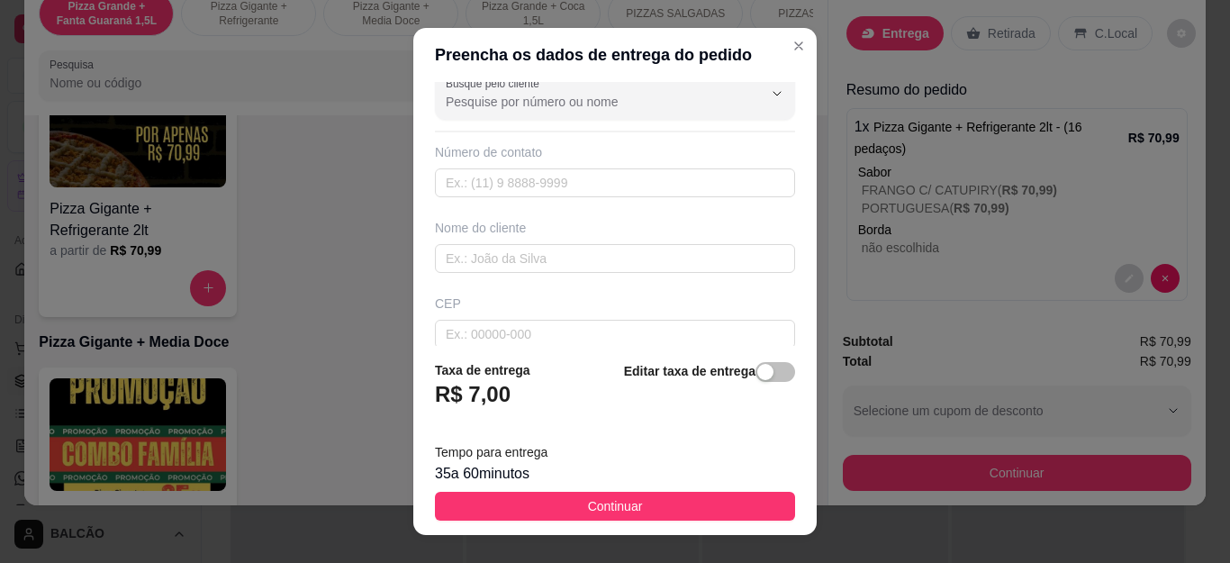
scroll to position [0, 0]
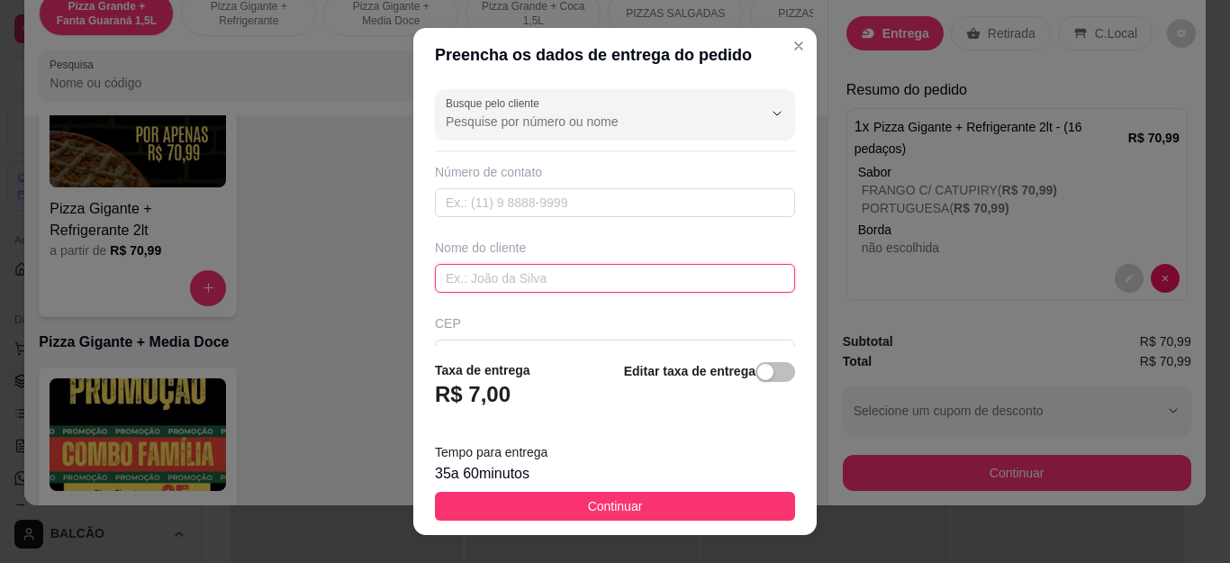
click at [552, 274] on input "text" at bounding box center [615, 278] width 360 height 29
type input "carol"
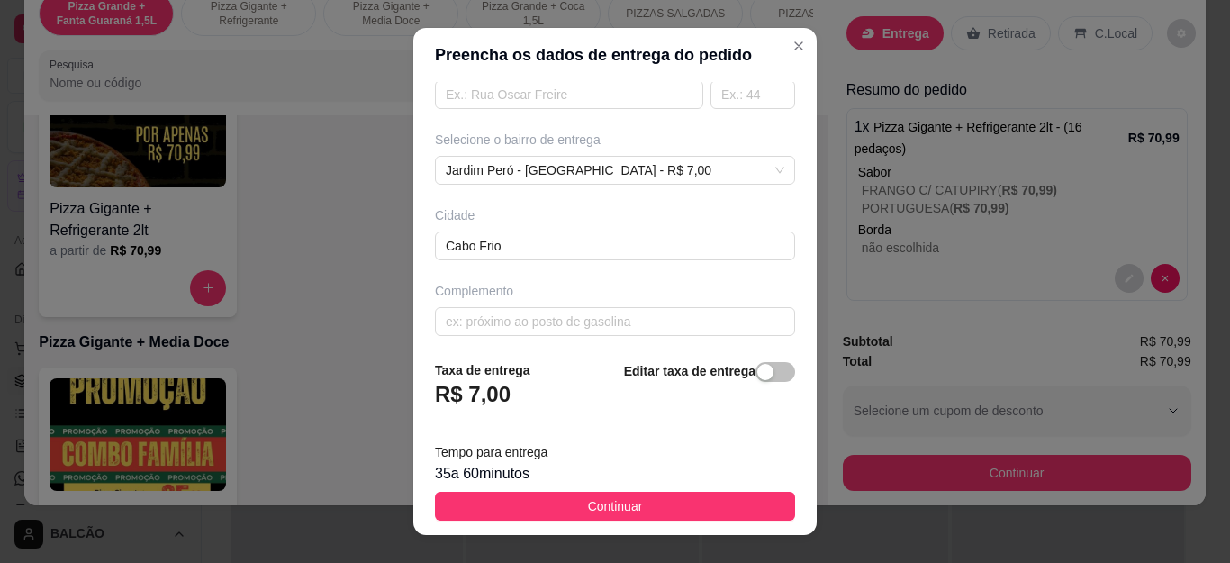
scroll to position [343, 0]
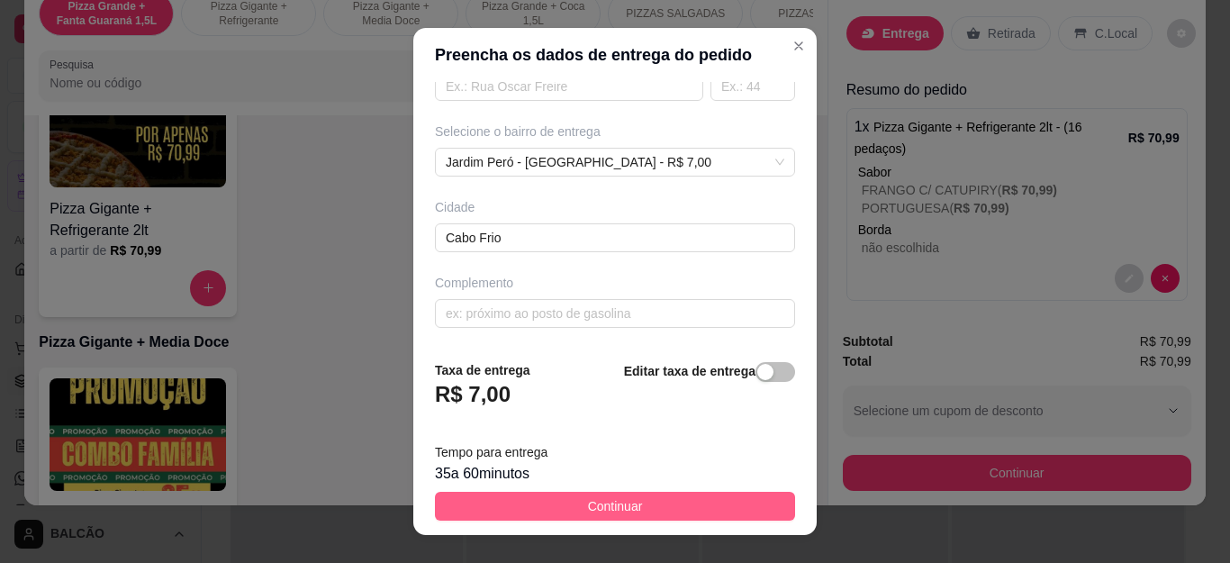
click at [656, 506] on button "Continuar" at bounding box center [615, 506] width 360 height 29
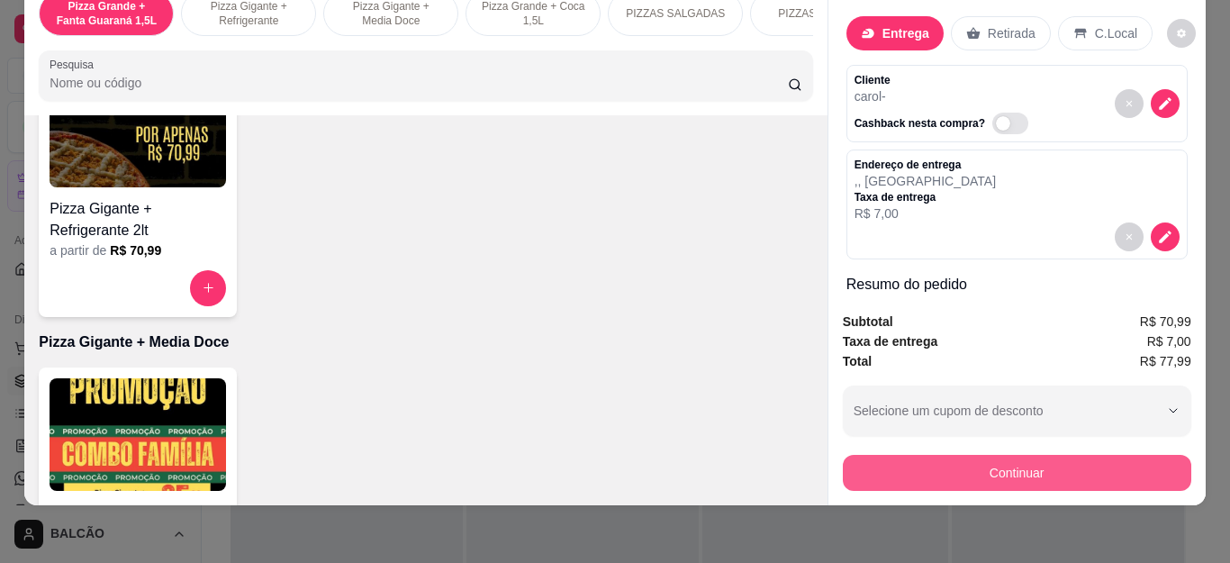
click at [872, 467] on button "Continuar" at bounding box center [1017, 473] width 348 height 36
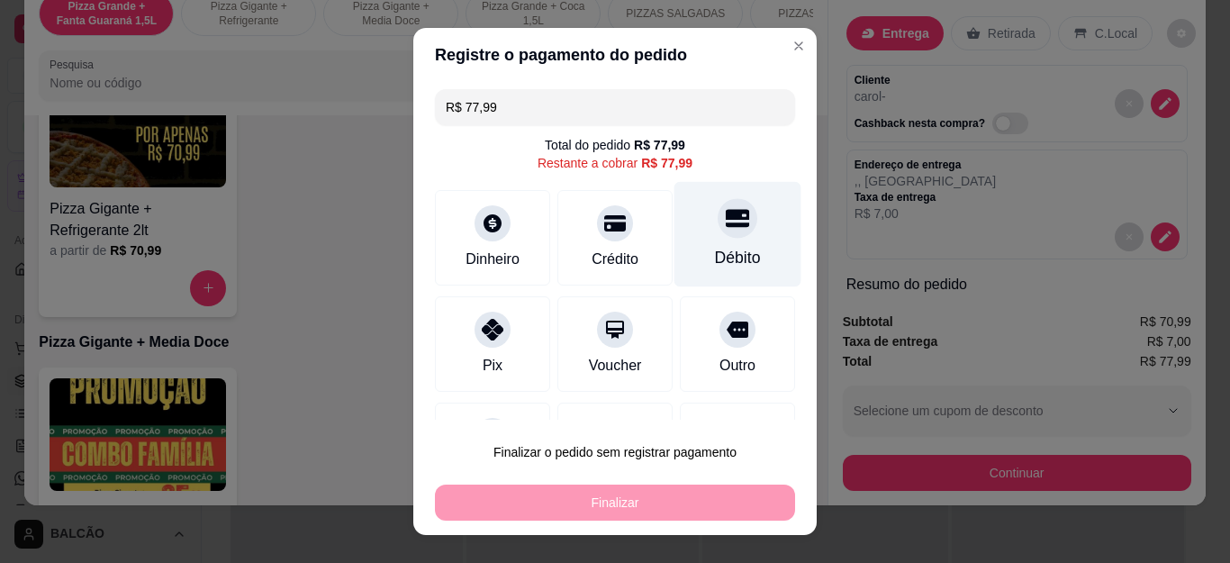
click at [715, 248] on div "Débito" at bounding box center [738, 257] width 46 height 23
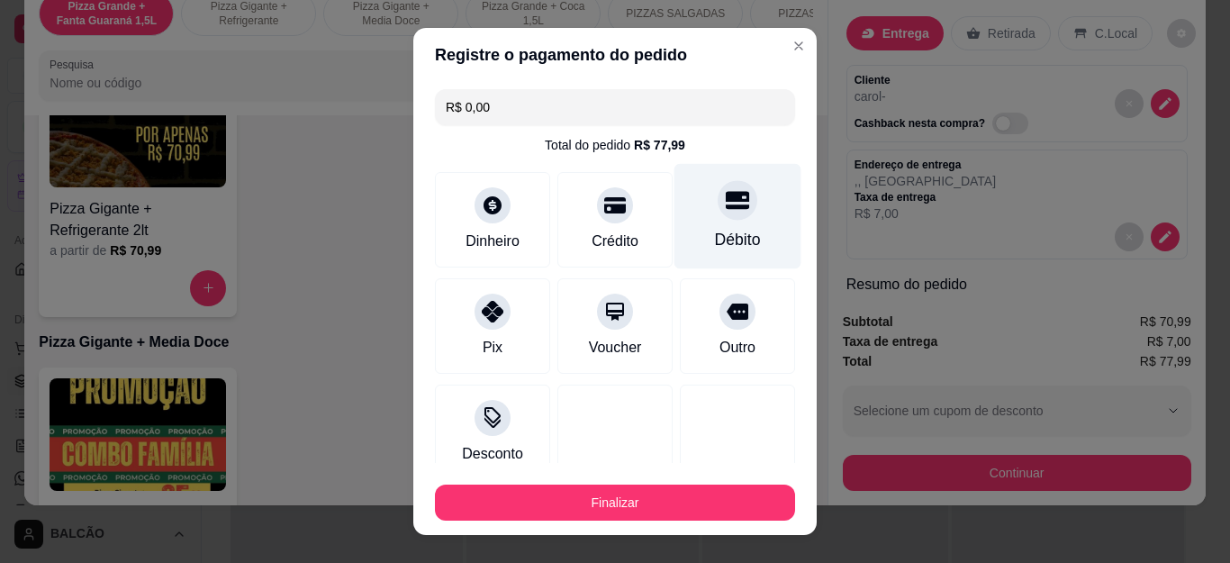
type input "R$ 0,00"
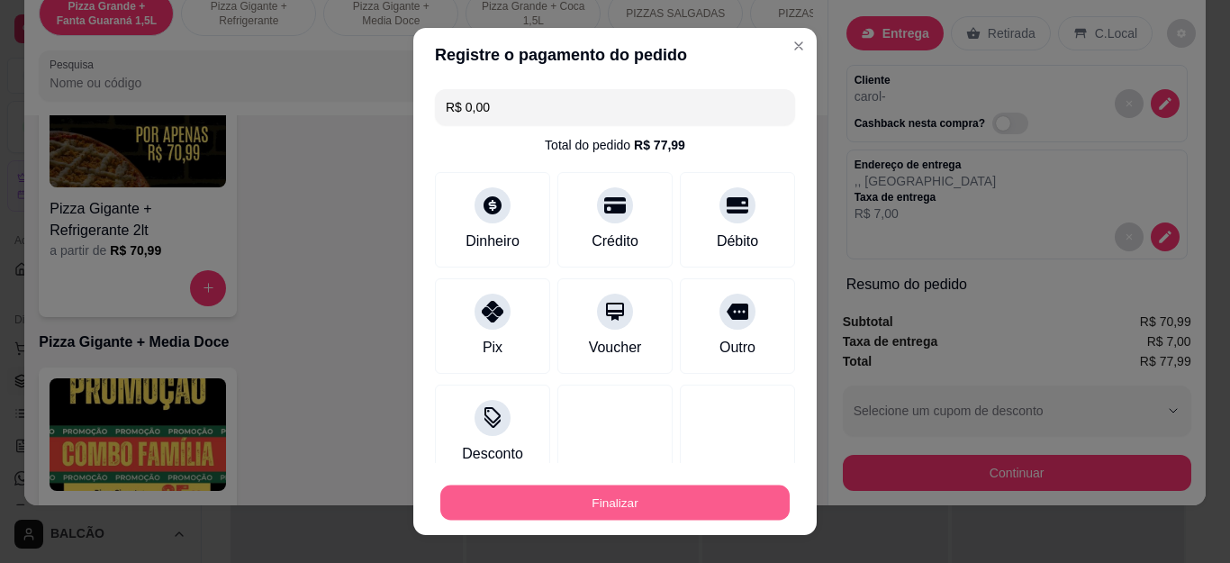
click at [689, 502] on button "Finalizar" at bounding box center [614, 501] width 349 height 35
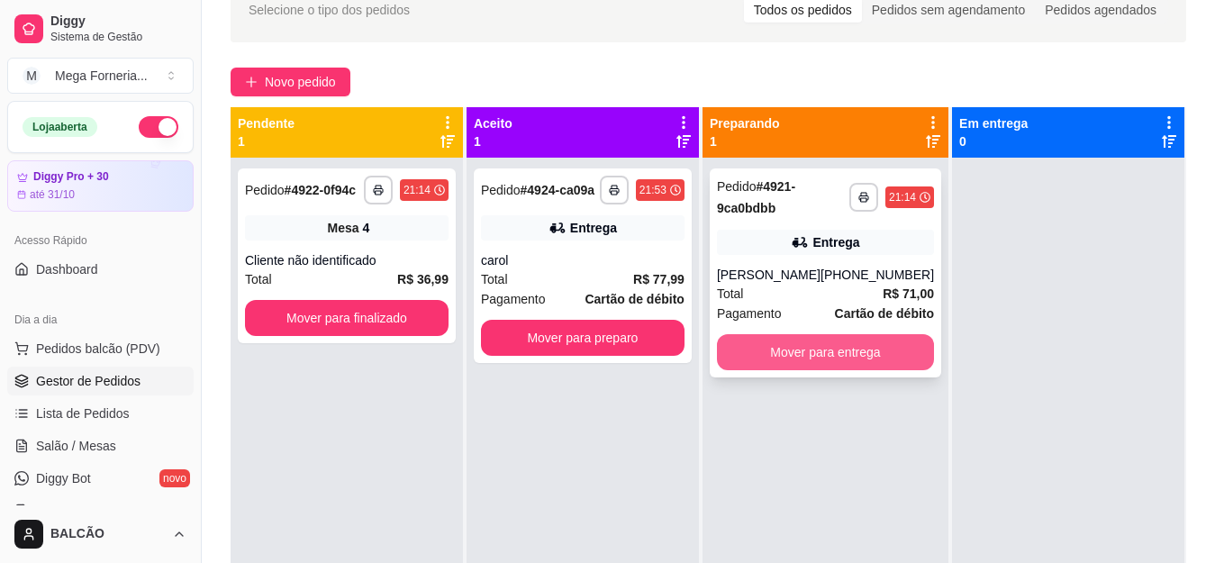
click at [860, 352] on button "Mover para entrega" at bounding box center [825, 352] width 217 height 36
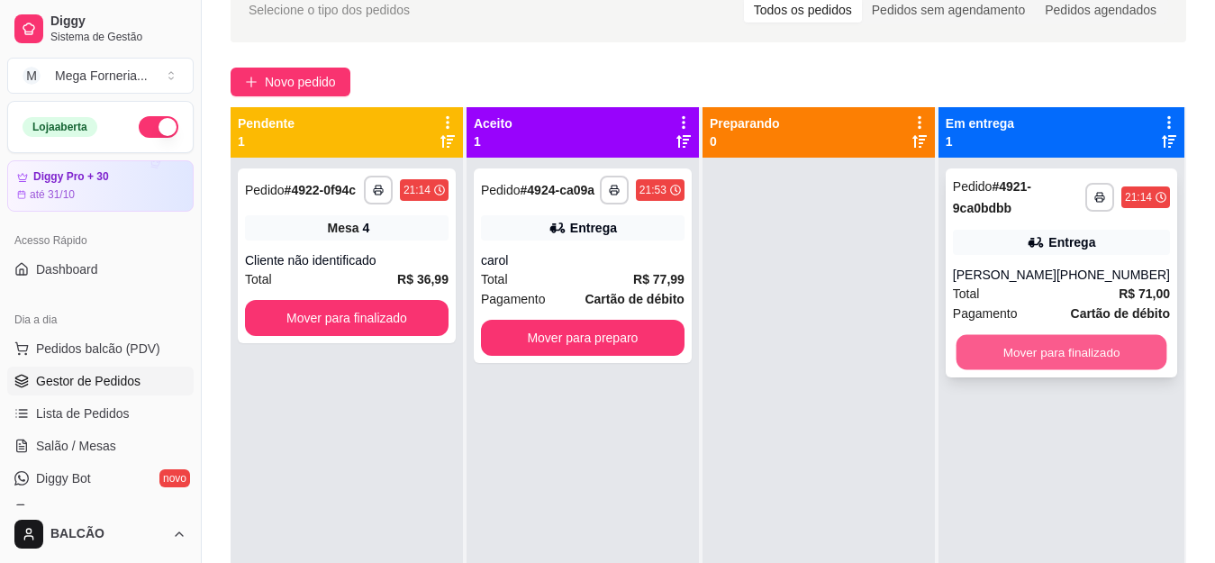
click at [1006, 353] on button "Mover para finalizado" at bounding box center [1060, 352] width 211 height 35
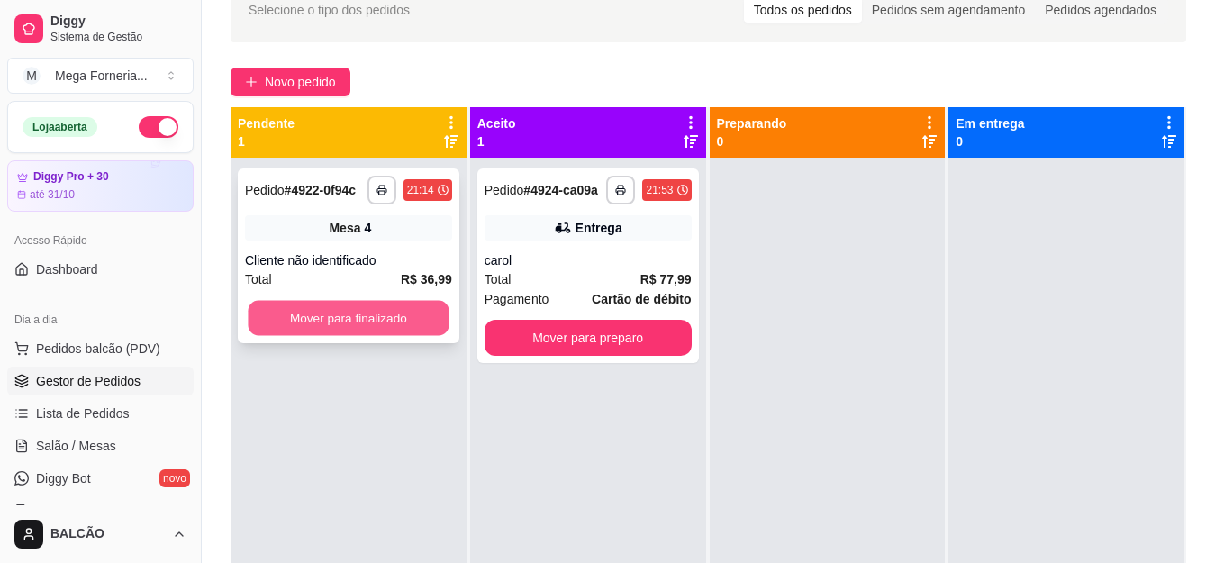
click at [375, 325] on button "Mover para finalizado" at bounding box center [348, 318] width 201 height 35
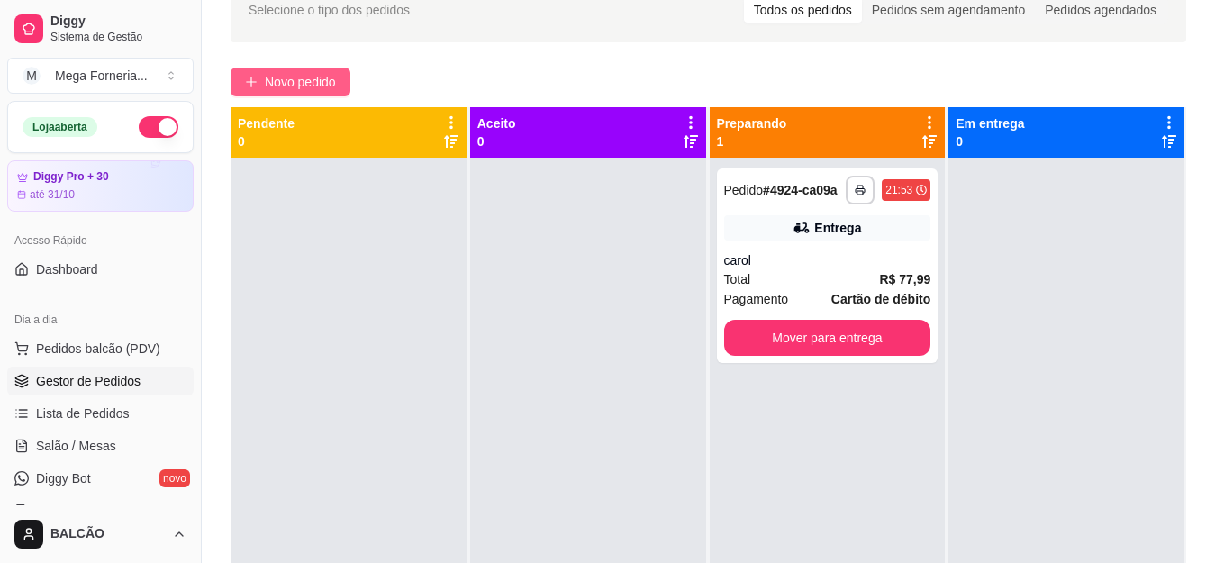
click at [292, 80] on span "Novo pedido" at bounding box center [300, 82] width 71 height 20
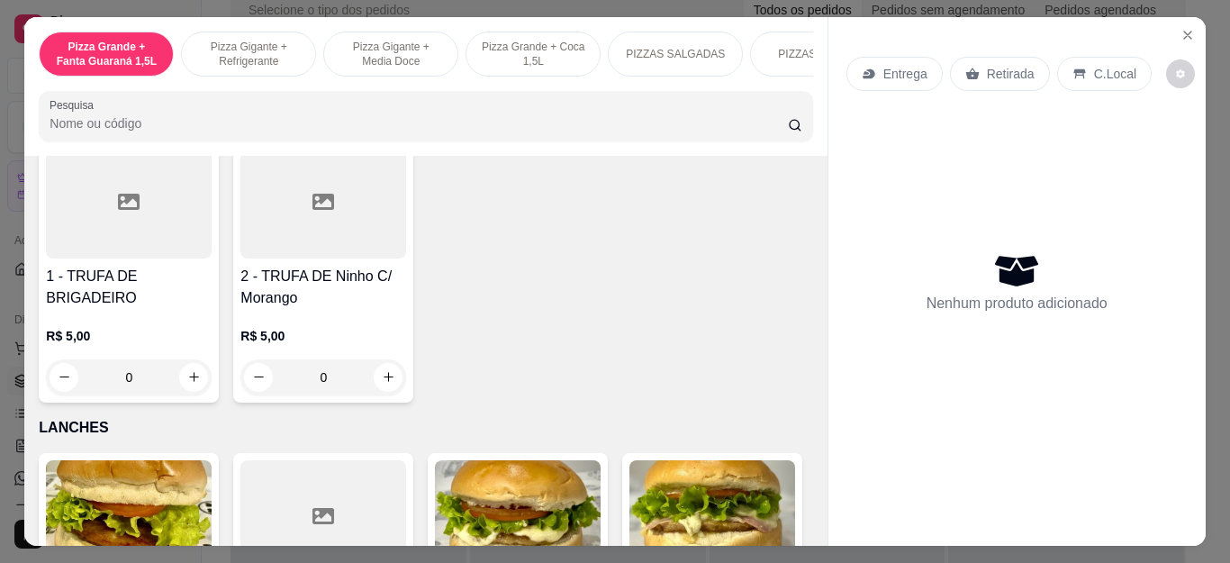
scroll to position [1981, 0]
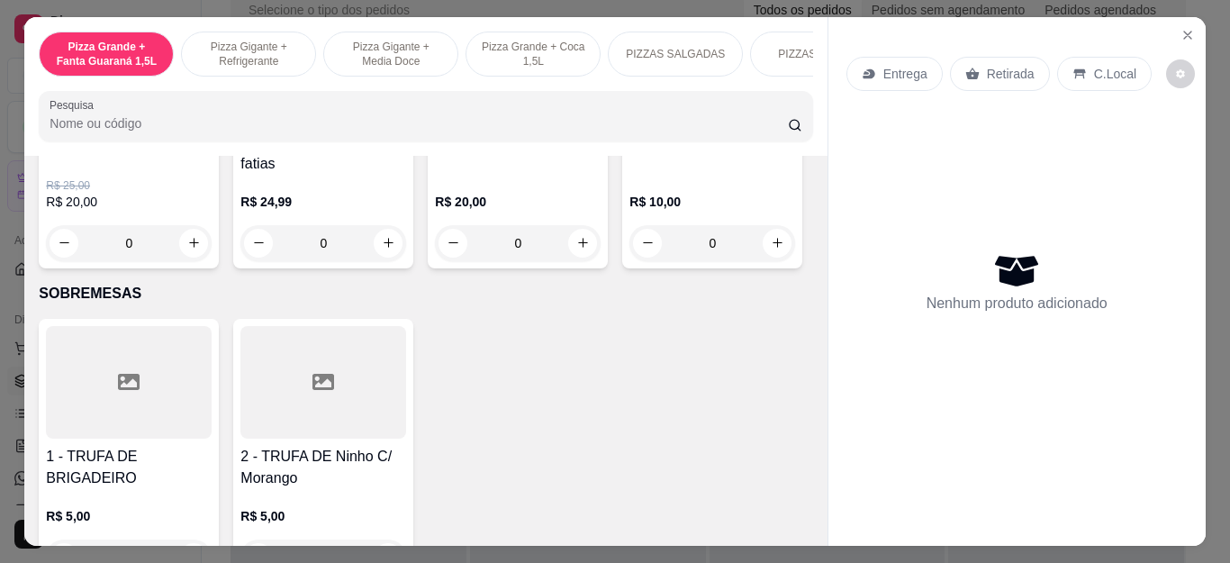
click at [577, 247] on div "0" at bounding box center [518, 243] width 166 height 36
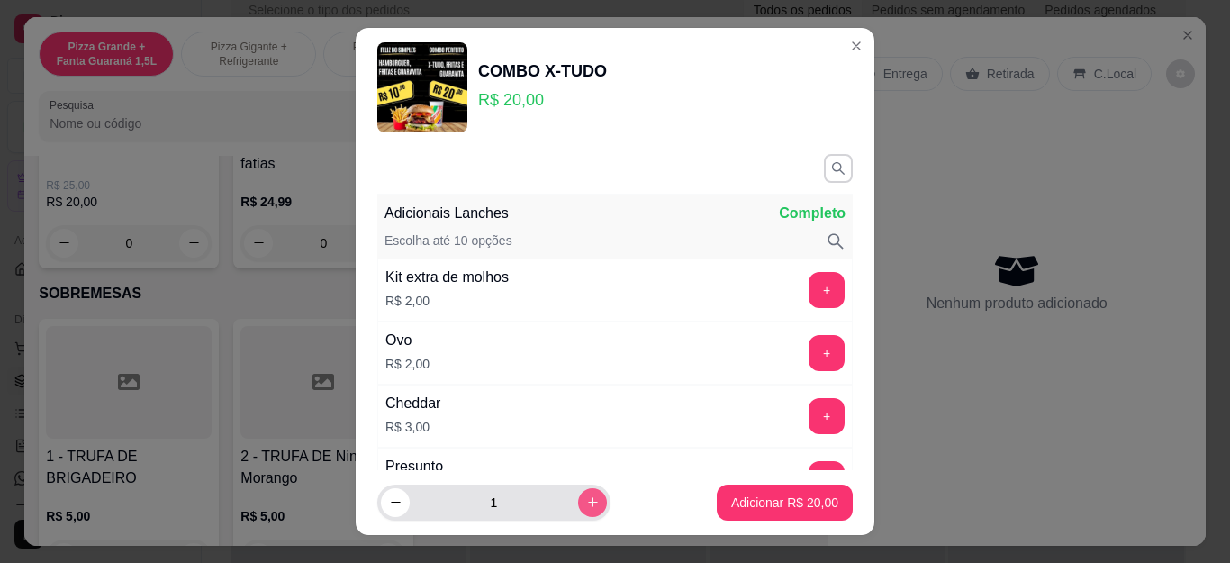
click at [586, 496] on icon "increase-product-quantity" at bounding box center [593, 502] width 14 height 14
type input "2"
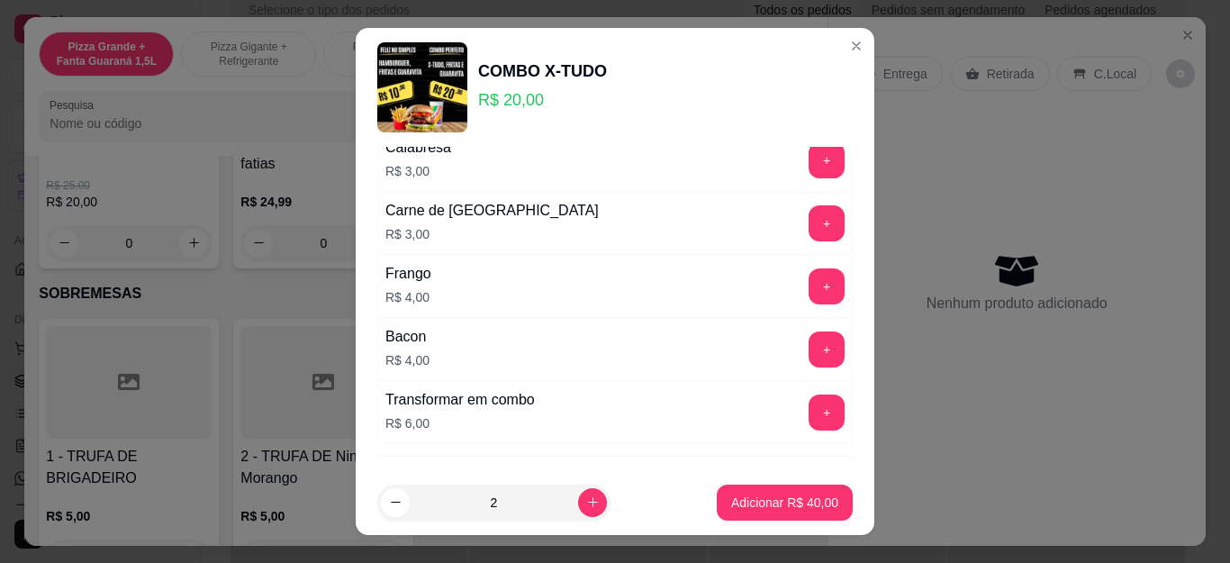
scroll to position [536, 0]
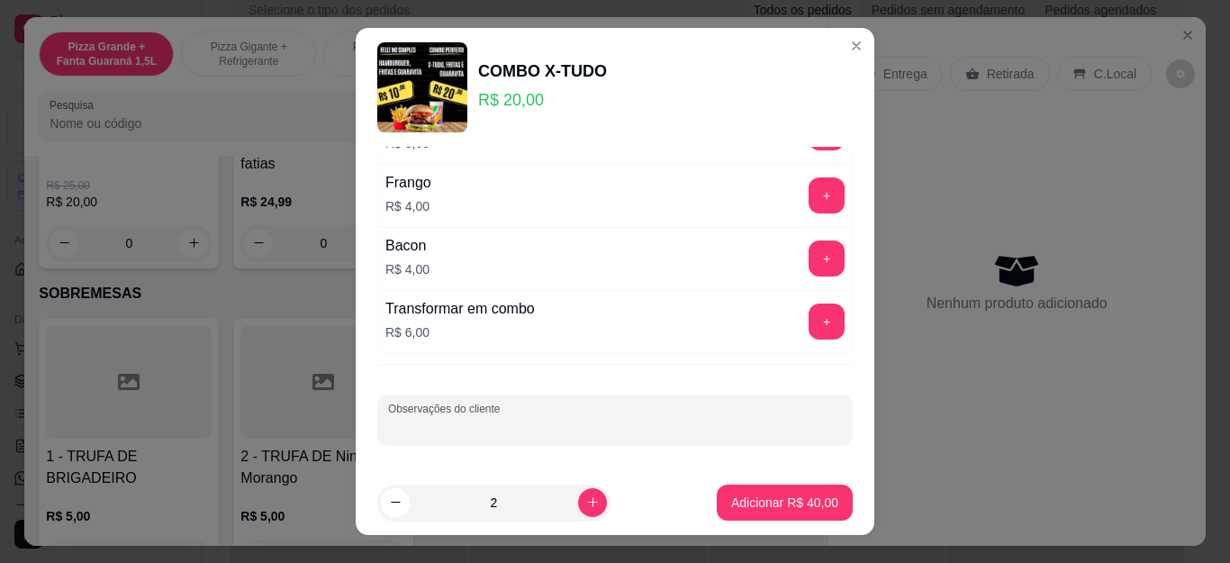
click at [467, 418] on div "Observações do cliente" at bounding box center [614, 419] width 475 height 50
type input "SEM SALADA"
click at [779, 502] on p "Adicionar R$ 40,00" at bounding box center [784, 502] width 107 height 18
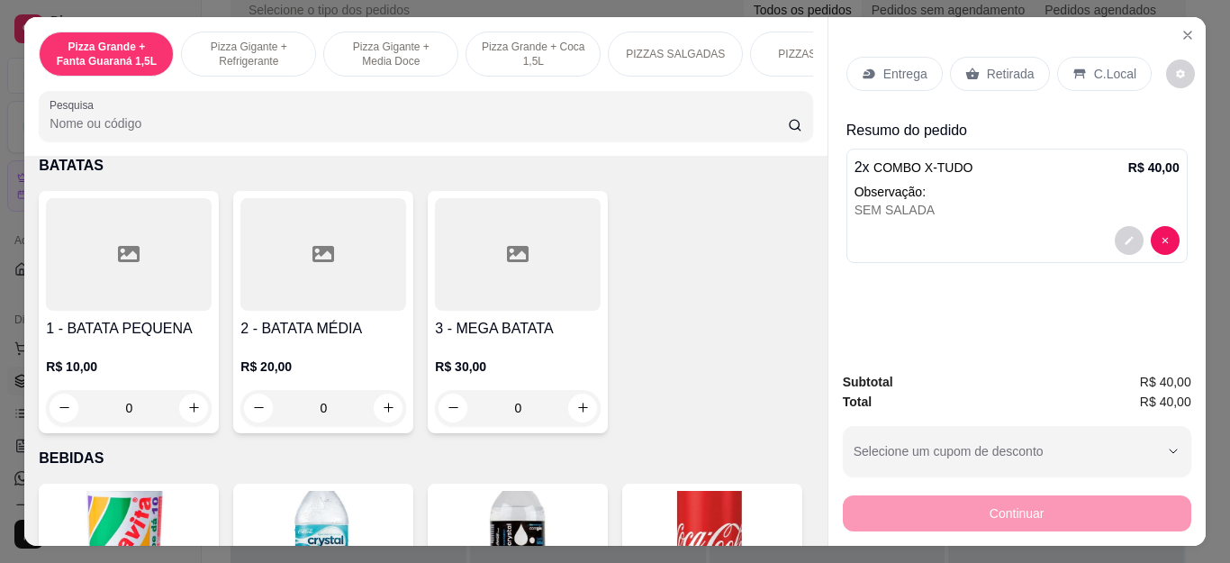
scroll to position [3512, 0]
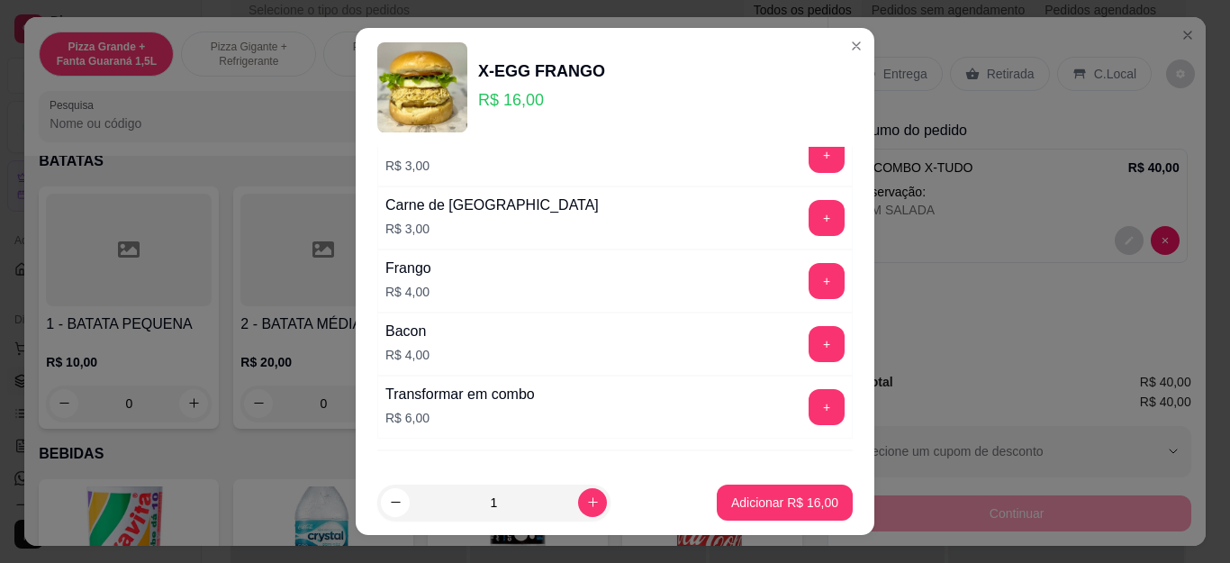
scroll to position [536, 0]
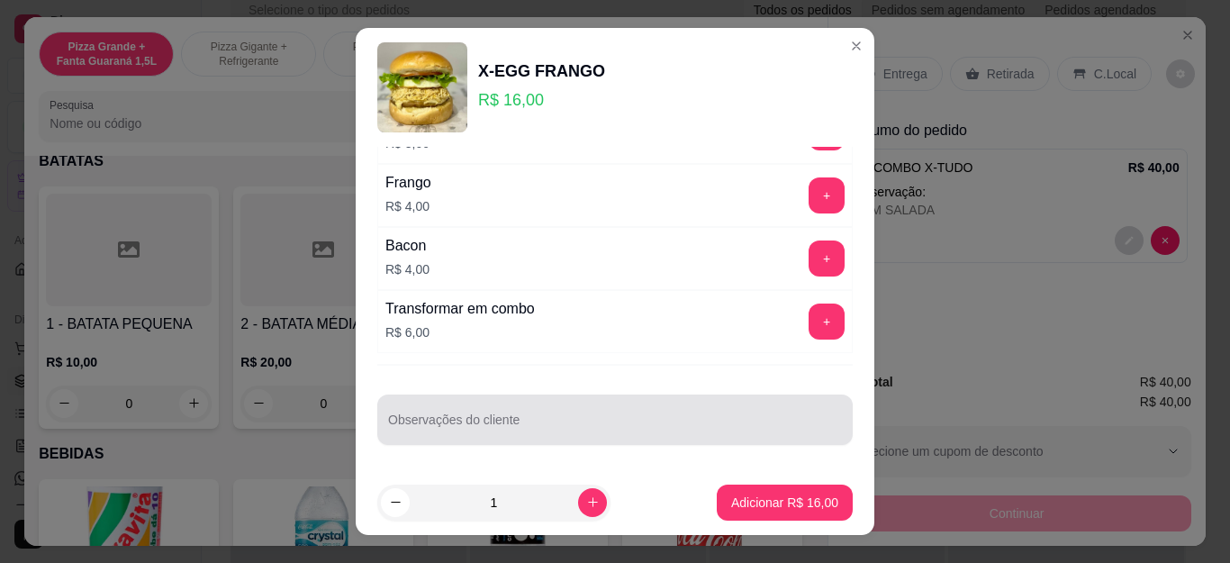
click at [505, 441] on div "Observações do cliente" at bounding box center [614, 419] width 475 height 50
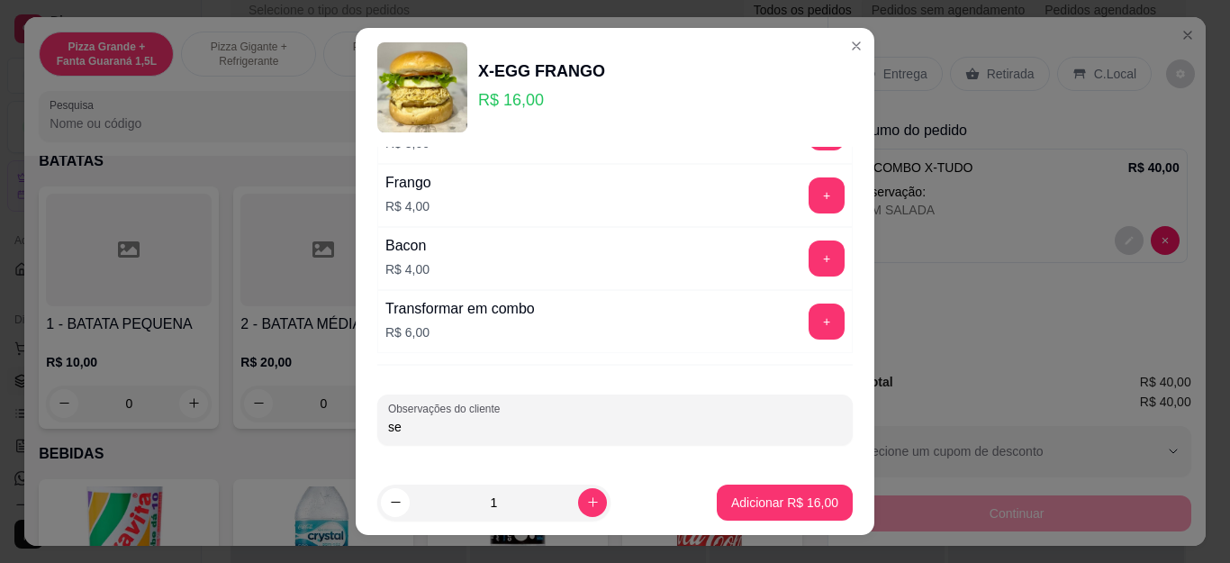
type input "s"
type input "SEM BATATA PALHA"
click at [752, 498] on p "Adicionar R$ 16,00" at bounding box center [784, 502] width 107 height 18
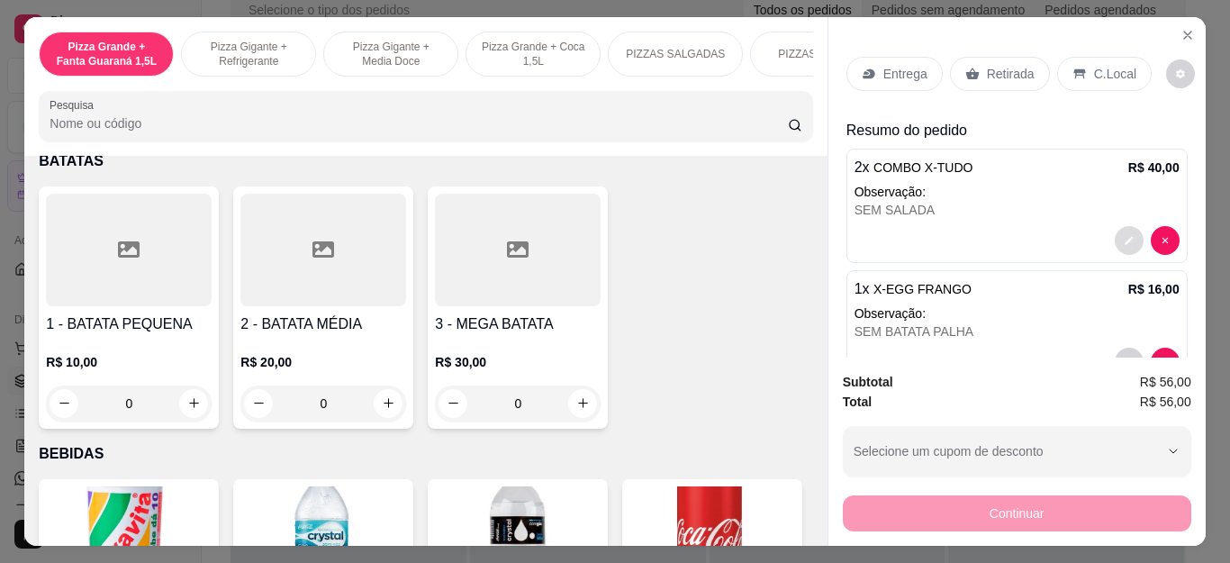
click at [1116, 233] on button "decrease-product-quantity" at bounding box center [1129, 240] width 29 height 29
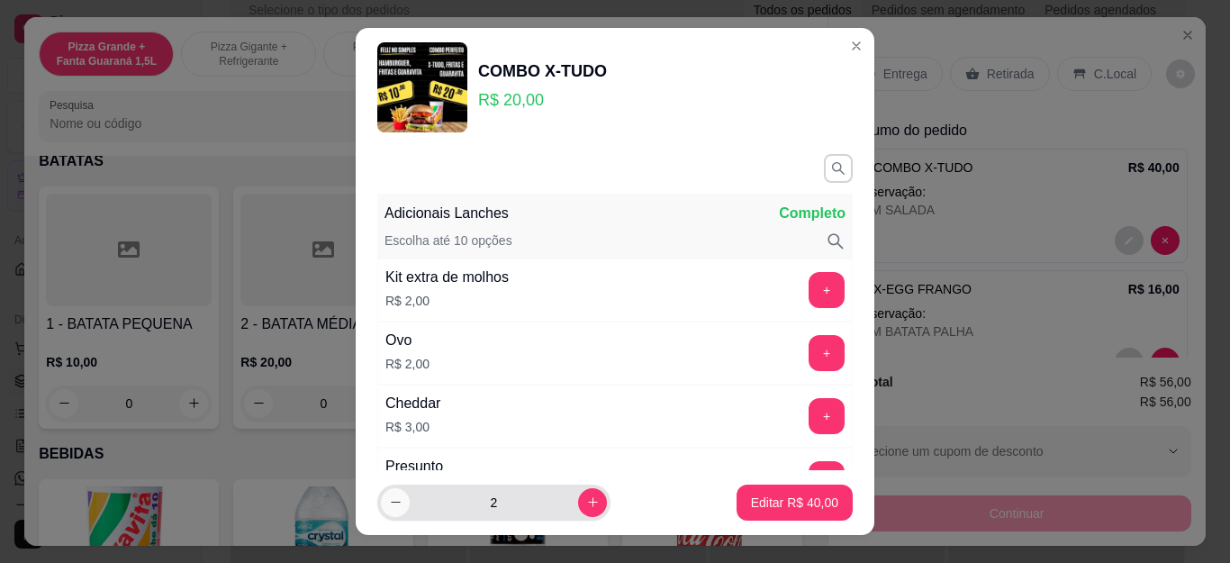
click at [390, 492] on button "decrease-product-quantity" at bounding box center [395, 502] width 29 height 29
type input "1"
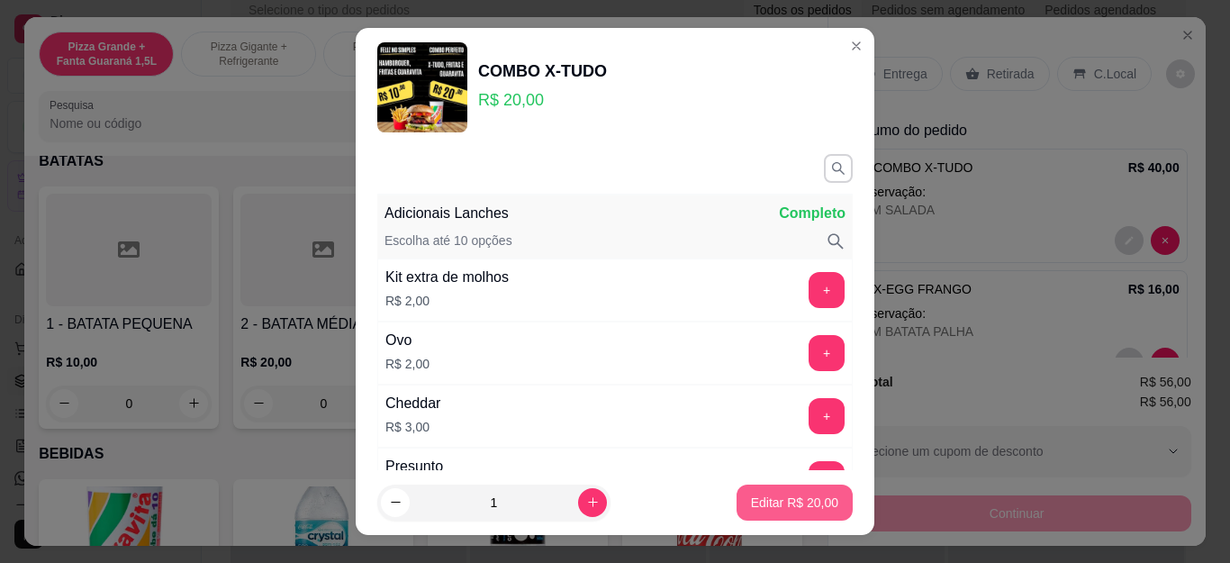
click at [778, 497] on p "Editar R$ 20,00" at bounding box center [794, 502] width 87 height 18
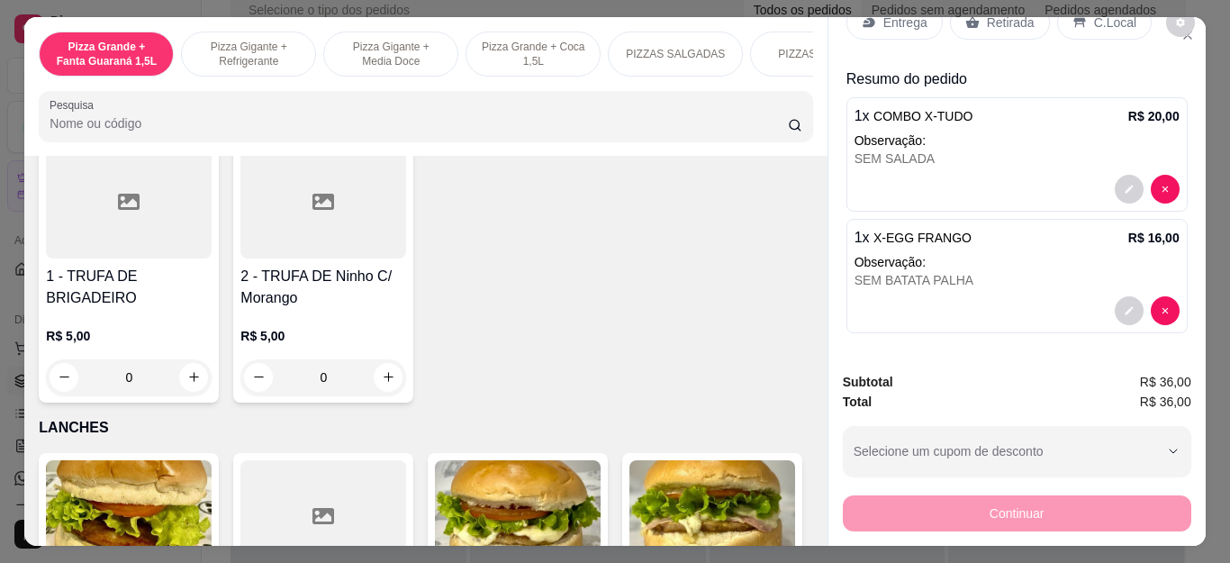
scroll to position [2071, 0]
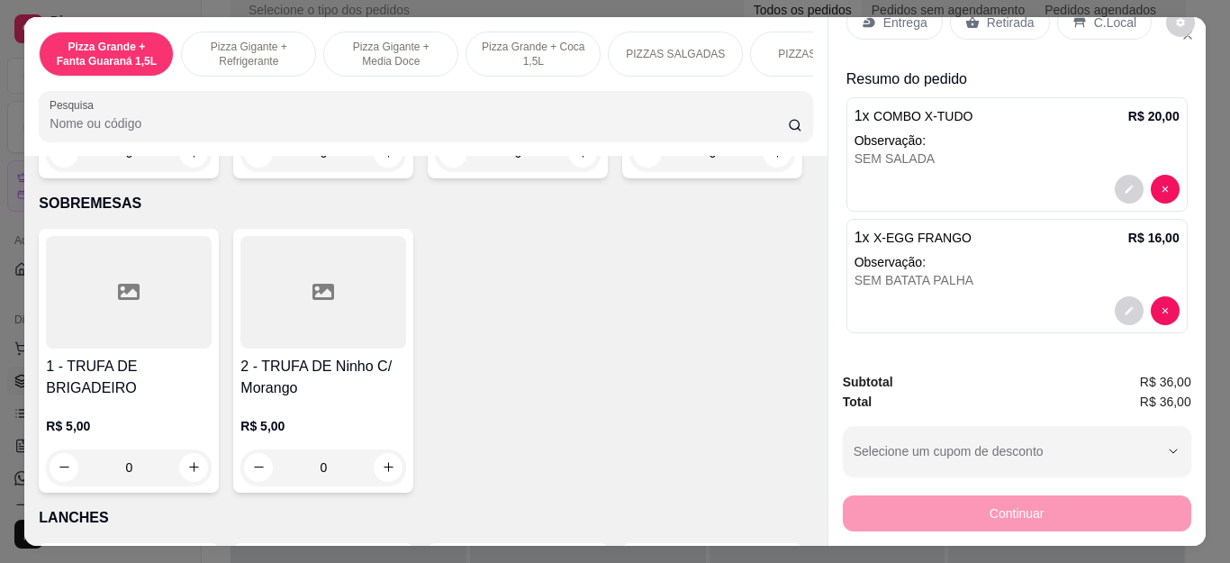
click at [629, 171] on div "0" at bounding box center [712, 153] width 166 height 36
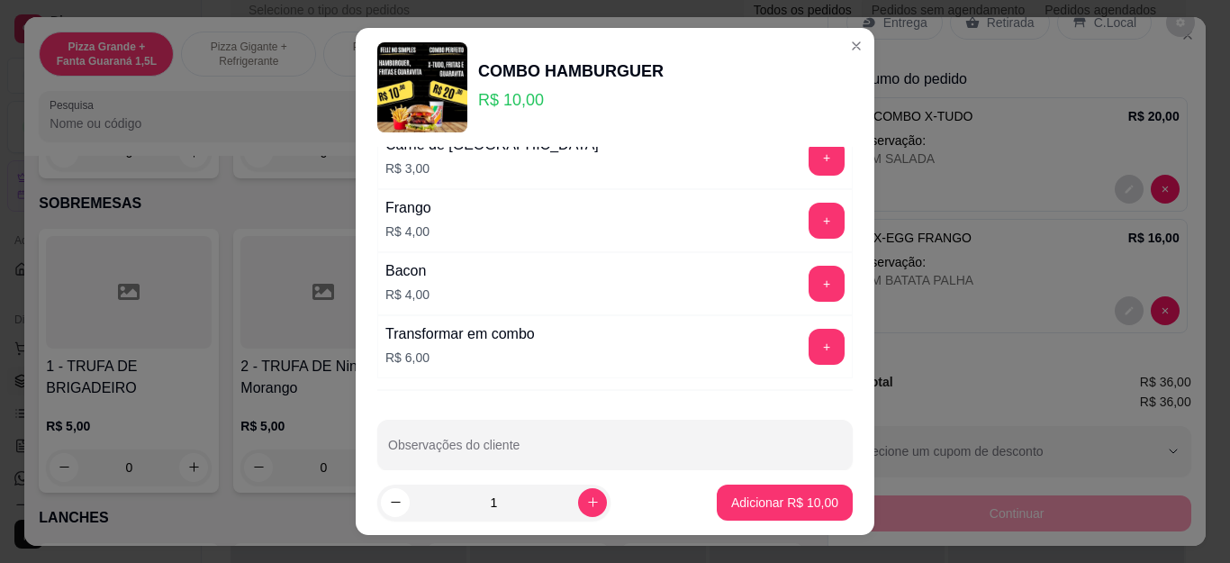
scroll to position [536, 0]
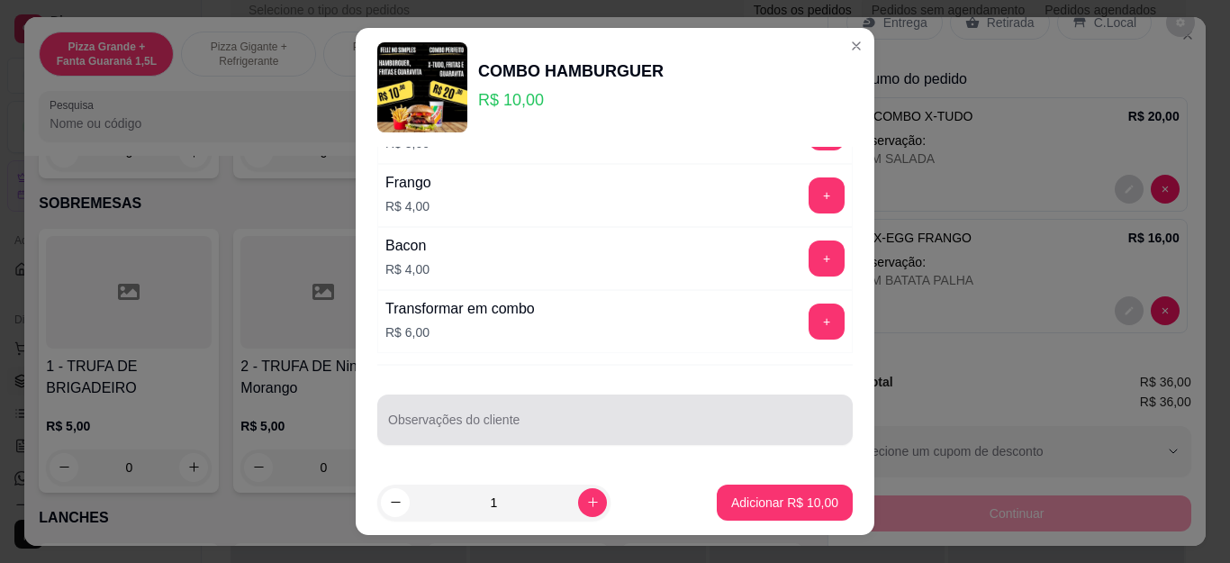
click at [577, 416] on div at bounding box center [615, 420] width 454 height 36
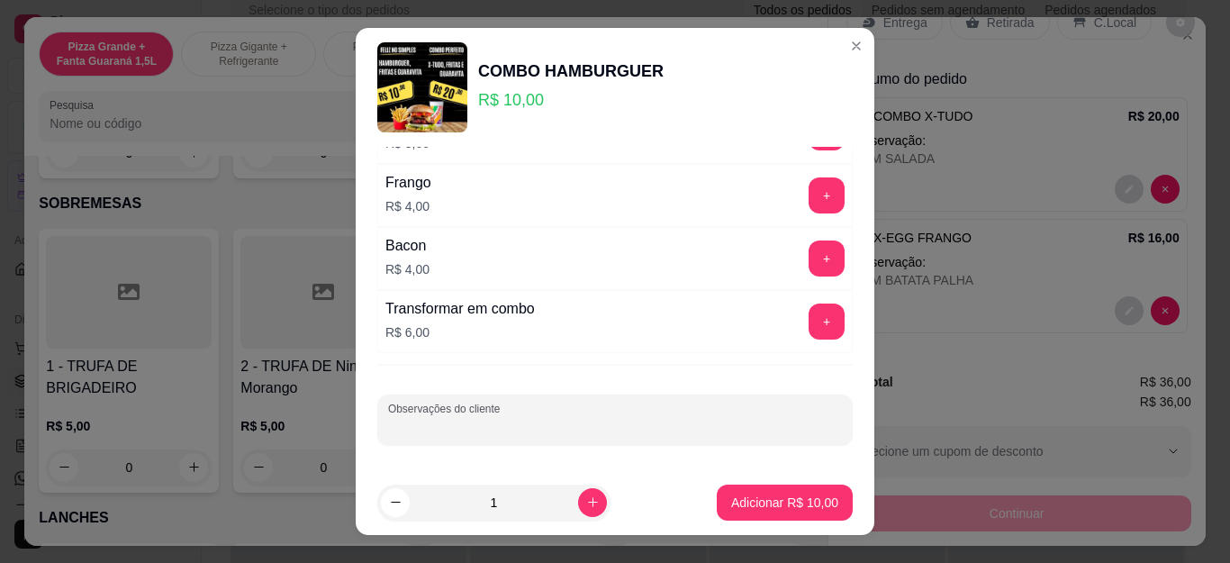
type input "s"
type input "SEM SALADA"
click at [759, 501] on p "Adicionar R$ 10,00" at bounding box center [784, 502] width 107 height 18
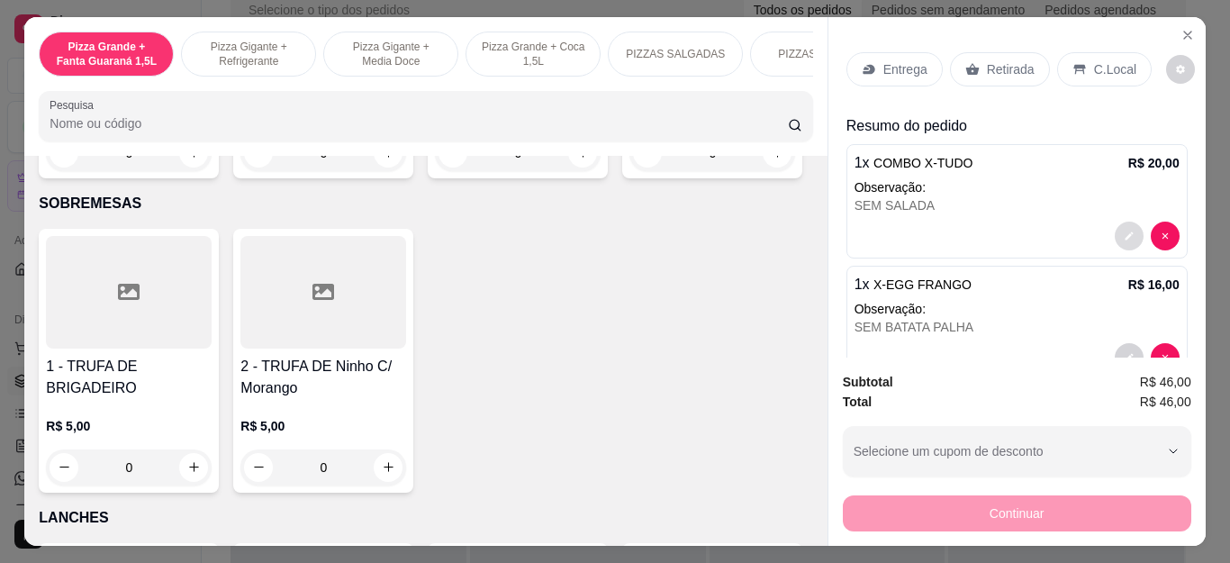
scroll to position [0, 0]
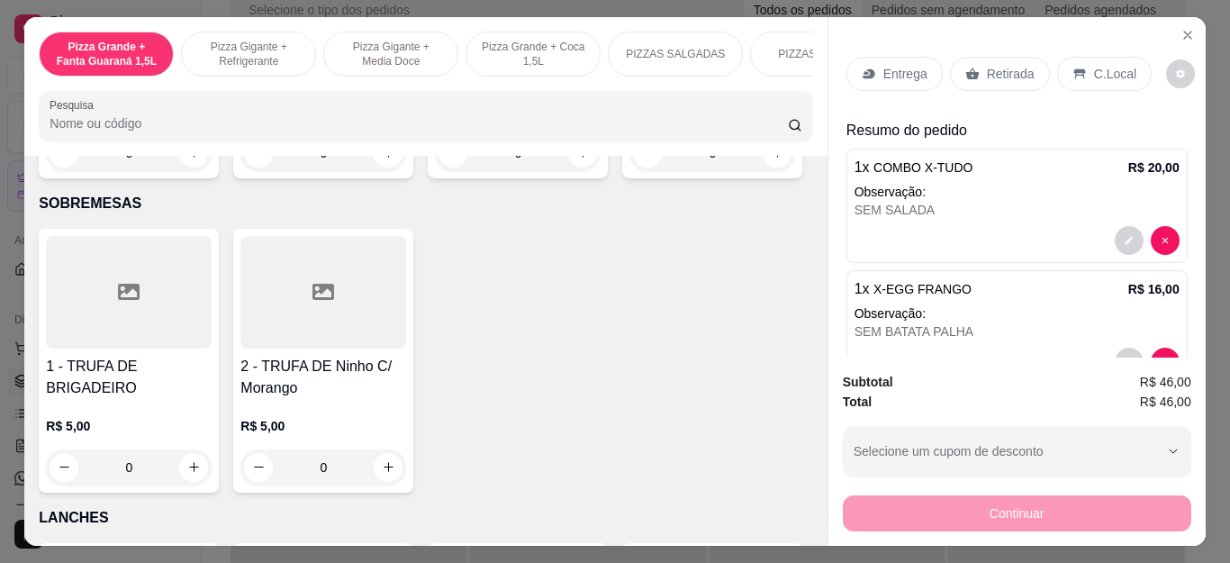
click at [987, 66] on p "Retirada" at bounding box center [1011, 74] width 48 height 18
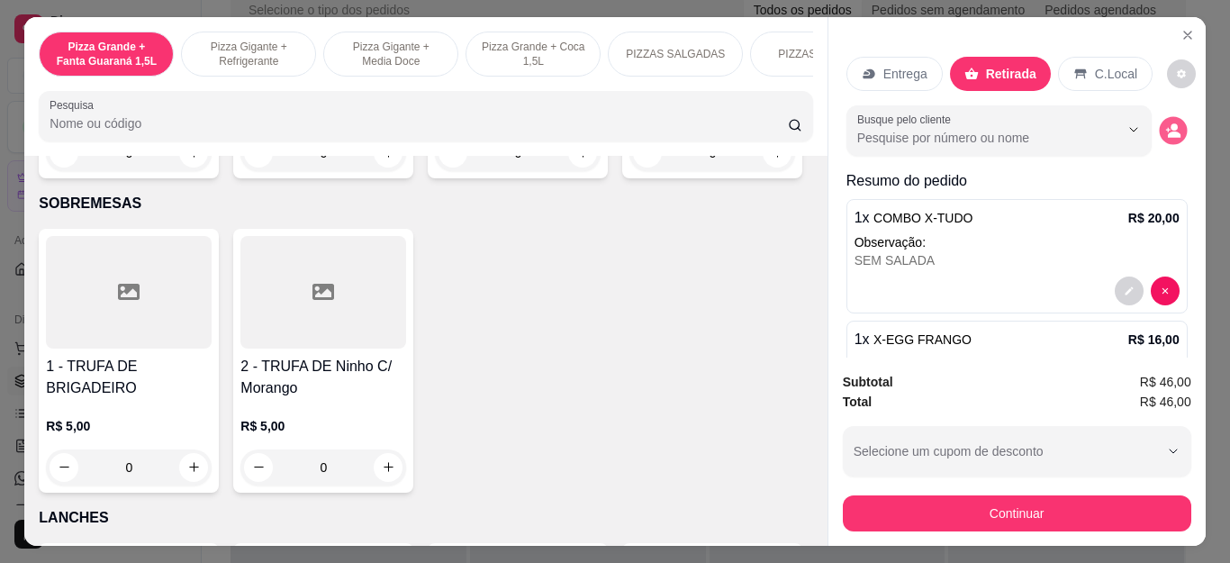
click at [1168, 131] on icon "decrease-product-quantity" at bounding box center [1174, 134] width 13 height 6
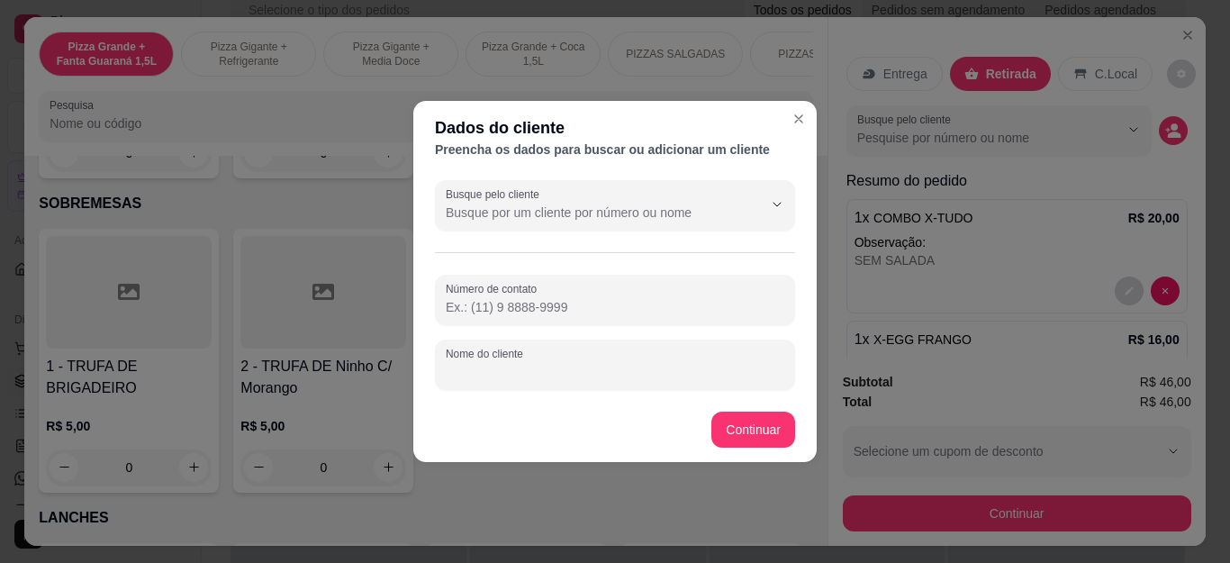
click at [637, 365] on input "Nome do cliente" at bounding box center [615, 372] width 339 height 18
type input "h"
type input "HIGOR"
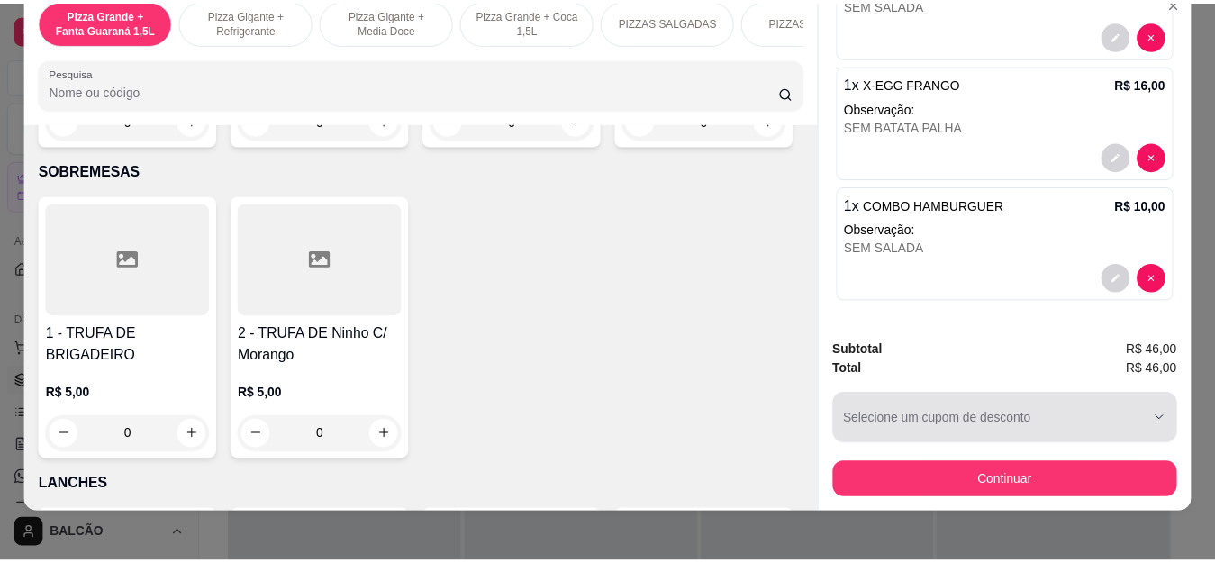
scroll to position [49, 0]
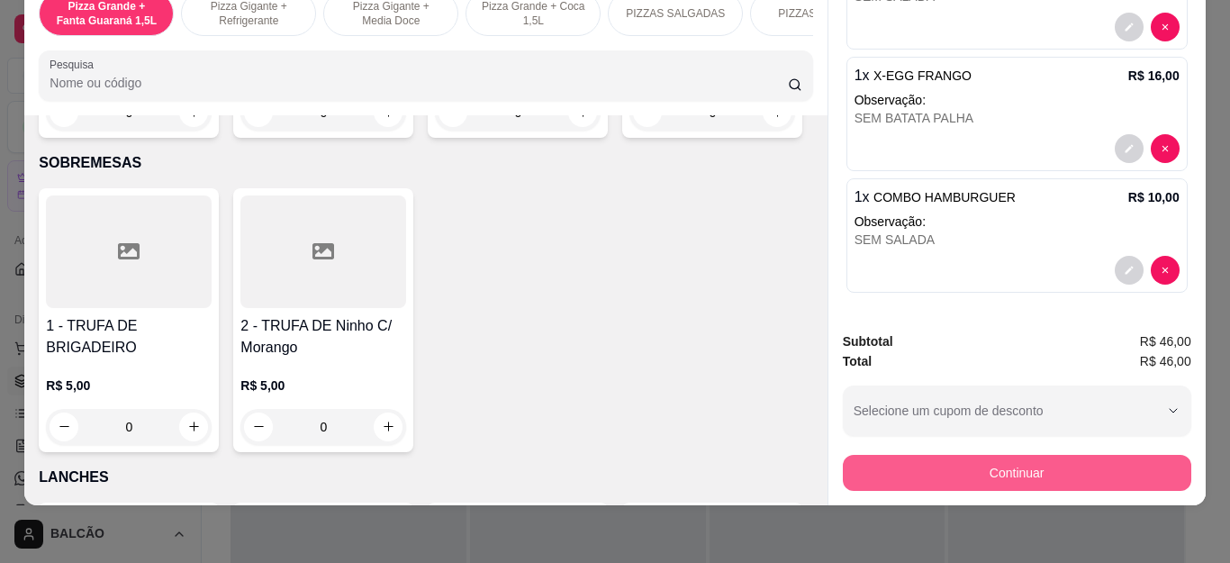
click at [969, 457] on button "Continuar" at bounding box center [1017, 473] width 348 height 36
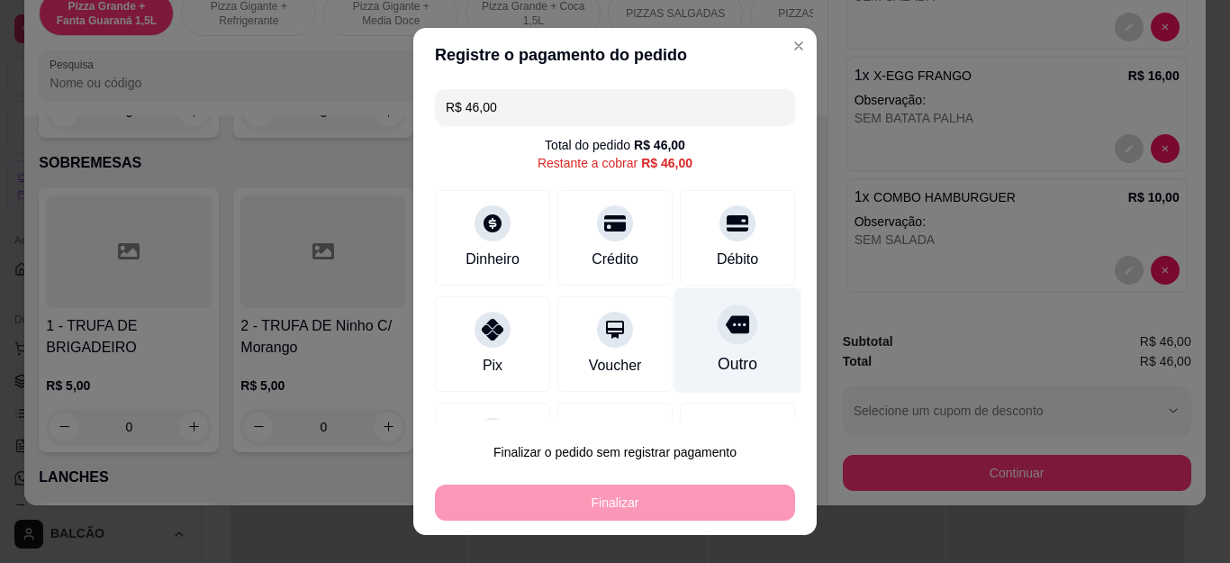
click at [718, 338] on div at bounding box center [738, 325] width 40 height 40
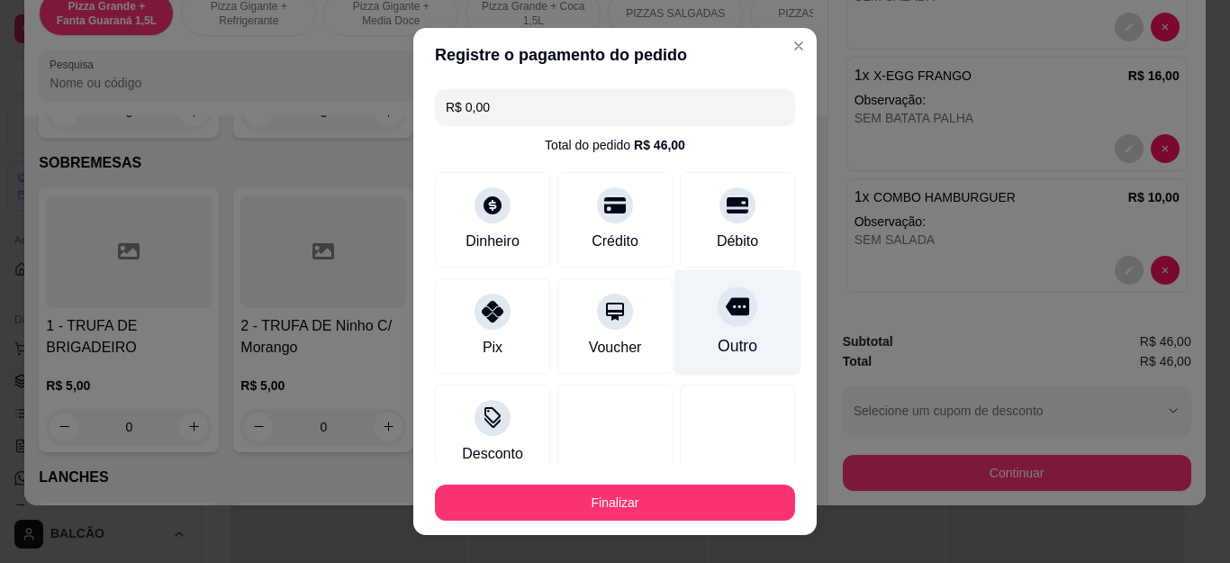
type input "R$ 0,00"
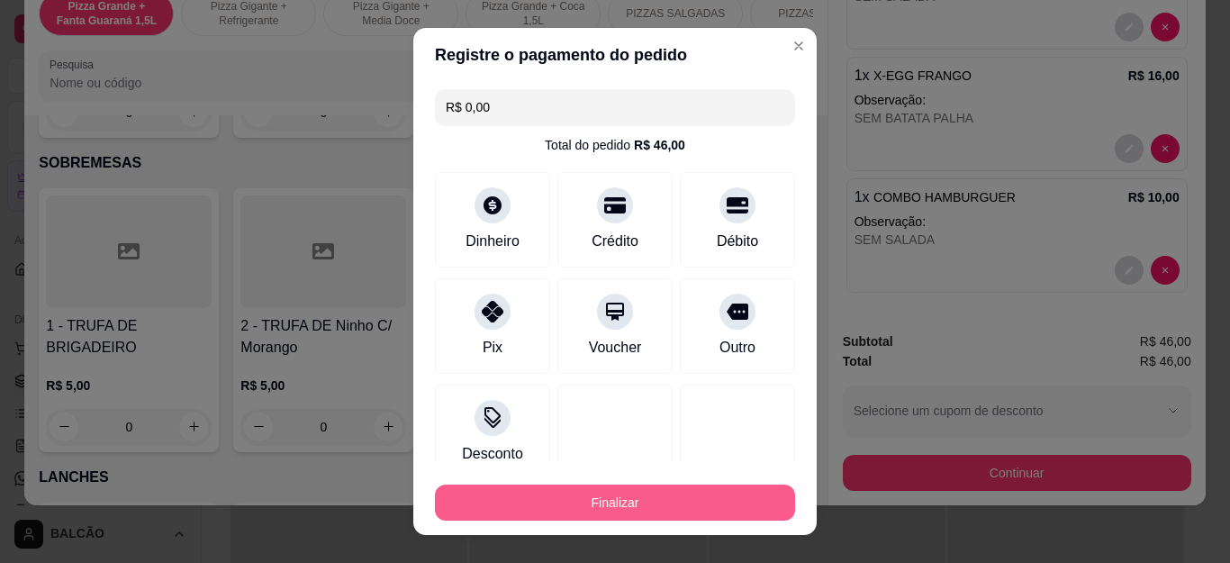
click at [689, 505] on button "Finalizar" at bounding box center [615, 502] width 360 height 36
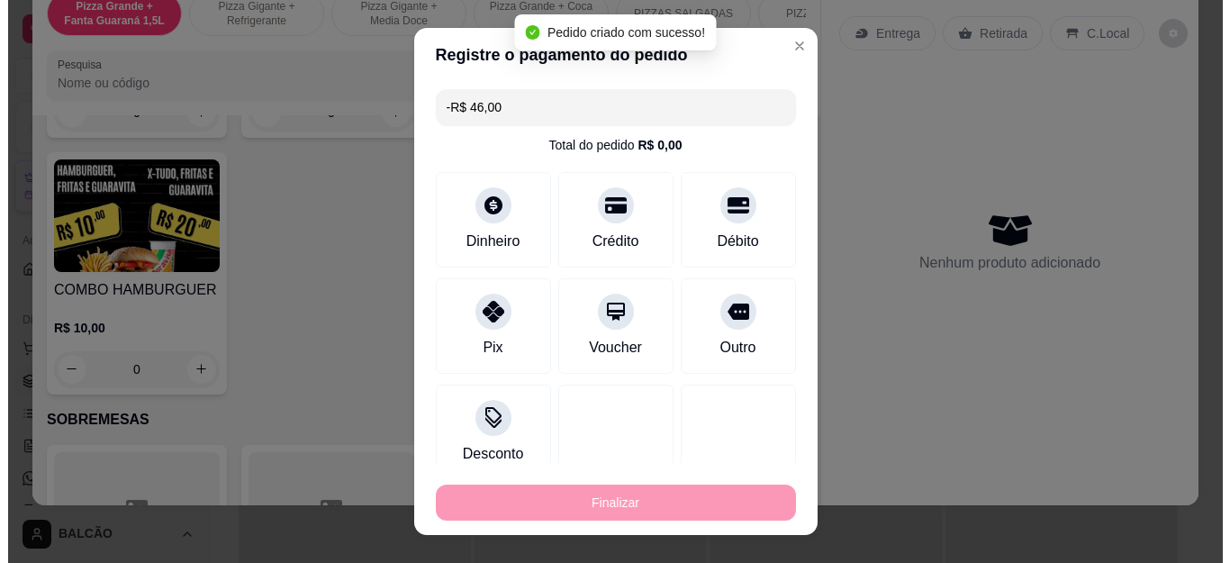
scroll to position [0, 0]
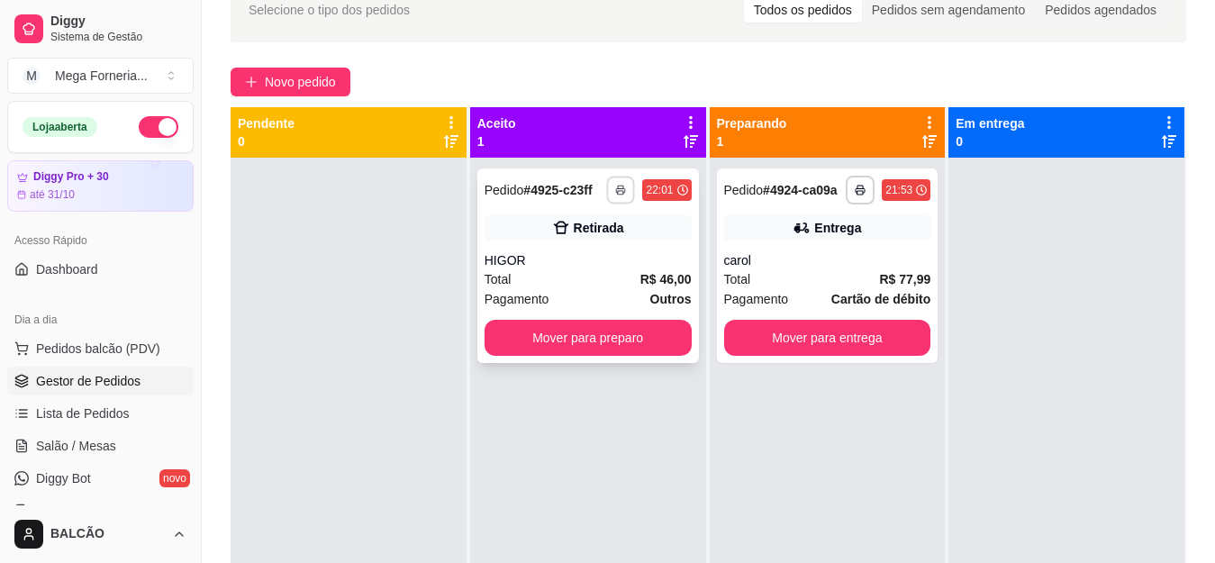
click at [618, 196] on button "button" at bounding box center [621, 190] width 28 height 28
click at [601, 245] on button "IMPRESSORA" at bounding box center [565, 253] width 126 height 28
click at [608, 239] on div "Retirada" at bounding box center [587, 227] width 207 height 25
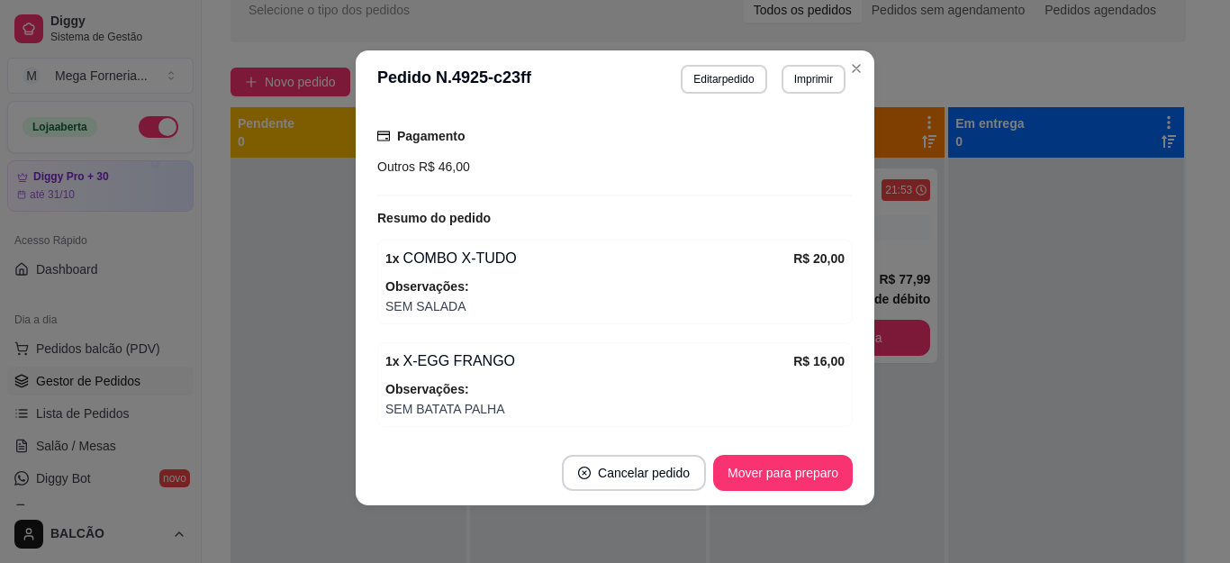
scroll to position [259, 0]
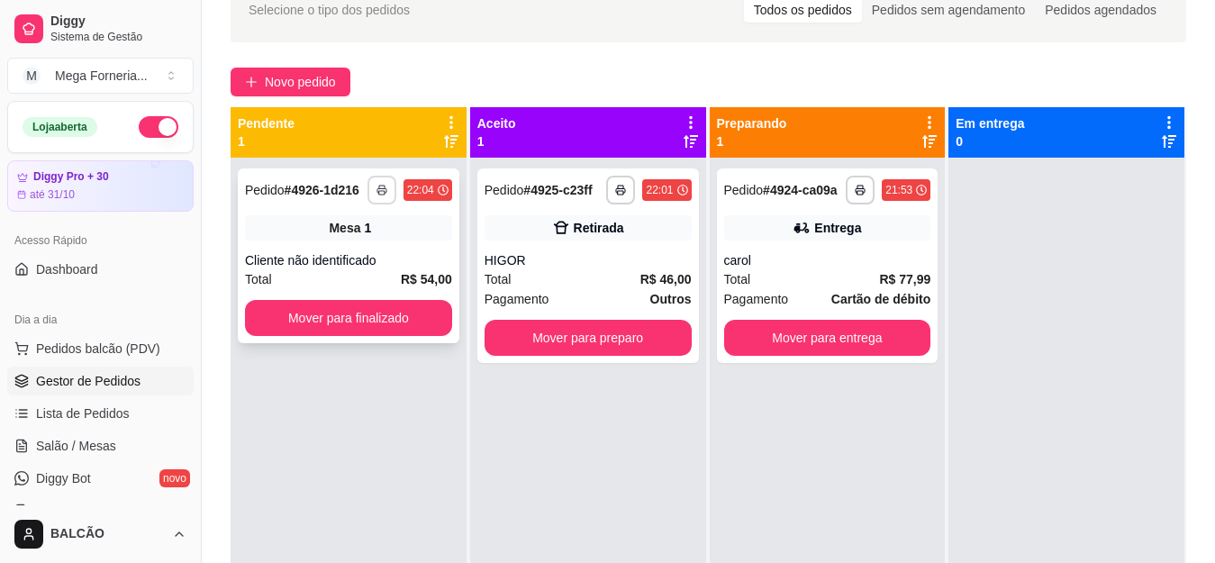
click at [379, 185] on polyline "button" at bounding box center [381, 187] width 5 height 4
click at [359, 249] on button "IMPRESSORA" at bounding box center [330, 253] width 126 height 28
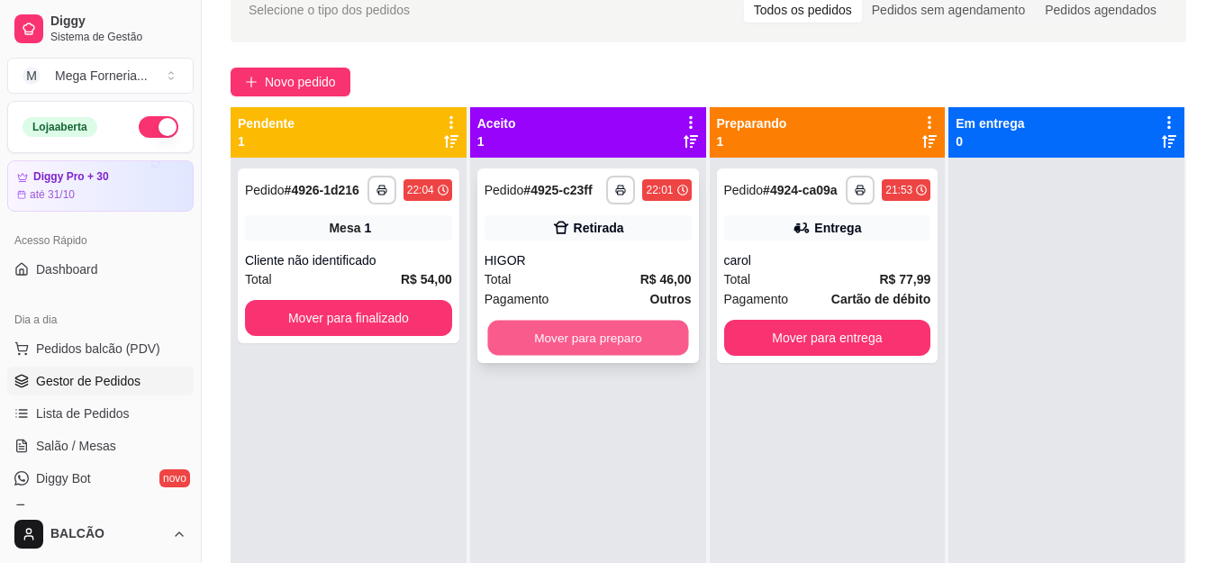
click at [564, 327] on button "Mover para preparo" at bounding box center [587, 338] width 201 height 35
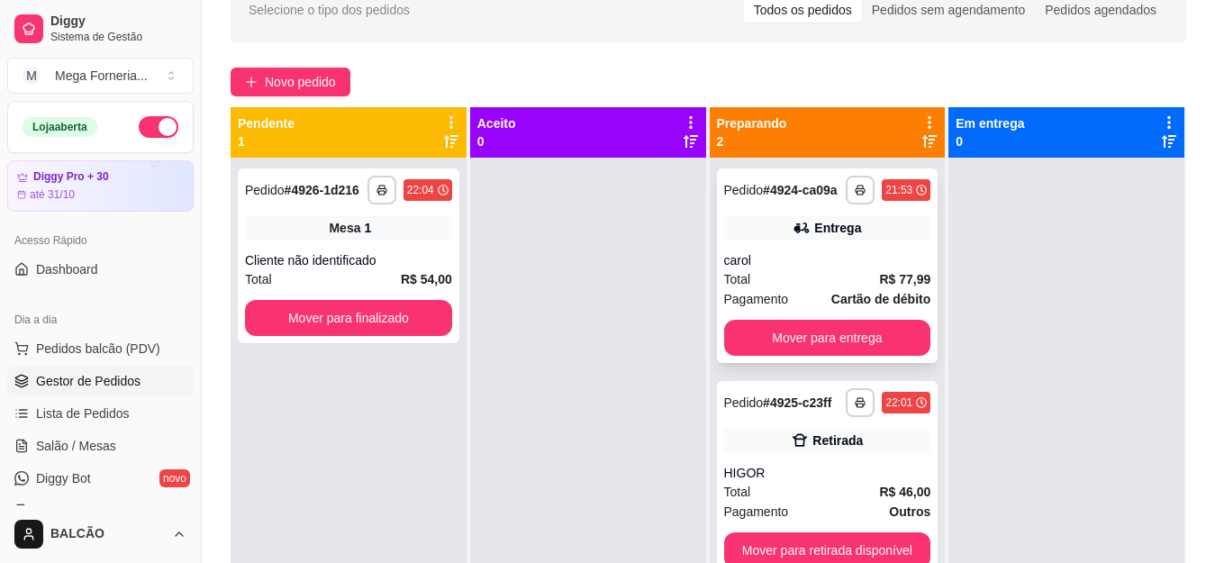
click at [799, 243] on div "**********" at bounding box center [827, 265] width 221 height 194
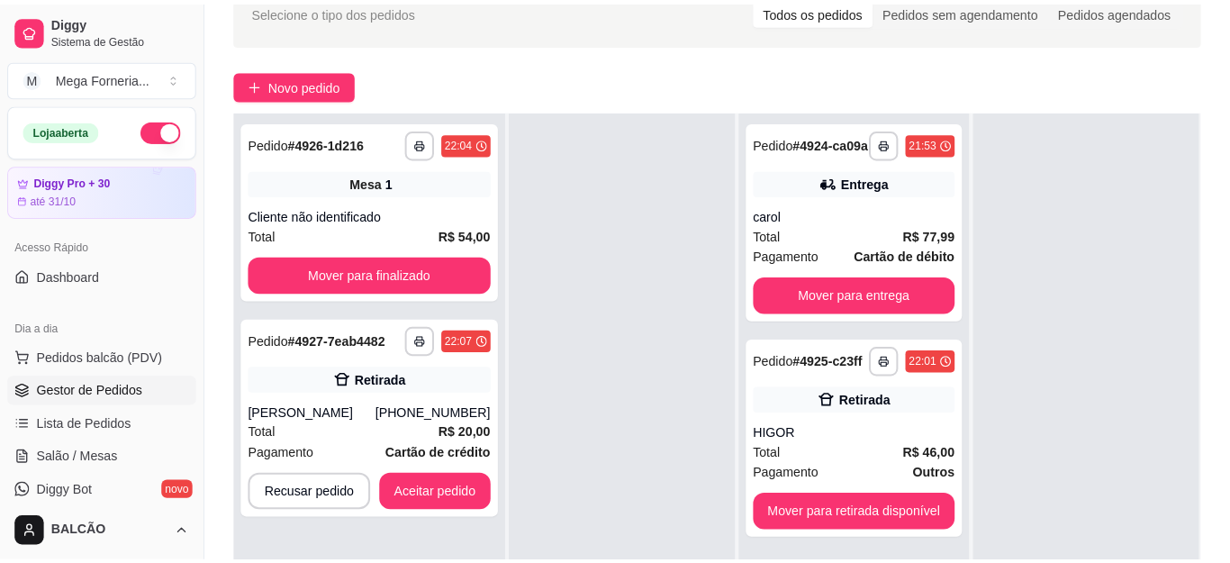
scroll to position [0, 0]
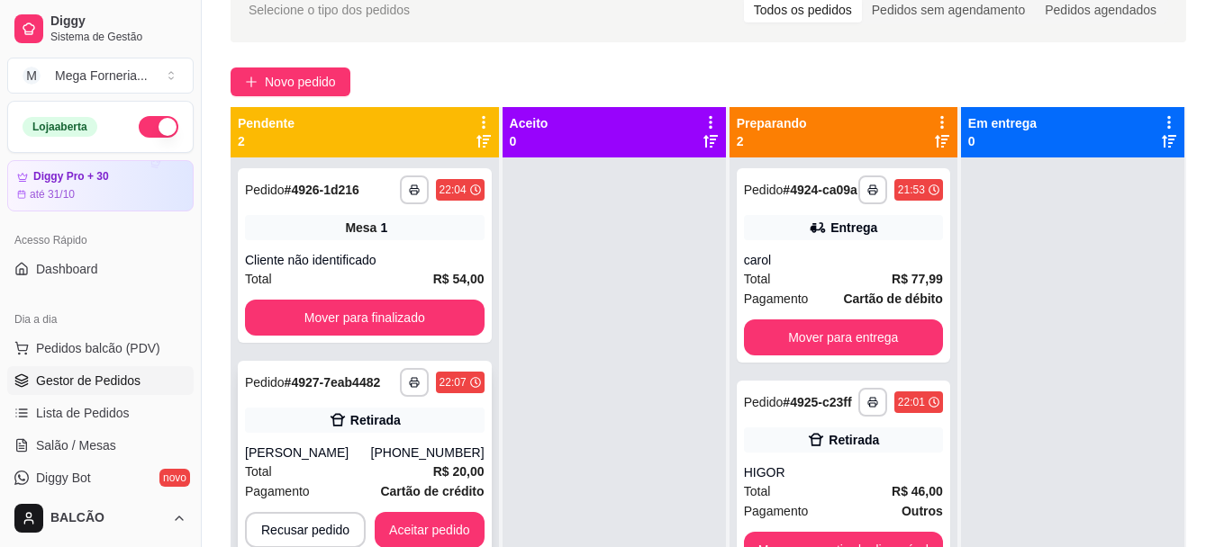
click at [371, 449] on div "Camille cristine" at bounding box center [308, 453] width 126 height 18
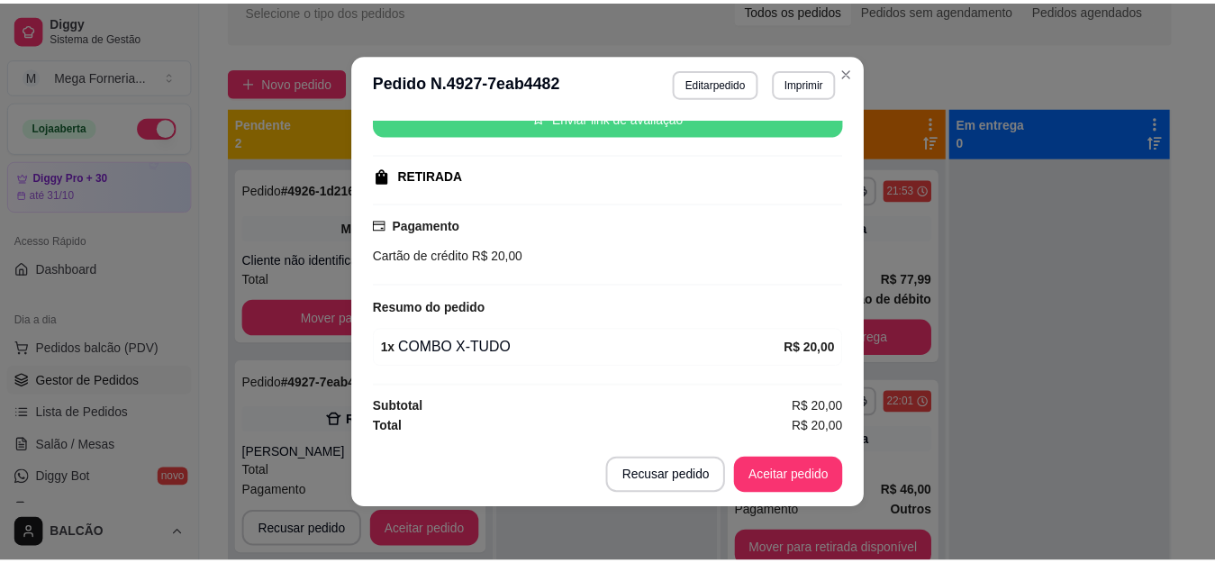
scroll to position [4, 0]
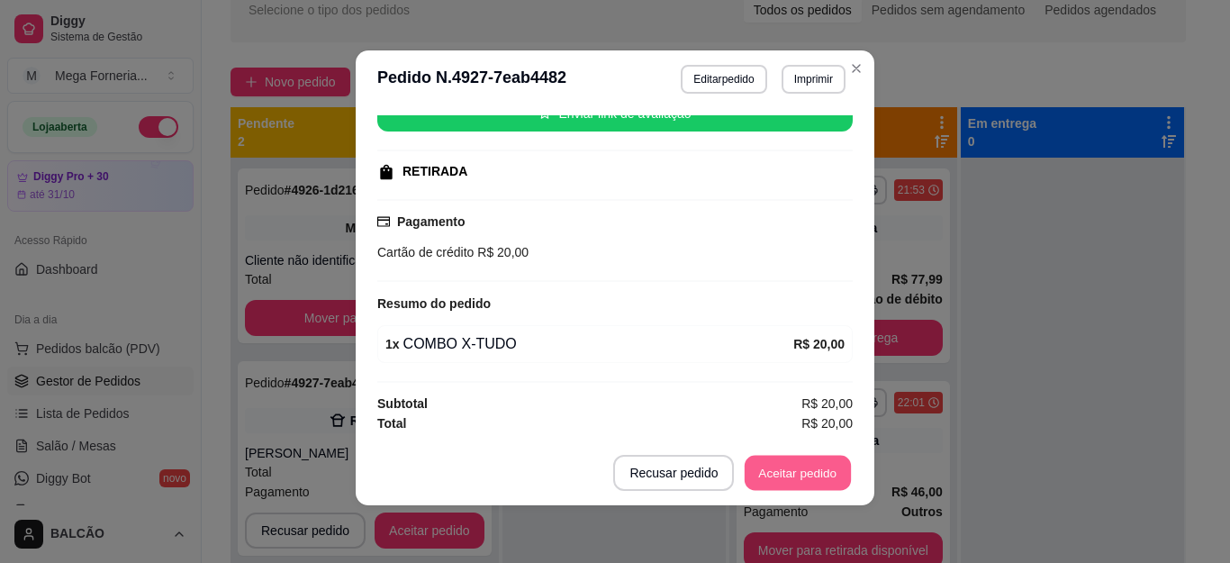
click at [821, 481] on button "Aceitar pedido" at bounding box center [798, 473] width 106 height 35
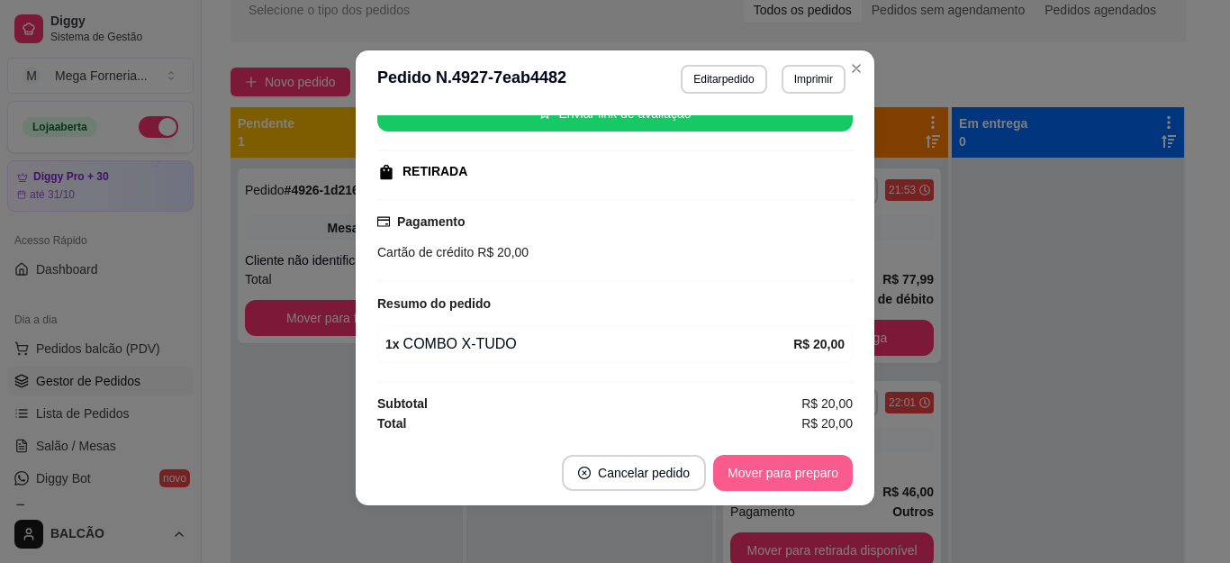
click at [801, 468] on button "Mover para preparo" at bounding box center [783, 473] width 140 height 36
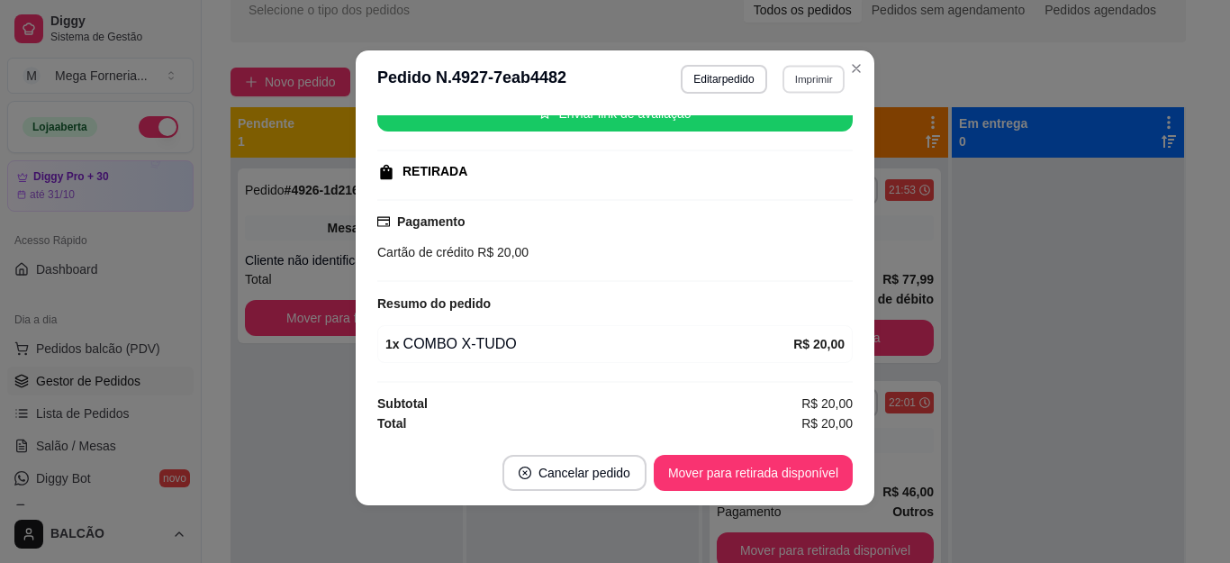
click at [809, 71] on button "Imprimir" at bounding box center [813, 79] width 62 height 28
click at [767, 140] on button "IMPRESSORA" at bounding box center [773, 142] width 126 height 28
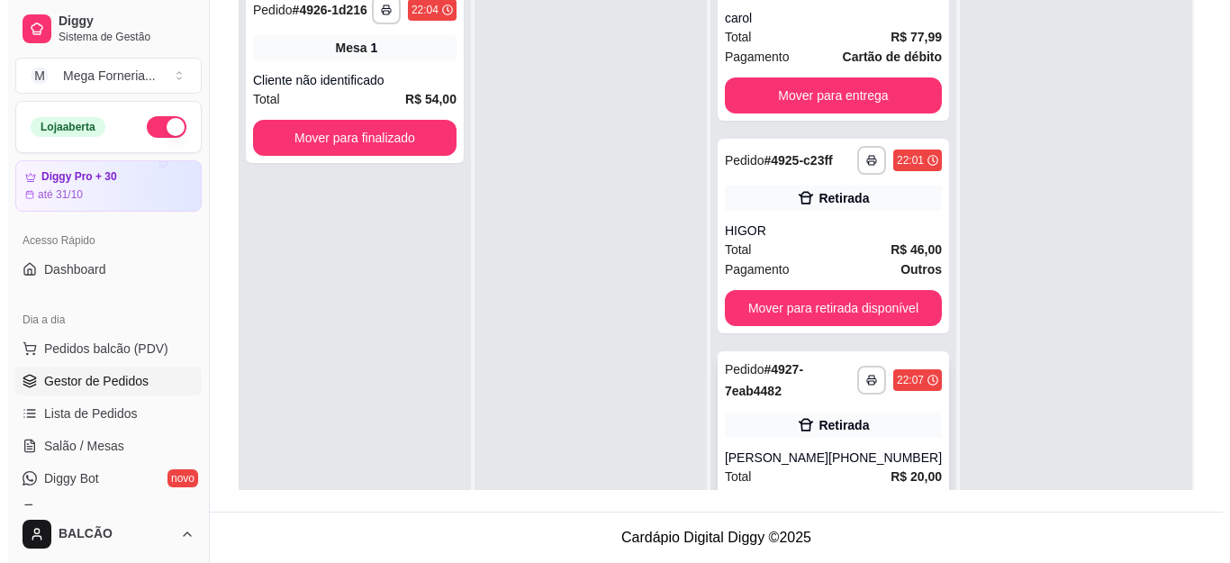
scroll to position [0, 0]
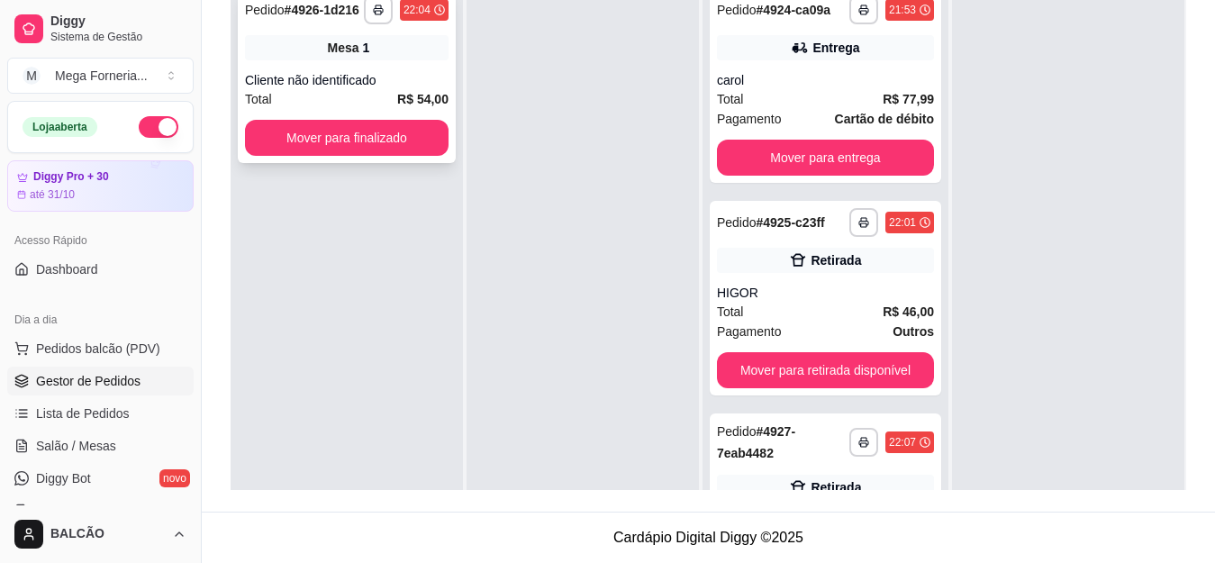
click at [294, 68] on div "**********" at bounding box center [347, 75] width 218 height 175
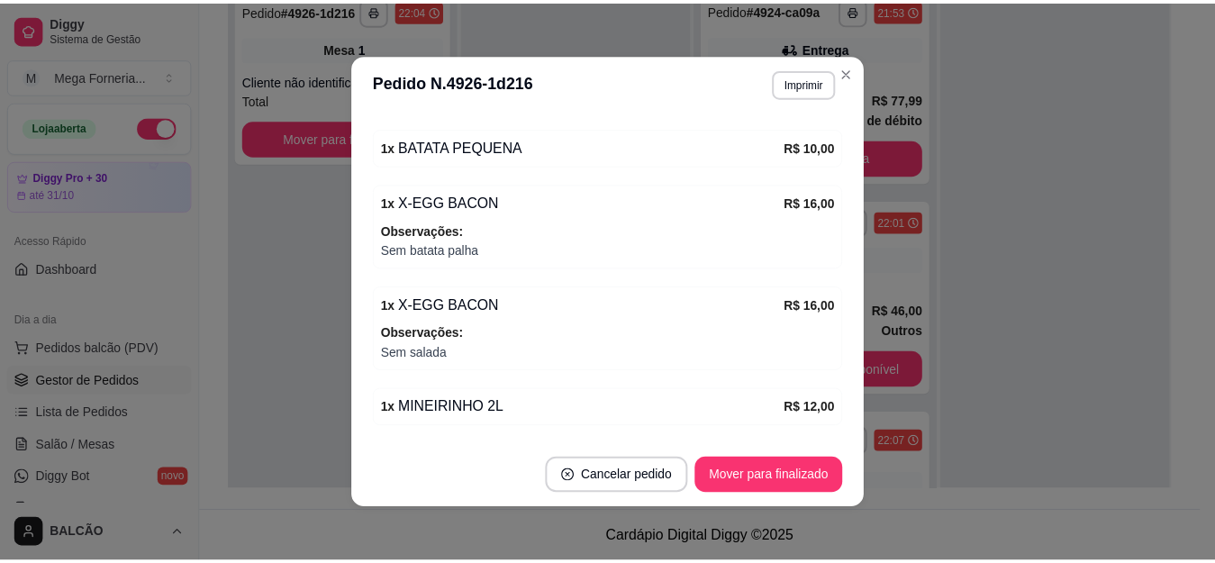
scroll to position [221, 0]
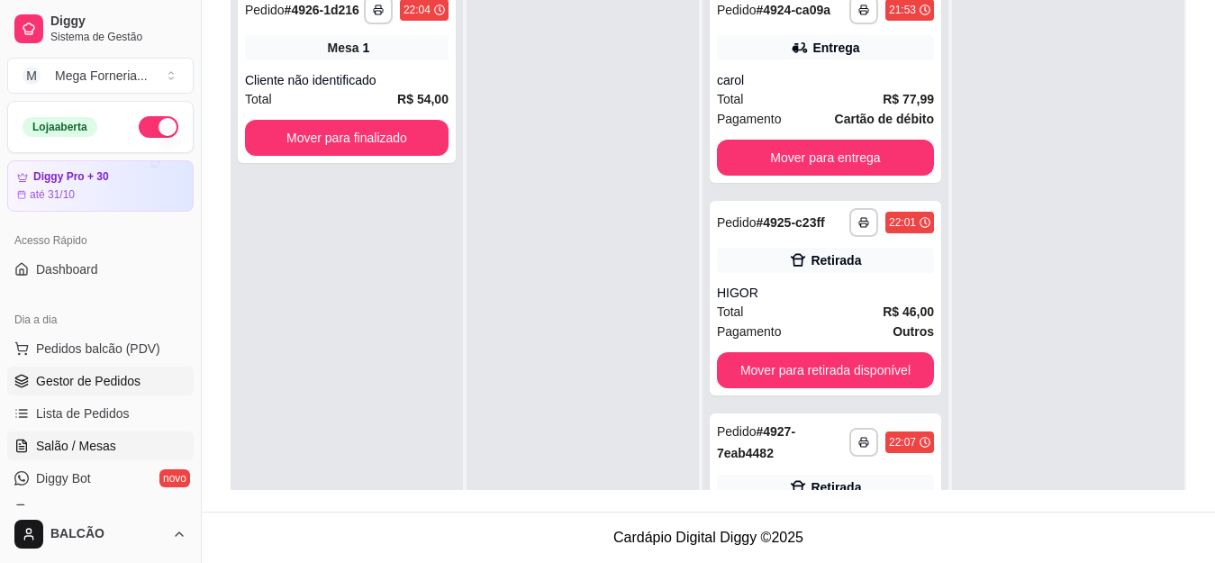
click at [70, 441] on span "Salão / Mesas" at bounding box center [76, 446] width 80 height 18
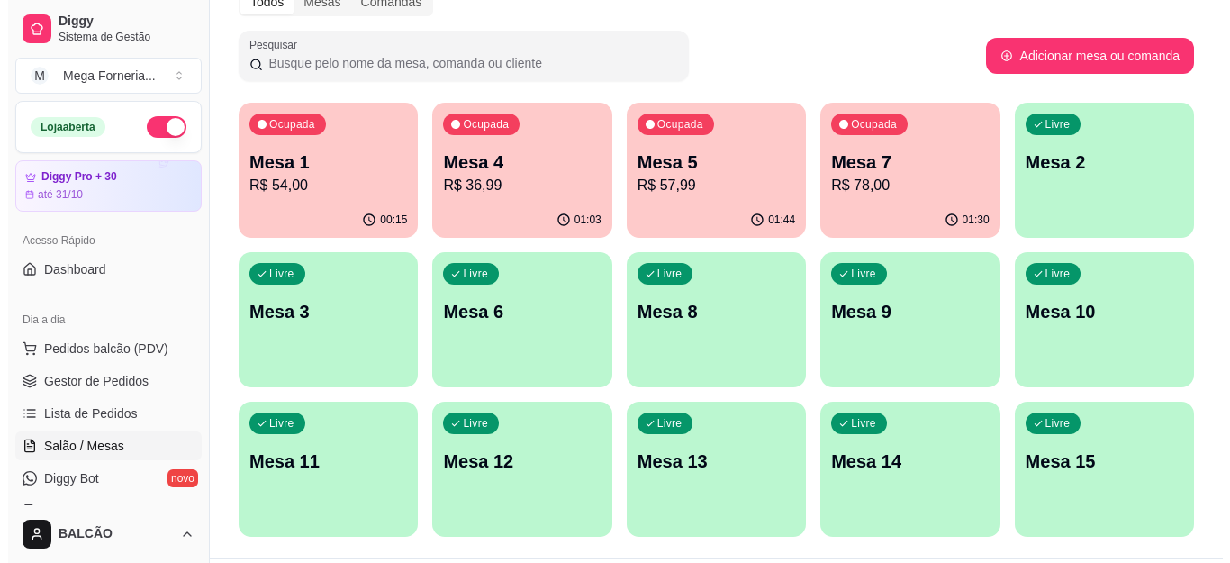
scroll to position [270, 0]
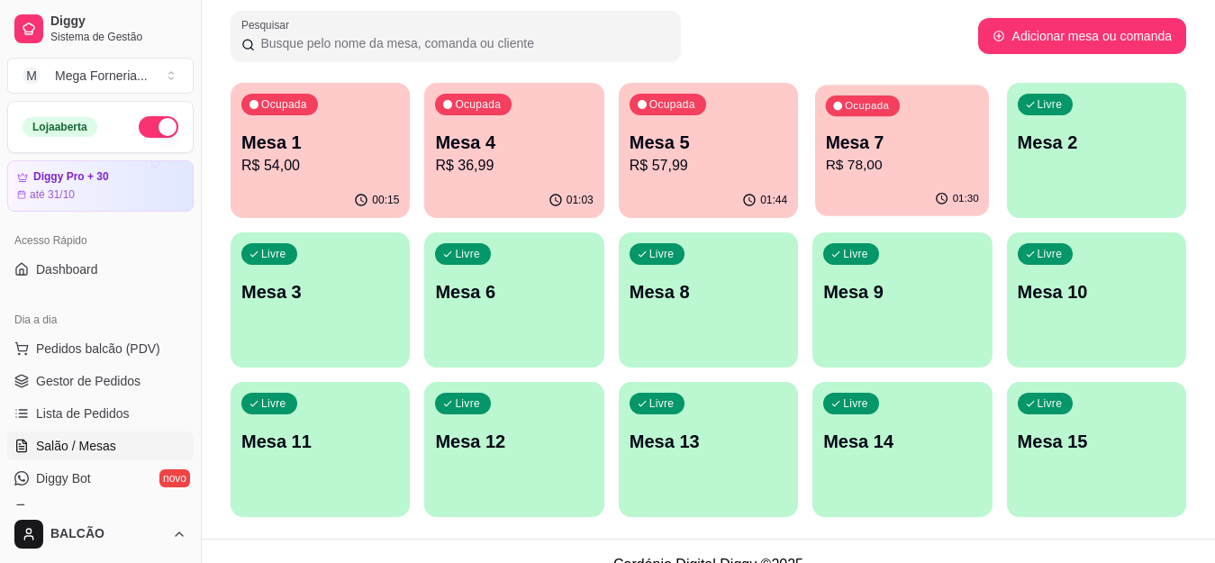
click at [885, 153] on p "Mesa 7" at bounding box center [902, 143] width 153 height 24
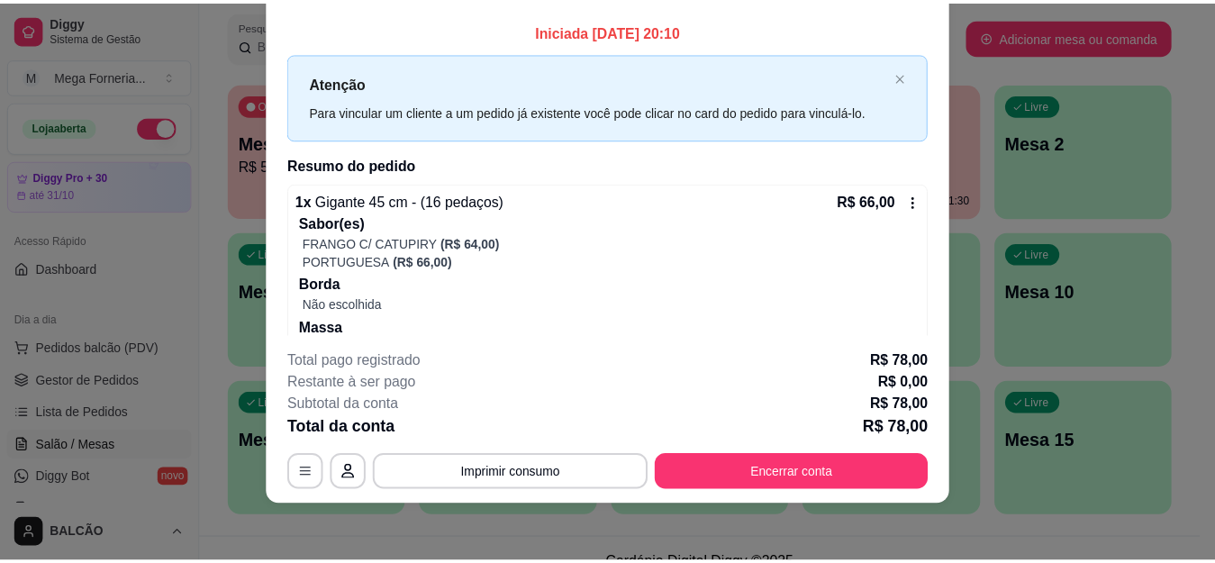
scroll to position [0, 0]
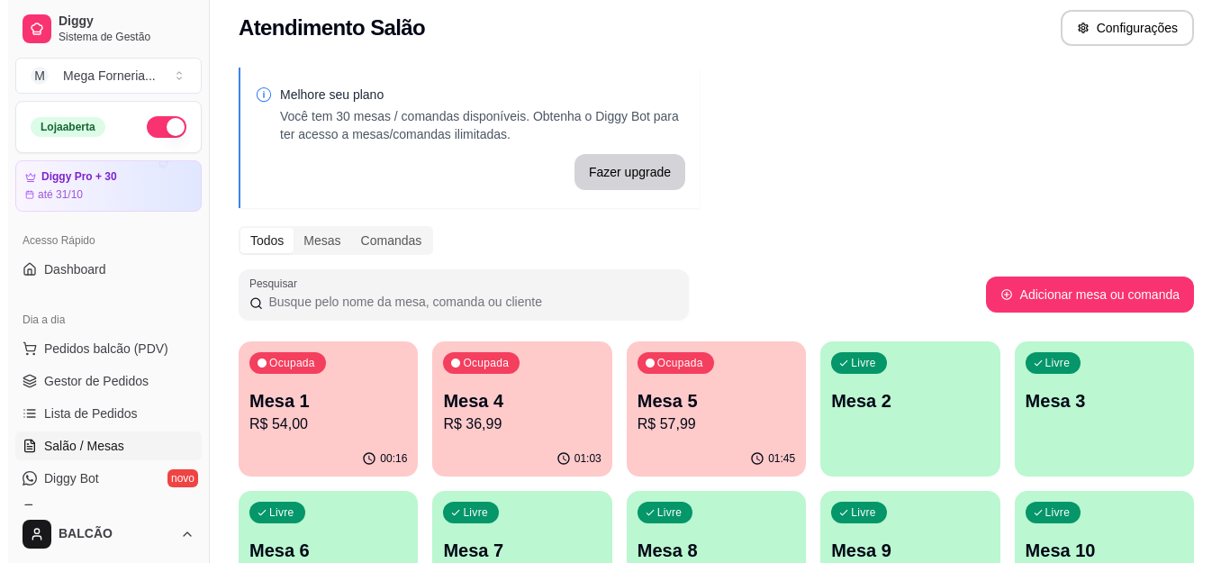
scroll to position [180, 0]
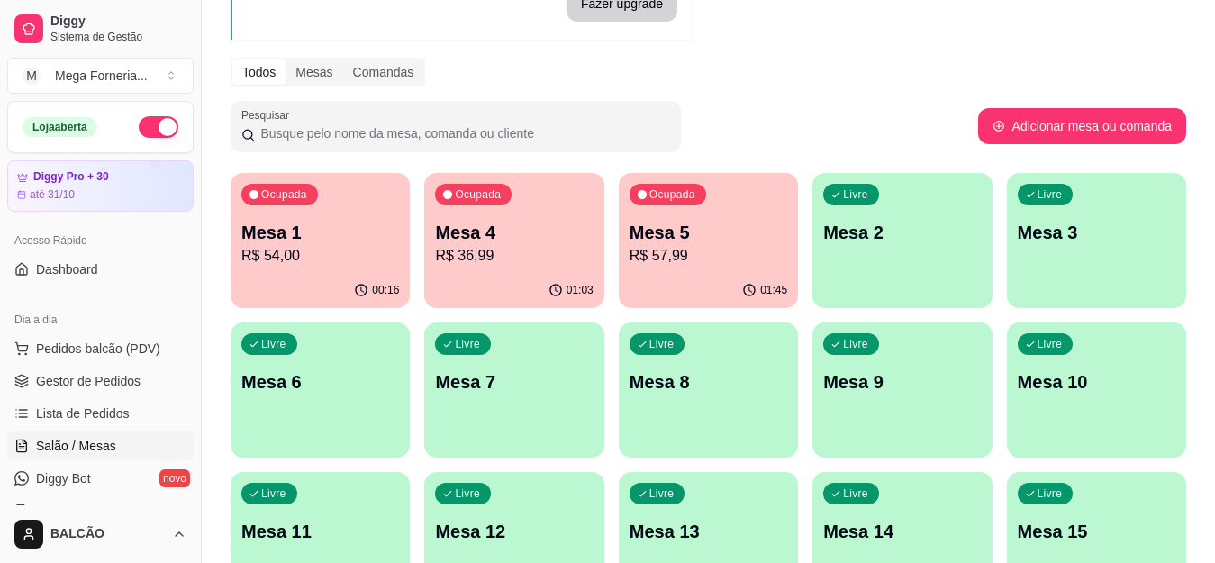
click at [670, 261] on p "R$ 57,99" at bounding box center [708, 256] width 158 height 22
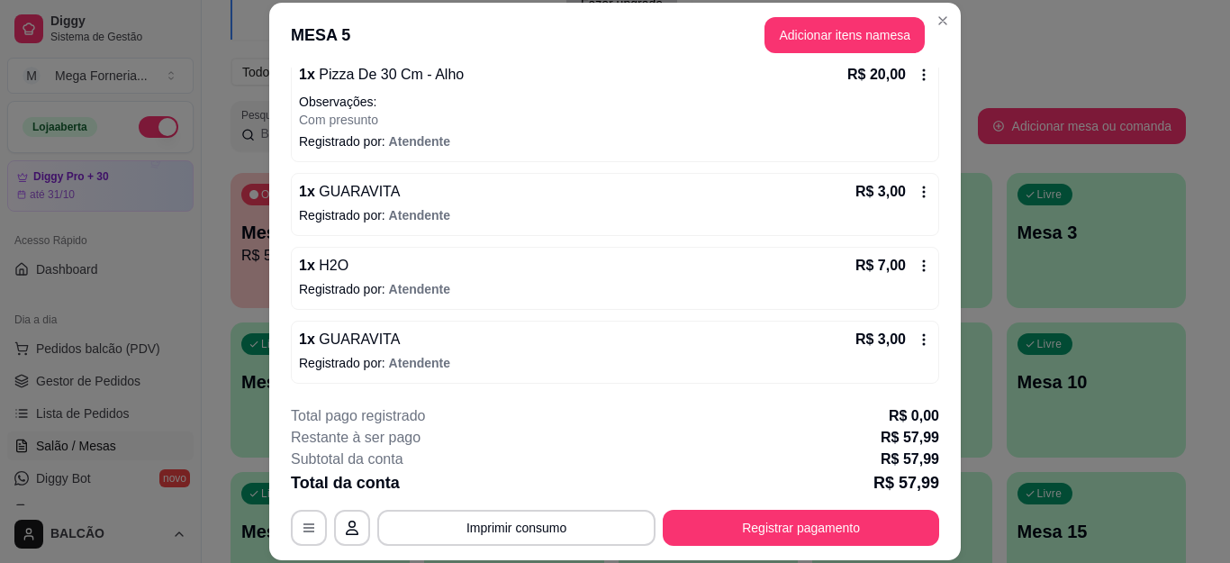
scroll to position [55, 0]
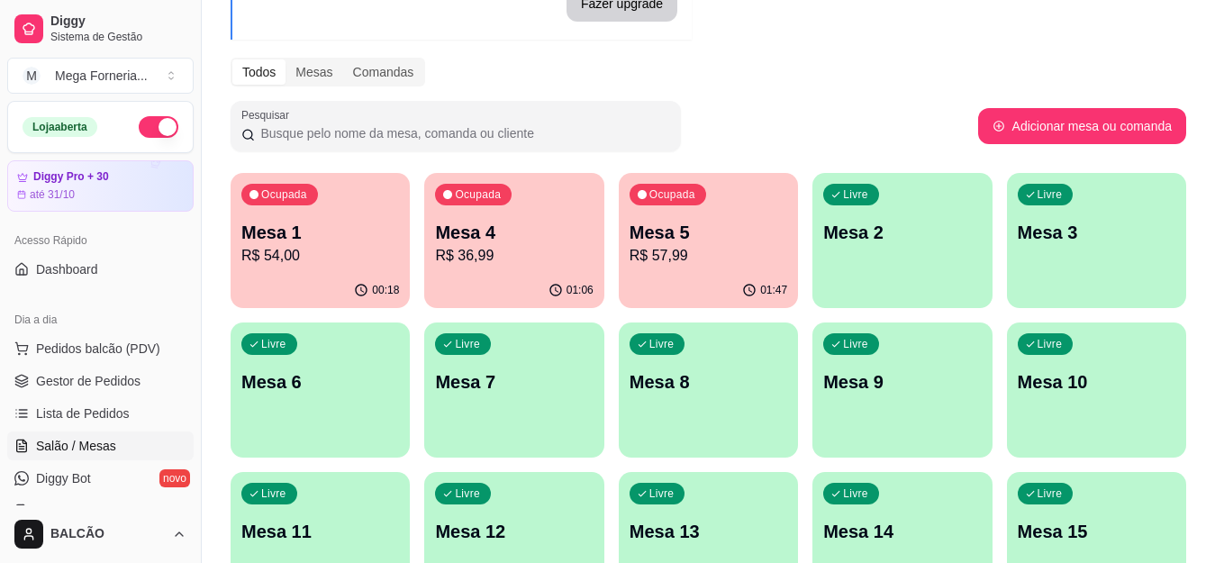
click at [554, 244] on div "Mesa 4 R$ 36,99" at bounding box center [514, 243] width 158 height 47
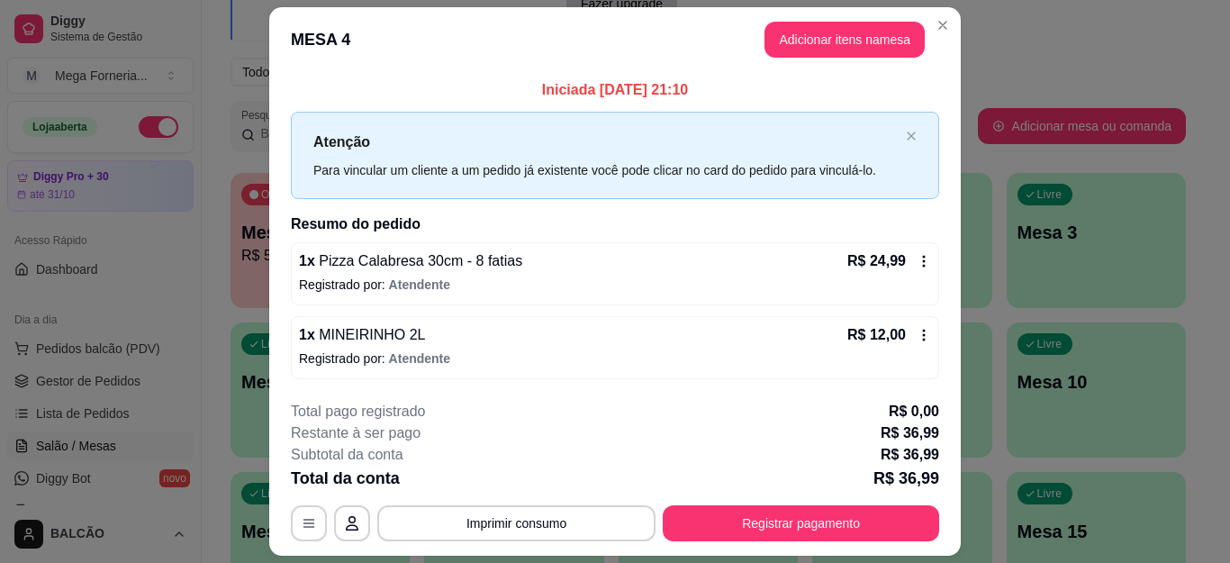
scroll to position [50, 0]
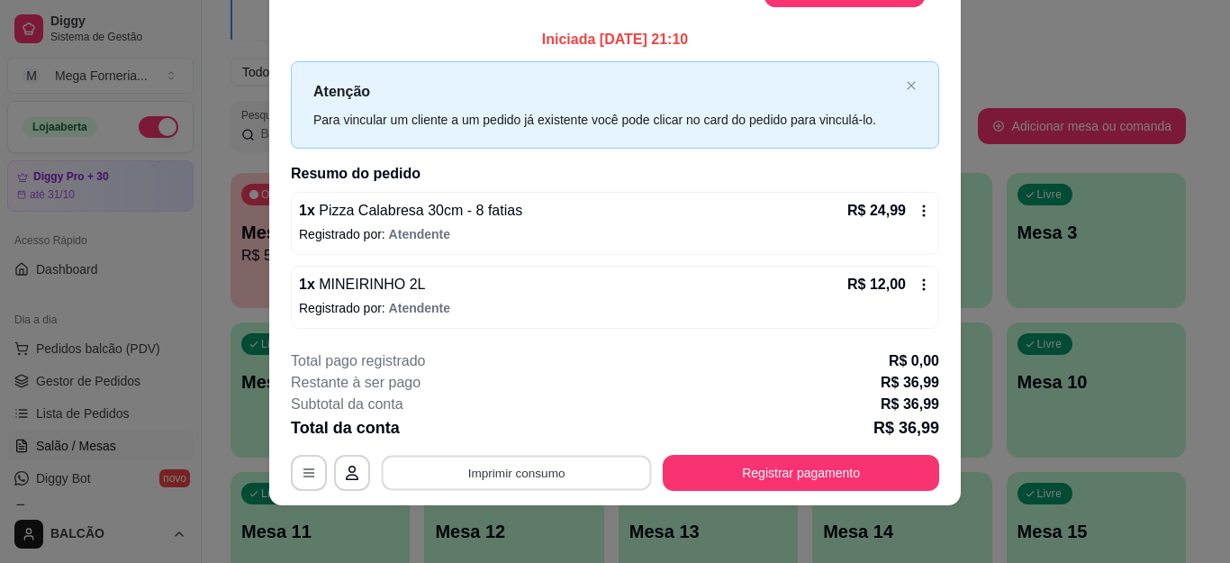
click at [538, 475] on button "Imprimir consumo" at bounding box center [517, 473] width 270 height 35
click at [525, 428] on button "IMPRESSORA" at bounding box center [514, 431] width 131 height 29
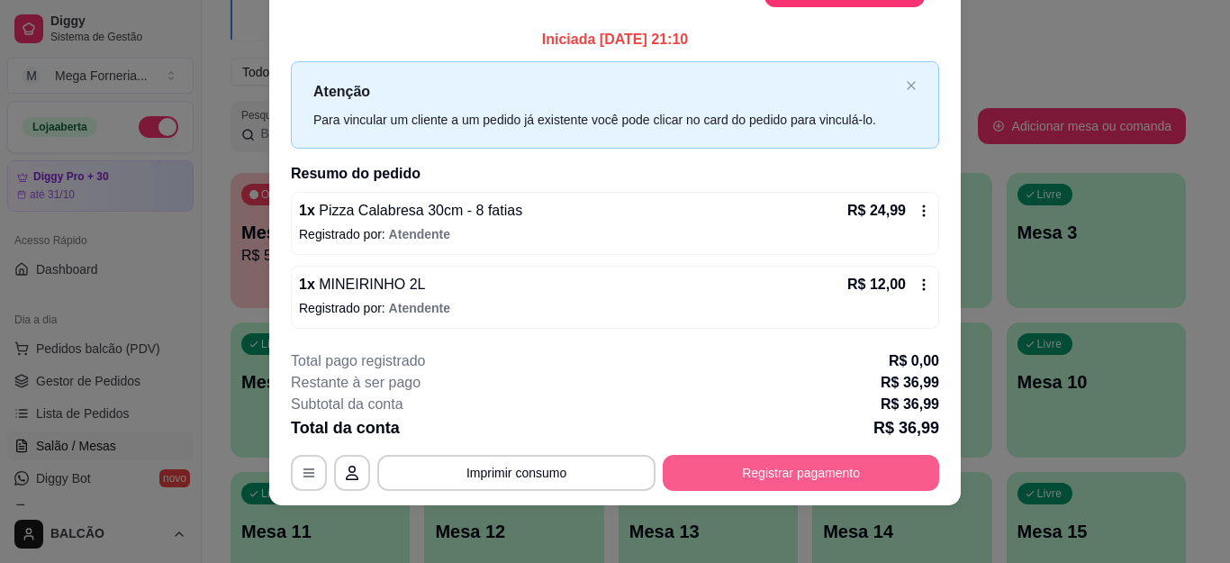
click at [824, 456] on button "Registrar pagamento" at bounding box center [801, 473] width 276 height 36
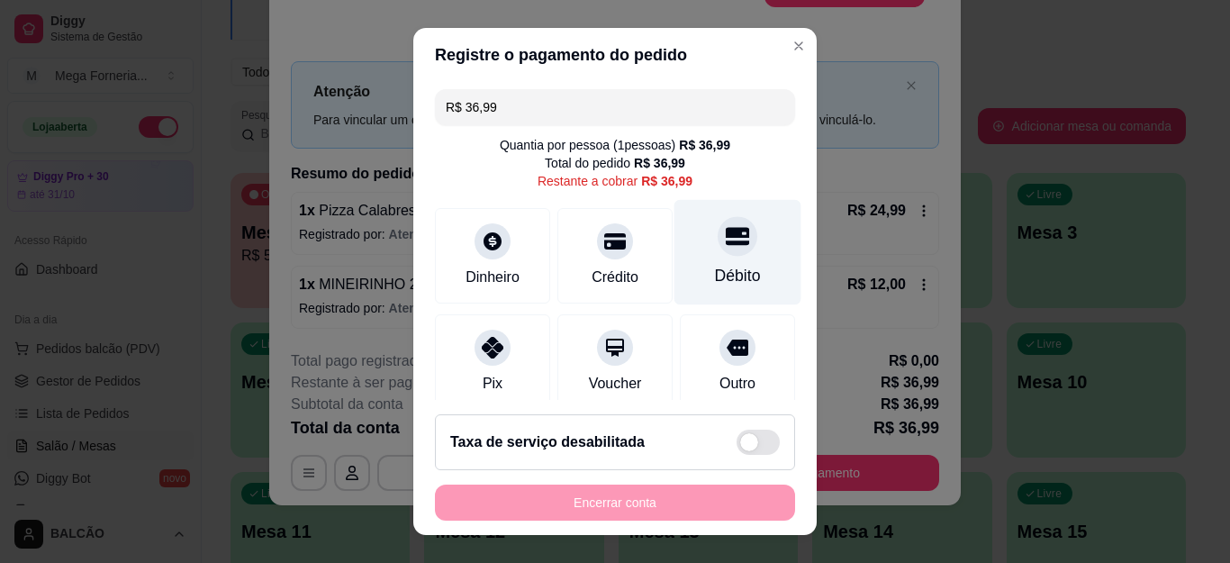
click at [718, 246] on div at bounding box center [738, 237] width 40 height 40
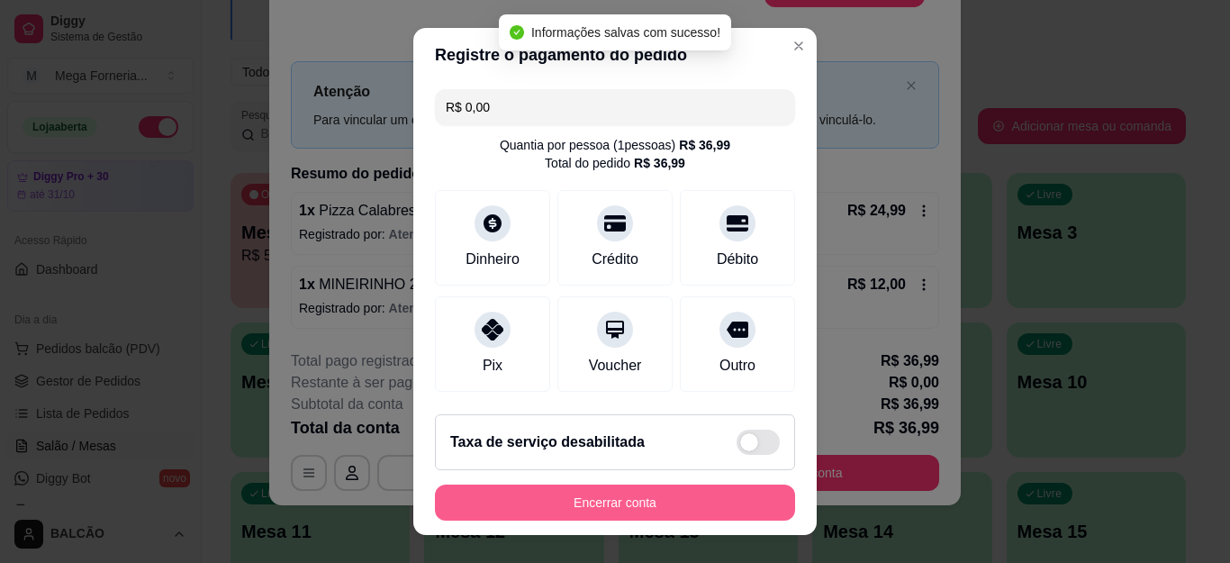
type input "R$ 0,00"
click at [691, 490] on button "Encerrar conta" at bounding box center [615, 502] width 360 height 36
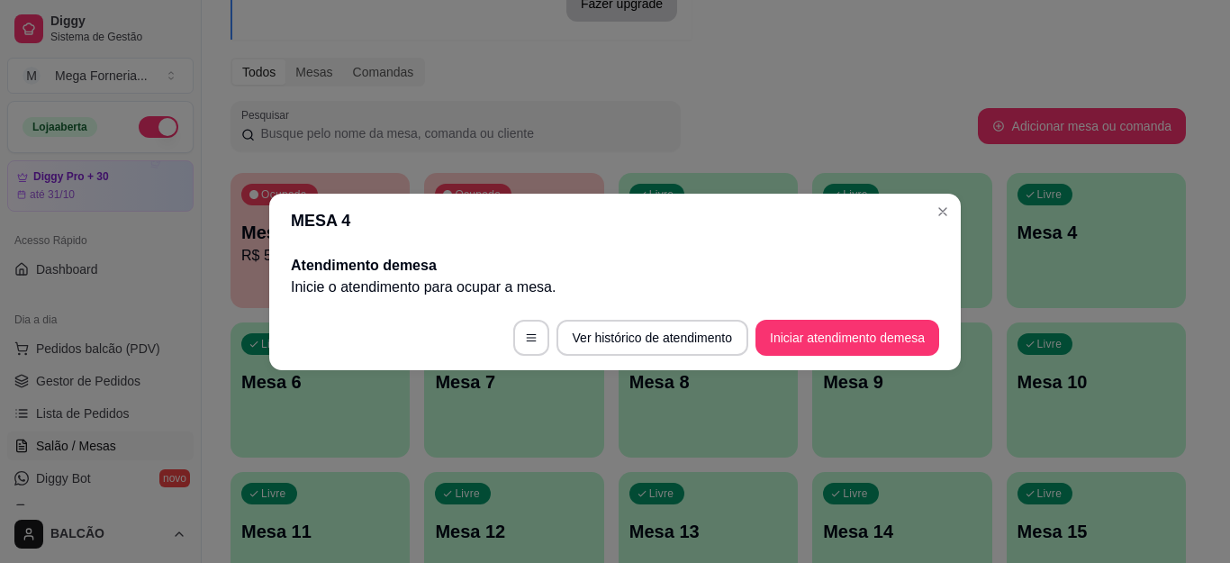
scroll to position [0, 0]
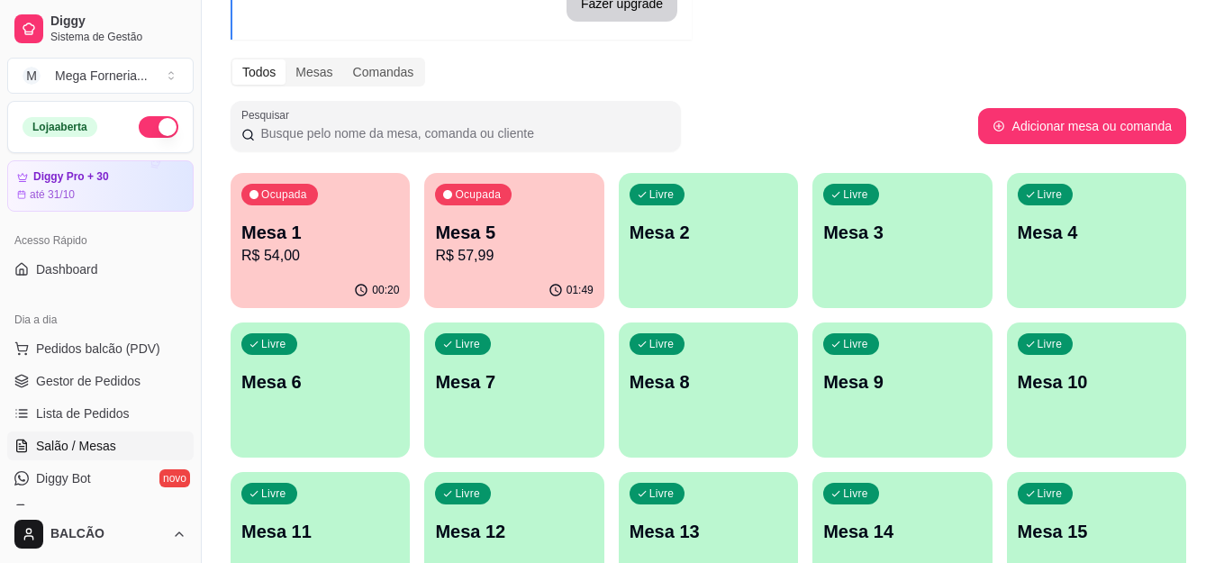
click at [471, 225] on p "Mesa 5" at bounding box center [514, 232] width 158 height 25
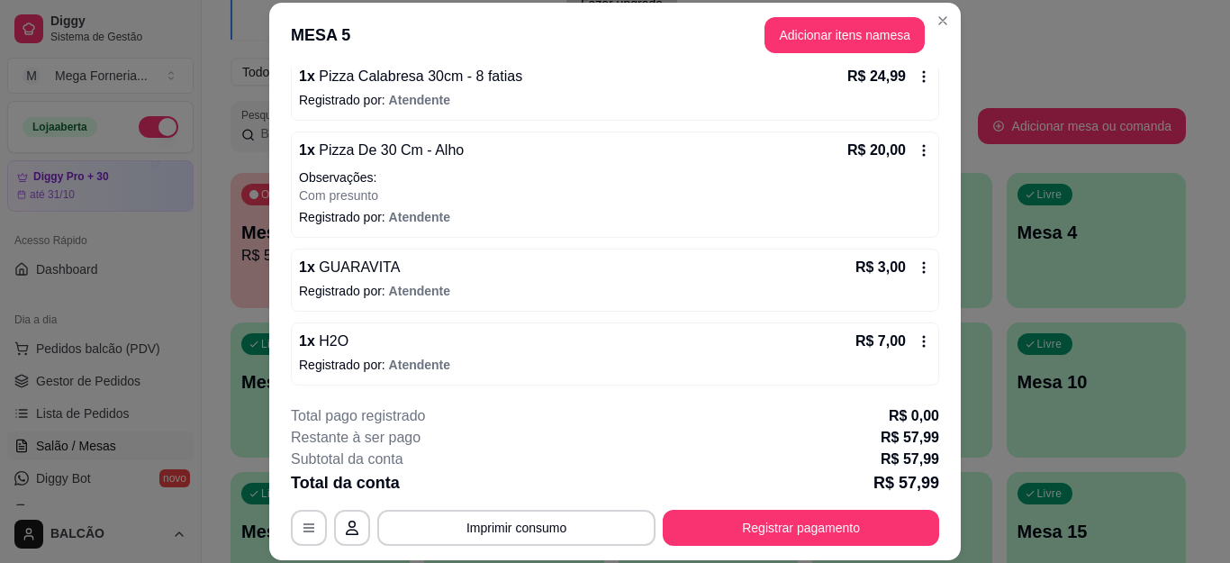
scroll to position [256, 0]
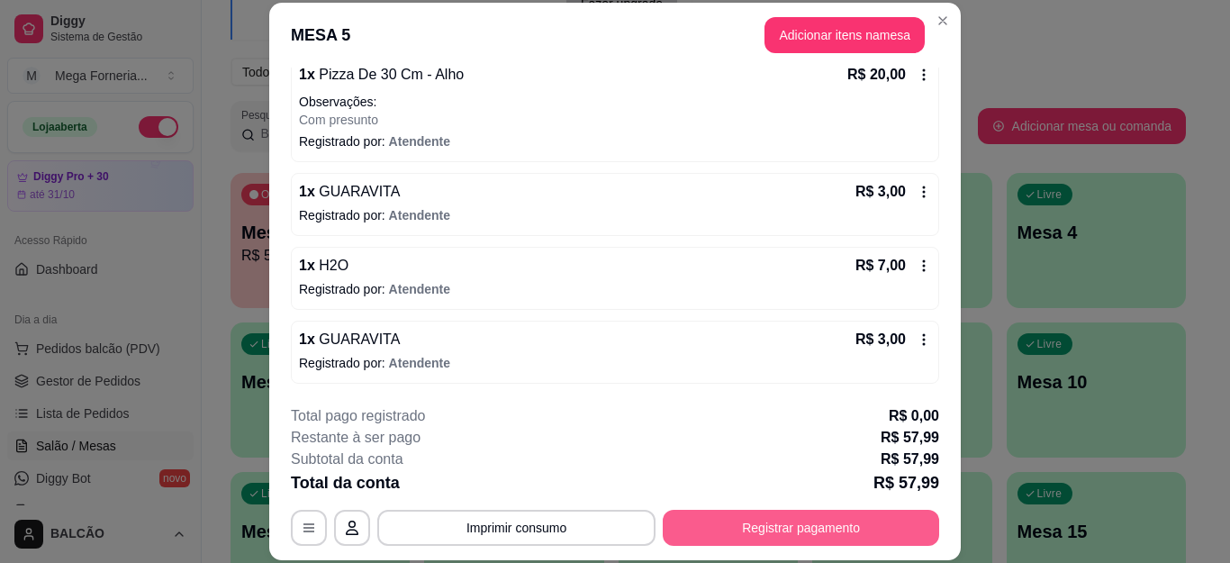
click at [764, 517] on button "Registrar pagamento" at bounding box center [801, 528] width 276 height 36
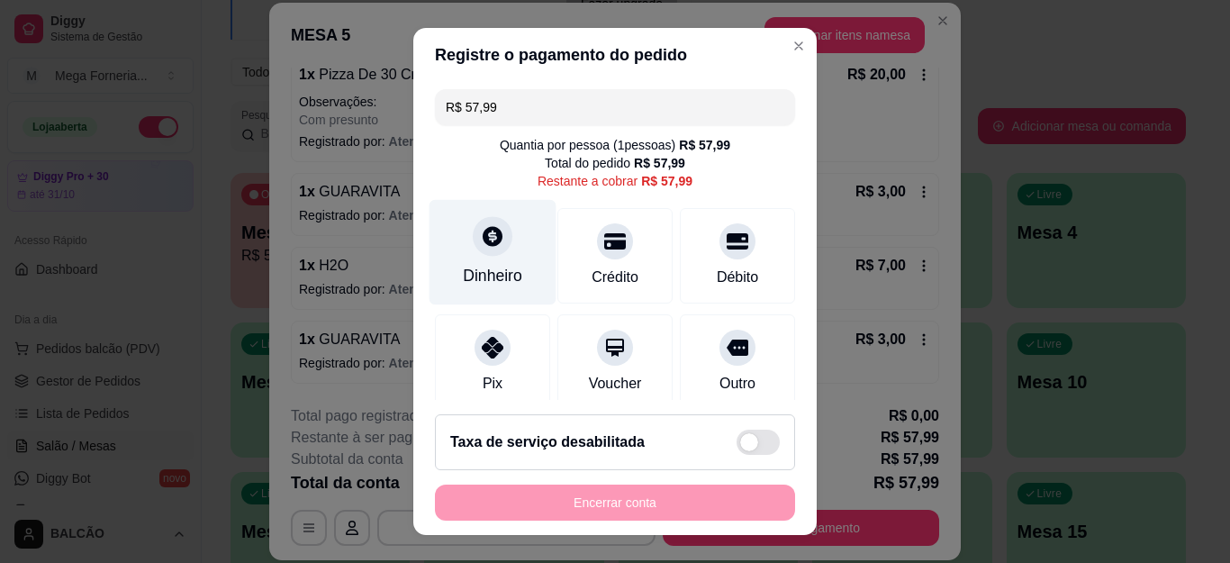
click at [477, 230] on div at bounding box center [493, 237] width 40 height 40
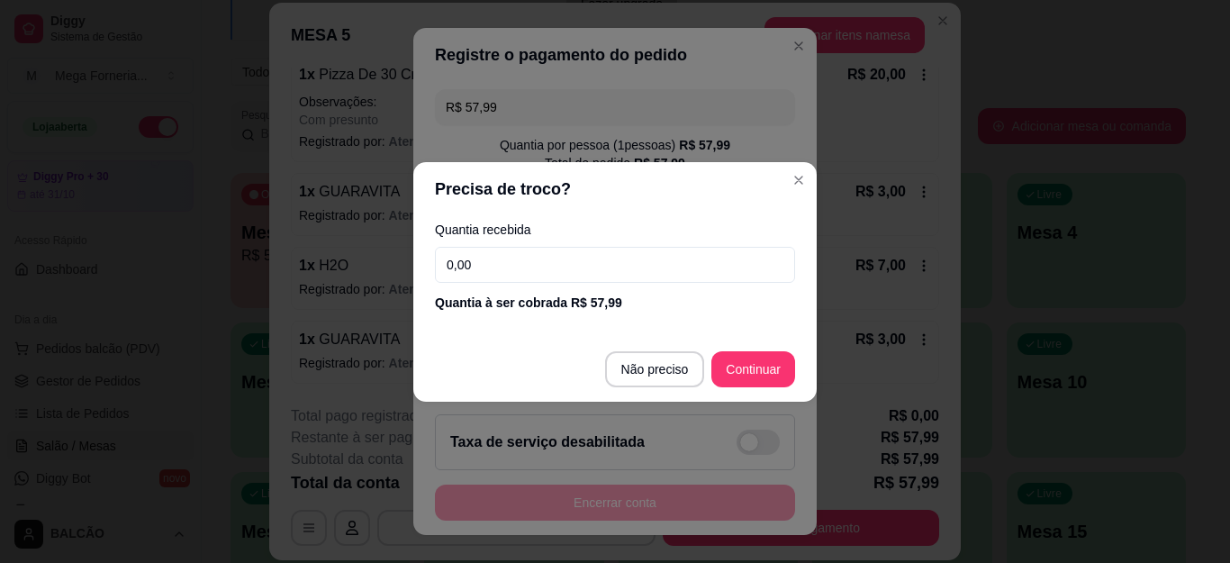
click at [585, 267] on input "0,00" at bounding box center [615, 265] width 360 height 36
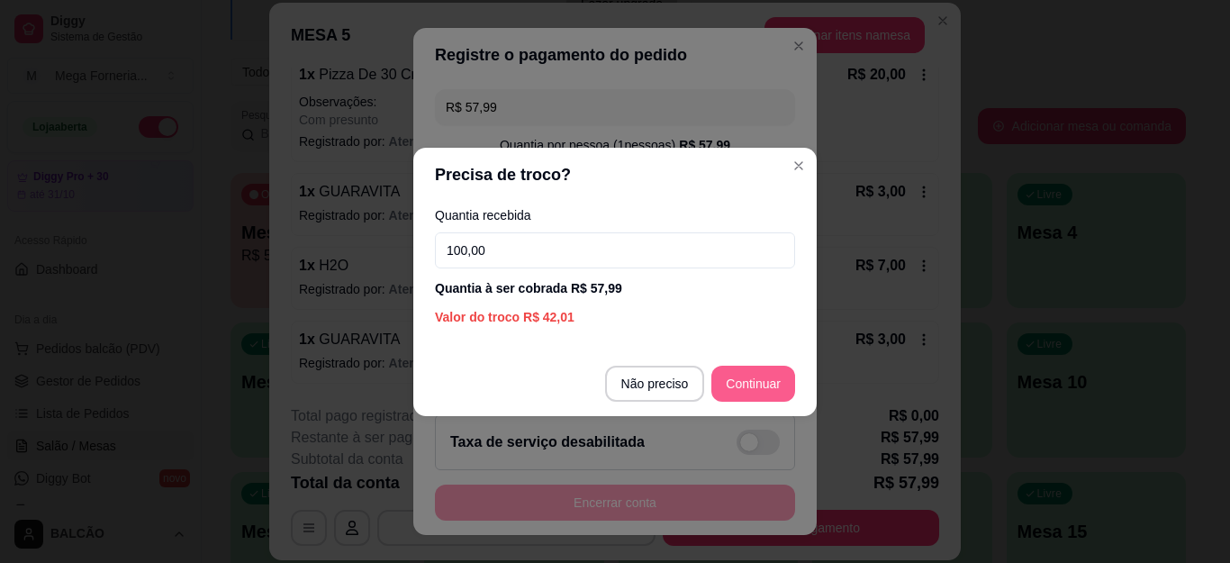
type input "100,00"
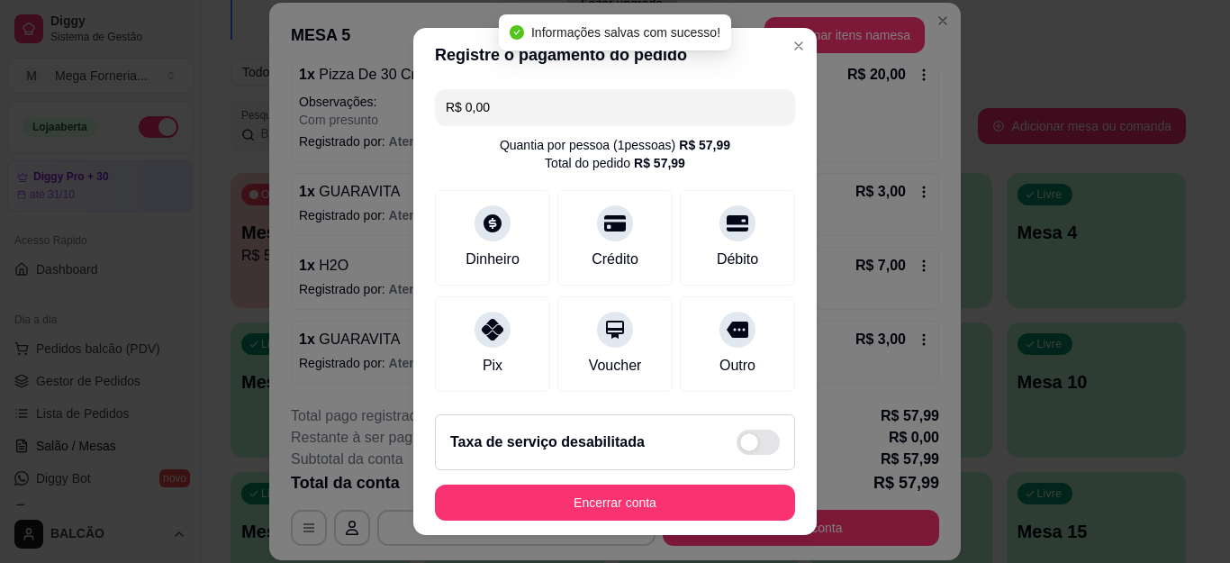
type input "R$ 0,00"
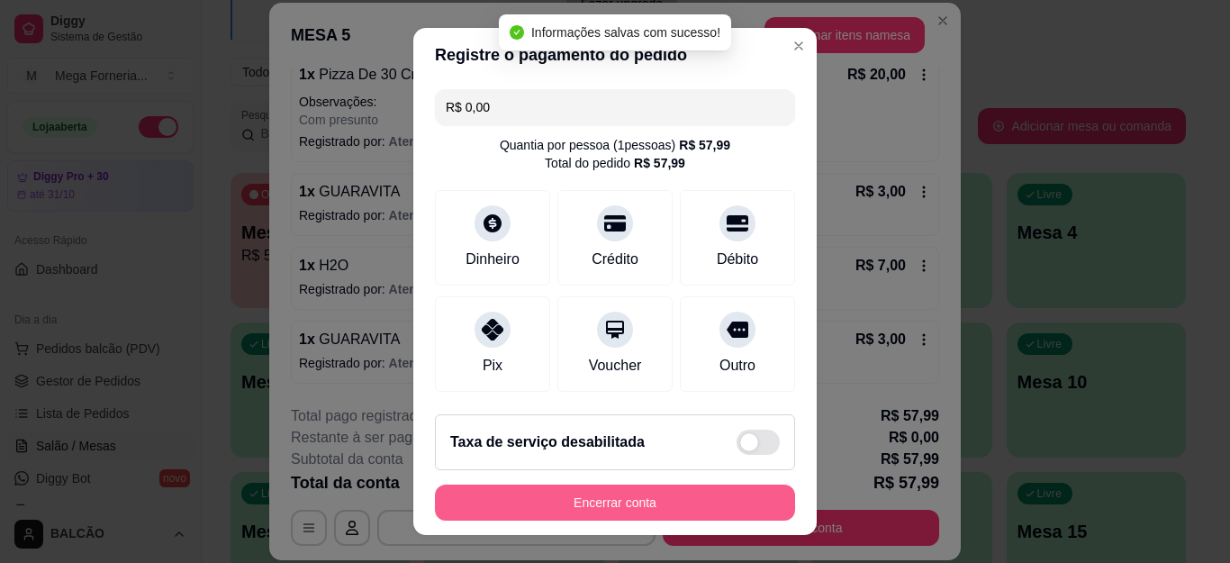
click at [637, 493] on button "Encerrar conta" at bounding box center [615, 502] width 360 height 36
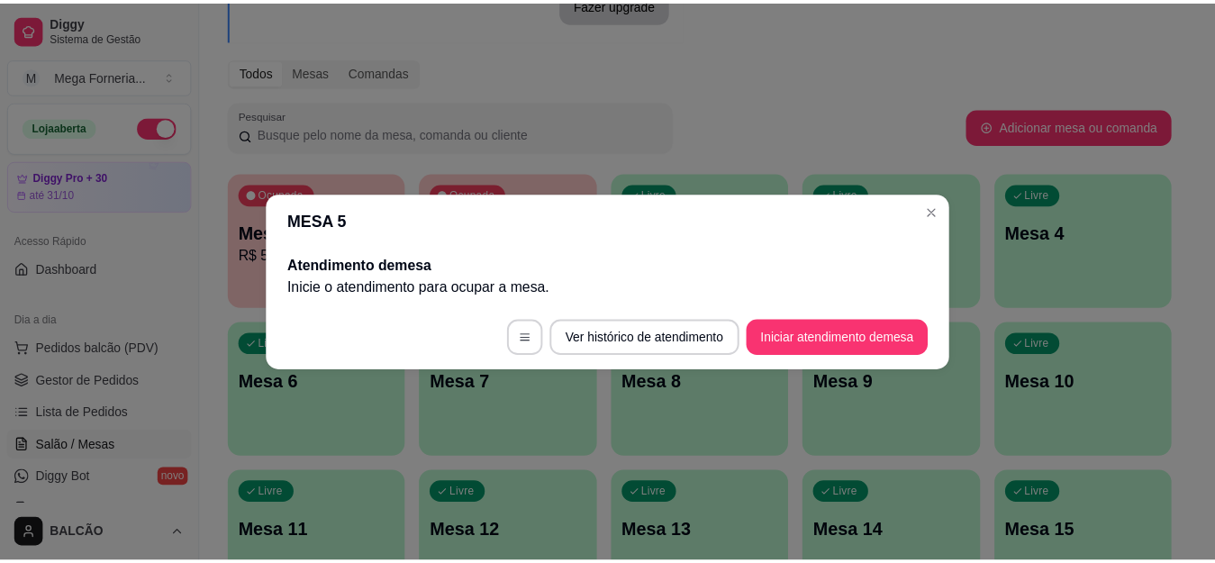
scroll to position [0, 0]
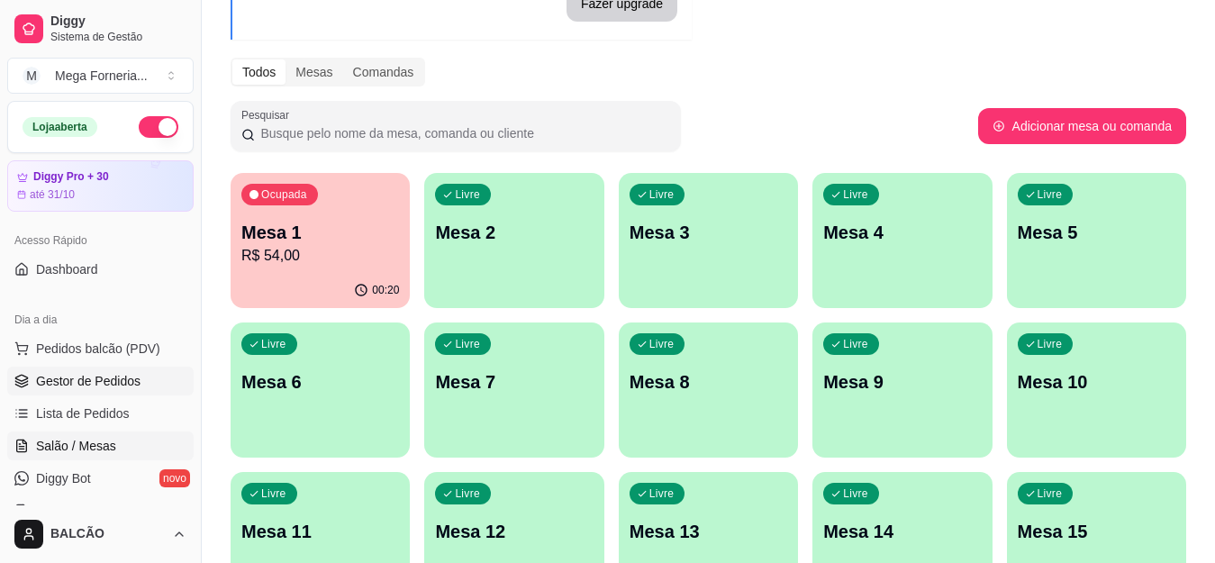
click at [106, 381] on span "Gestor de Pedidos" at bounding box center [88, 381] width 104 height 18
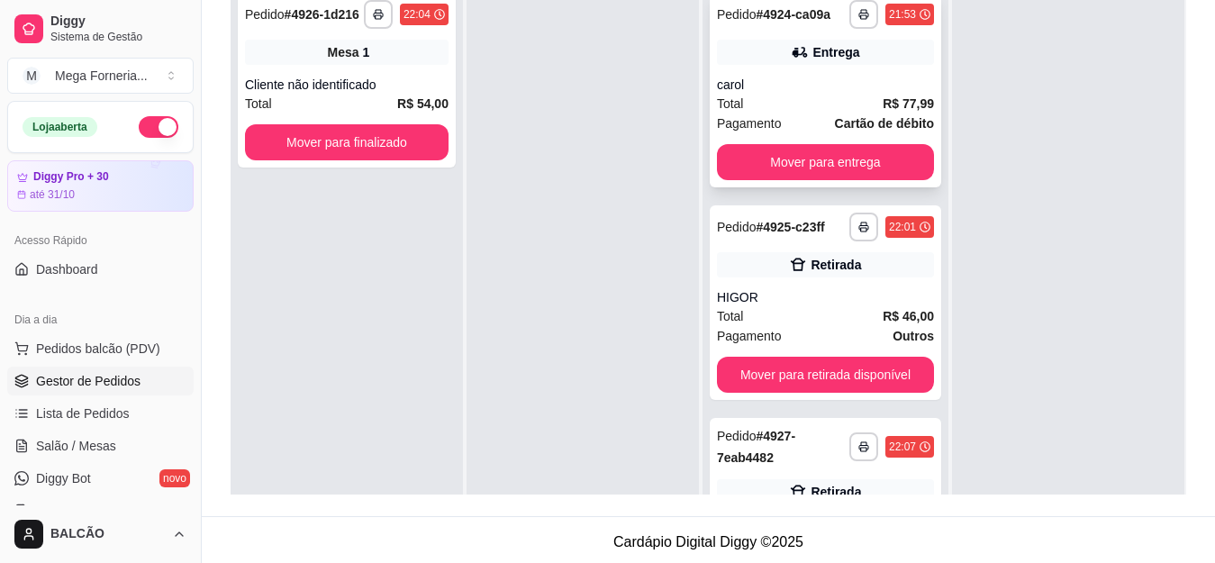
click at [769, 65] on div "Entrega" at bounding box center [825, 52] width 217 height 25
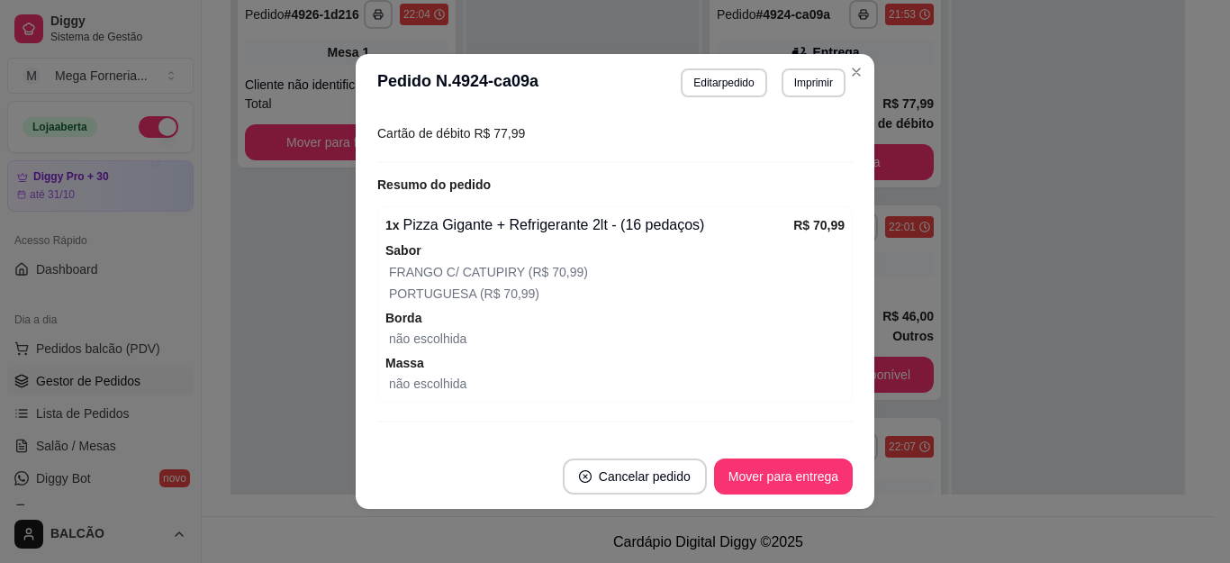
scroll to position [638, 0]
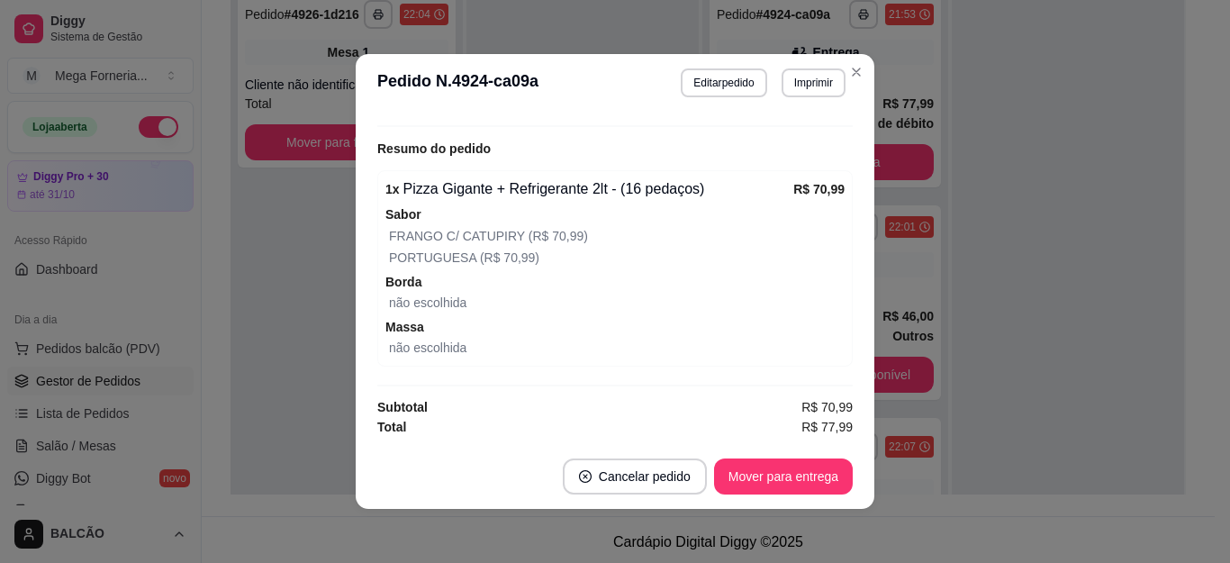
click at [582, 181] on div "1 x Pizza Gigante + Refrigerante 2lt - (16 pedaços)" at bounding box center [589, 189] width 408 height 22
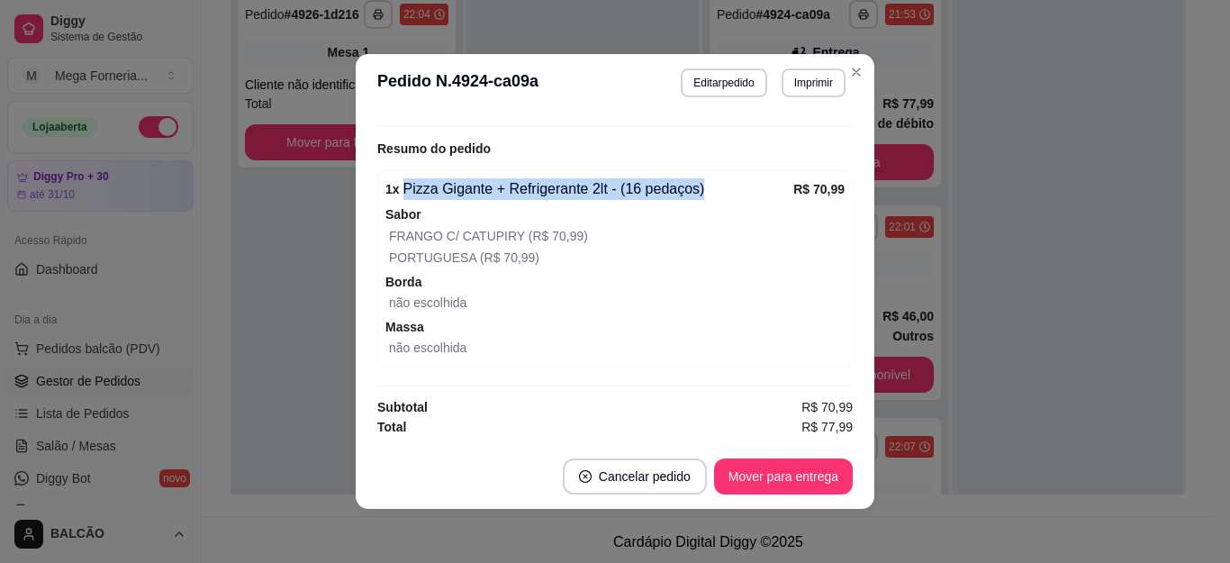
click at [582, 181] on div "1 x Pizza Gigante + Refrigerante 2lt - (16 pedaços)" at bounding box center [589, 189] width 408 height 22
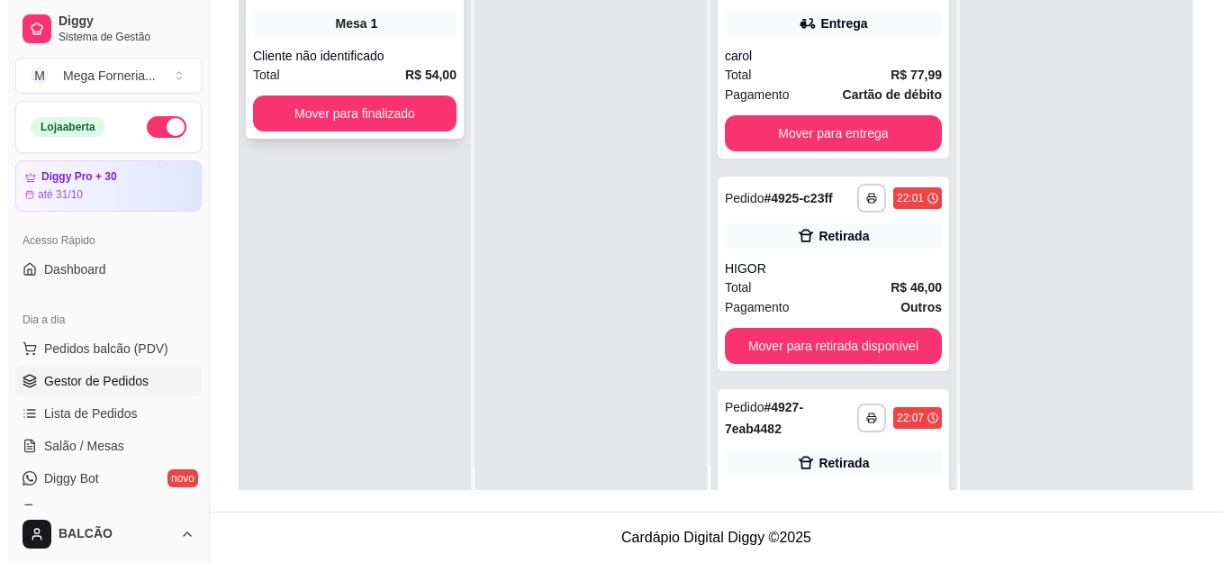
scroll to position [0, 0]
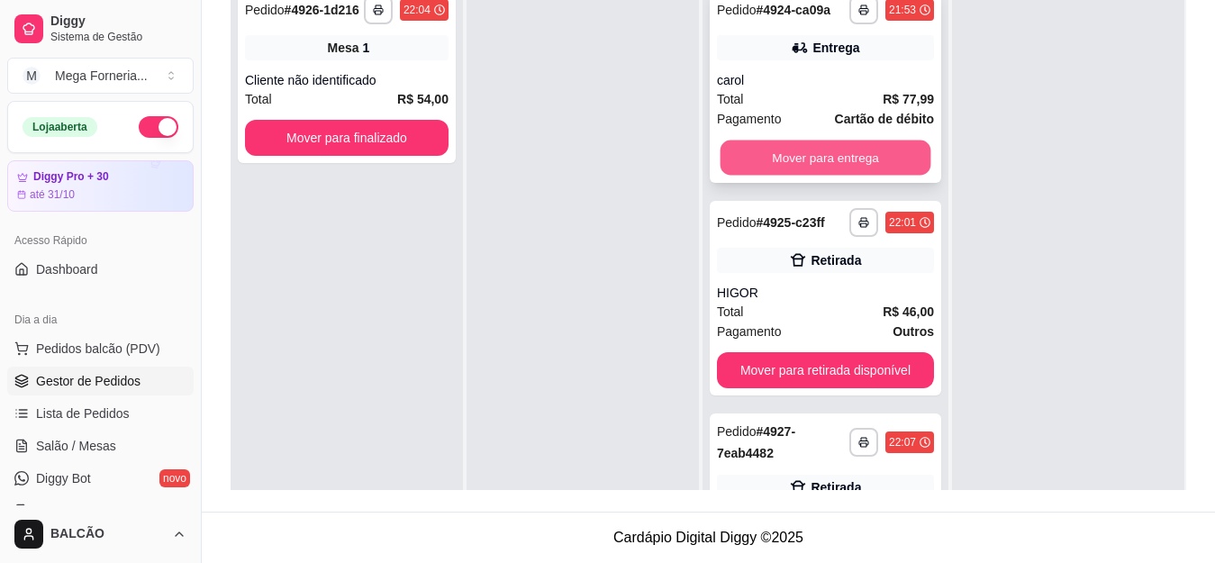
click at [796, 176] on button "Mover para entrega" at bounding box center [824, 157] width 211 height 35
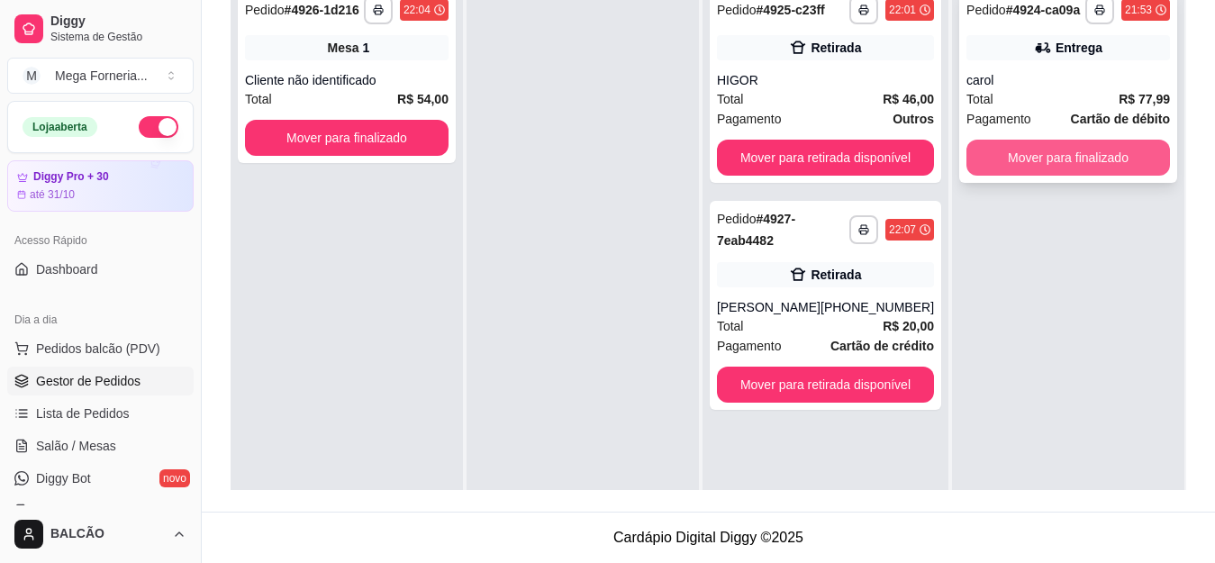
click at [990, 158] on button "Mover para finalizado" at bounding box center [1067, 158] width 203 height 36
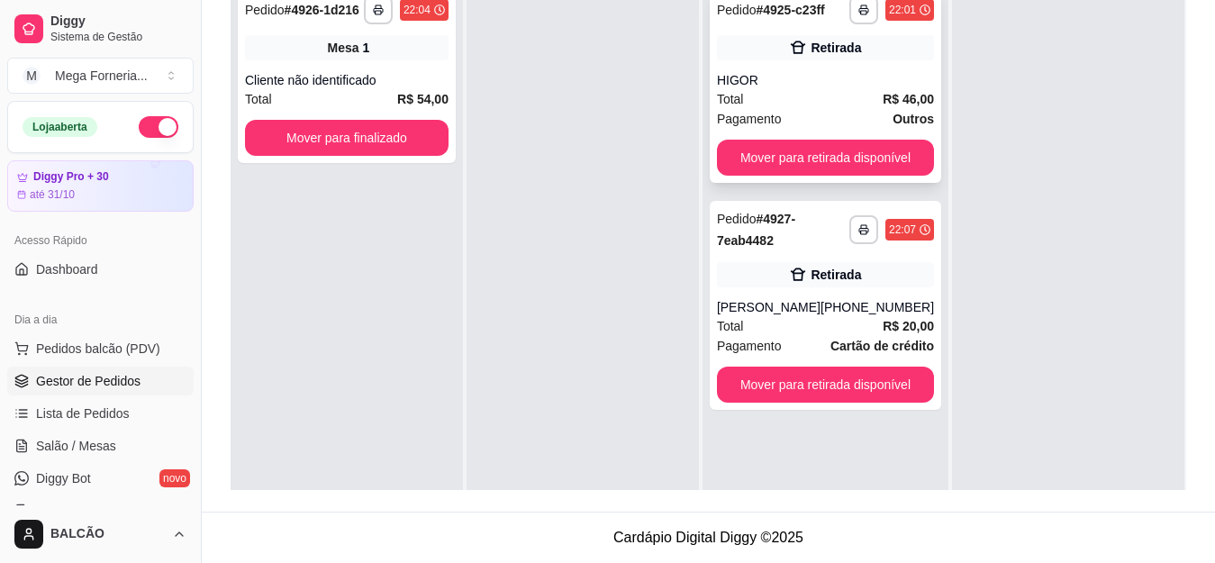
click at [782, 85] on div "HIGOR" at bounding box center [825, 80] width 217 height 18
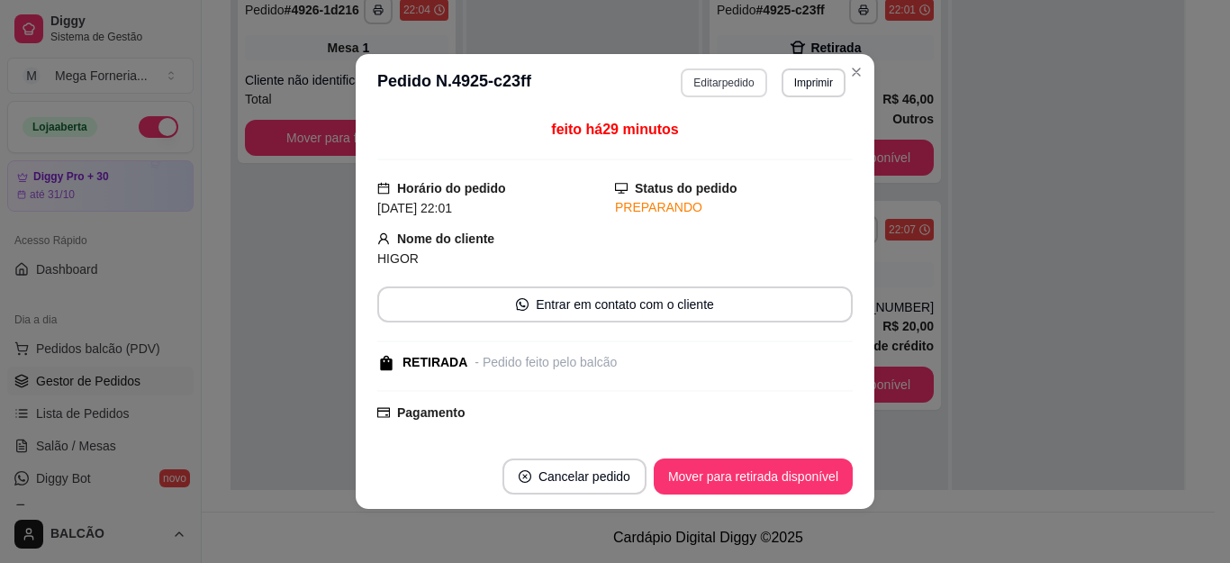
click at [688, 88] on button "Editar pedido" at bounding box center [724, 82] width 86 height 29
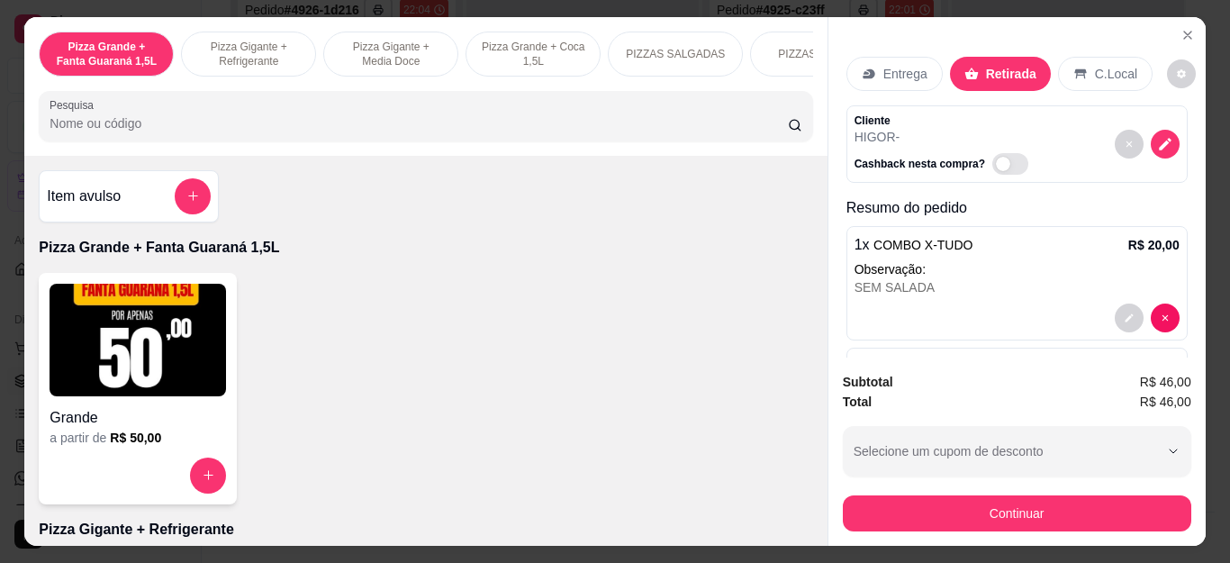
click at [991, 505] on button "Continuar" at bounding box center [1017, 513] width 348 height 36
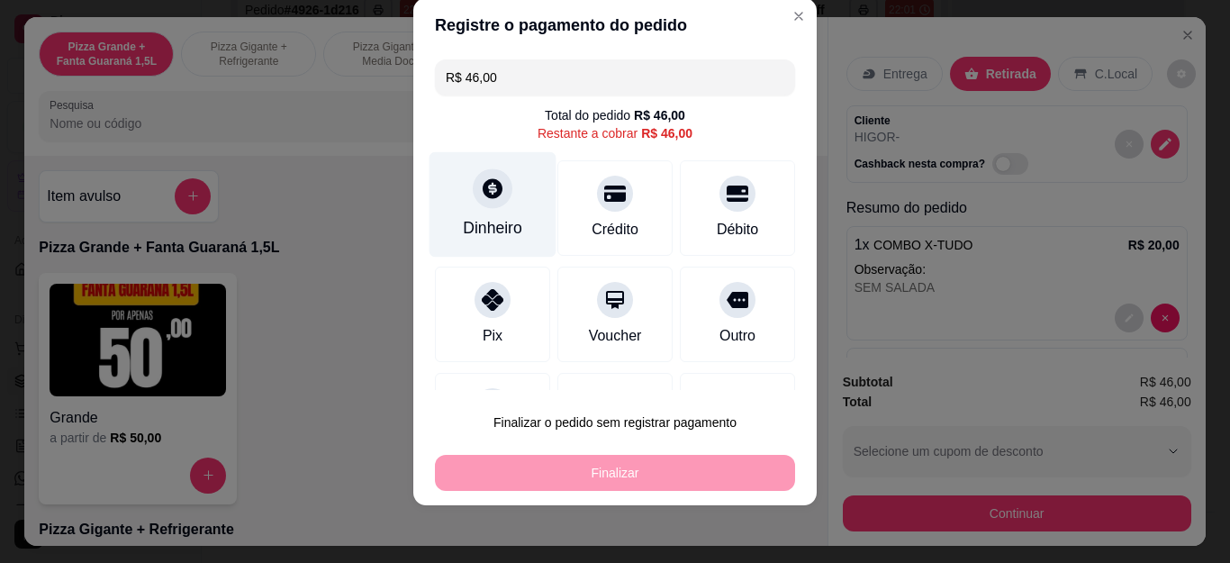
click at [483, 203] on div at bounding box center [493, 189] width 40 height 40
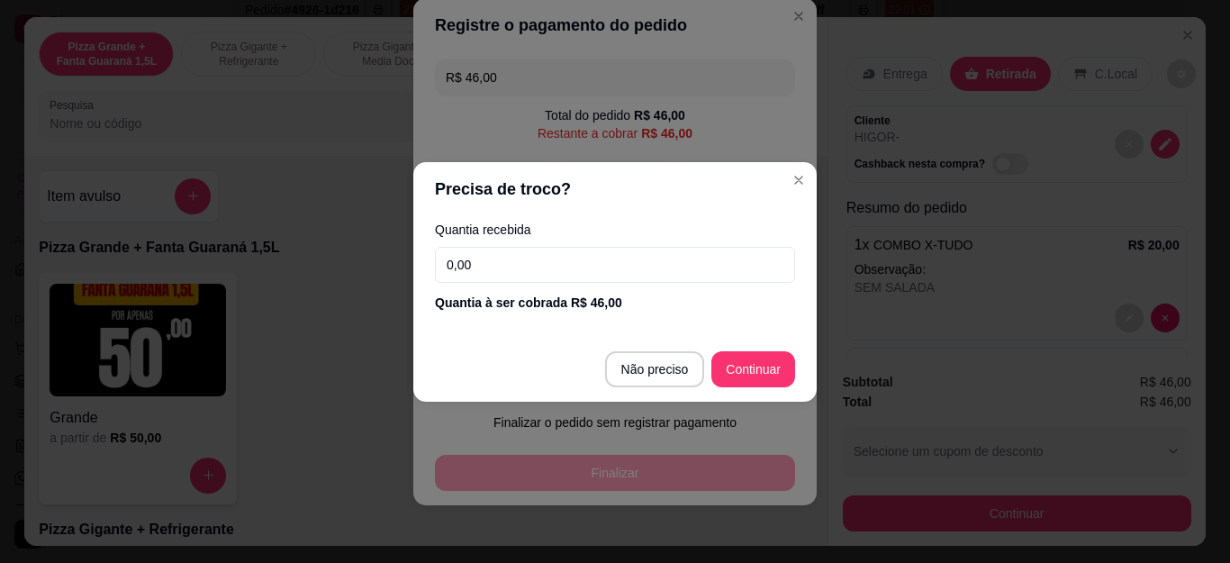
click at [541, 276] on input "0,00" at bounding box center [615, 265] width 360 height 36
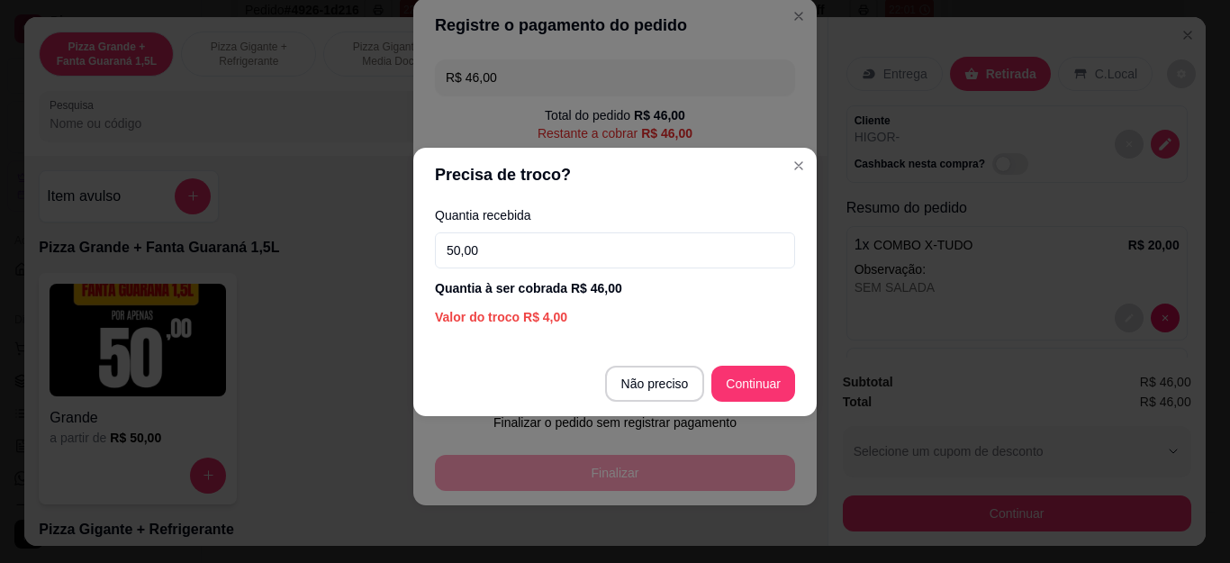
type input "50,00"
type input "R$ 0,00"
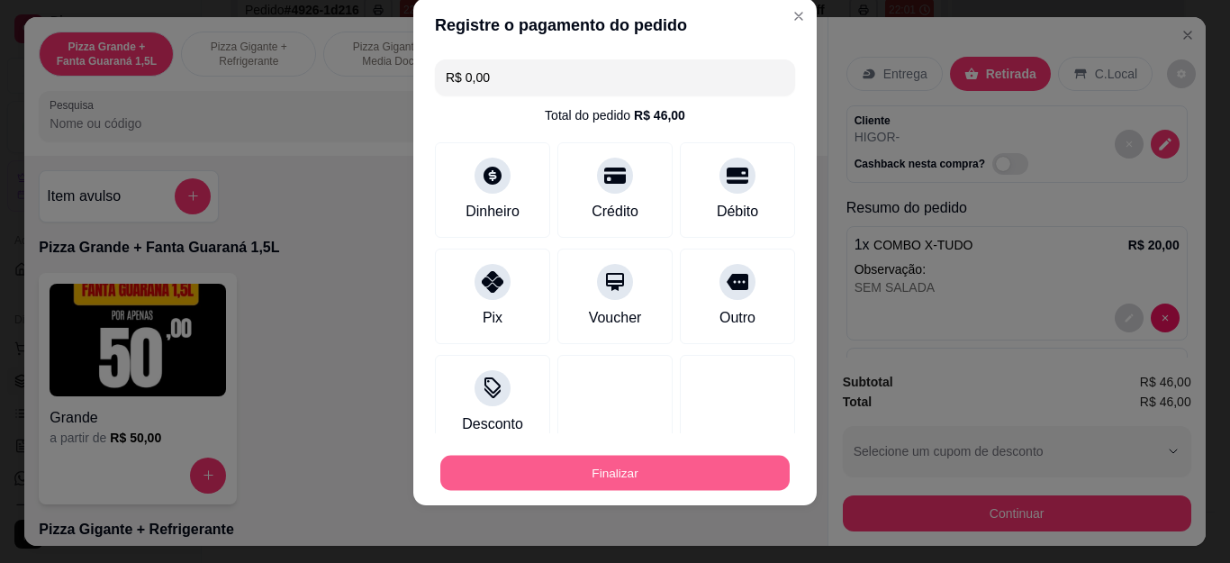
click at [678, 466] on button "Finalizar" at bounding box center [614, 472] width 349 height 35
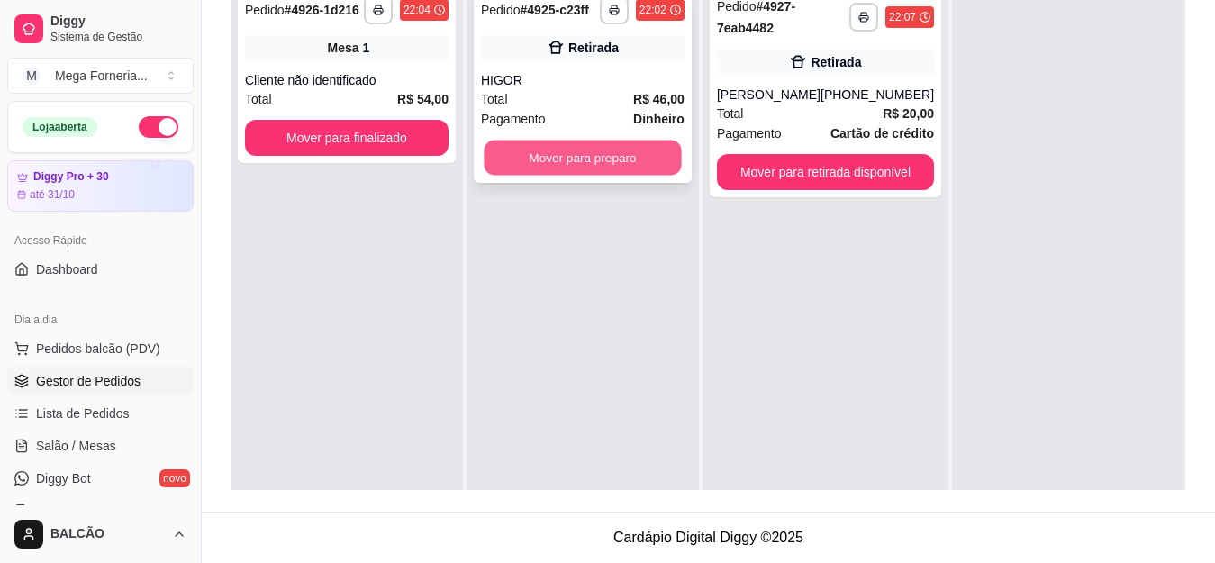
click at [604, 164] on button "Mover para preparo" at bounding box center [582, 157] width 197 height 35
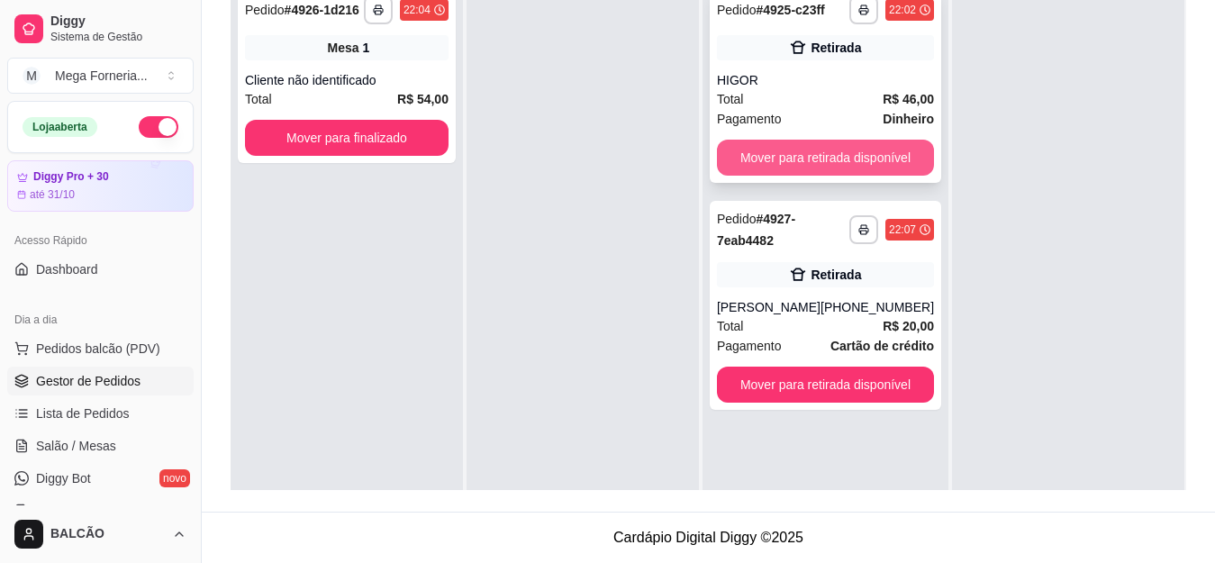
click at [834, 149] on button "Mover para retirada disponível" at bounding box center [825, 158] width 217 height 36
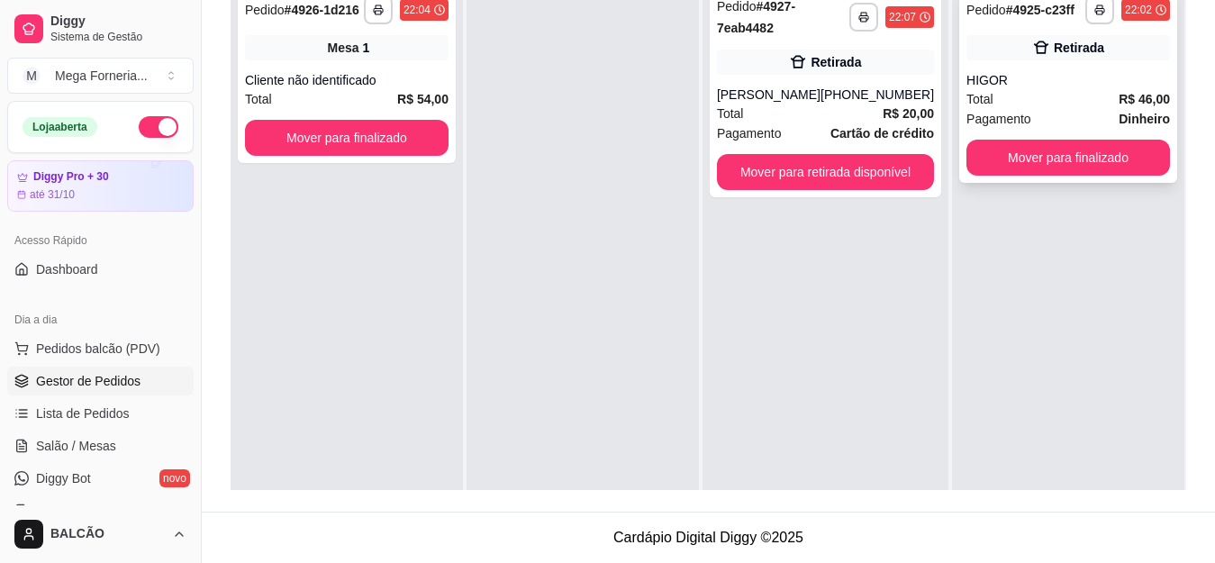
click at [1097, 95] on div "Total R$ 46,00" at bounding box center [1067, 99] width 203 height 20
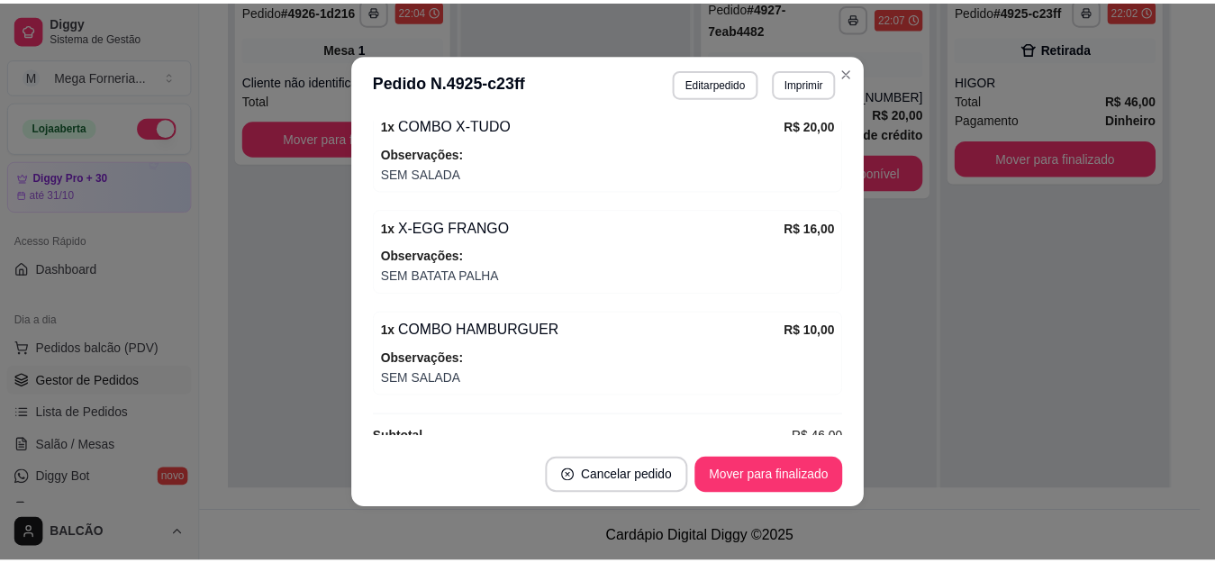
scroll to position [519, 0]
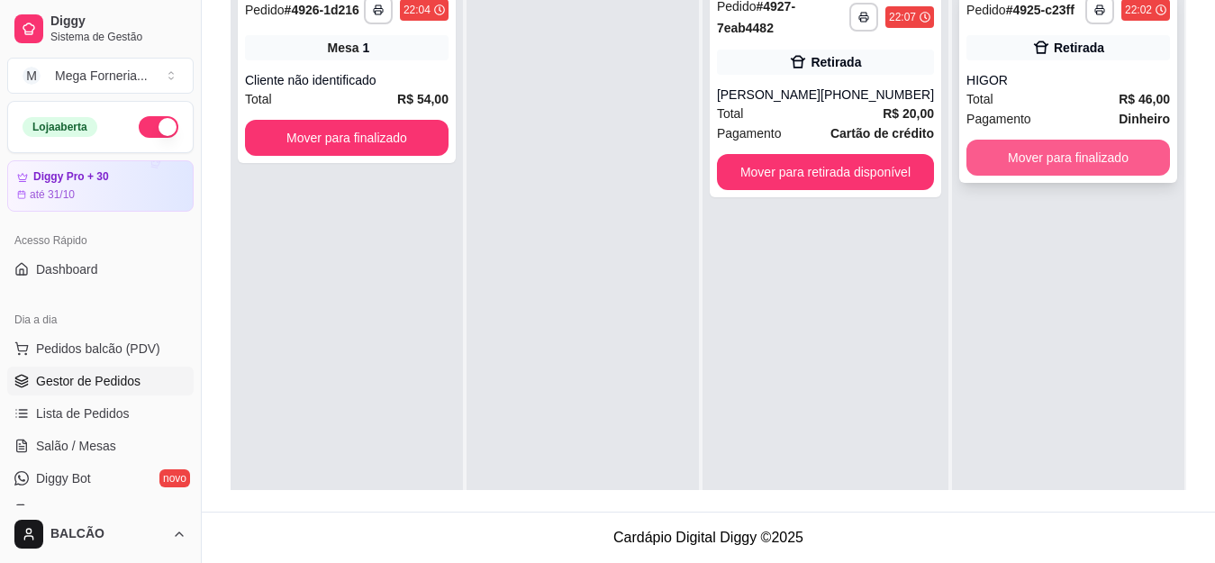
click at [1053, 171] on button "Mover para finalizado" at bounding box center [1067, 158] width 203 height 36
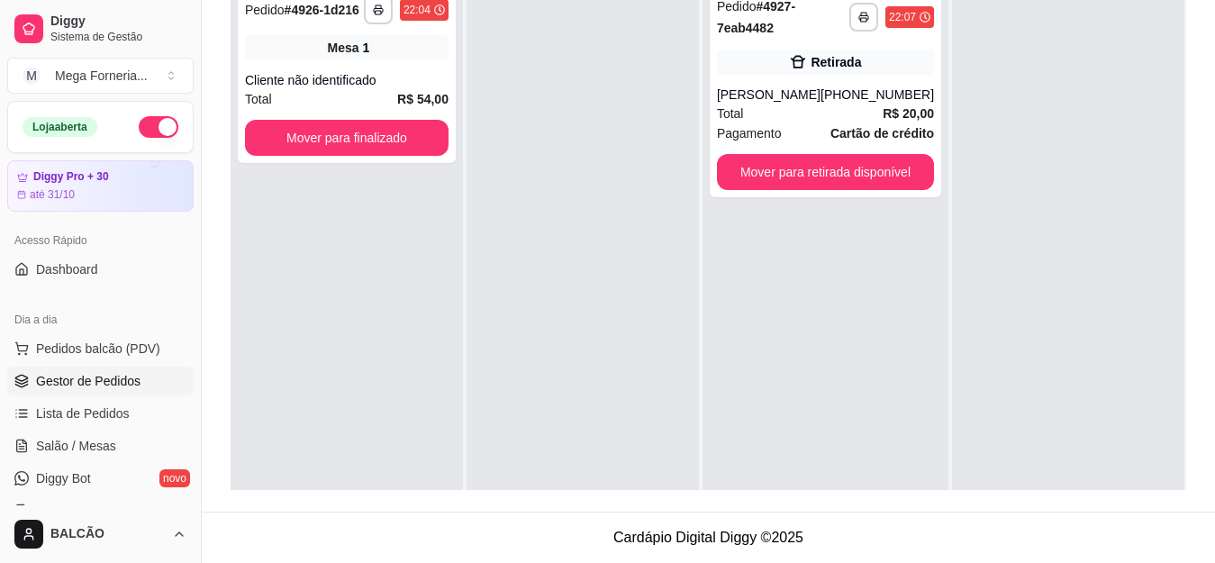
scroll to position [185, 0]
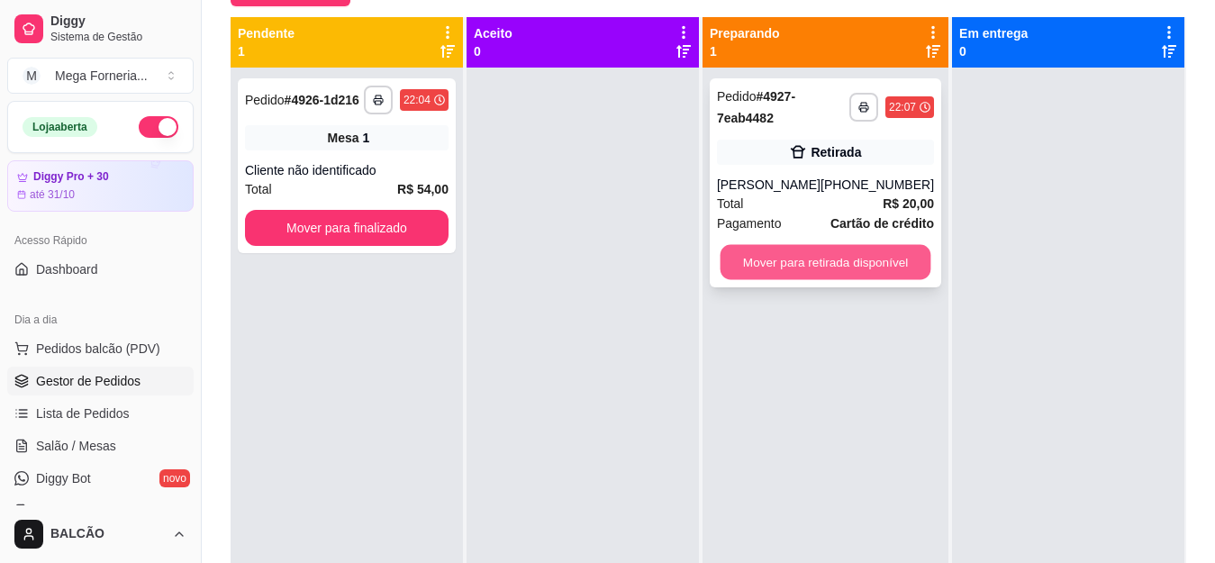
click at [771, 255] on button "Mover para retirada disponível" at bounding box center [824, 262] width 211 height 35
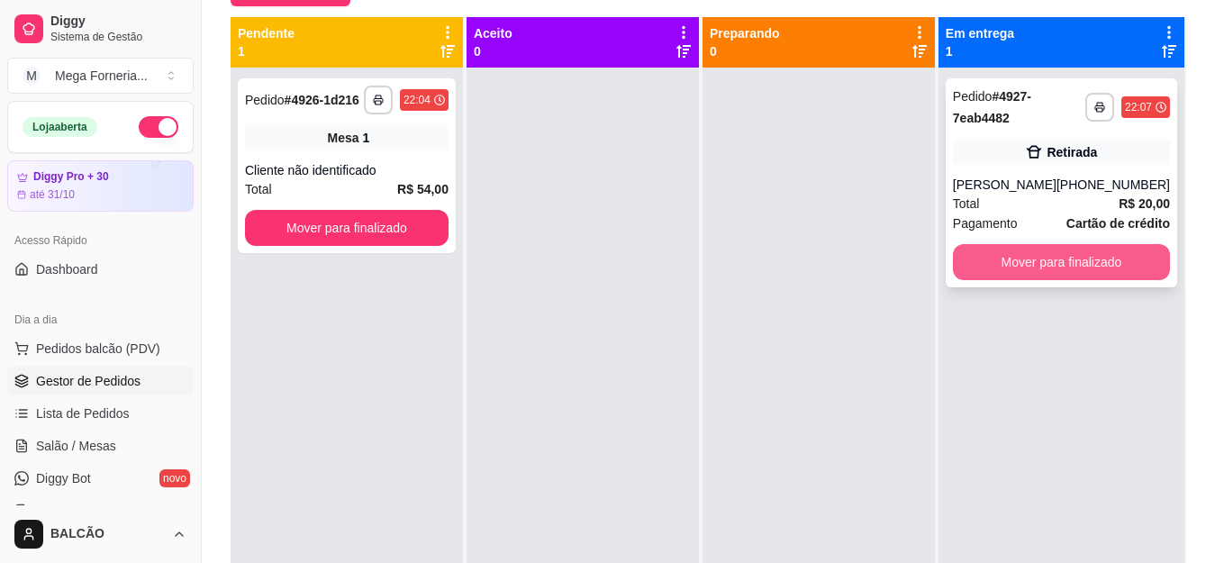
click at [1070, 258] on button "Mover para finalizado" at bounding box center [1061, 262] width 217 height 36
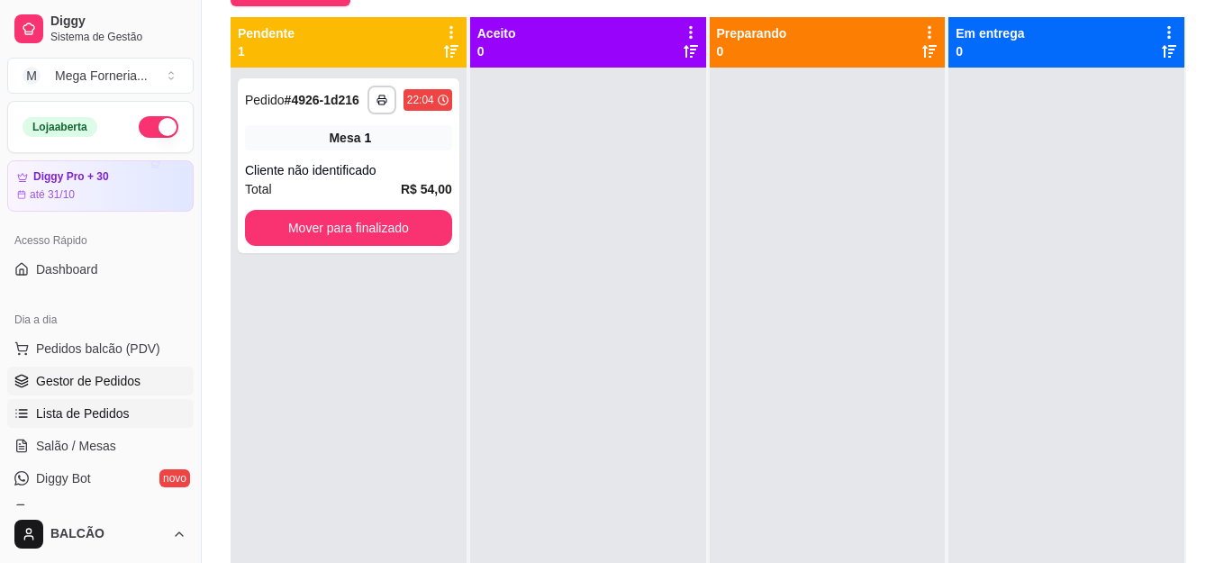
click at [130, 407] on link "Lista de Pedidos" at bounding box center [100, 413] width 186 height 29
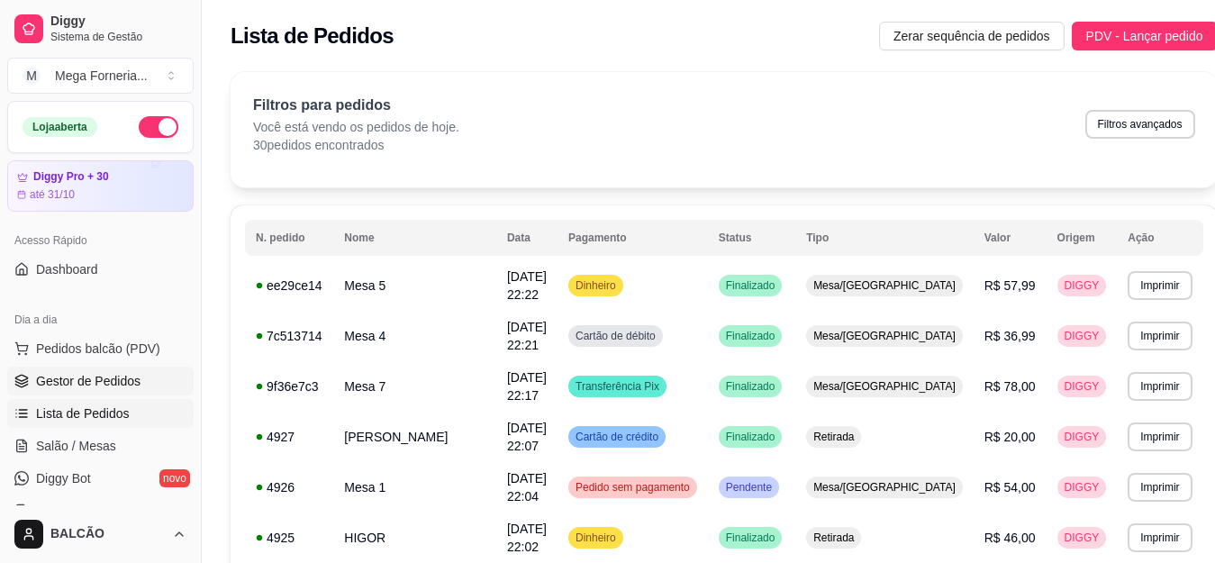
click at [86, 376] on span "Gestor de Pedidos" at bounding box center [88, 381] width 104 height 18
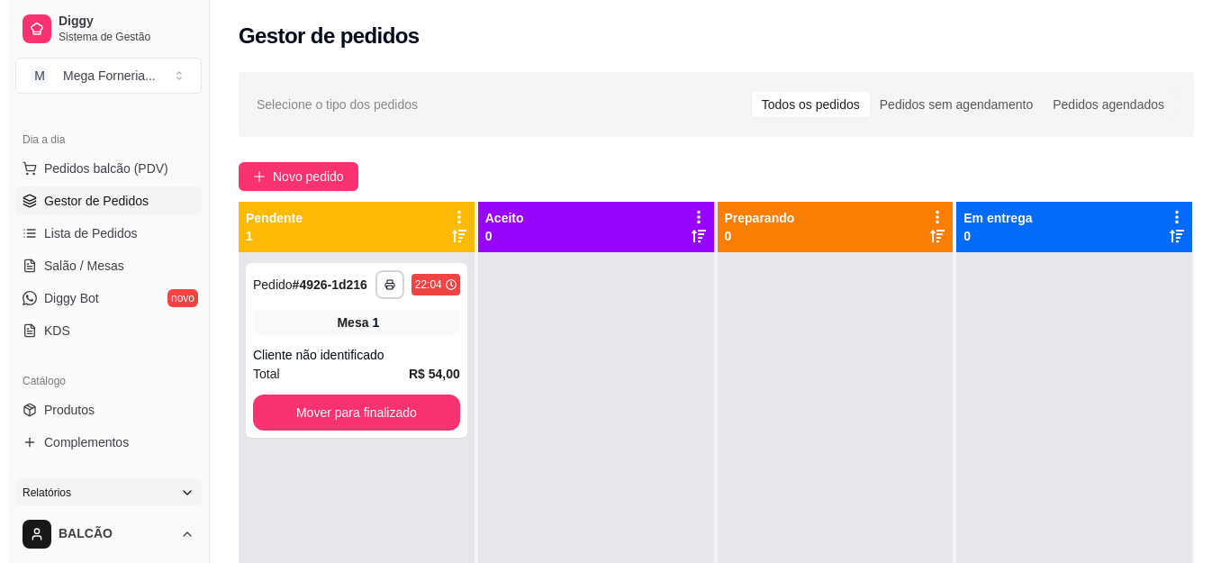
scroll to position [90, 0]
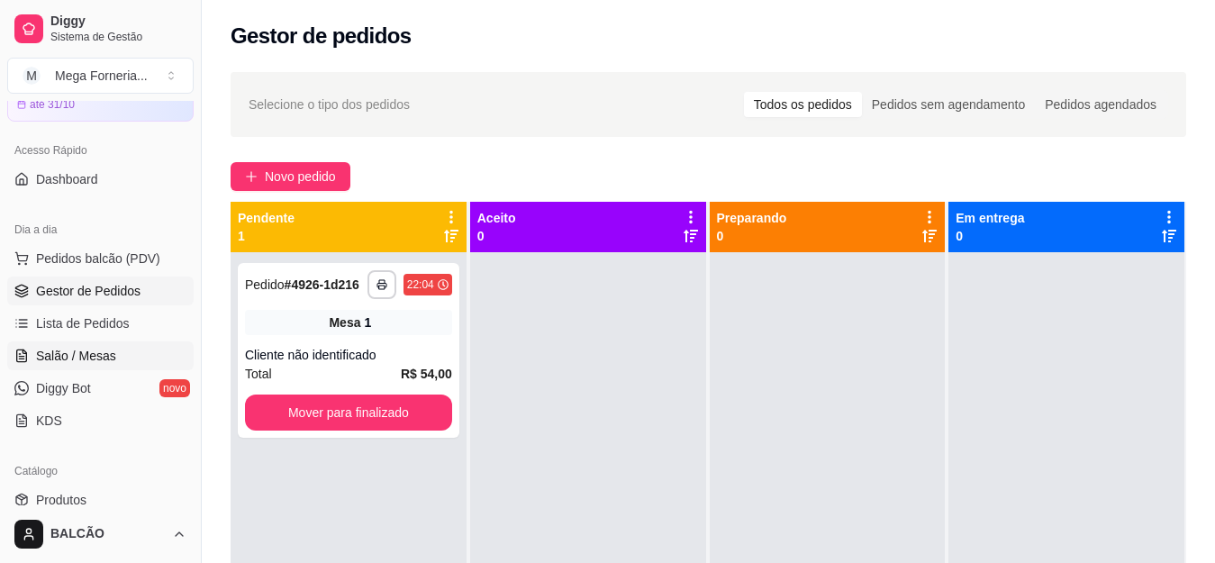
click at [117, 350] on link "Salão / Mesas" at bounding box center [100, 355] width 186 height 29
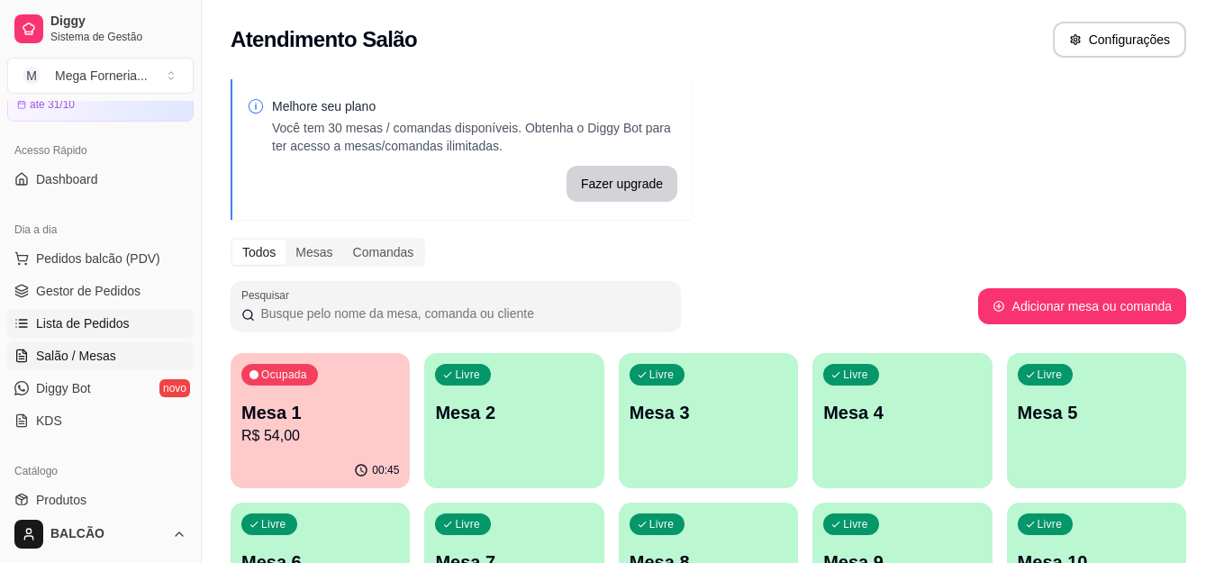
click at [122, 330] on span "Lista de Pedidos" at bounding box center [83, 323] width 94 height 18
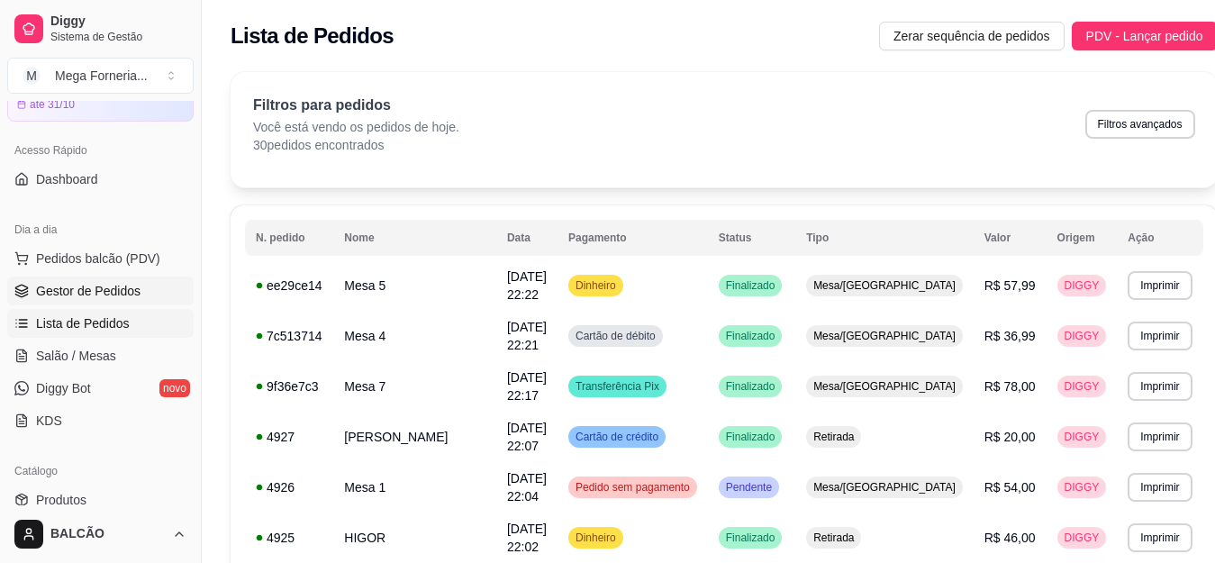
click at [140, 295] on link "Gestor de Pedidos" at bounding box center [100, 290] width 186 height 29
click at [130, 289] on span "Gestor de Pedidos" at bounding box center [88, 291] width 104 height 18
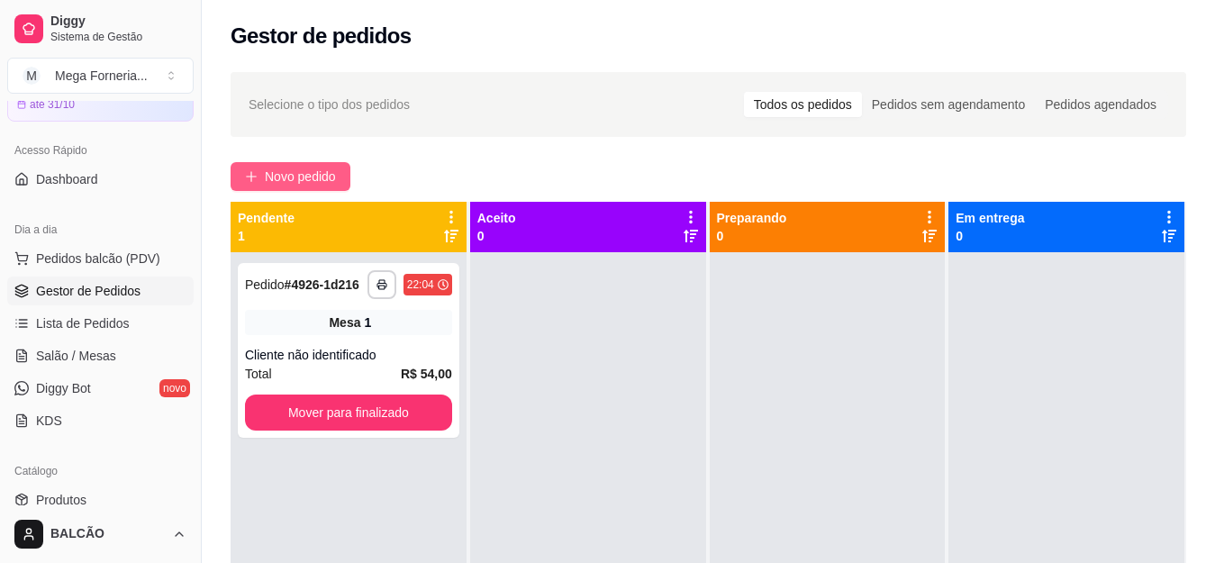
click at [311, 172] on span "Novo pedido" at bounding box center [300, 177] width 71 height 20
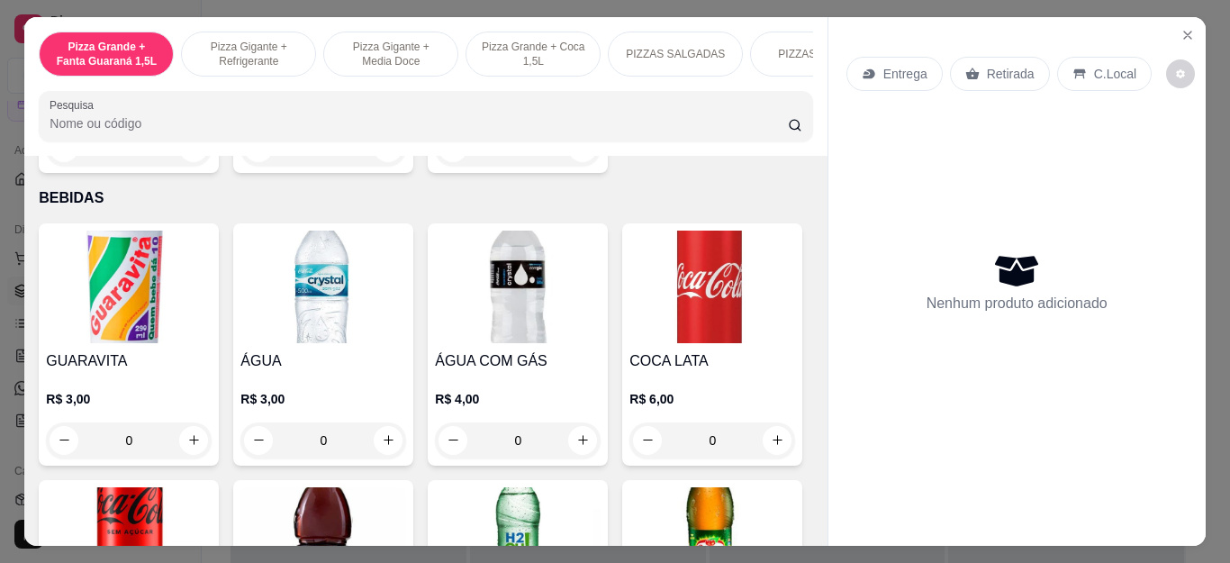
scroll to position [3782, 0]
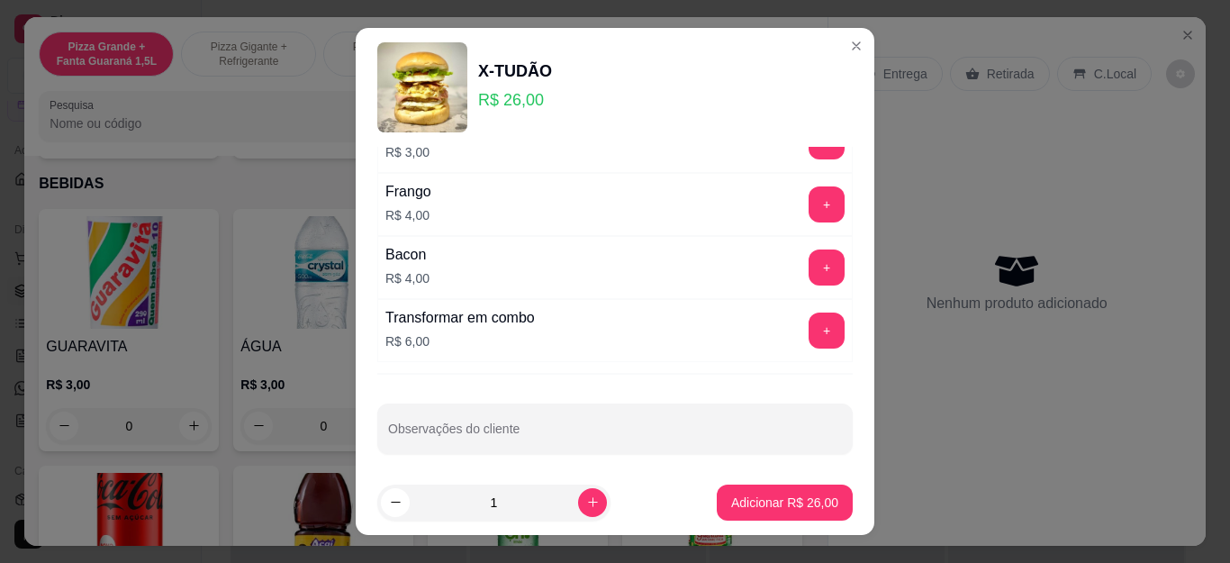
scroll to position [536, 0]
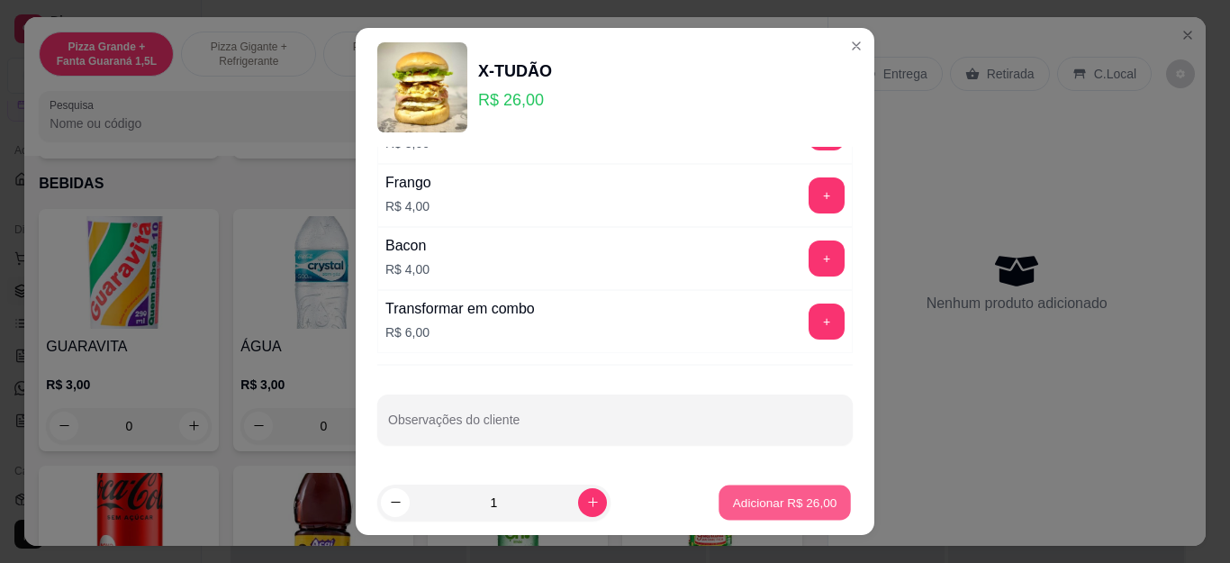
click at [755, 498] on p "Adicionar R$ 26,00" at bounding box center [785, 501] width 104 height 17
type input "1"
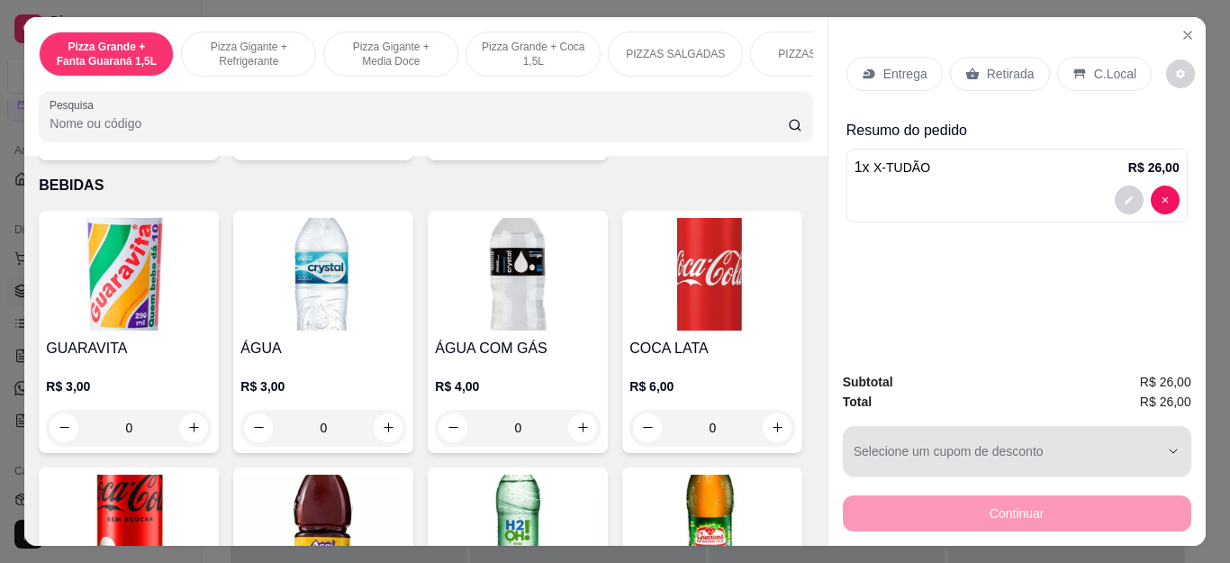
click at [982, 438] on button "Selecione um cupom de desconto" at bounding box center [1017, 451] width 348 height 50
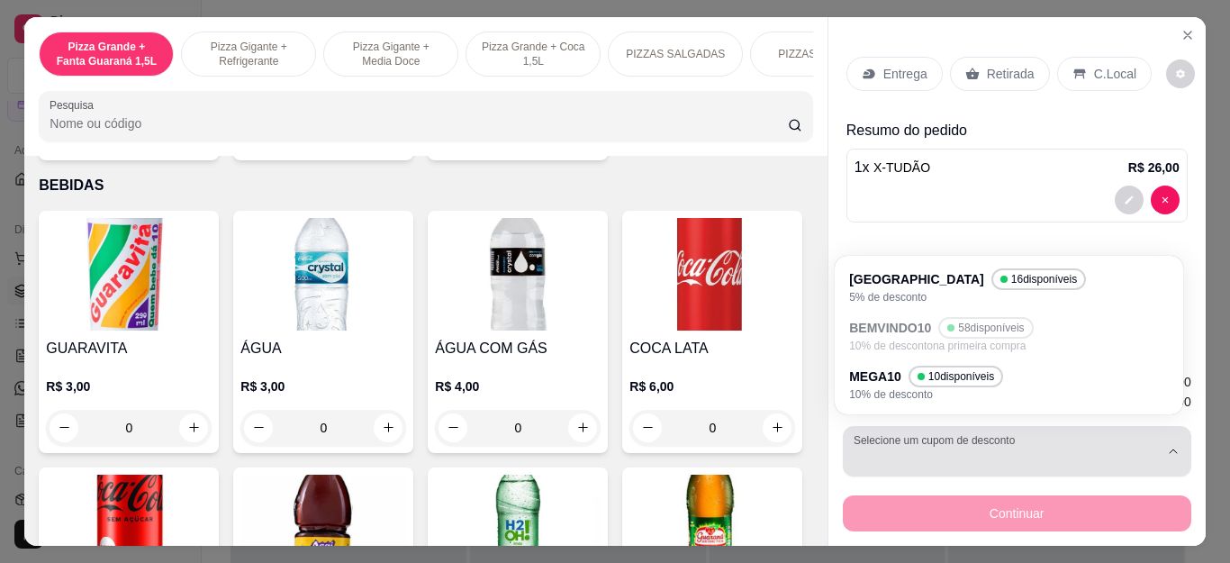
click at [982, 438] on label "Selecione um cupom de desconto" at bounding box center [937, 439] width 167 height 15
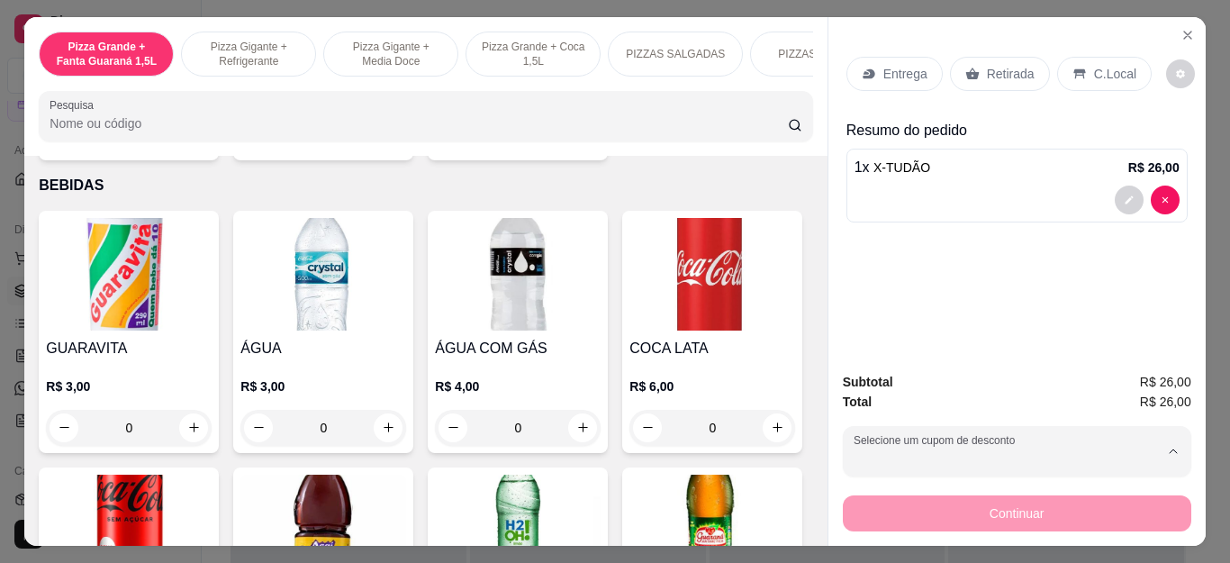
click at [927, 226] on div "Entrega Retirada C.Local Resumo do pedido 1 x X-TUDÃO R$ 26,00" at bounding box center [1016, 187] width 377 height 341
click at [988, 57] on div "Retirada" at bounding box center [1000, 74] width 100 height 34
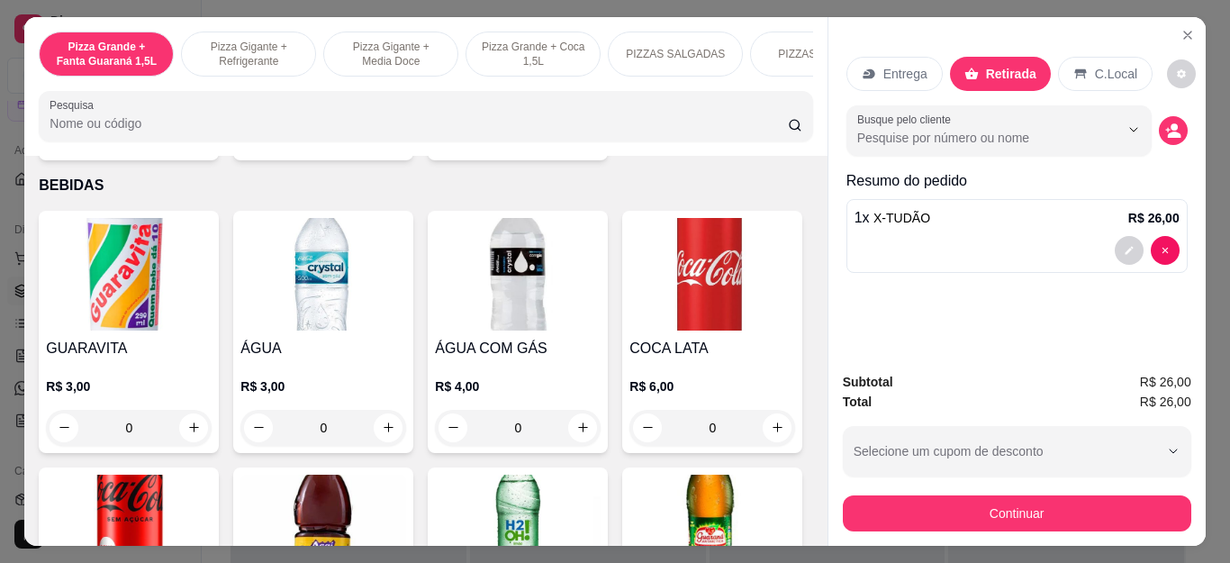
click at [986, 65] on p "Retirada" at bounding box center [1011, 74] width 50 height 18
click at [831, 504] on div "Subtotal R$ 26,00 Total R$ 26,00 Selecione um cupom de desconto LISBOA5 BEMVIND…" at bounding box center [1016, 451] width 377 height 188
click at [874, 491] on div "Continuar" at bounding box center [1017, 511] width 348 height 41
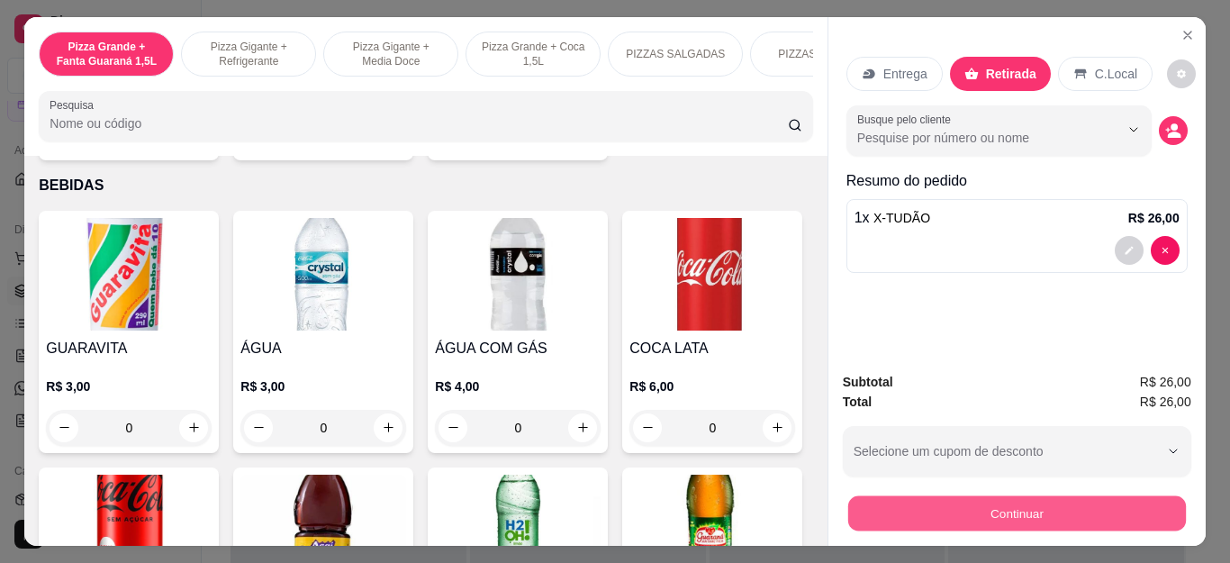
click at [875, 499] on button "Continuar" at bounding box center [1016, 513] width 338 height 35
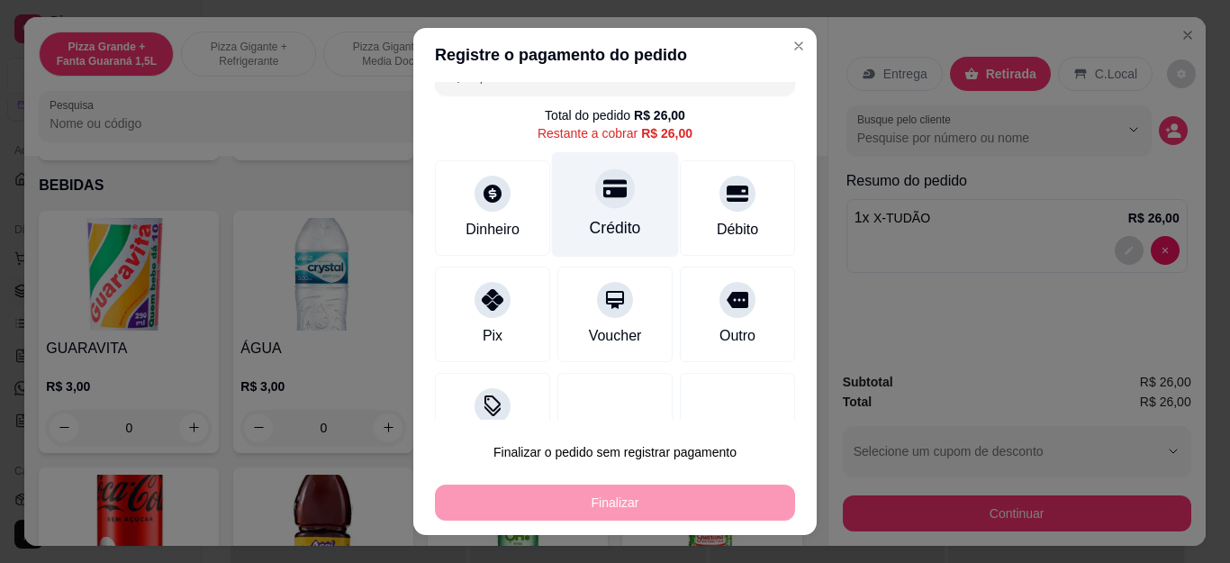
scroll to position [0, 0]
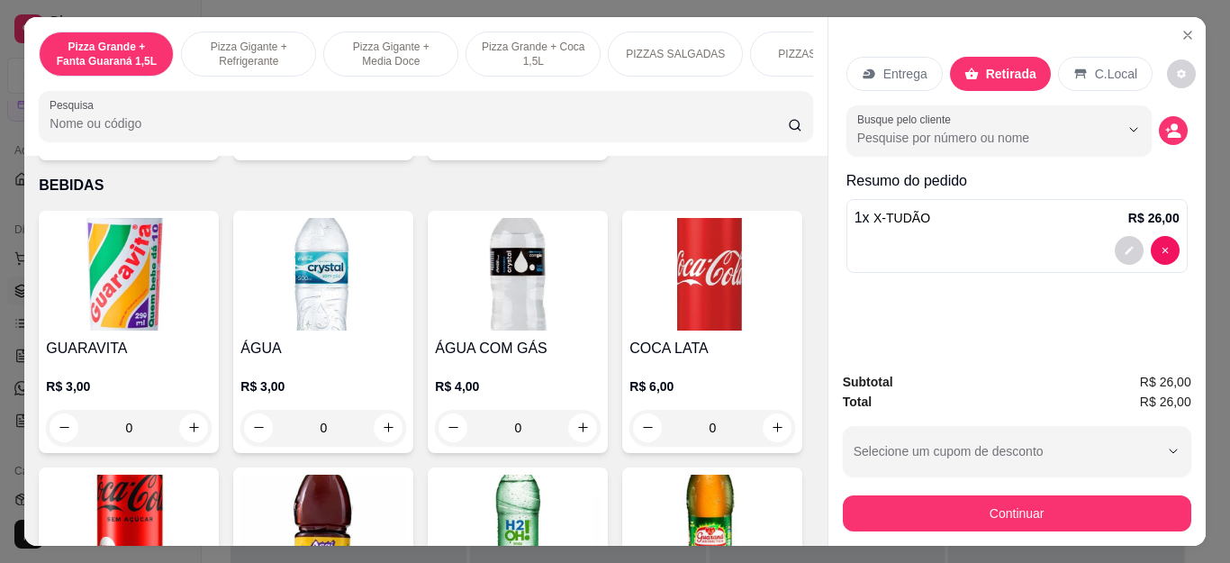
click at [963, 283] on div "Entrega Retirada C.Local Busque pelo cliente Resumo do pedido 1 x X-TUDÃO R$ 26…" at bounding box center [1016, 187] width 377 height 341
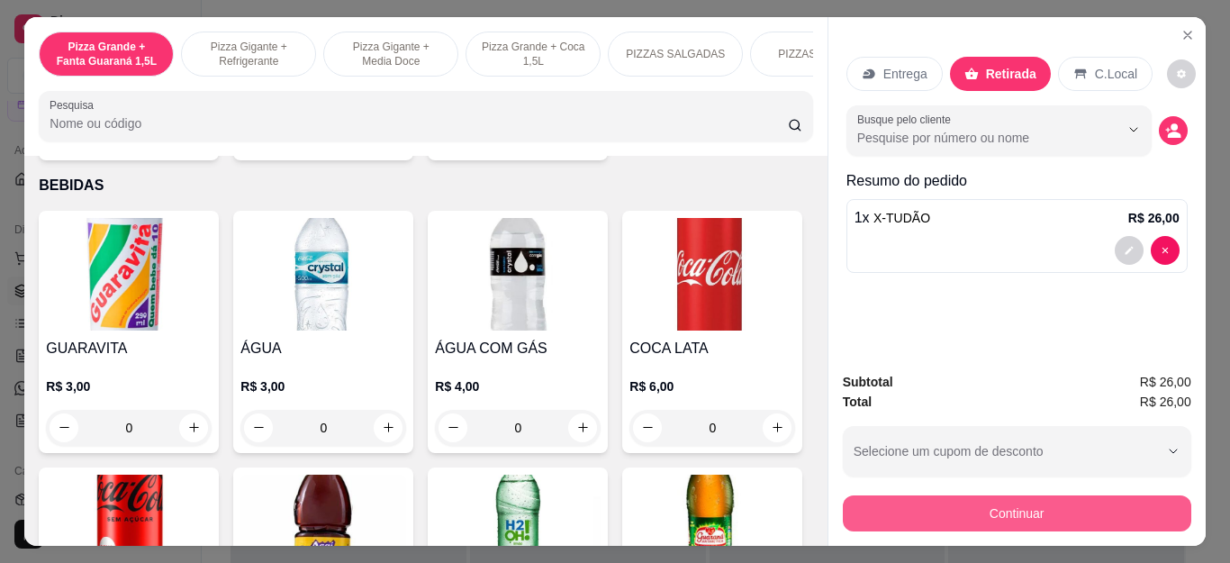
click at [1024, 503] on button "Continuar" at bounding box center [1017, 513] width 348 height 36
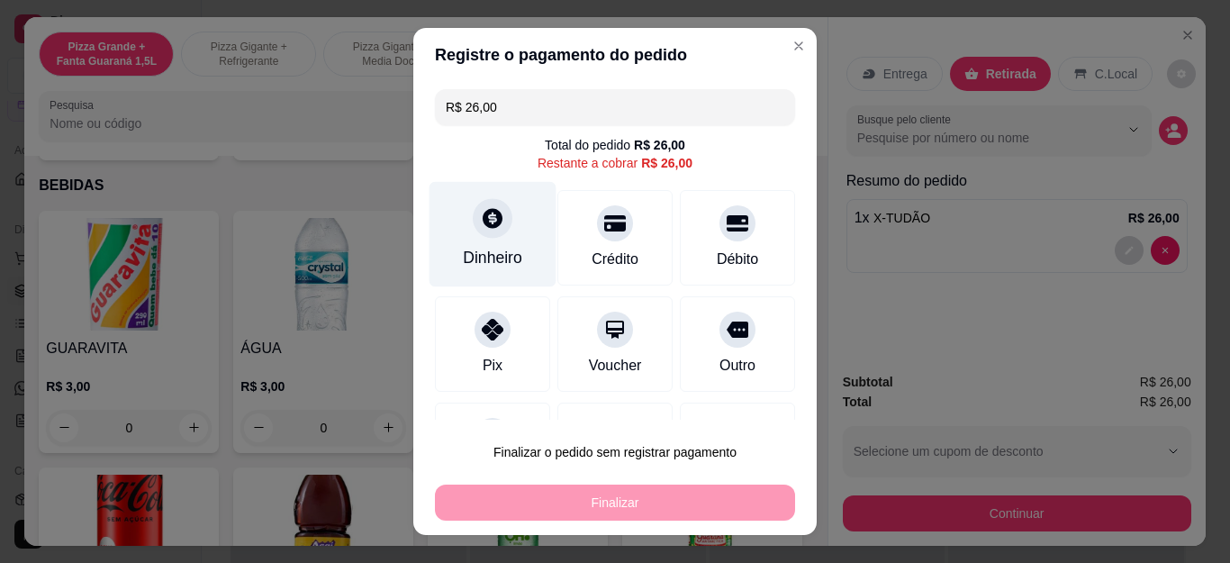
click at [497, 258] on div "Dinheiro" at bounding box center [492, 257] width 59 height 23
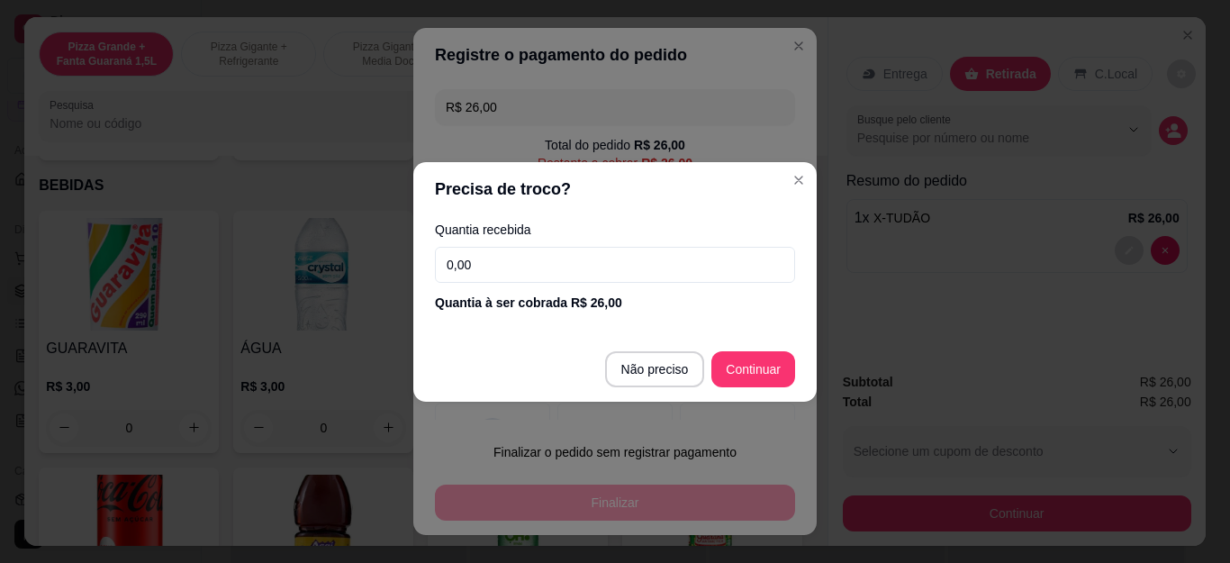
click at [640, 268] on input "0,00" at bounding box center [615, 265] width 360 height 36
type input "26,00"
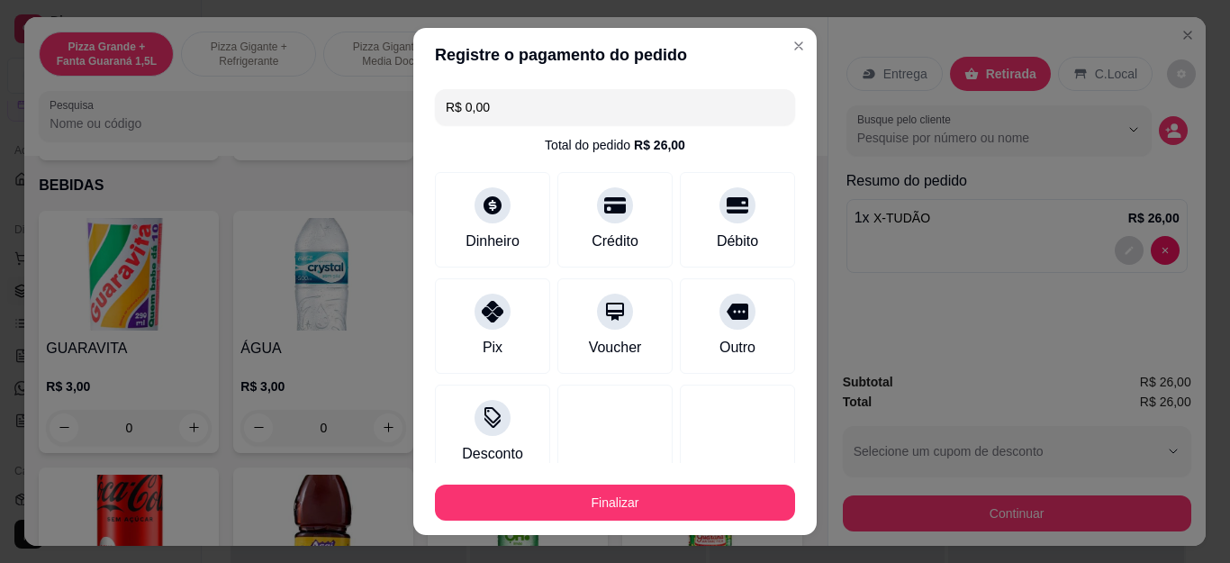
scroll to position [118, 0]
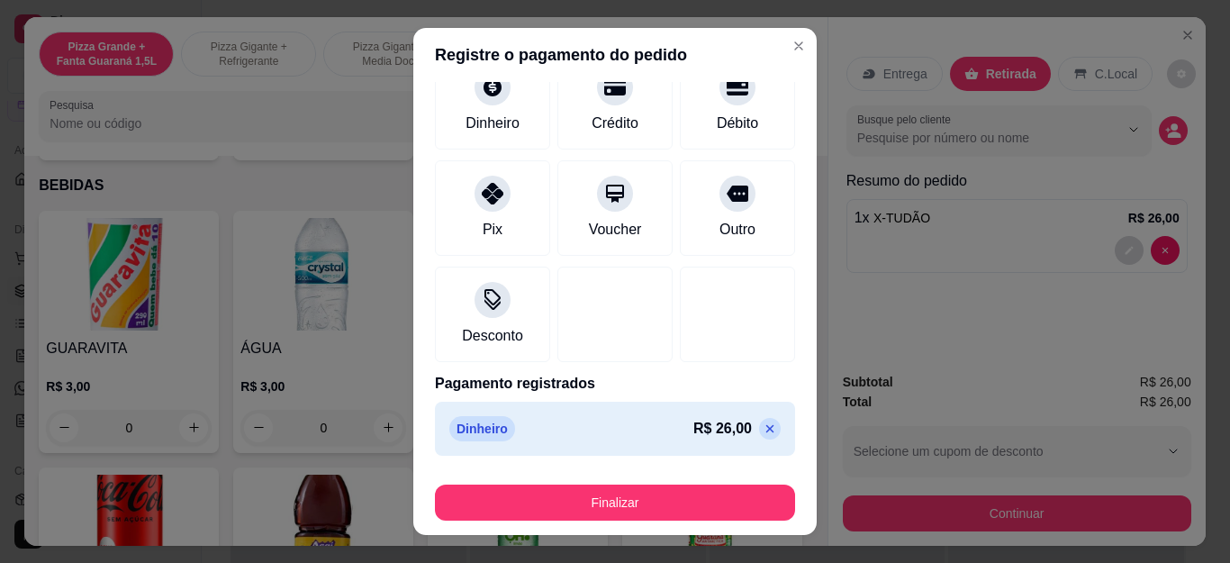
click at [763, 433] on icon at bounding box center [770, 428] width 14 height 14
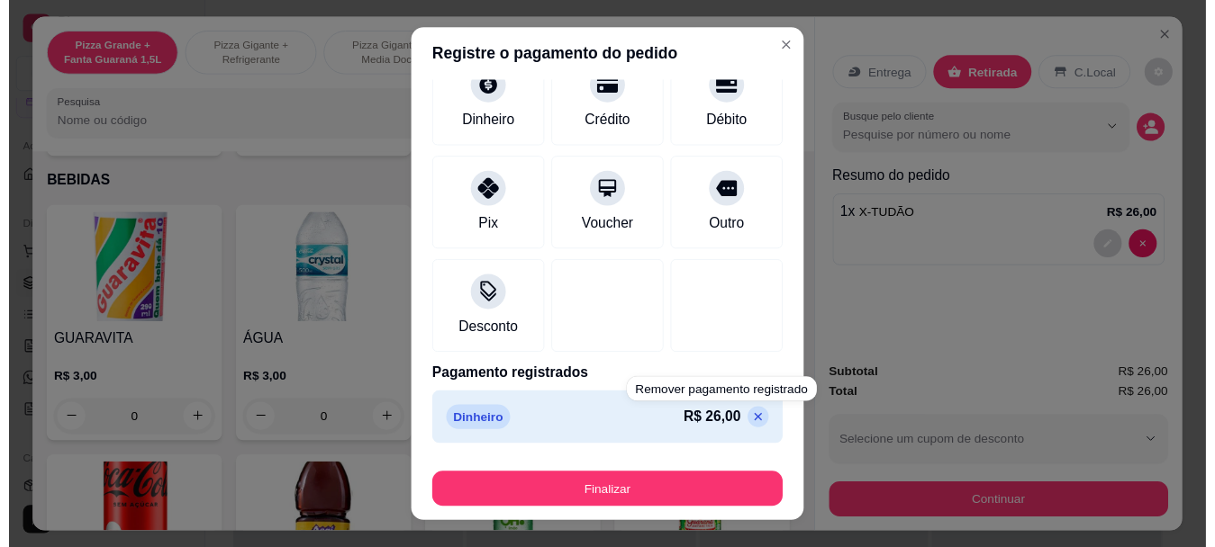
scroll to position [86, 0]
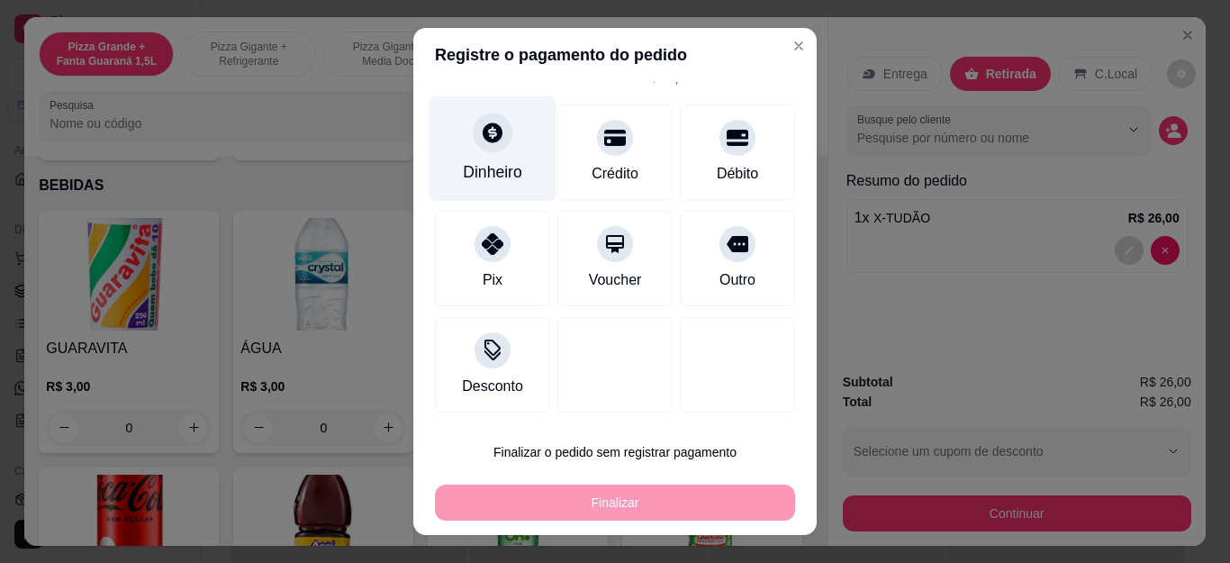
click at [482, 179] on div "Dinheiro" at bounding box center [492, 171] width 59 height 23
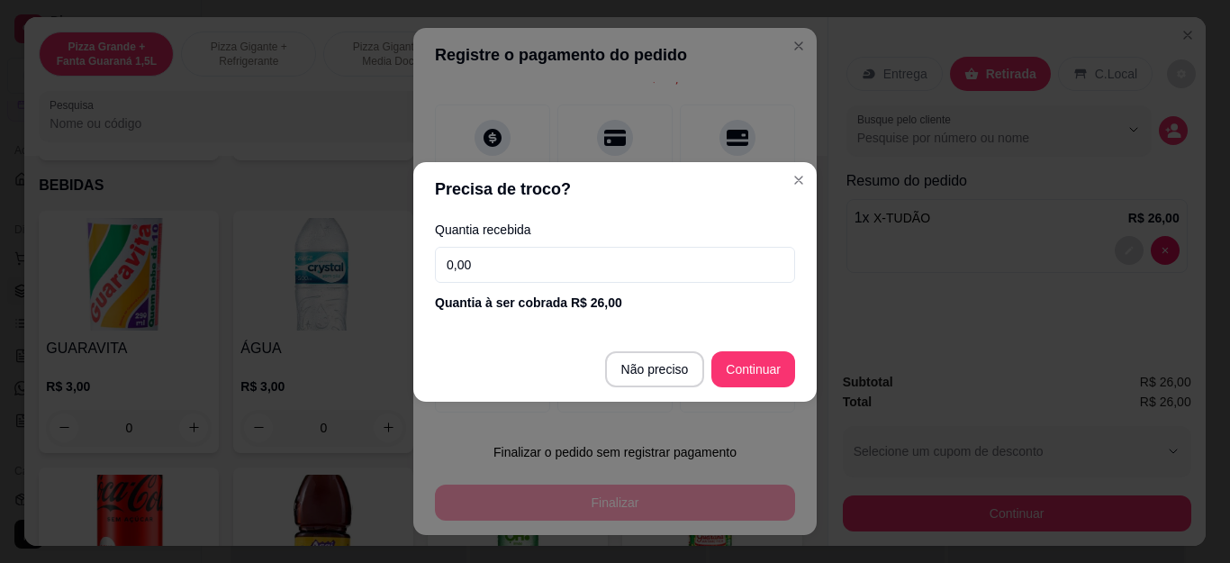
click at [624, 276] on input "0,00" at bounding box center [615, 265] width 360 height 36
type input "R$ 0,00"
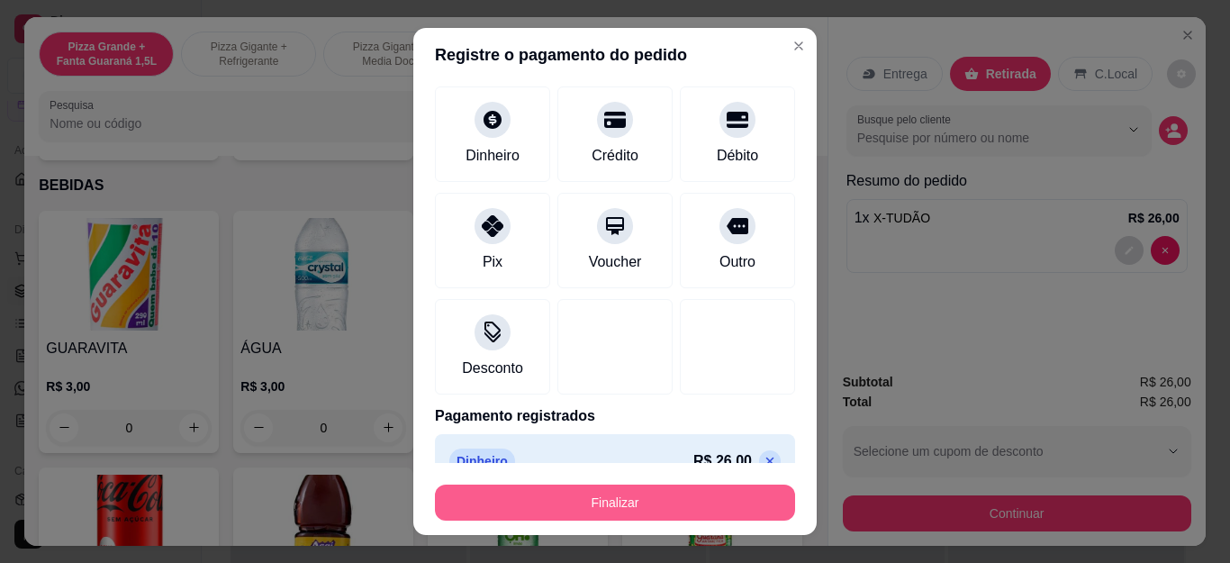
click at [647, 495] on button "Finalizar" at bounding box center [615, 502] width 360 height 36
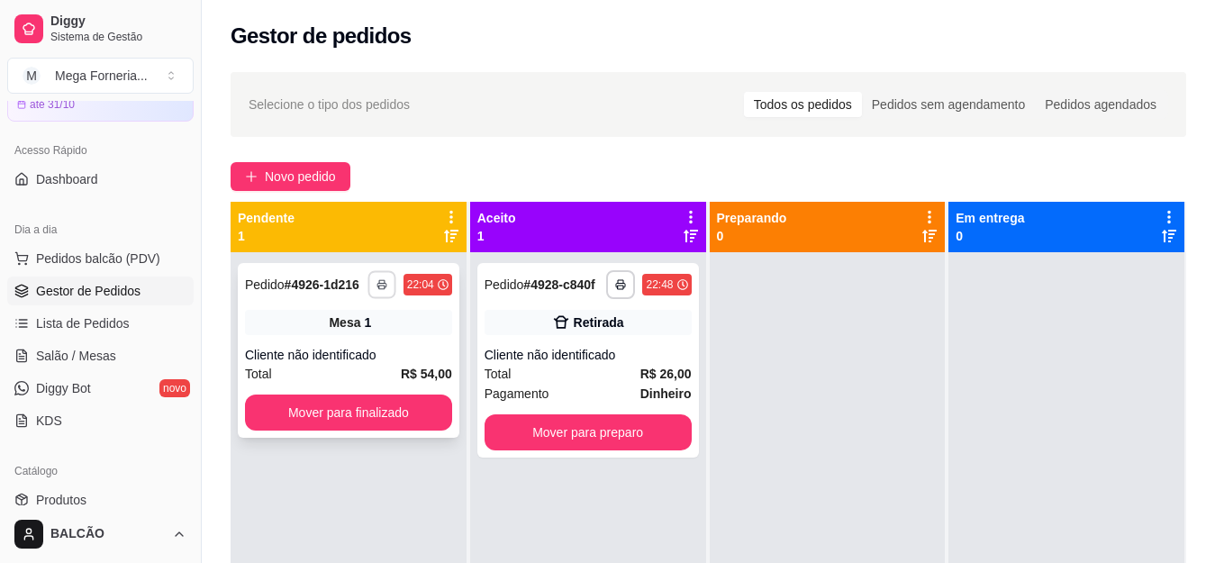
click at [376, 280] on icon "button" at bounding box center [381, 284] width 11 height 11
click at [361, 340] on button "IMPRESSORA" at bounding box center [330, 347] width 126 height 28
click at [609, 281] on button "button" at bounding box center [620, 284] width 29 height 29
click at [574, 345] on button "IMPRESSORA" at bounding box center [566, 347] width 131 height 29
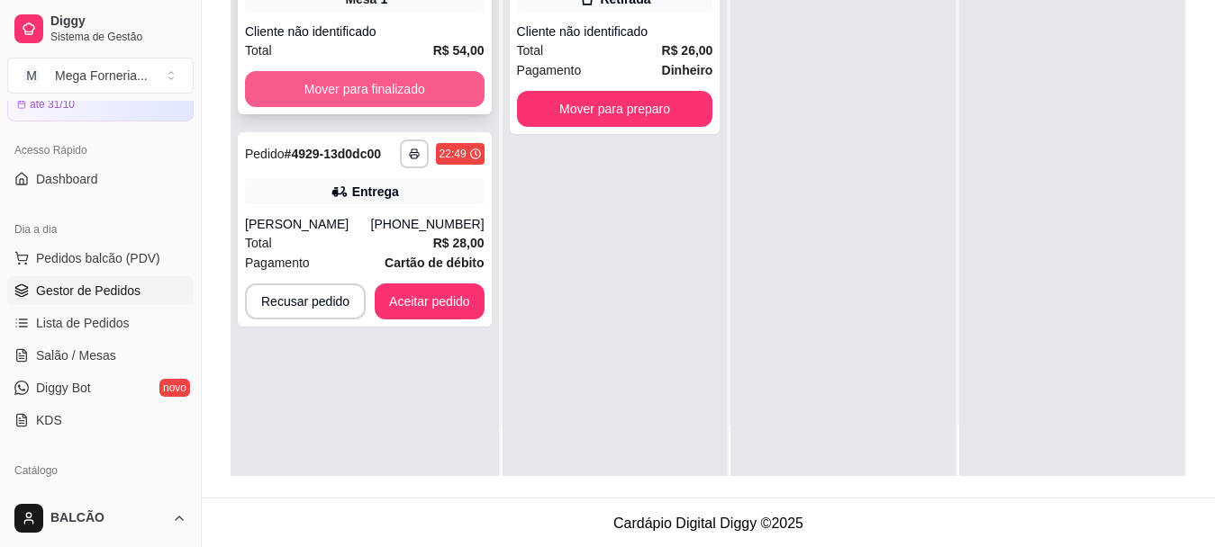
scroll to position [290, 0]
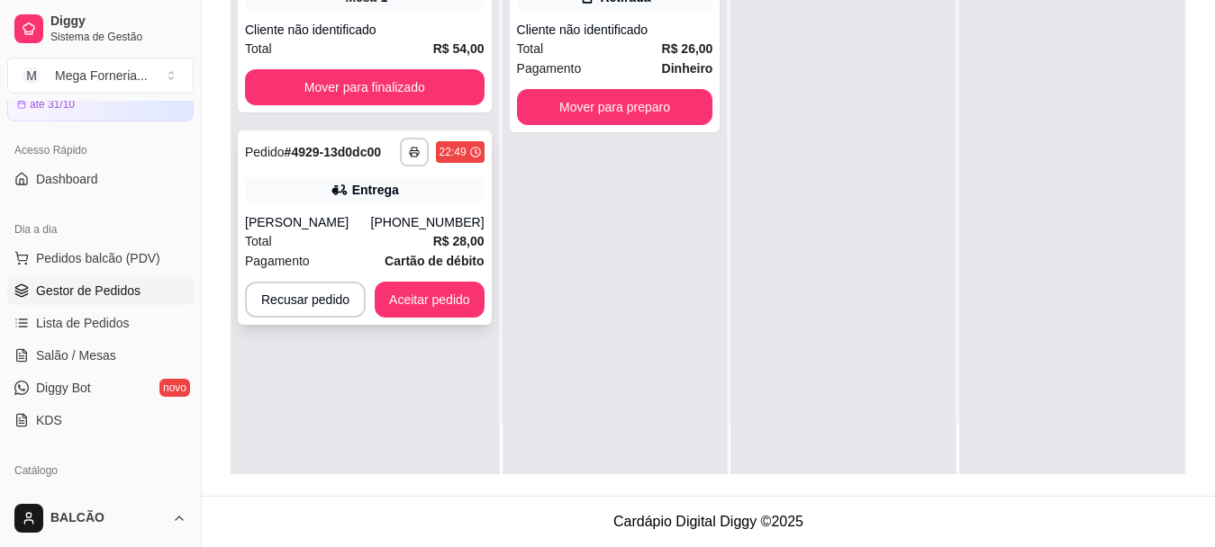
click at [349, 251] on div "Pagamento Cartão de débito" at bounding box center [365, 261] width 240 height 20
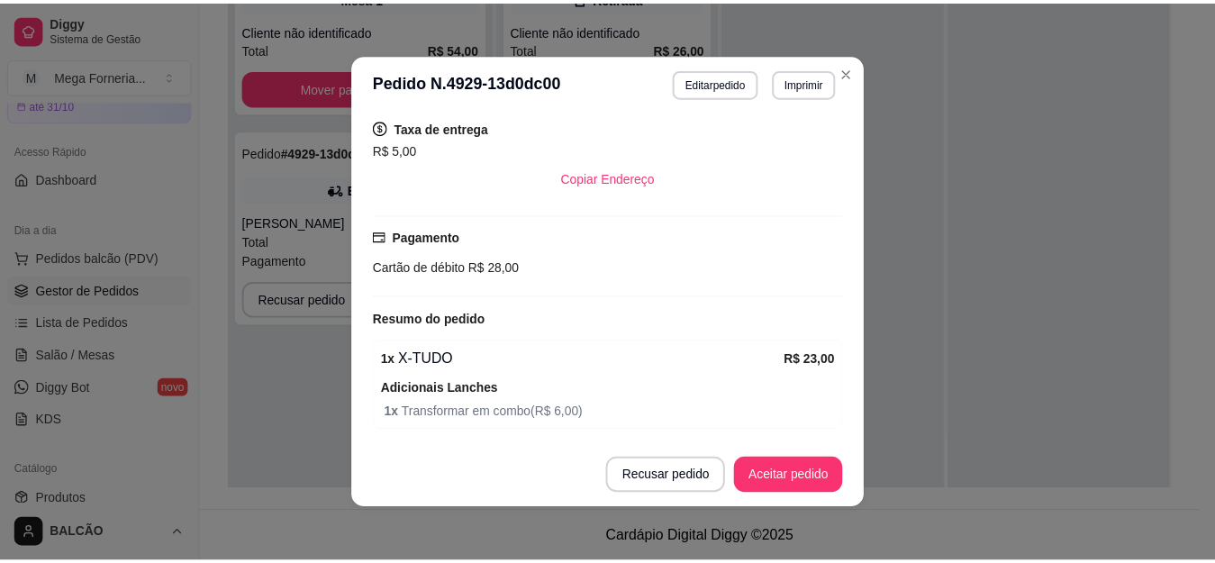
scroll to position [4, 0]
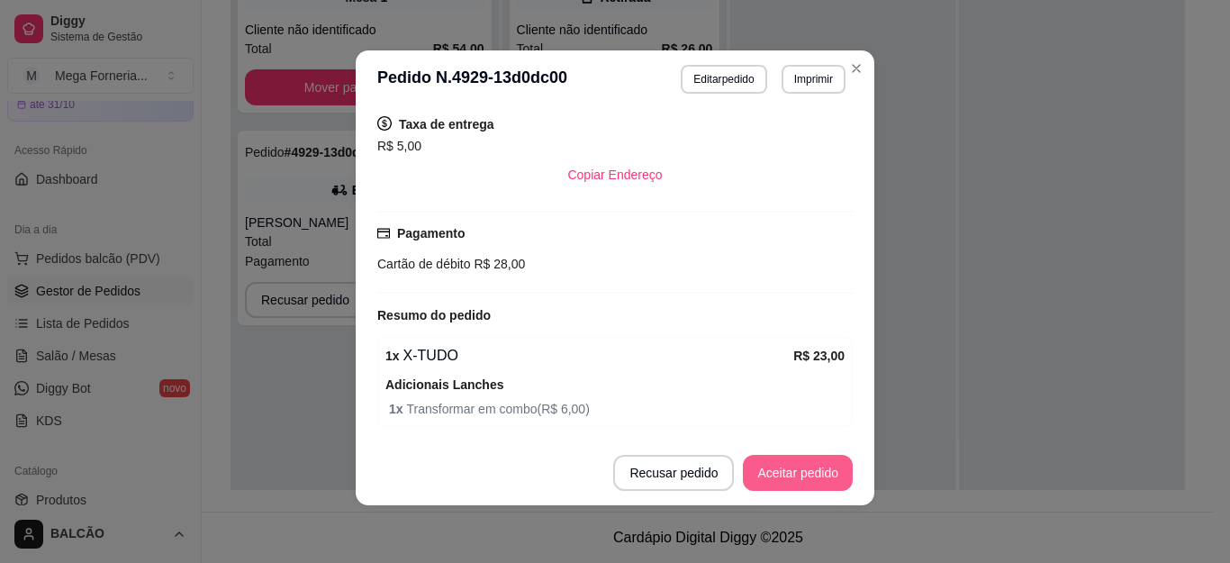
click at [760, 471] on button "Aceitar pedido" at bounding box center [798, 473] width 110 height 36
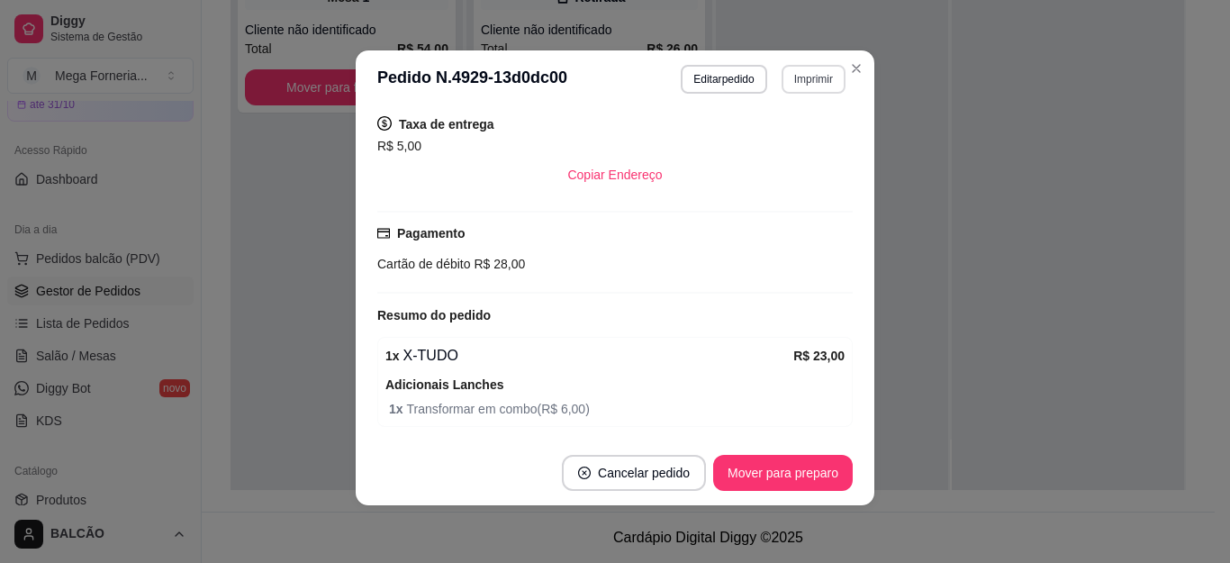
click at [800, 80] on button "Imprimir" at bounding box center [814, 79] width 64 height 29
click at [800, 140] on button "IMPRESSORA" at bounding box center [774, 142] width 131 height 29
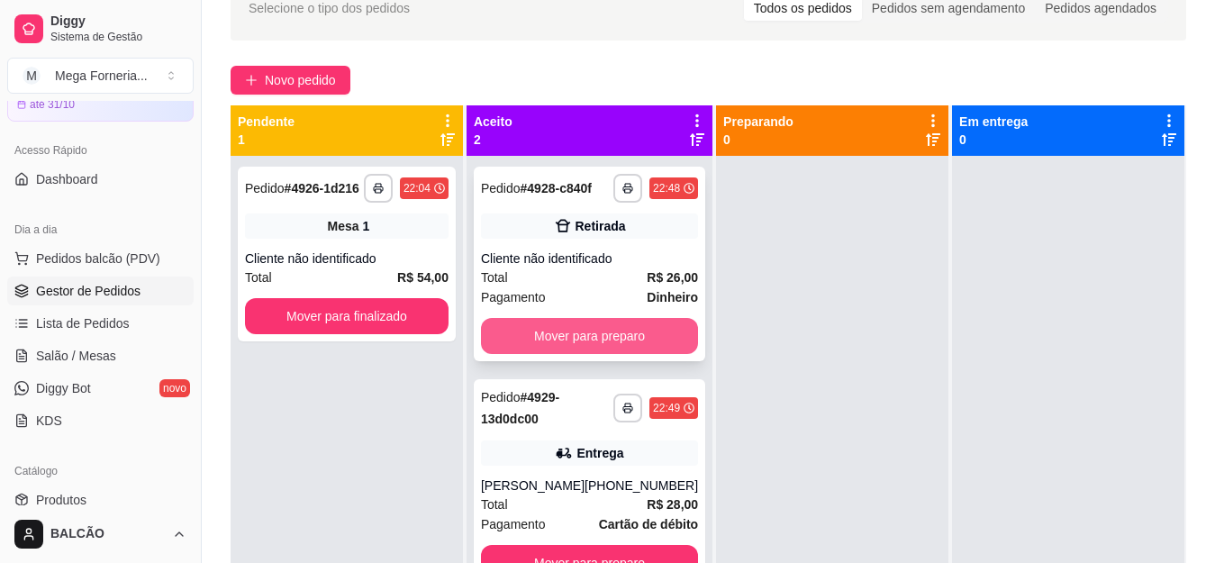
scroll to position [95, 0]
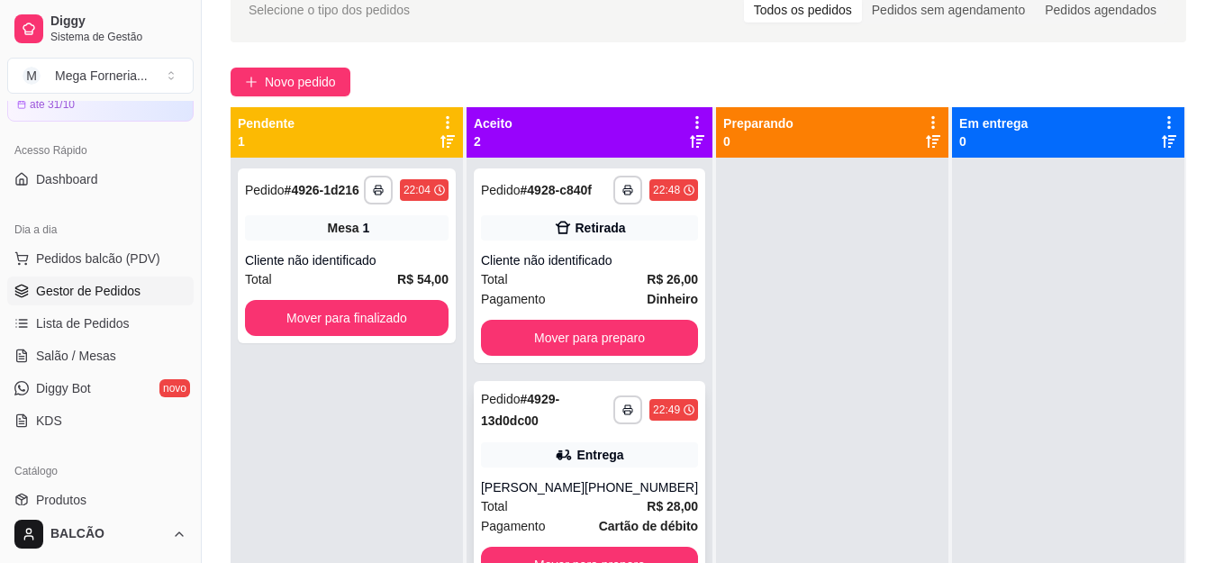
click at [574, 494] on div "Rodrigo" at bounding box center [533, 487] width 104 height 18
click at [623, 411] on icon "button" at bounding box center [627, 411] width 9 height 4
click at [586, 477] on button "IMPRESSORA" at bounding box center [565, 472] width 126 height 28
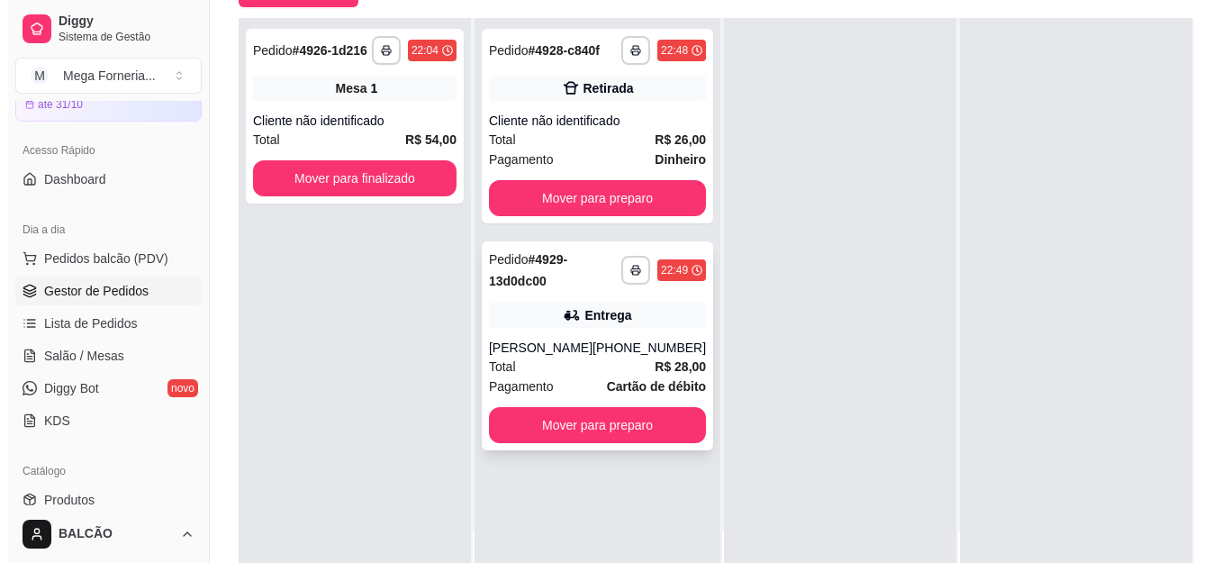
scroll to position [185, 0]
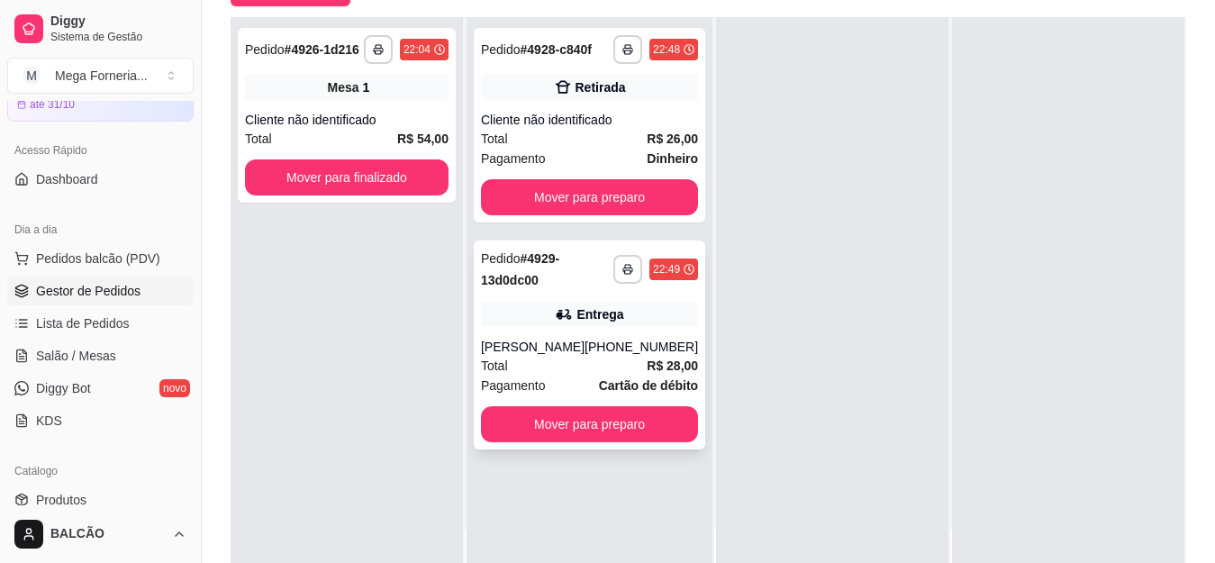
click at [547, 384] on div "Pagamento Cartão de débito" at bounding box center [589, 385] width 217 height 20
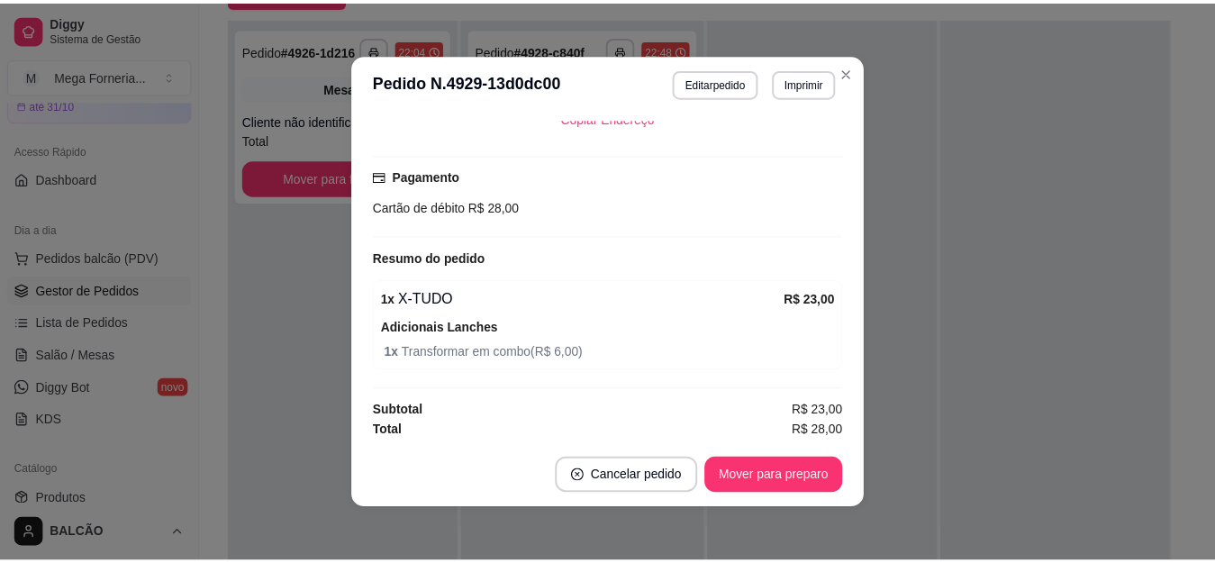
scroll to position [544, 0]
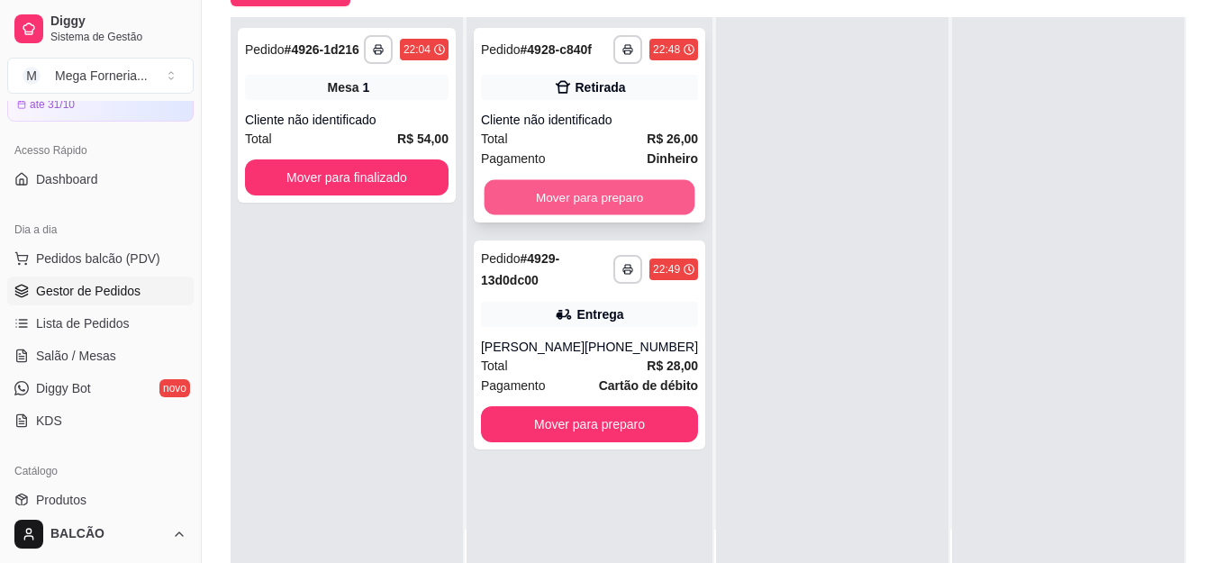
click at [621, 188] on button "Mover para preparo" at bounding box center [589, 197] width 211 height 35
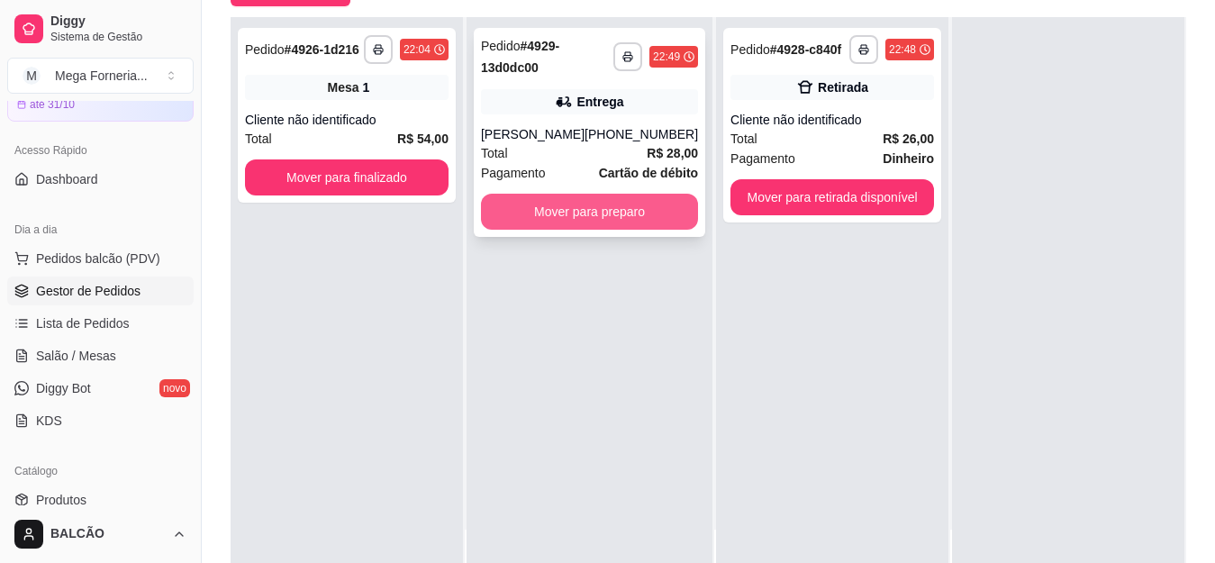
click at [602, 204] on button "Mover para preparo" at bounding box center [589, 212] width 217 height 36
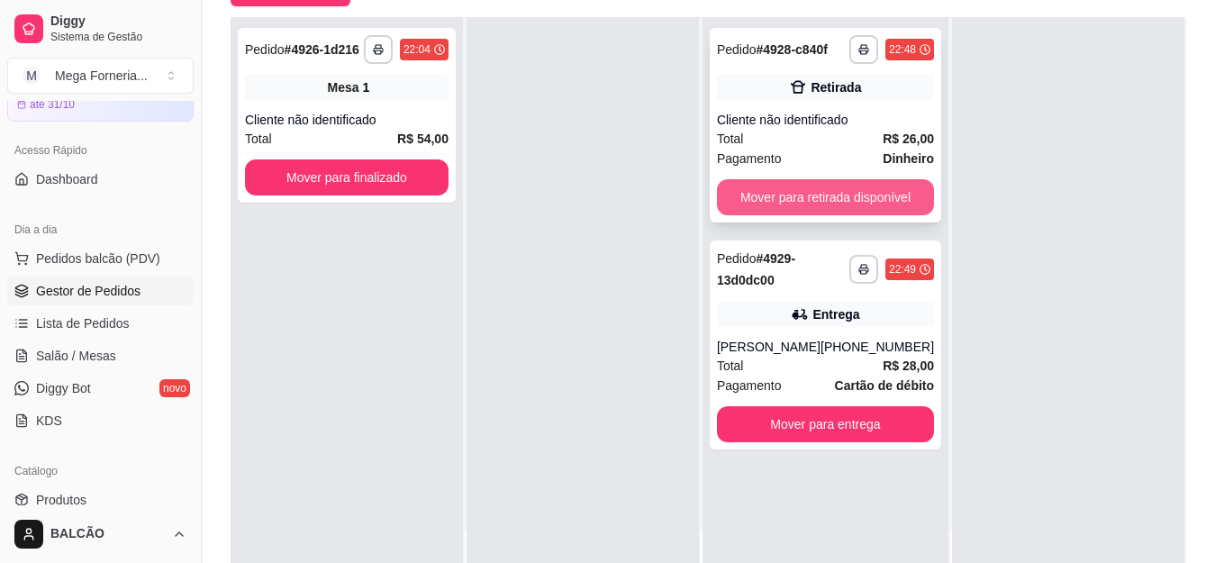
click at [848, 189] on button "Mover para retirada disponível" at bounding box center [825, 197] width 217 height 36
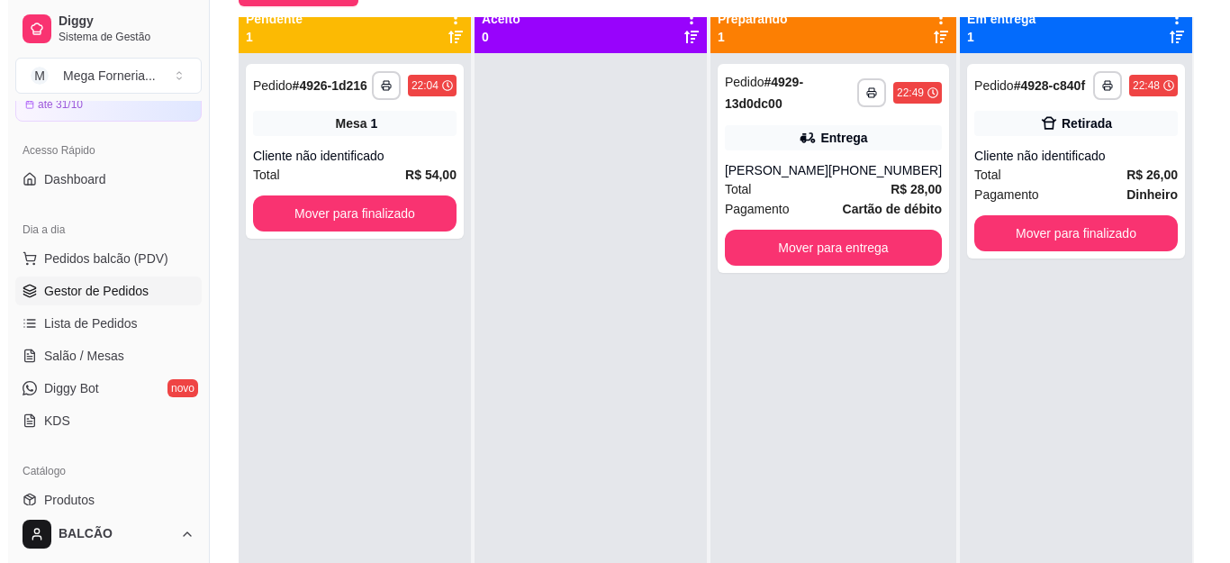
scroll to position [0, 0]
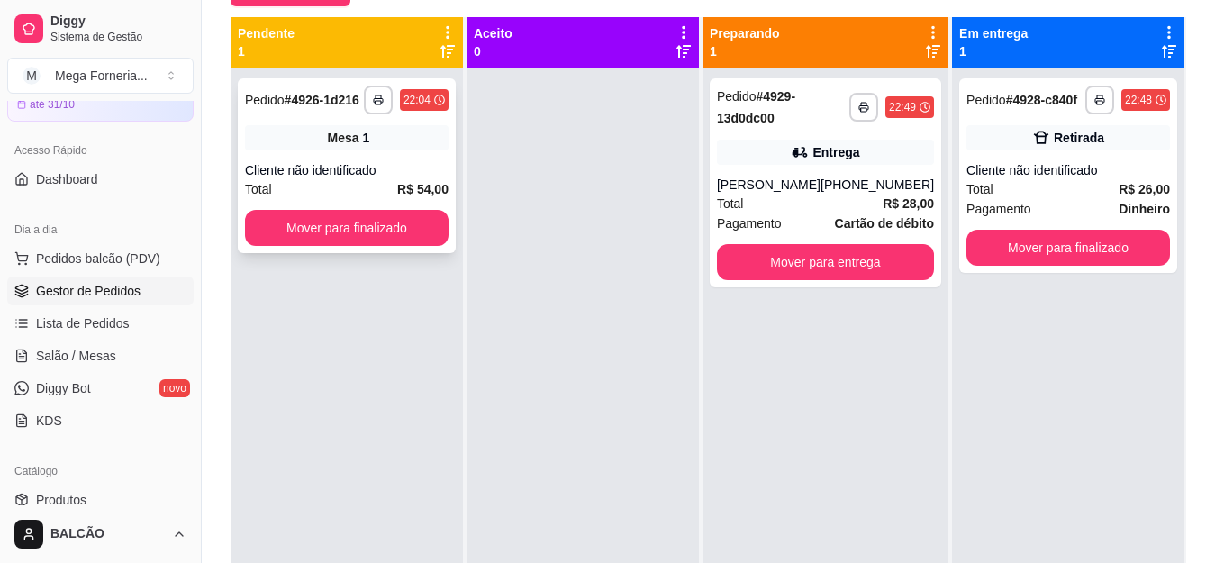
click at [420, 175] on div "Cliente não identificado" at bounding box center [346, 170] width 203 height 18
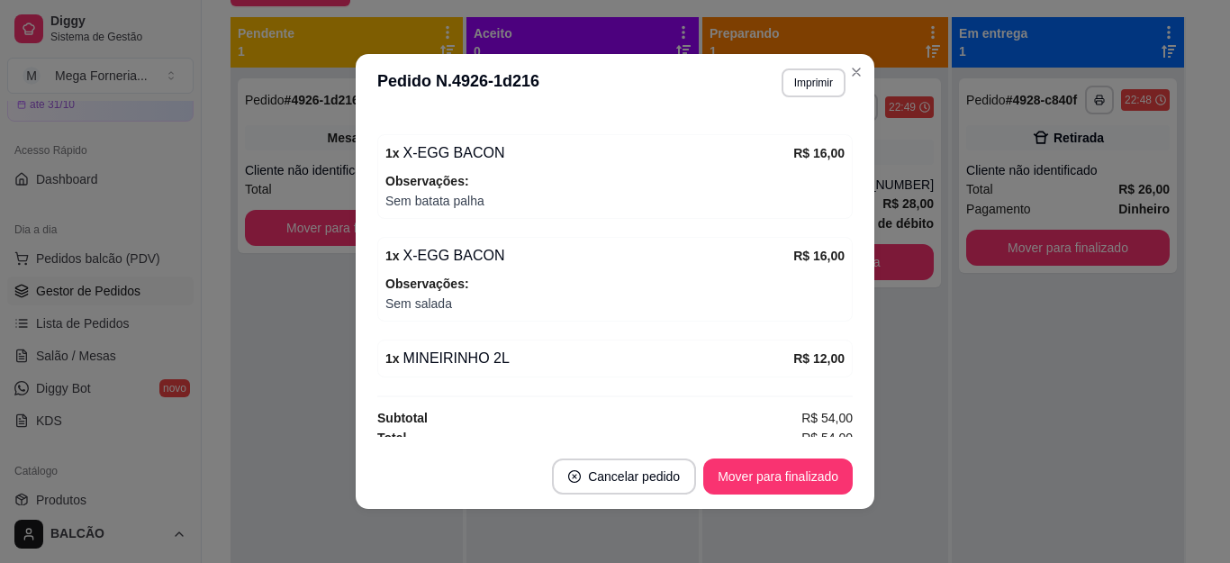
scroll to position [312, 0]
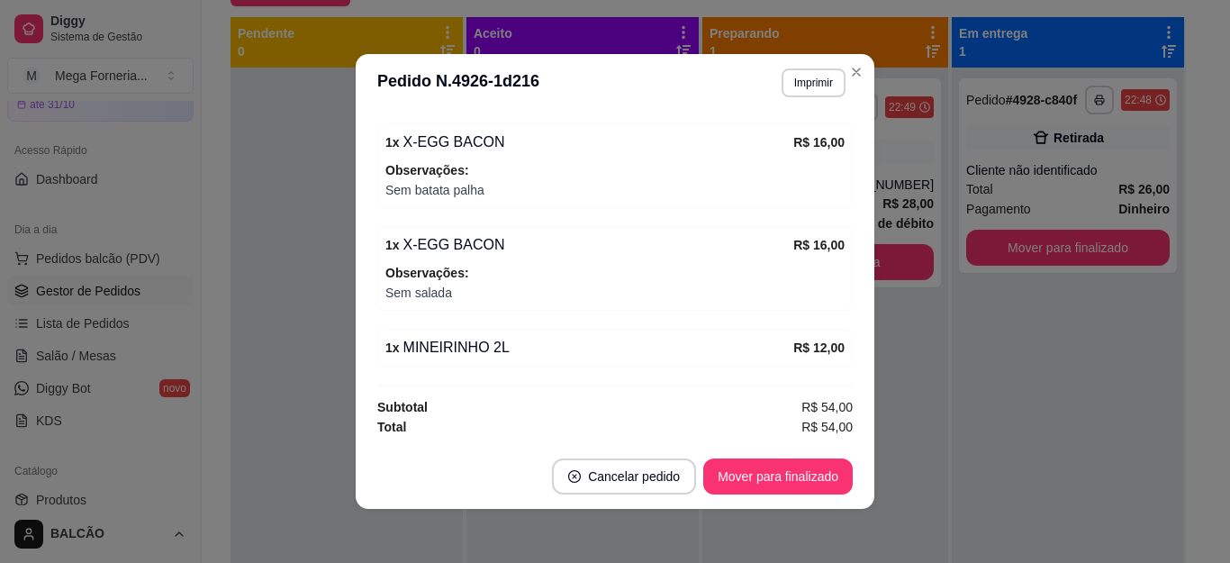
click at [854, 54] on header "**********" at bounding box center [615, 83] width 519 height 58
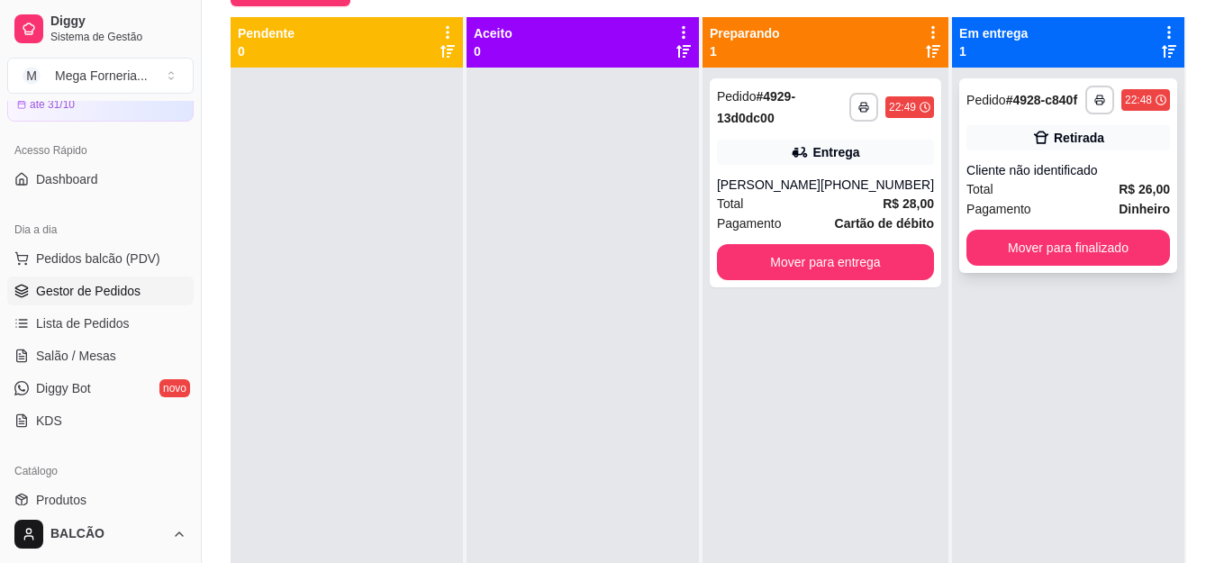
click at [999, 174] on div "Cliente não identificado" at bounding box center [1067, 170] width 203 height 18
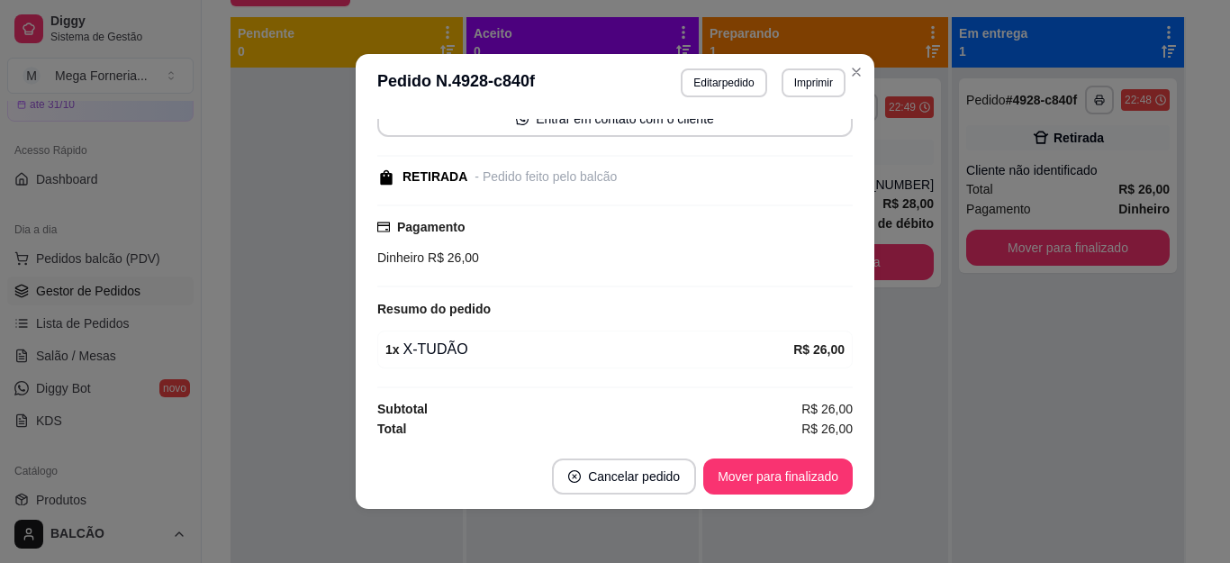
scroll to position [148, 0]
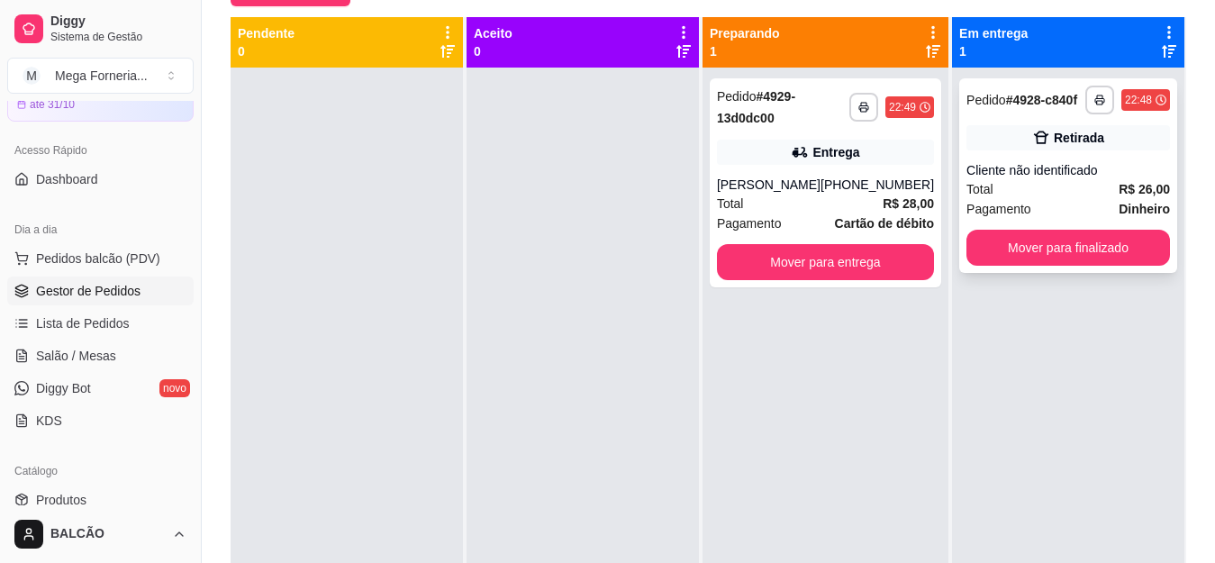
click at [1097, 150] on div "**********" at bounding box center [1068, 175] width 218 height 194
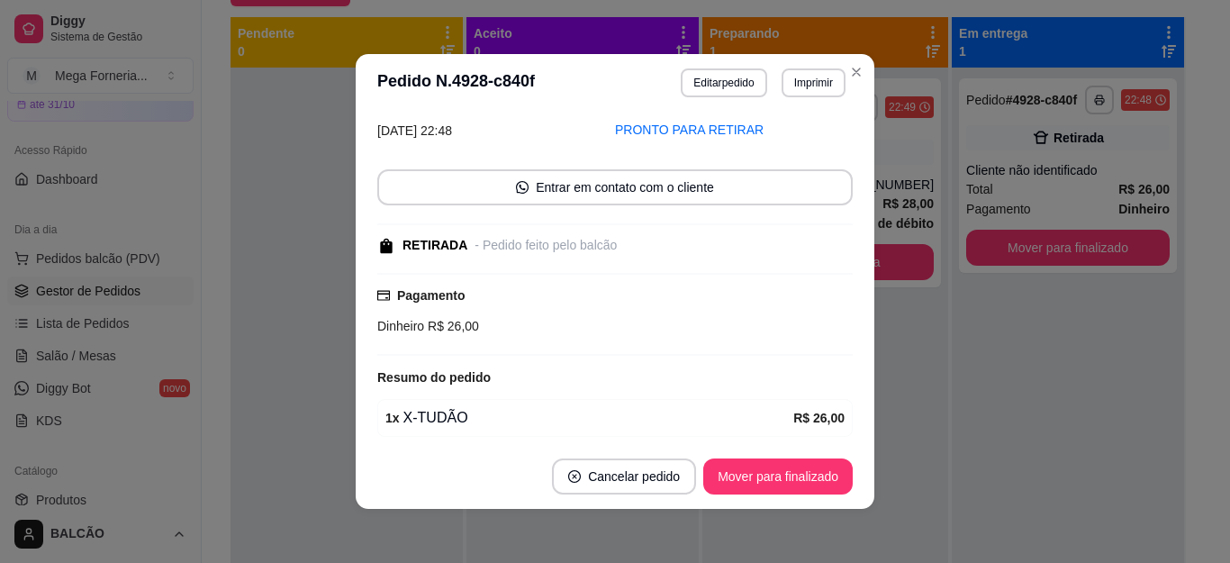
scroll to position [0, 0]
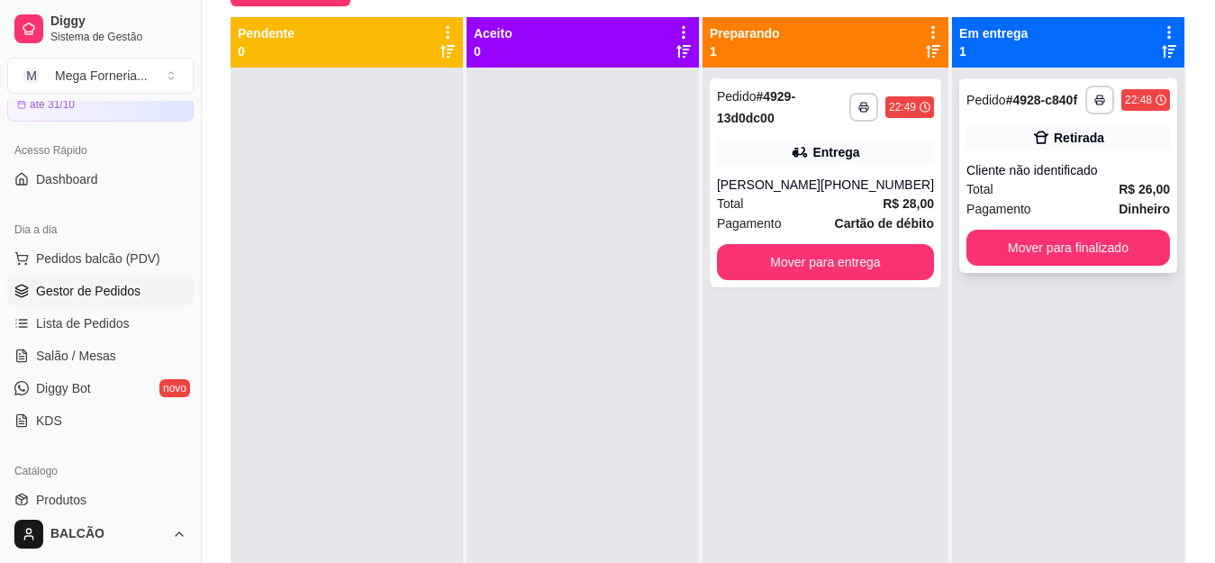
click at [1104, 165] on div "Cliente não identificado" at bounding box center [1067, 170] width 203 height 18
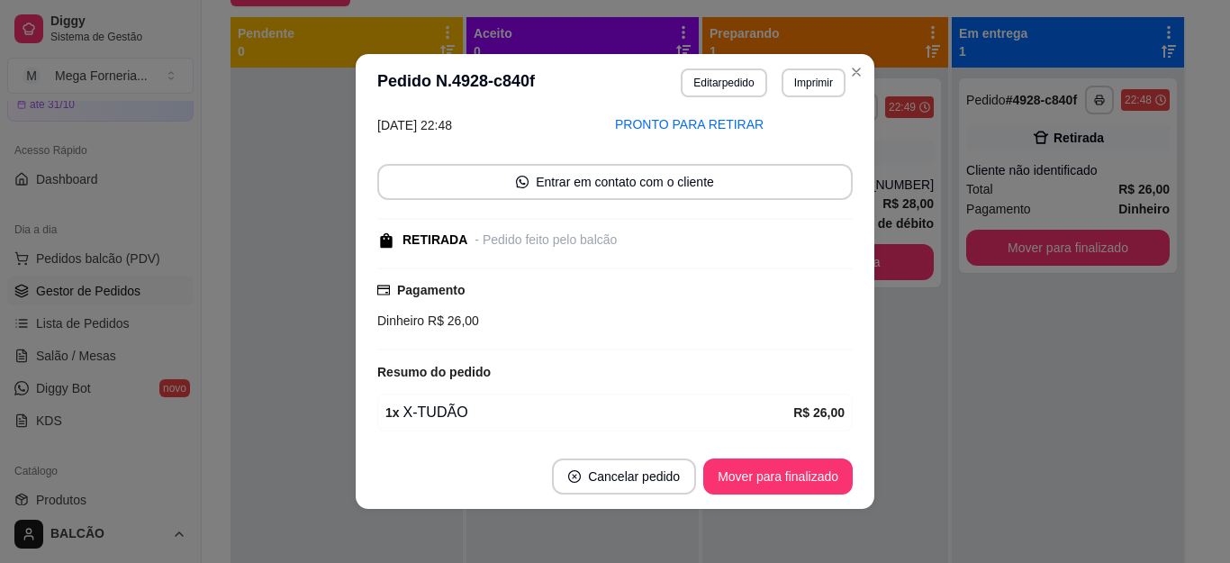
scroll to position [148, 0]
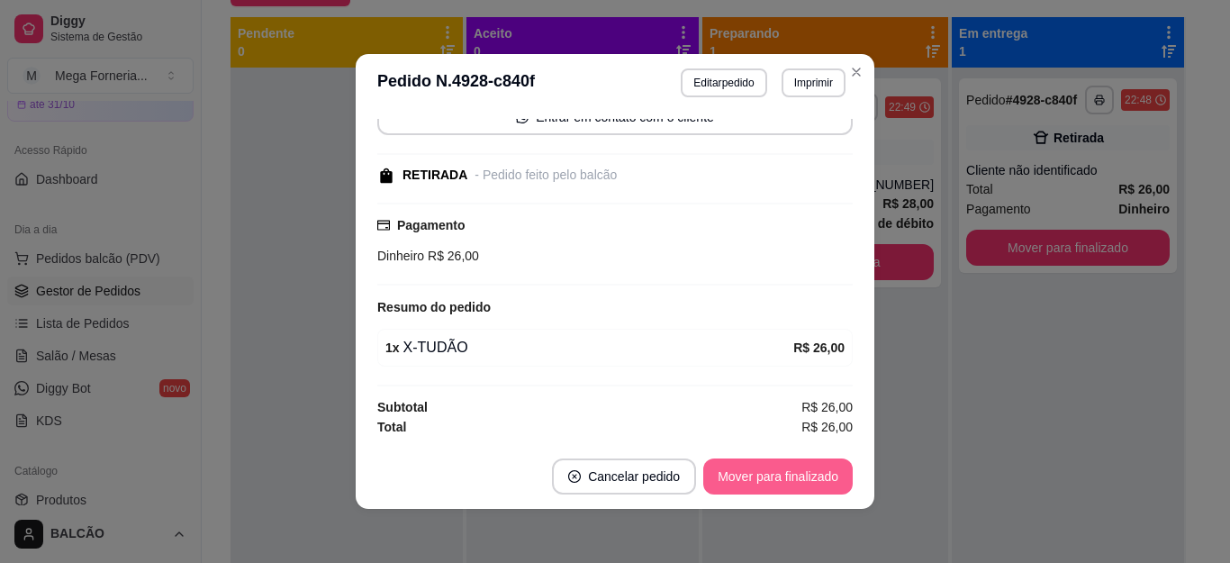
click at [822, 458] on button "Mover para finalizado" at bounding box center [777, 476] width 149 height 36
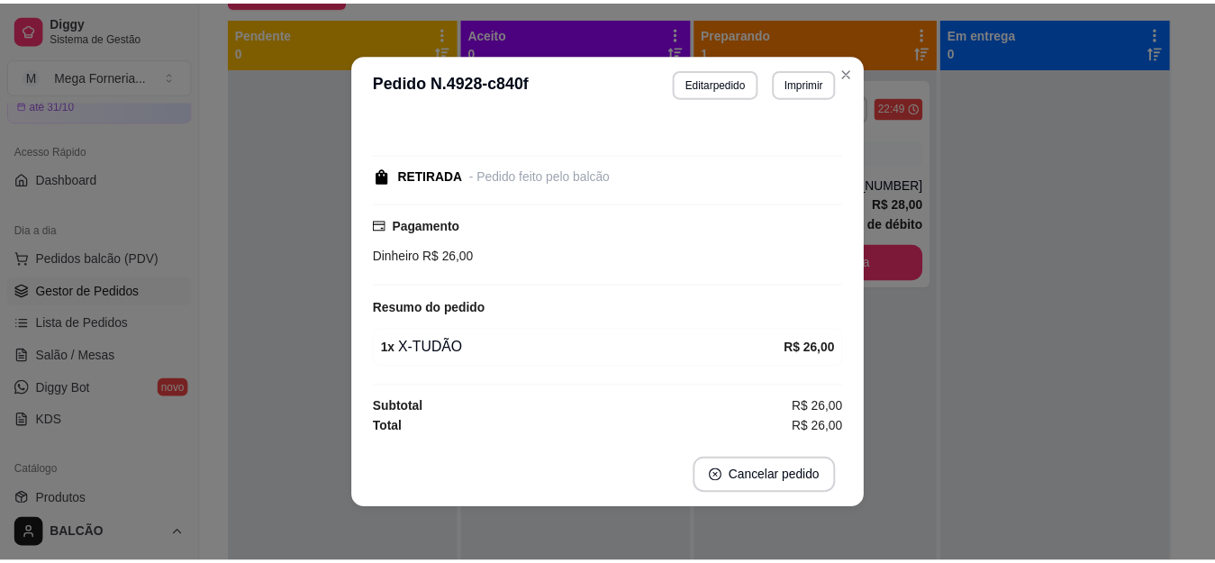
scroll to position [70, 0]
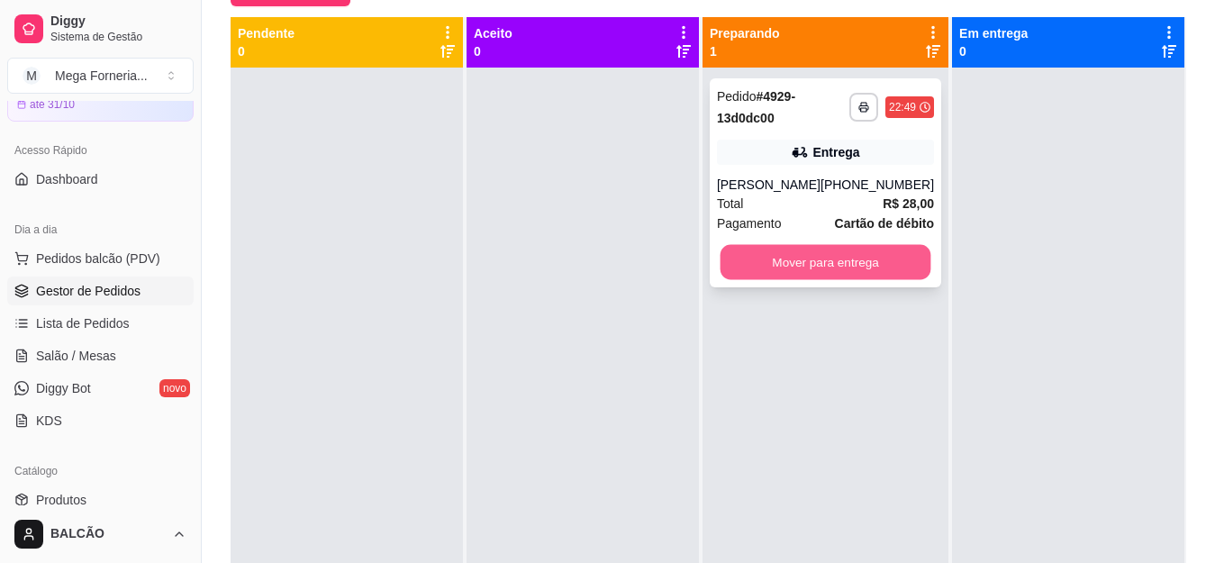
click at [794, 260] on button "Mover para entrega" at bounding box center [824, 262] width 211 height 35
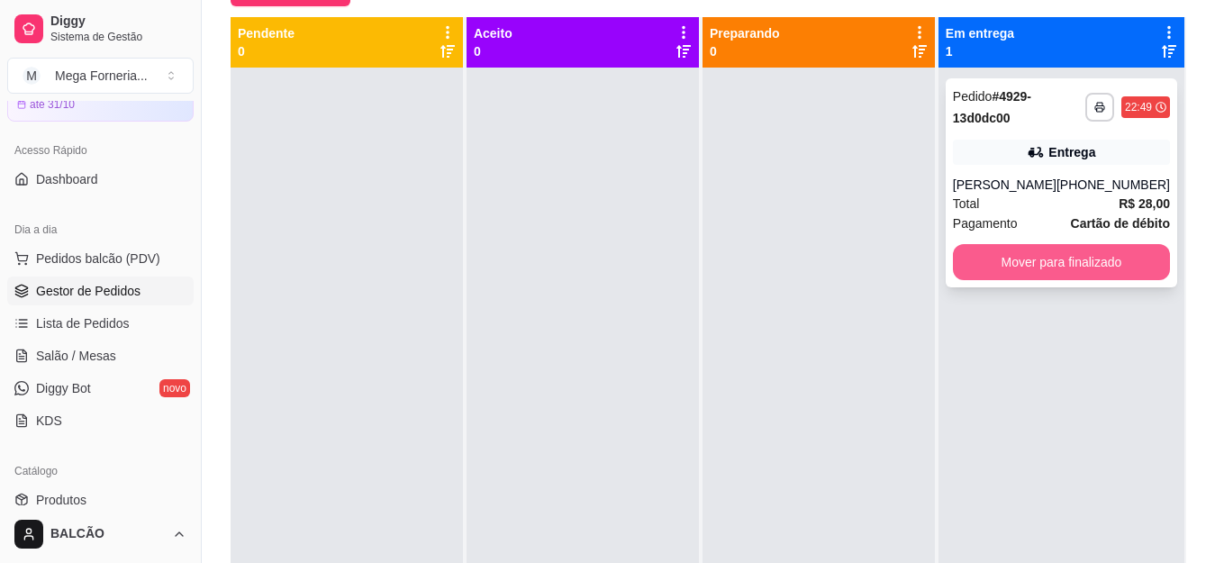
click at [1100, 262] on button "Mover para finalizado" at bounding box center [1061, 262] width 217 height 36
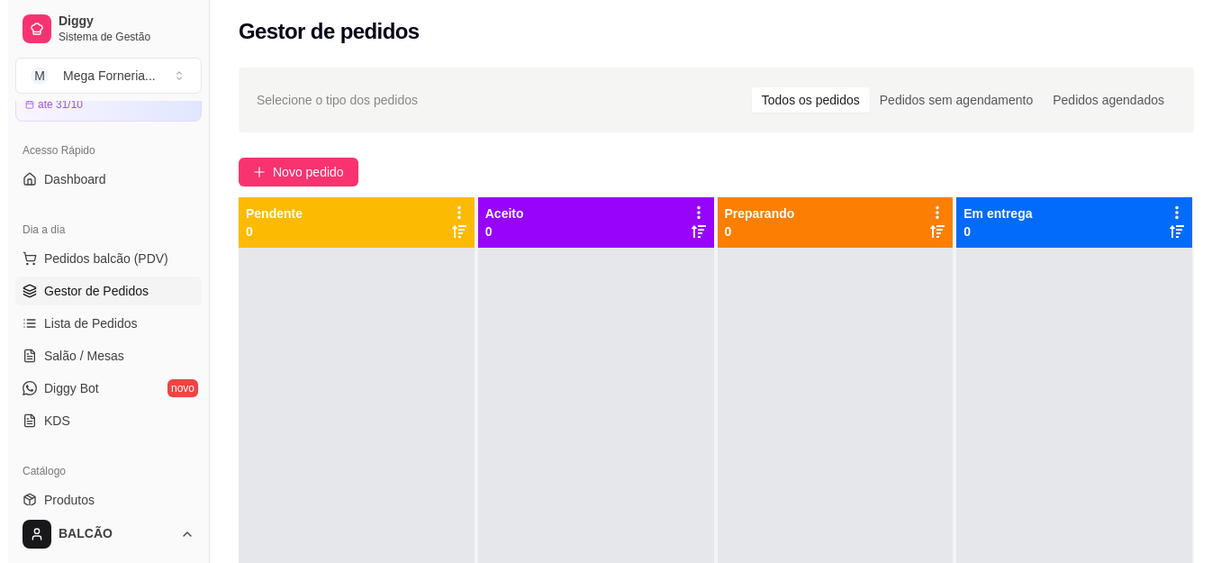
scroll to position [0, 0]
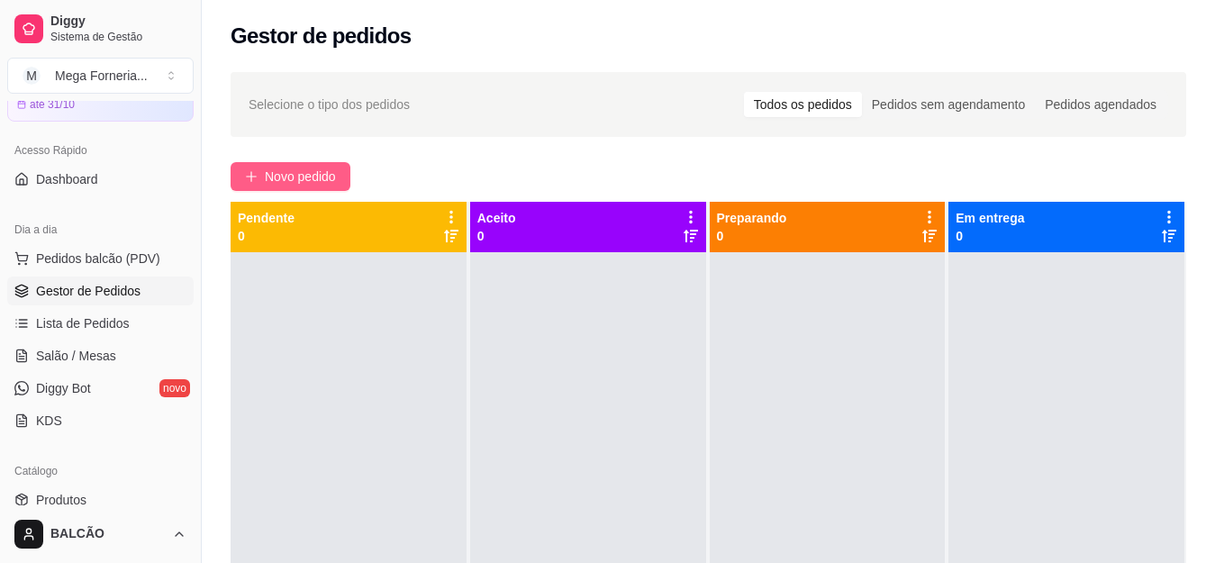
click at [290, 167] on span "Novo pedido" at bounding box center [300, 177] width 71 height 20
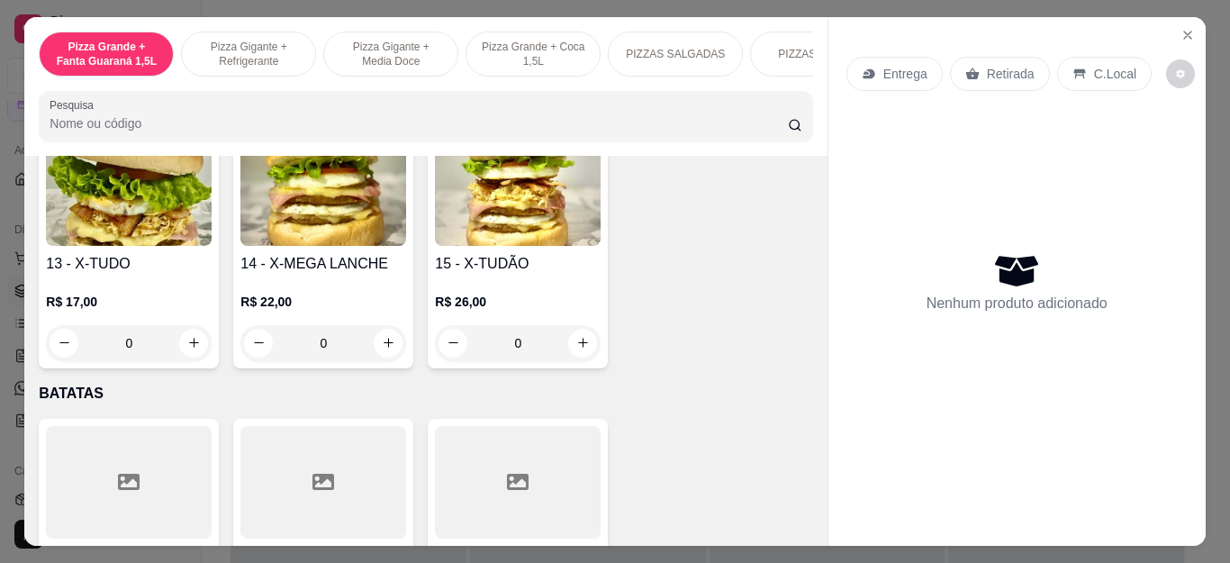
scroll to position [3331, 0]
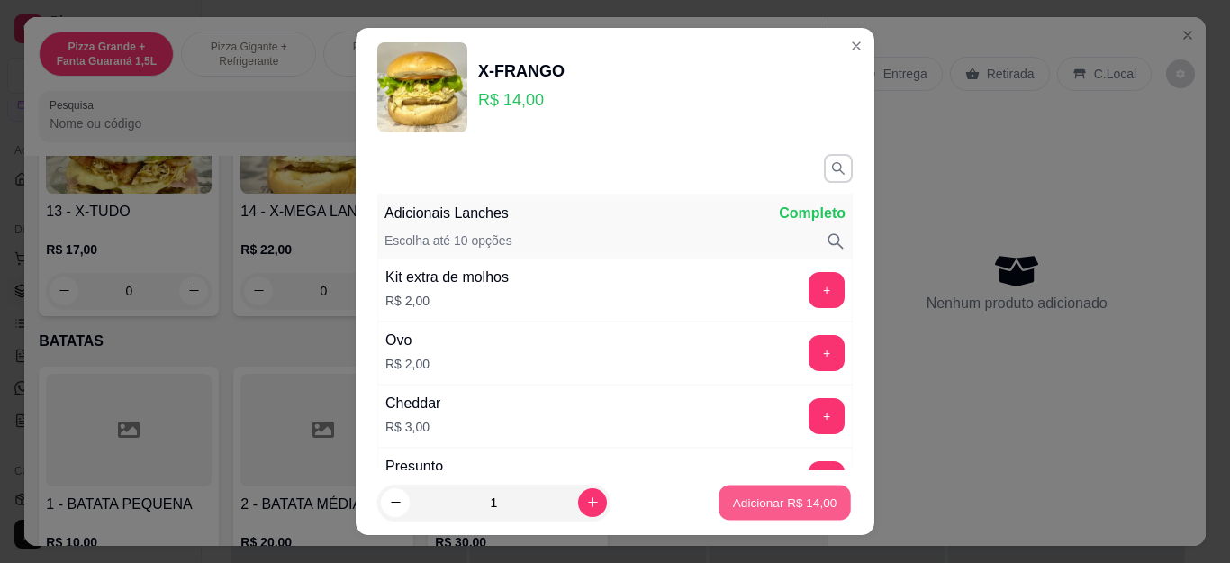
click at [728, 489] on button "Adicionar R$ 14,00" at bounding box center [785, 501] width 132 height 35
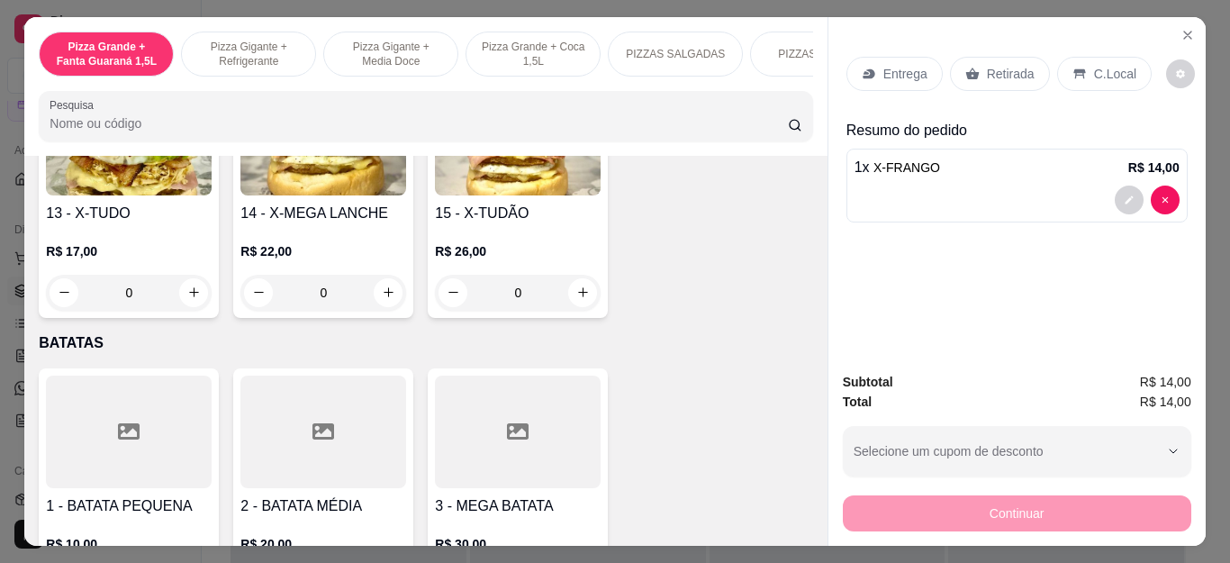
scroll to position [3332, 0]
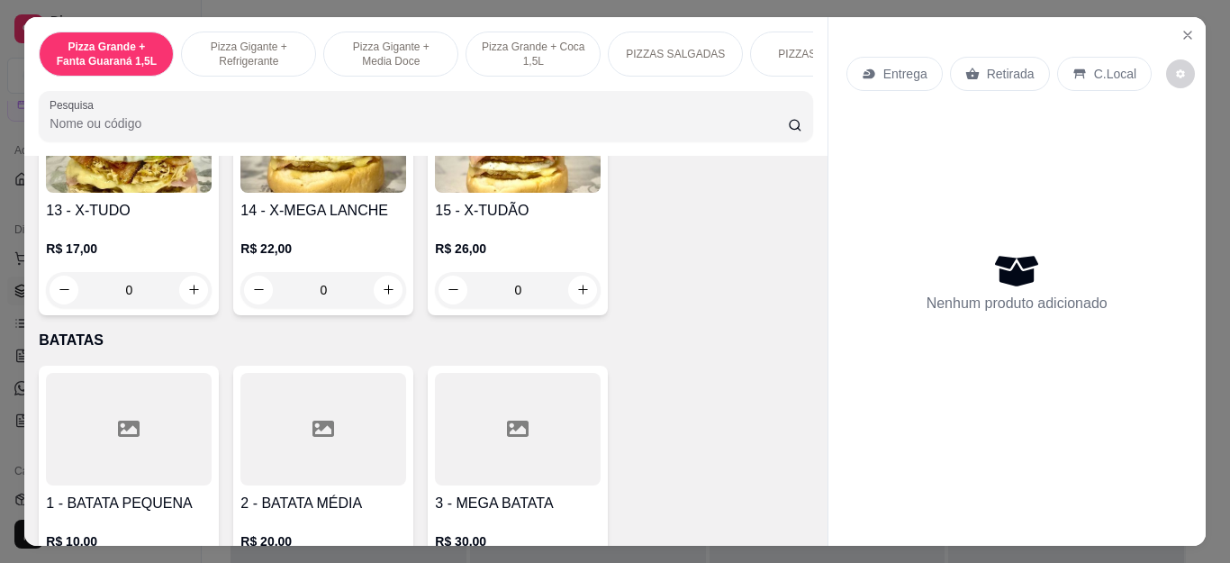
type input "0"
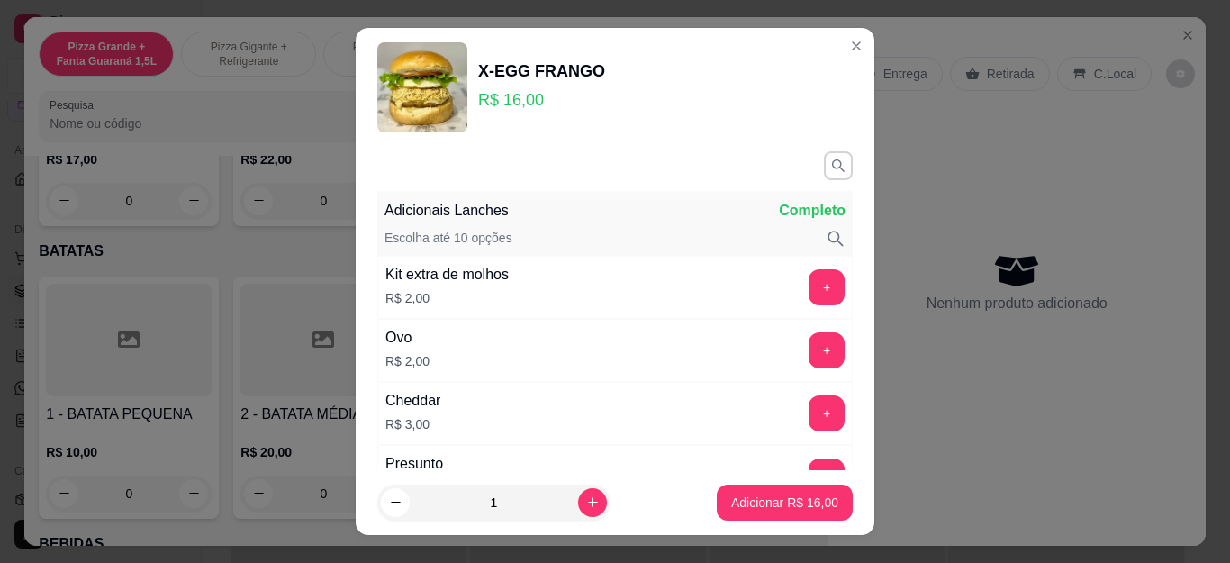
scroll to position [0, 0]
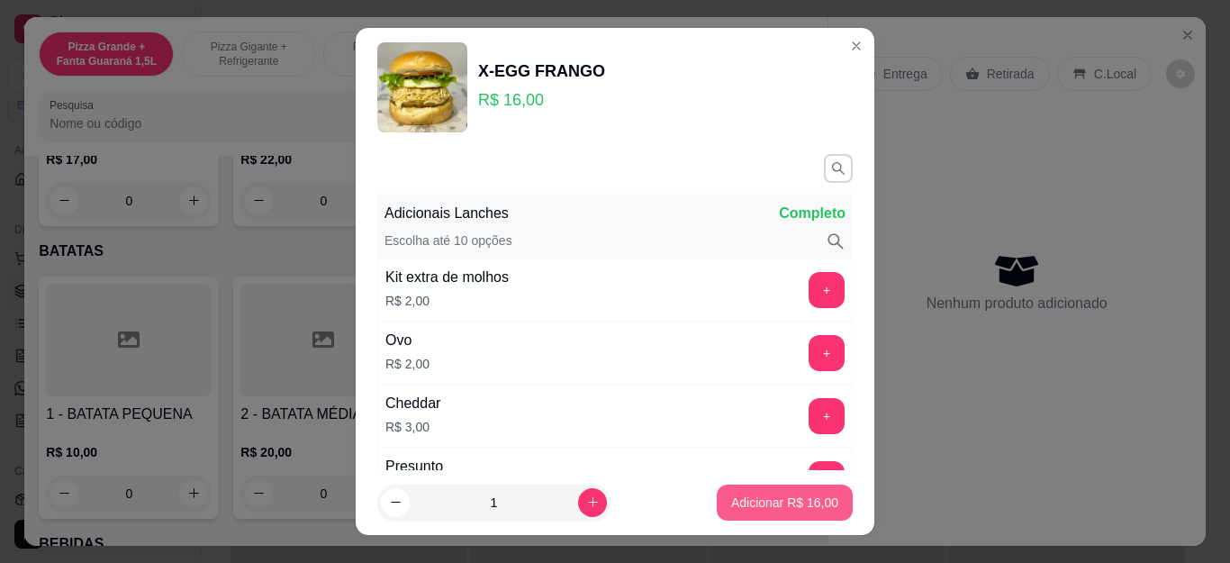
click at [755, 492] on button "Adicionar R$ 16,00" at bounding box center [785, 502] width 136 height 36
type input "1"
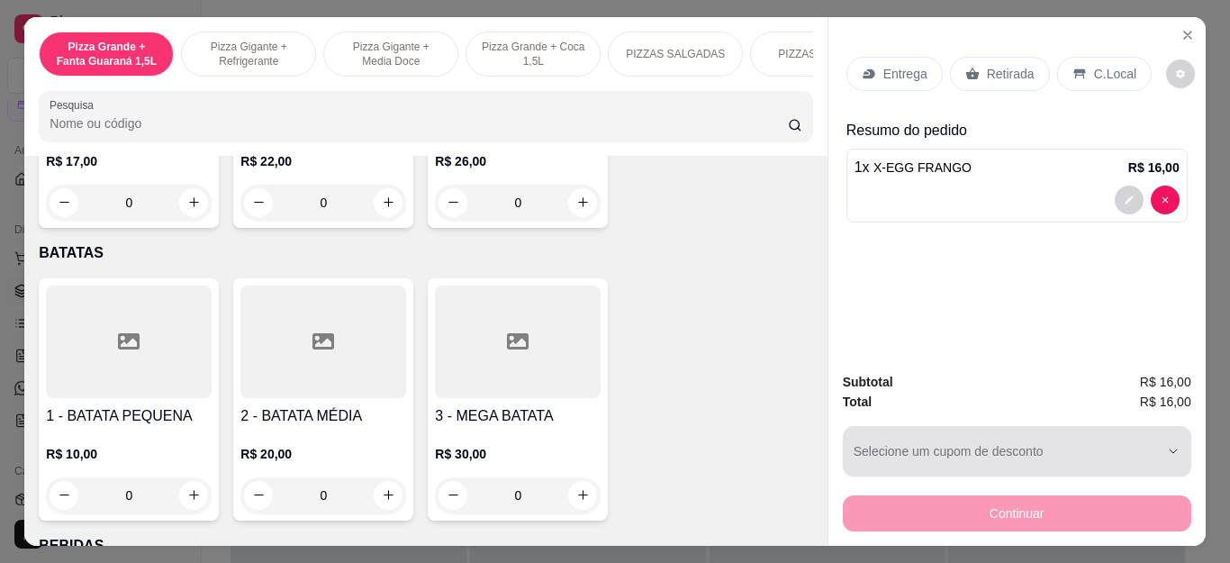
scroll to position [49, 0]
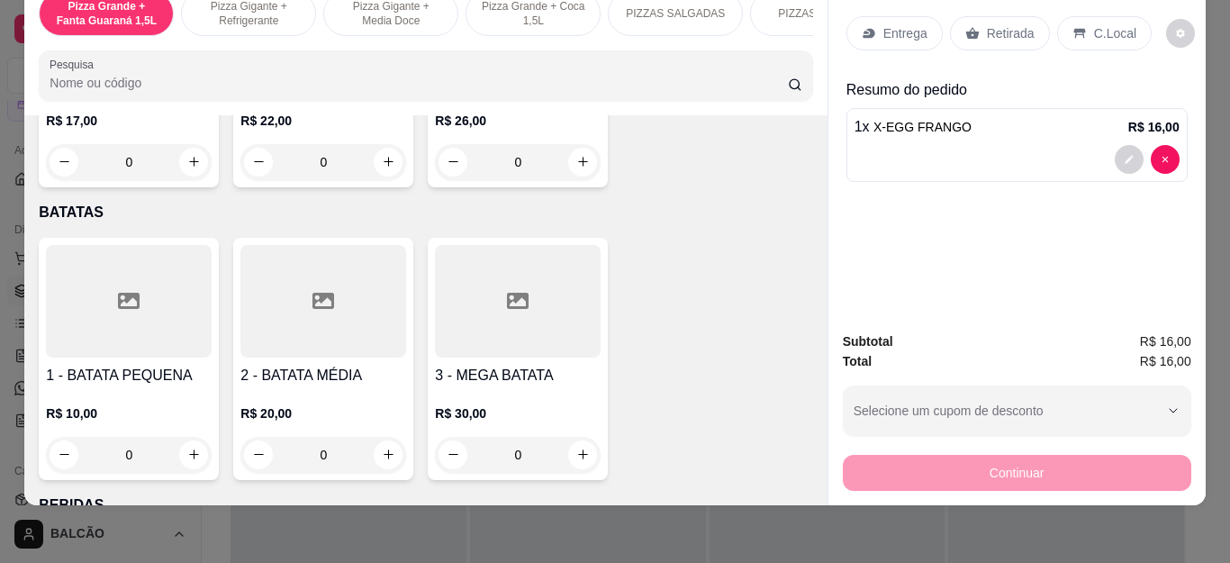
click at [987, 24] on p "Retirada" at bounding box center [1011, 33] width 48 height 18
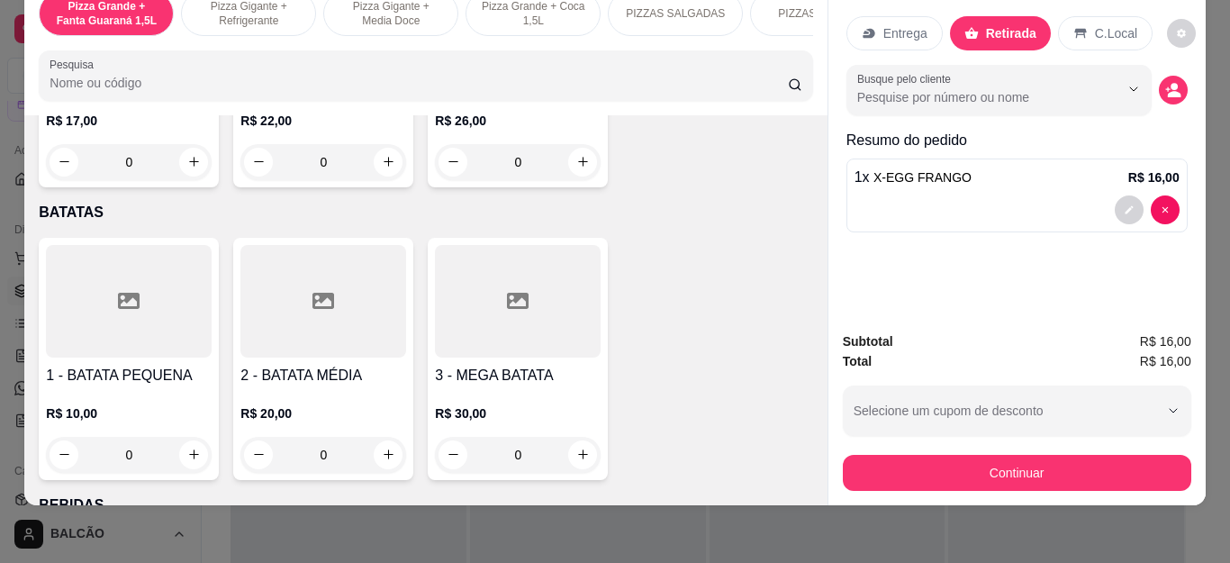
click at [986, 24] on p "Retirada" at bounding box center [1011, 33] width 50 height 18
click at [991, 14] on div "Entrega Retirada C.Local Busque pelo cliente Resumo do pedido 1 x X-EGG FRANGO …" at bounding box center [1016, 147] width 377 height 341
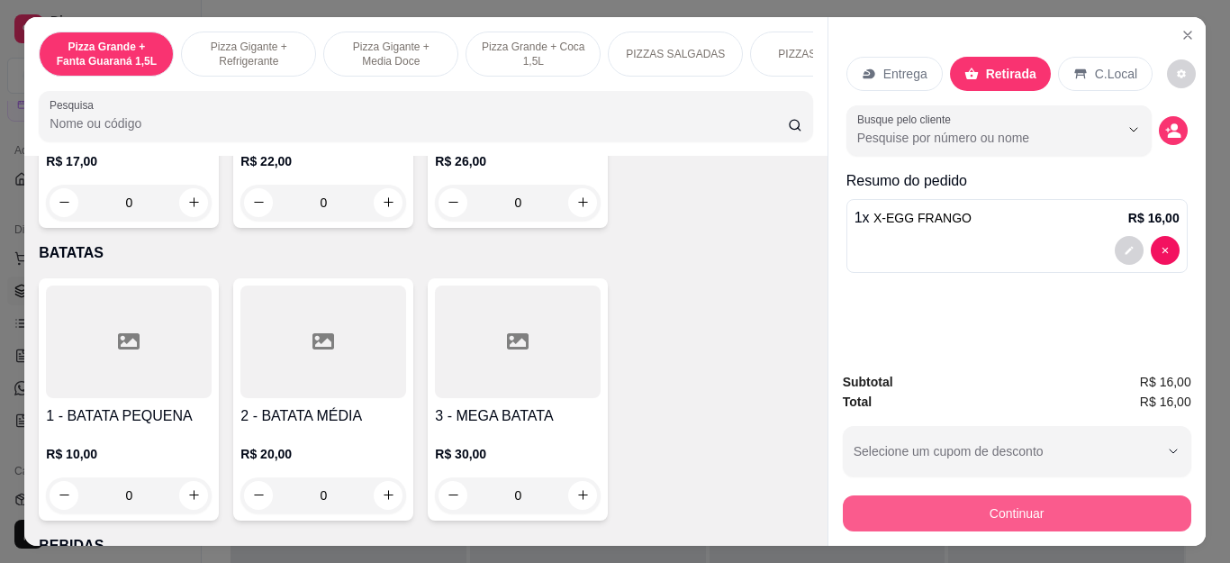
click at [950, 502] on button "Continuar" at bounding box center [1017, 513] width 348 height 36
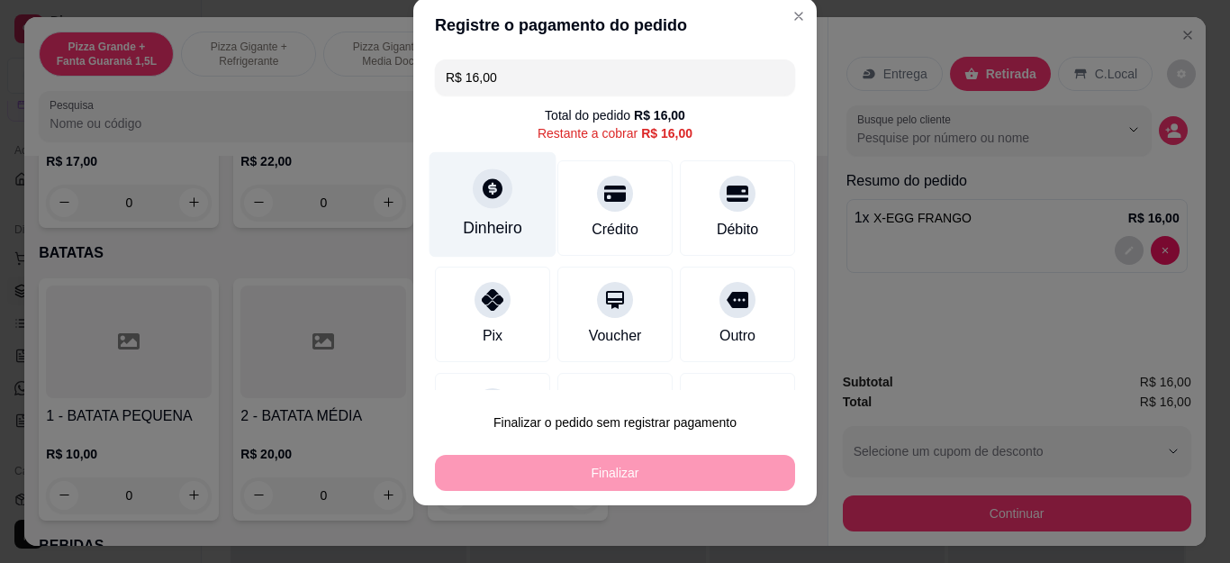
click at [493, 212] on div "Dinheiro" at bounding box center [492, 204] width 127 height 105
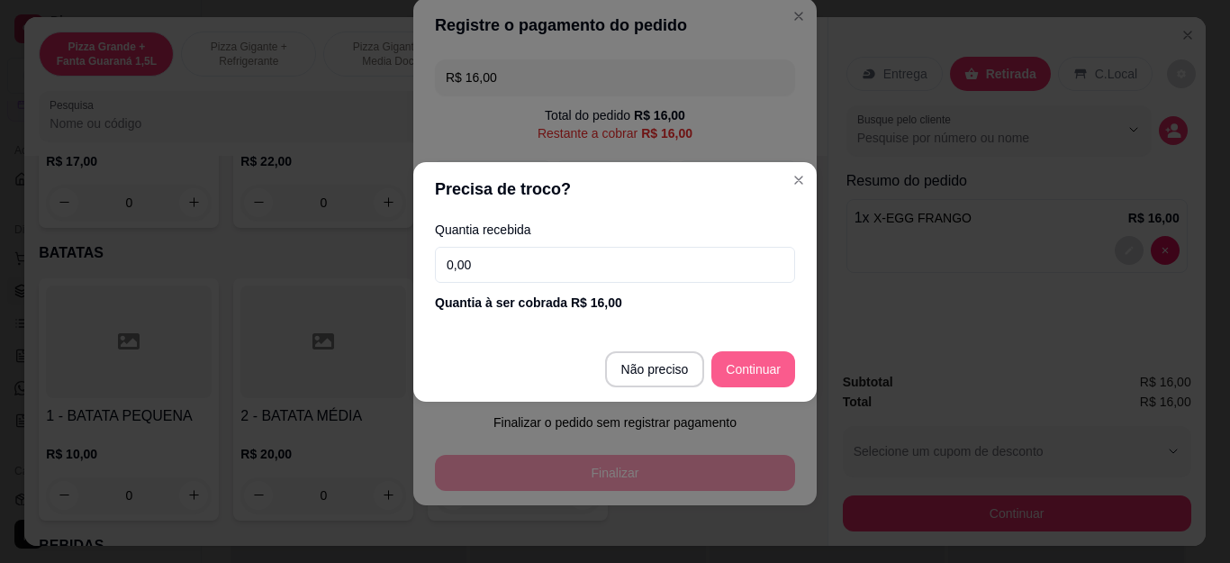
type input "R$ 0,00"
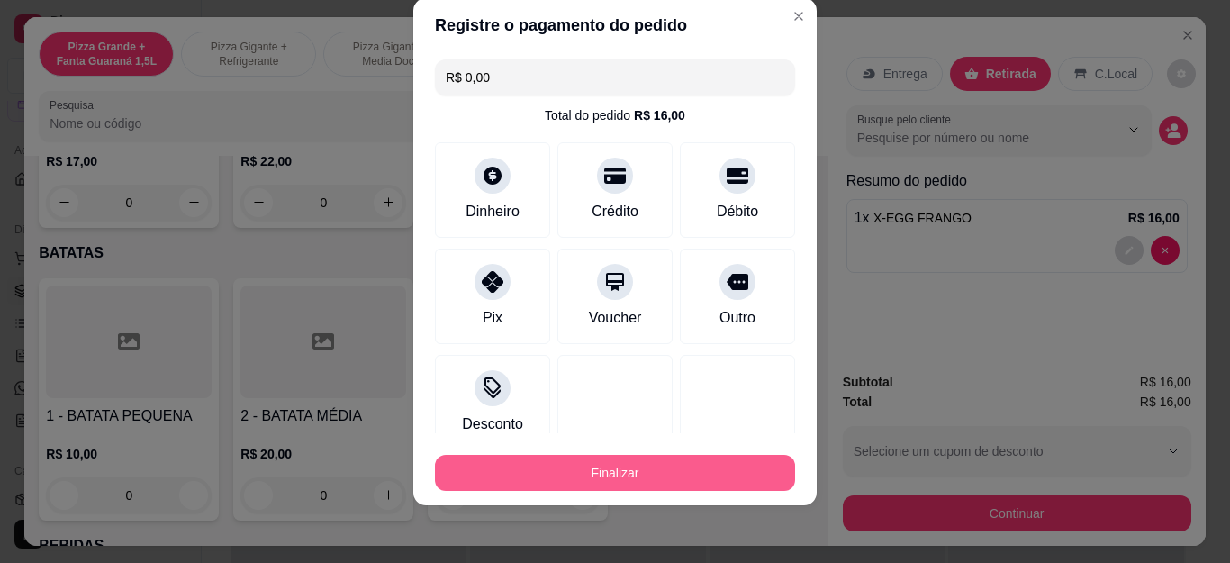
click at [675, 468] on button "Finalizar" at bounding box center [615, 473] width 360 height 36
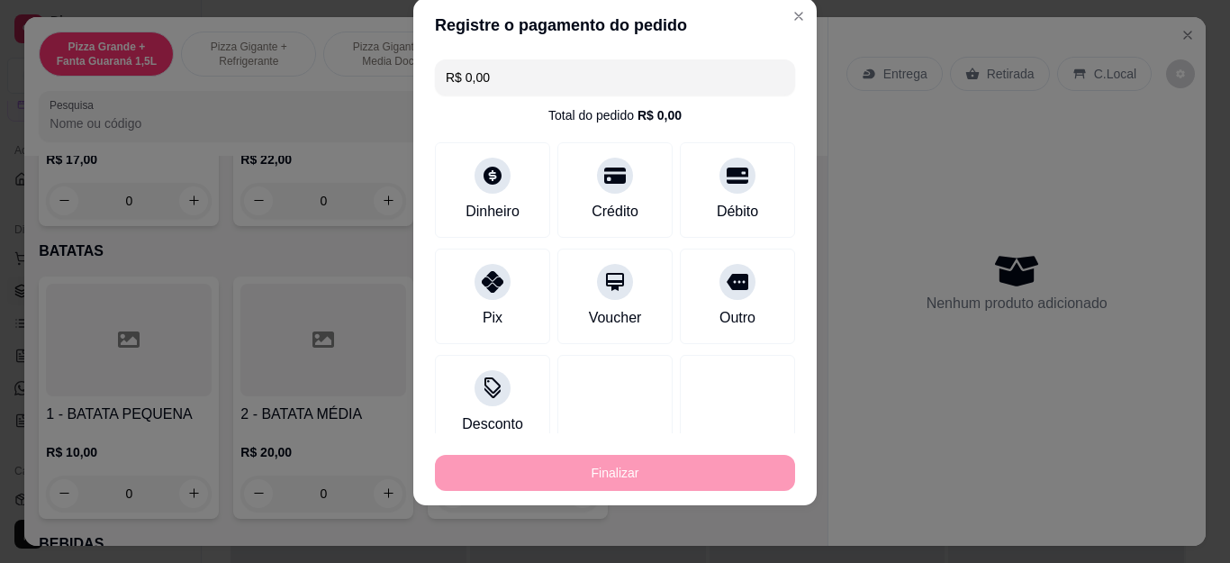
type input "0"
type input "-R$ 16,00"
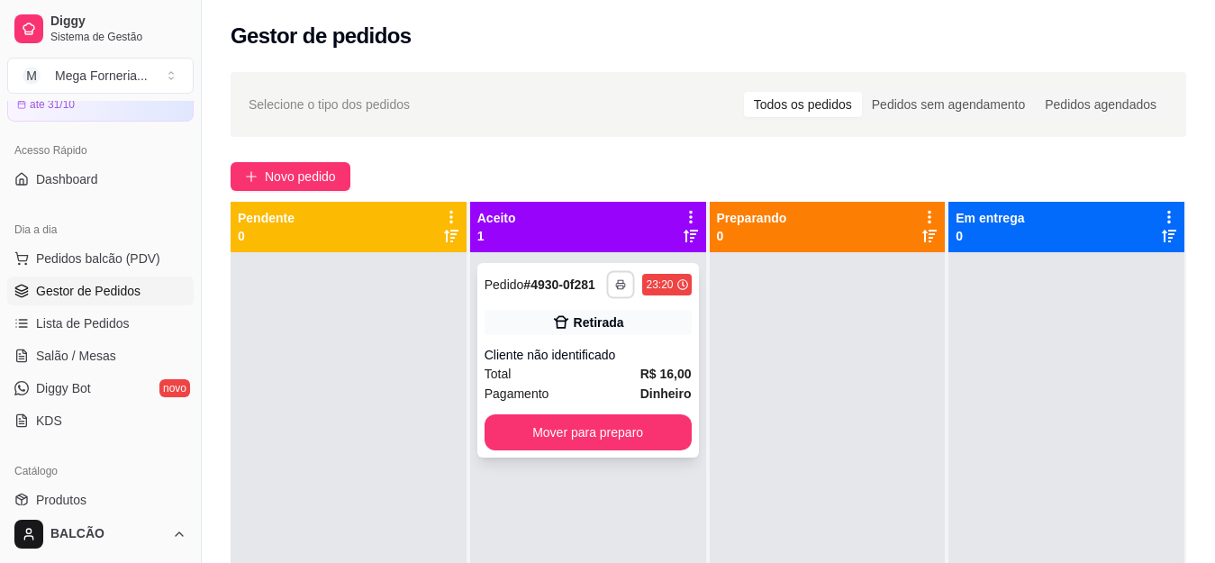
click at [619, 284] on icon "button" at bounding box center [621, 284] width 11 height 11
click at [594, 347] on button "IMPRESSORA" at bounding box center [565, 347] width 126 height 28
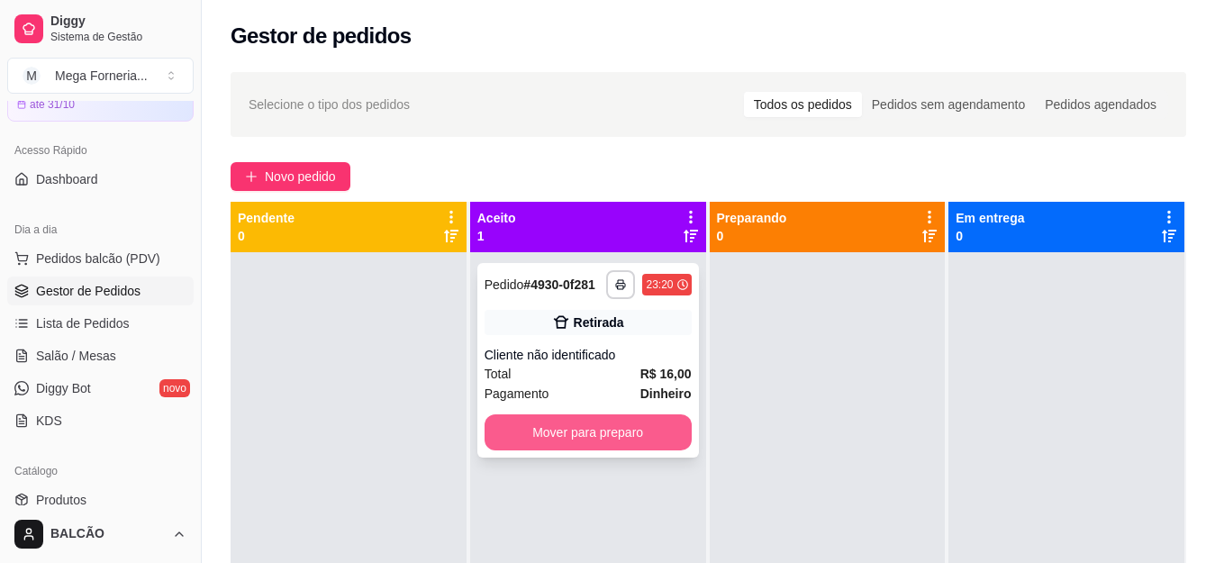
click at [591, 428] on button "Mover para preparo" at bounding box center [587, 432] width 207 height 36
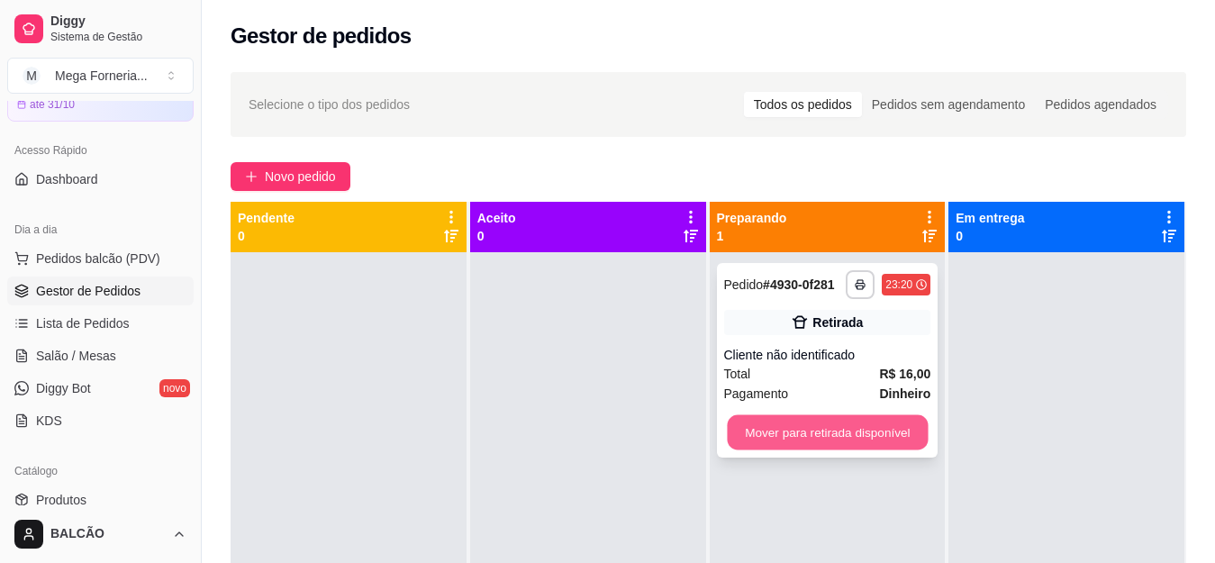
click at [883, 423] on button "Mover para retirada disponível" at bounding box center [827, 432] width 201 height 35
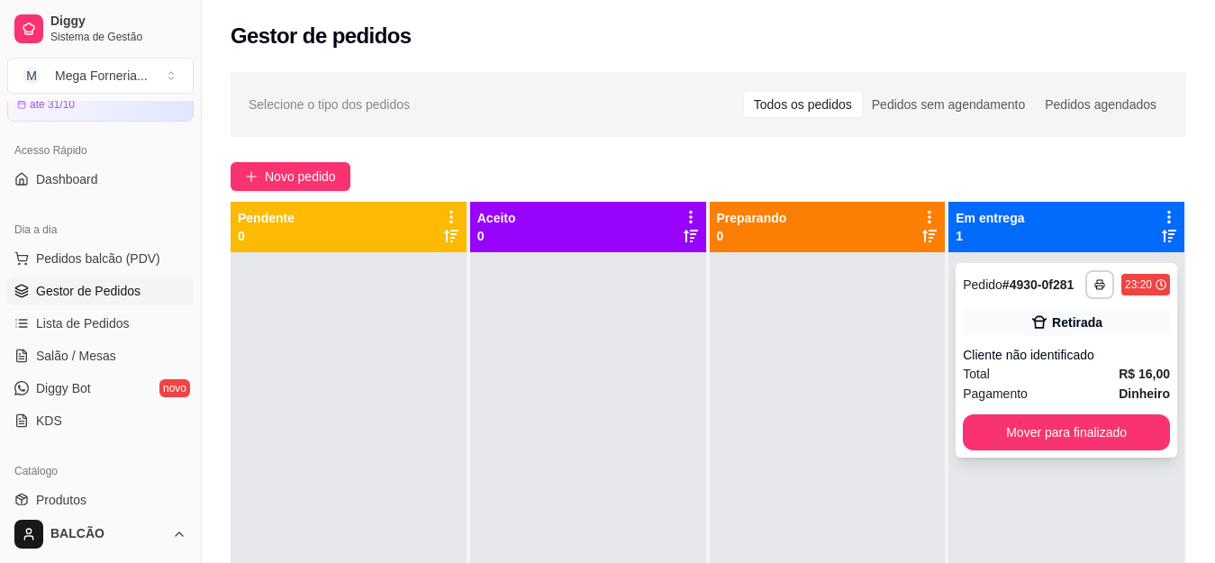
click at [1080, 346] on div "Cliente não identificado" at bounding box center [1066, 355] width 207 height 18
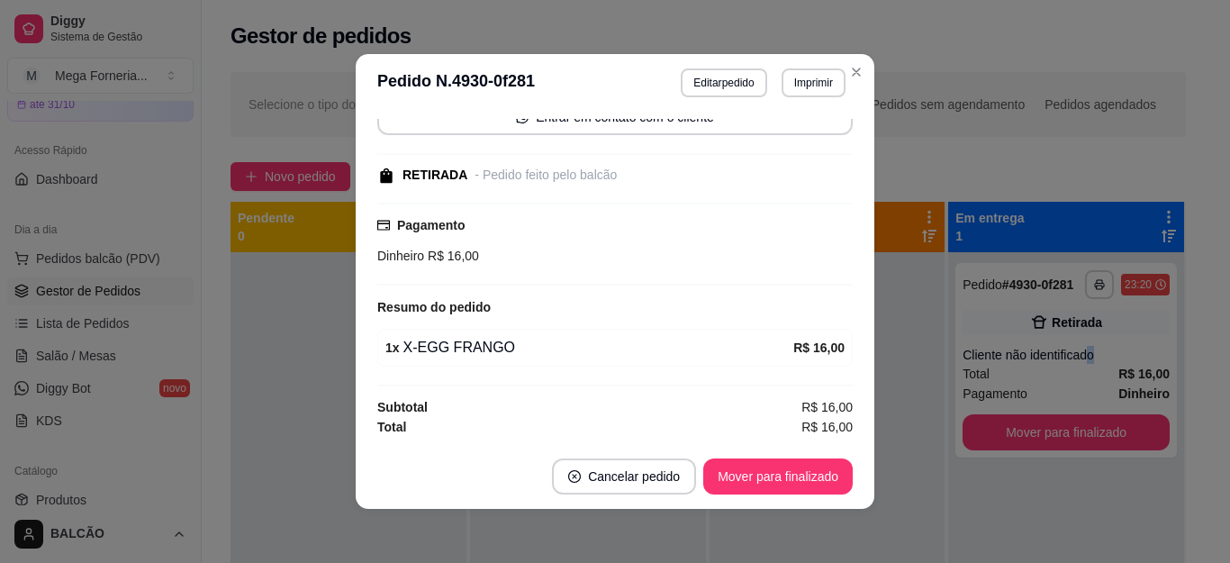
scroll to position [4, 0]
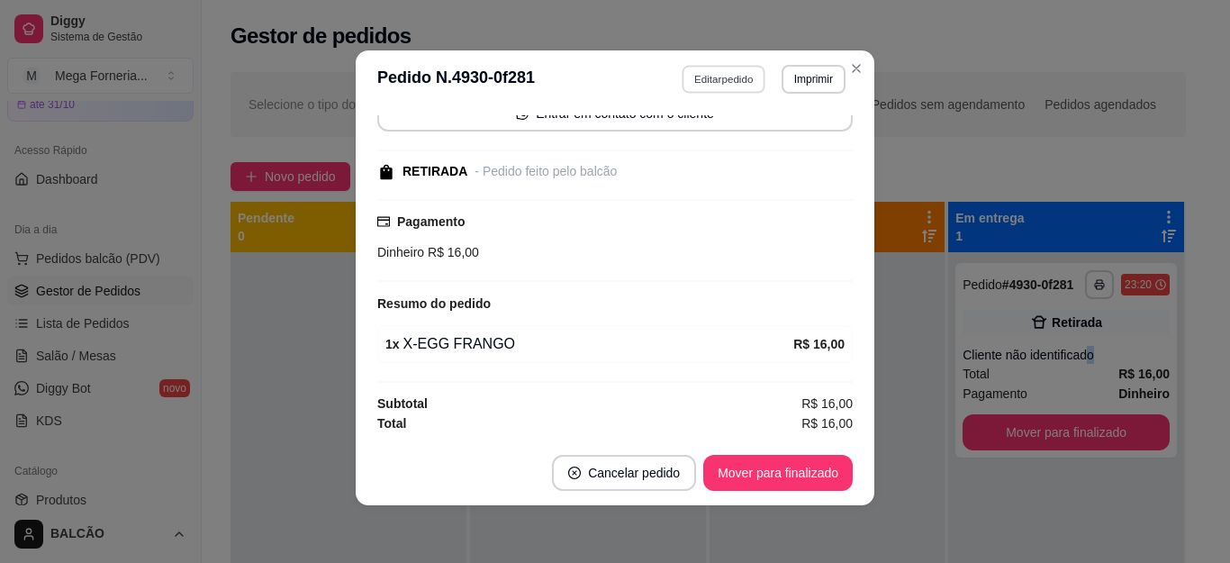
click at [710, 75] on button "Editar pedido" at bounding box center [724, 79] width 84 height 28
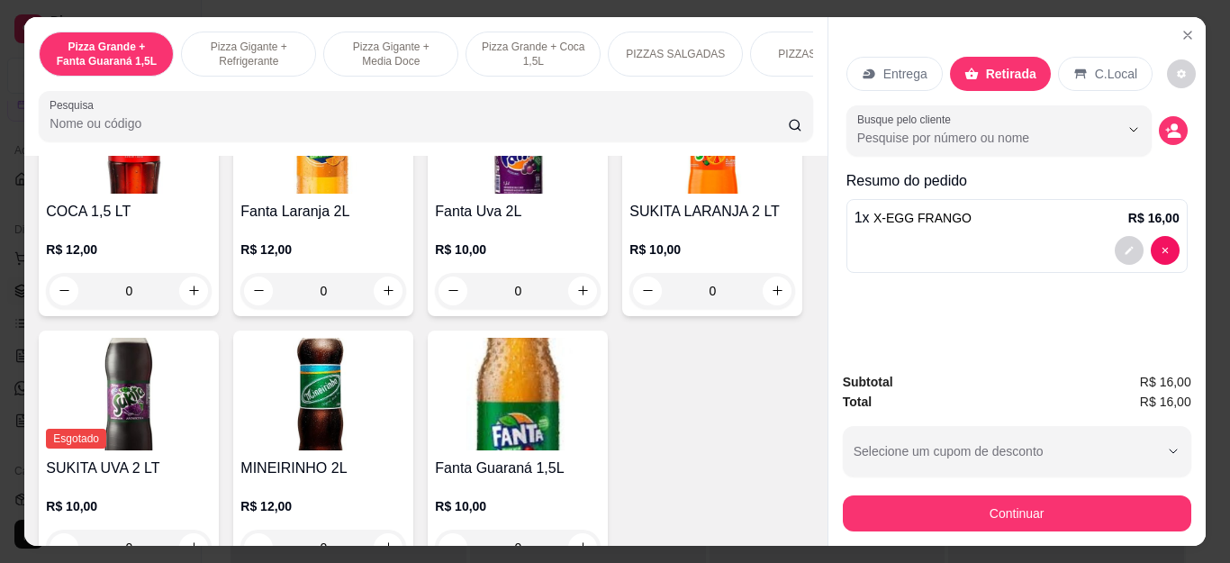
scroll to position [4412, 0]
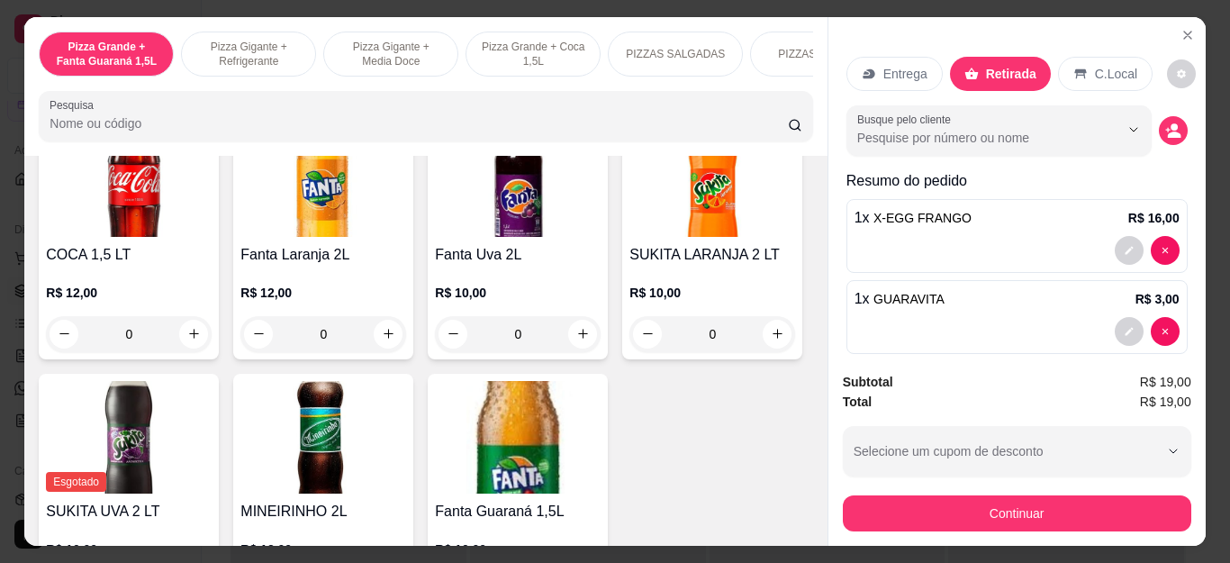
type input "1"
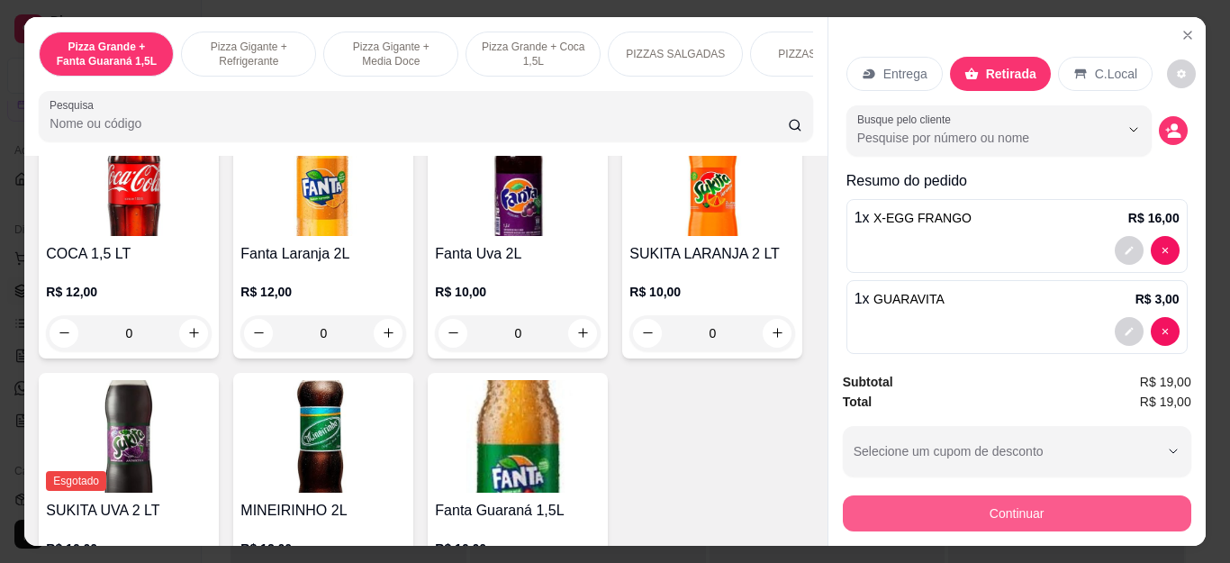
click at [1084, 499] on button "Continuar" at bounding box center [1017, 513] width 348 height 36
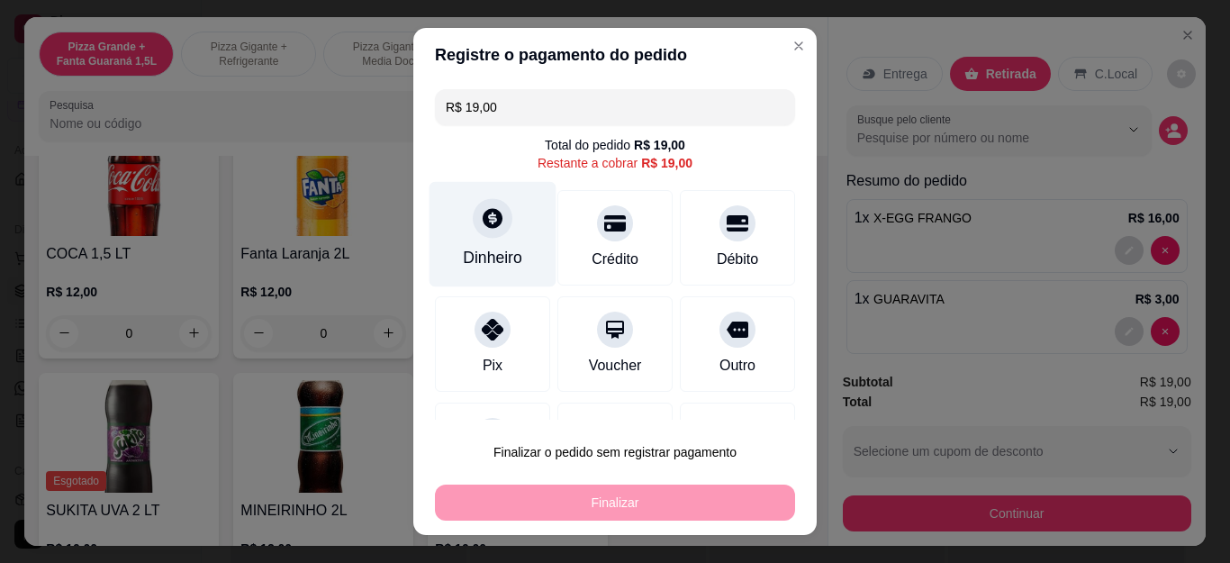
click at [487, 252] on div "Dinheiro" at bounding box center [492, 257] width 59 height 23
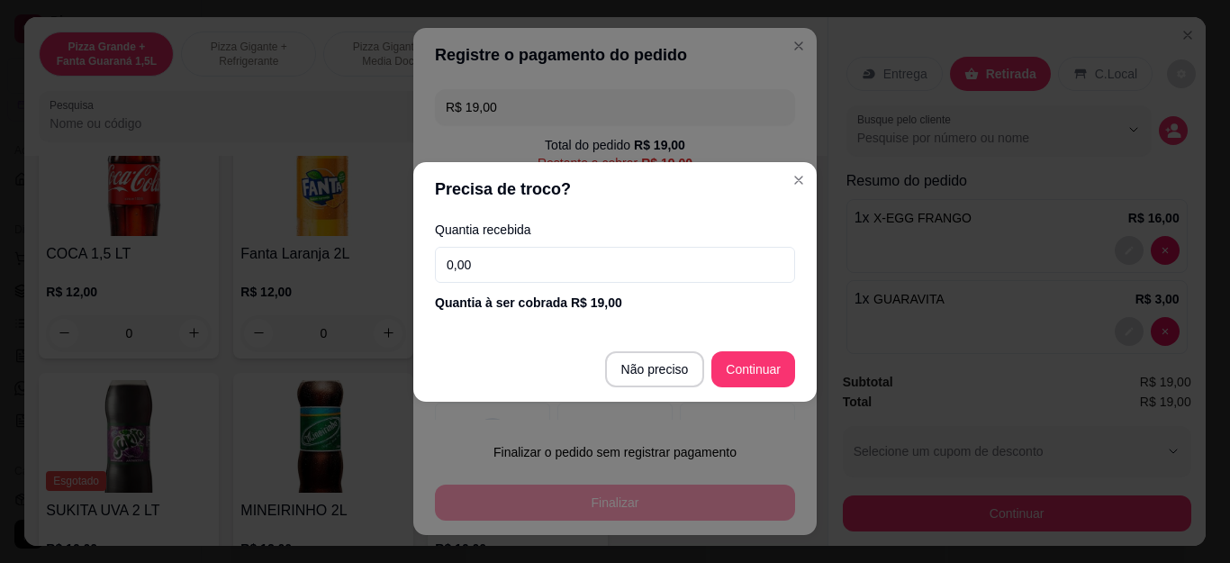
click at [542, 270] on input "0,00" at bounding box center [615, 265] width 360 height 36
type input "19,00"
type input "R$ 0,00"
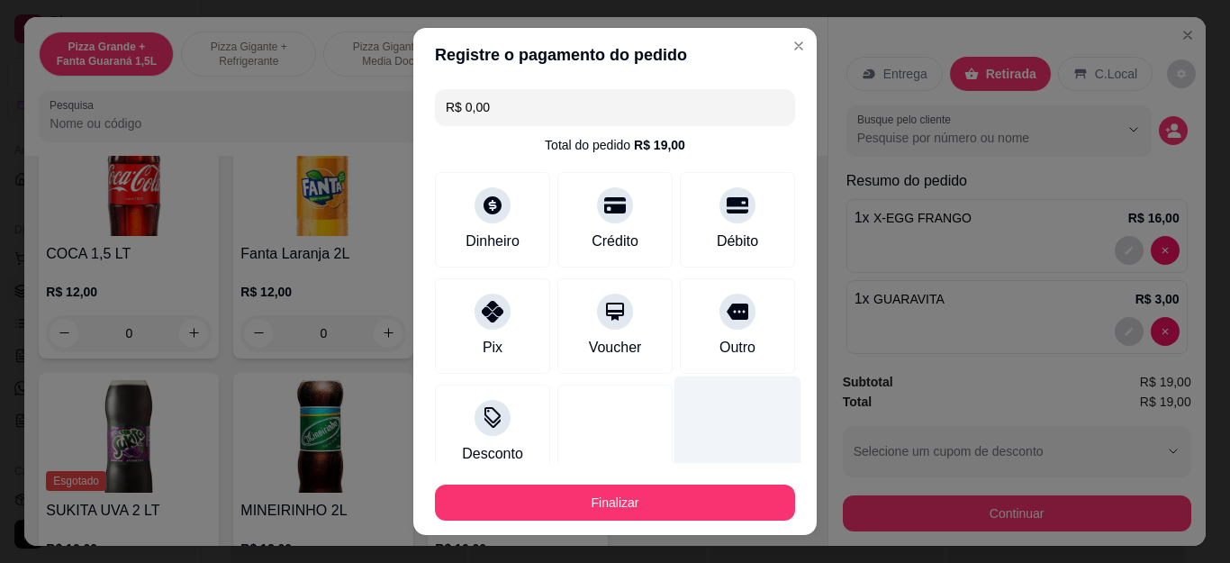
scroll to position [90, 0]
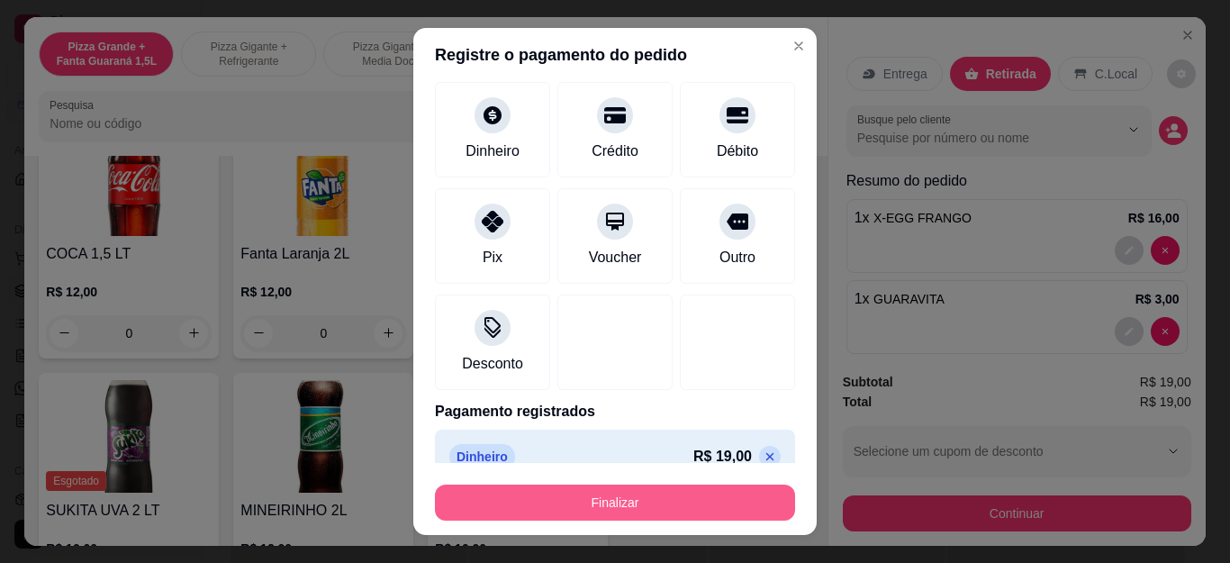
click at [628, 493] on button "Finalizar" at bounding box center [615, 502] width 360 height 36
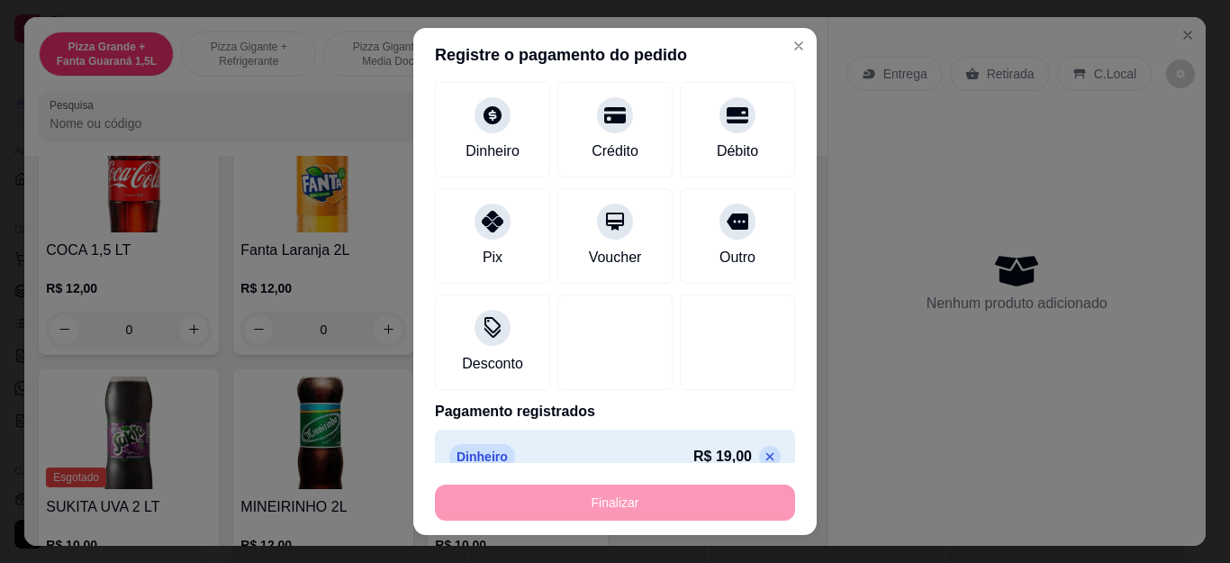
type input "0"
type input "-R$ 19,00"
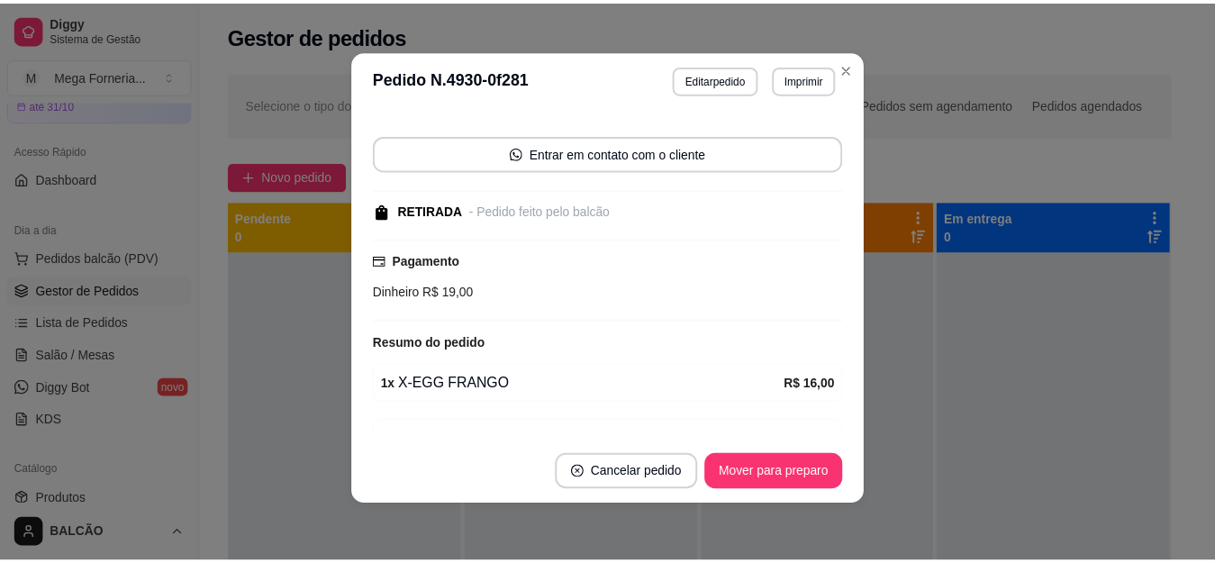
scroll to position [187, 0]
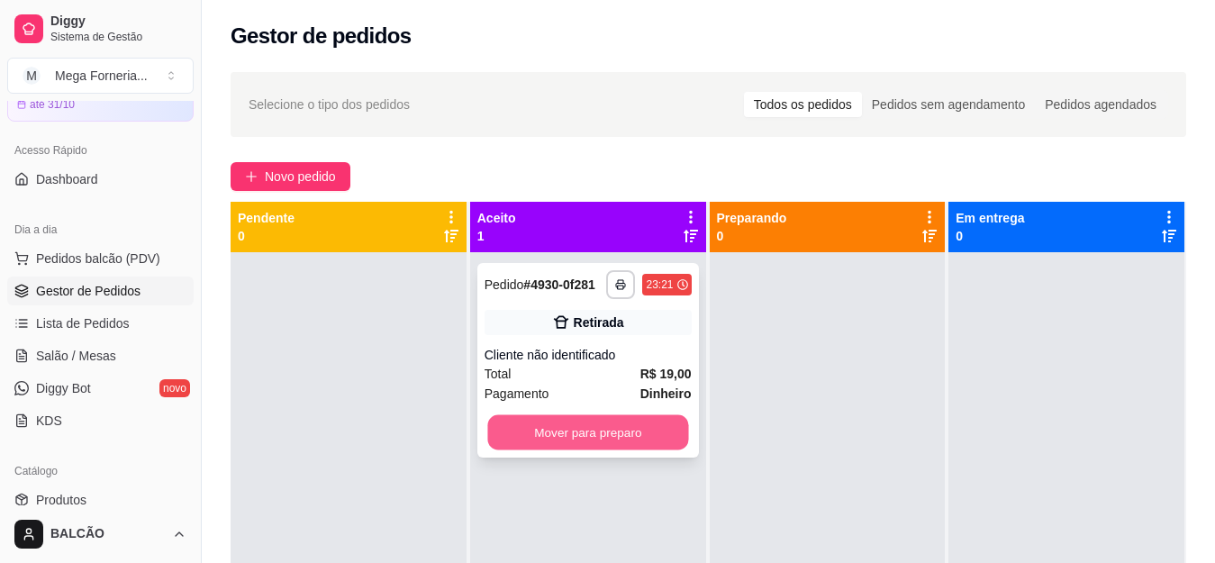
click at [583, 426] on button "Mover para preparo" at bounding box center [587, 432] width 201 height 35
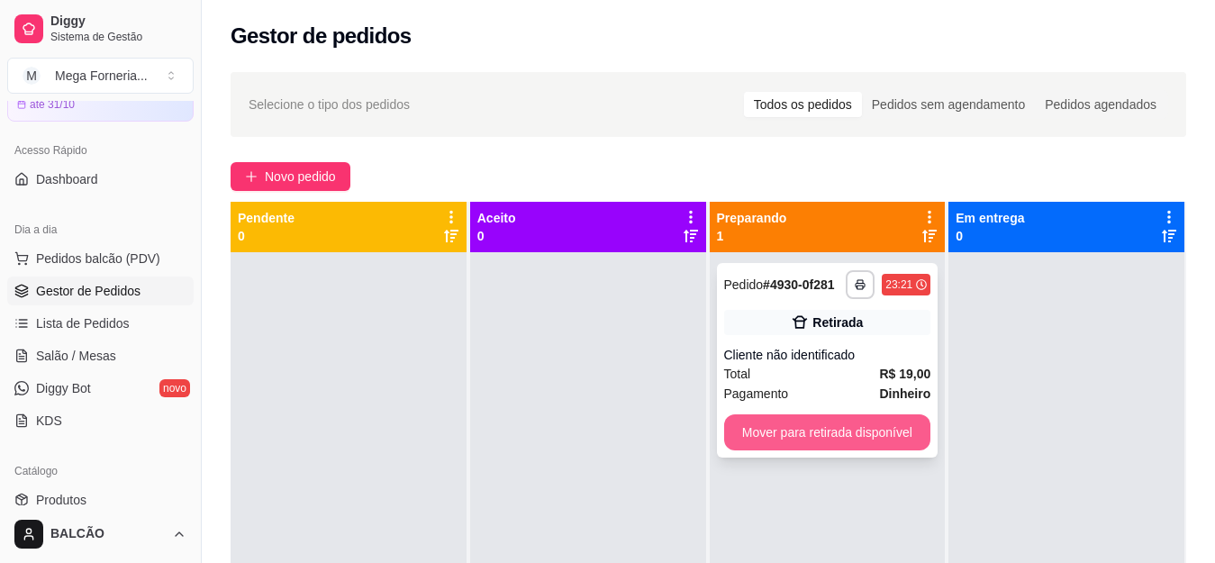
click at [831, 433] on button "Mover para retirada disponível" at bounding box center [827, 432] width 207 height 36
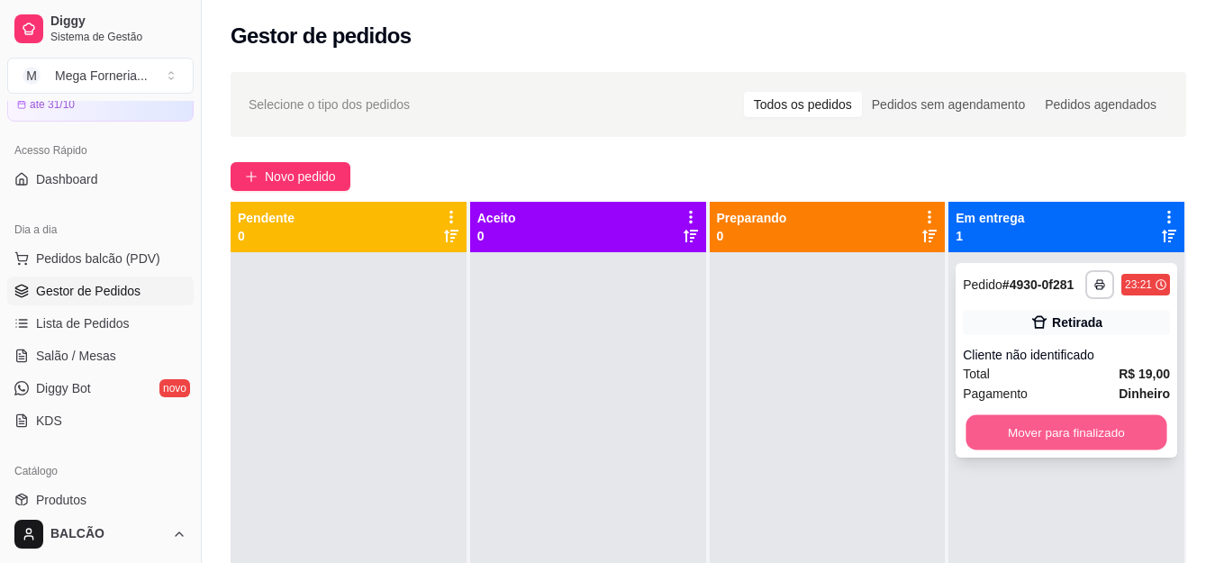
click at [993, 422] on button "Mover para finalizado" at bounding box center [1066, 432] width 201 height 35
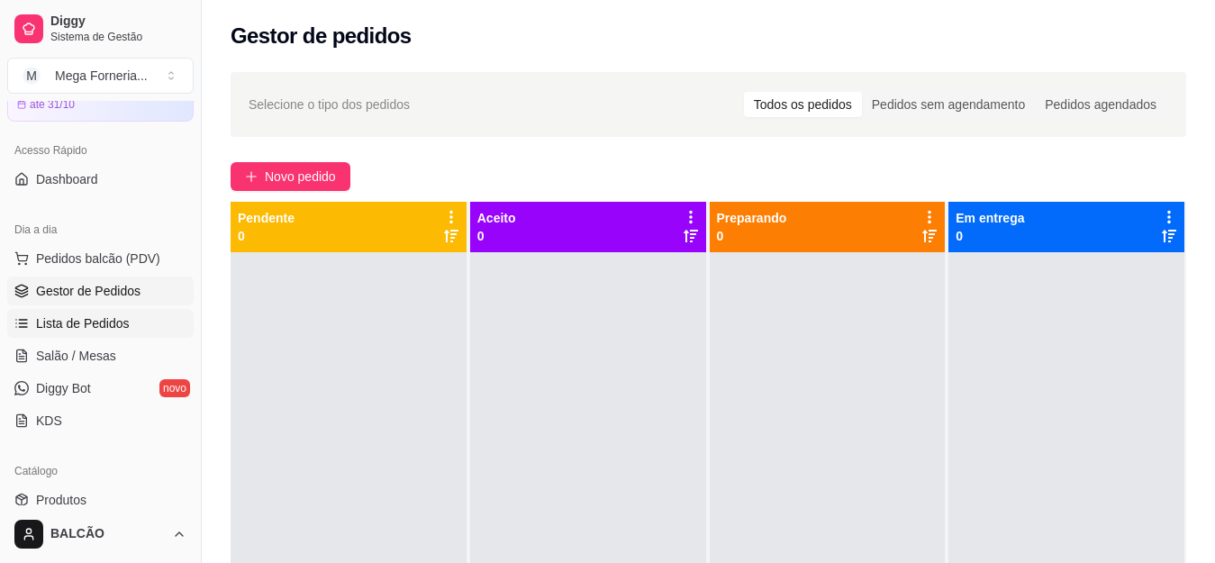
click at [127, 326] on link "Lista de Pedidos" at bounding box center [100, 323] width 186 height 29
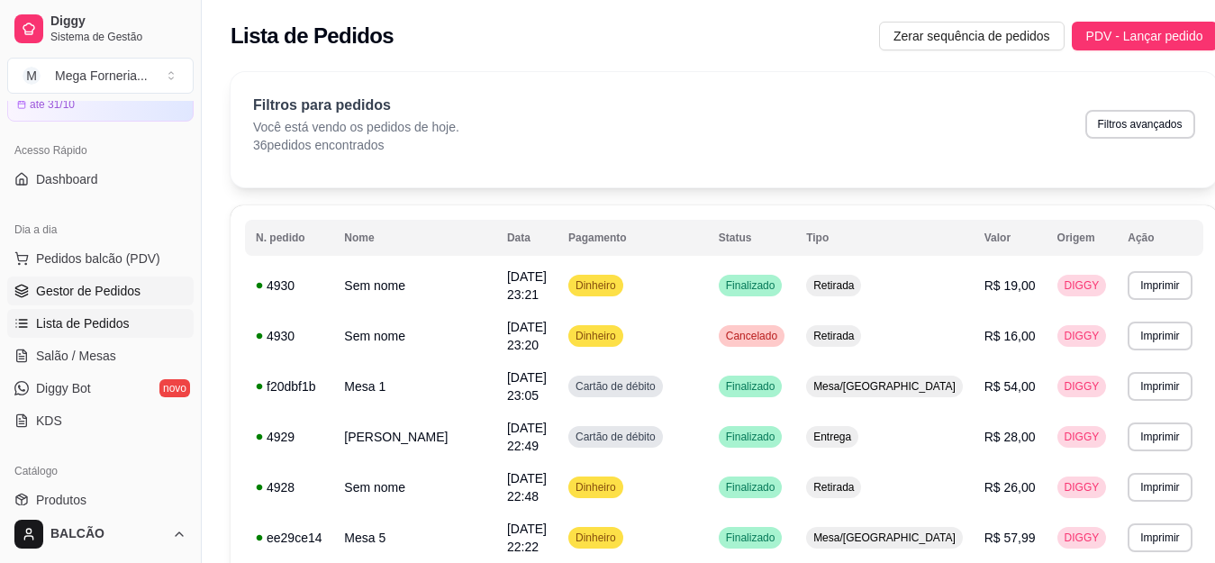
click at [101, 293] on span "Gestor de Pedidos" at bounding box center [88, 291] width 104 height 18
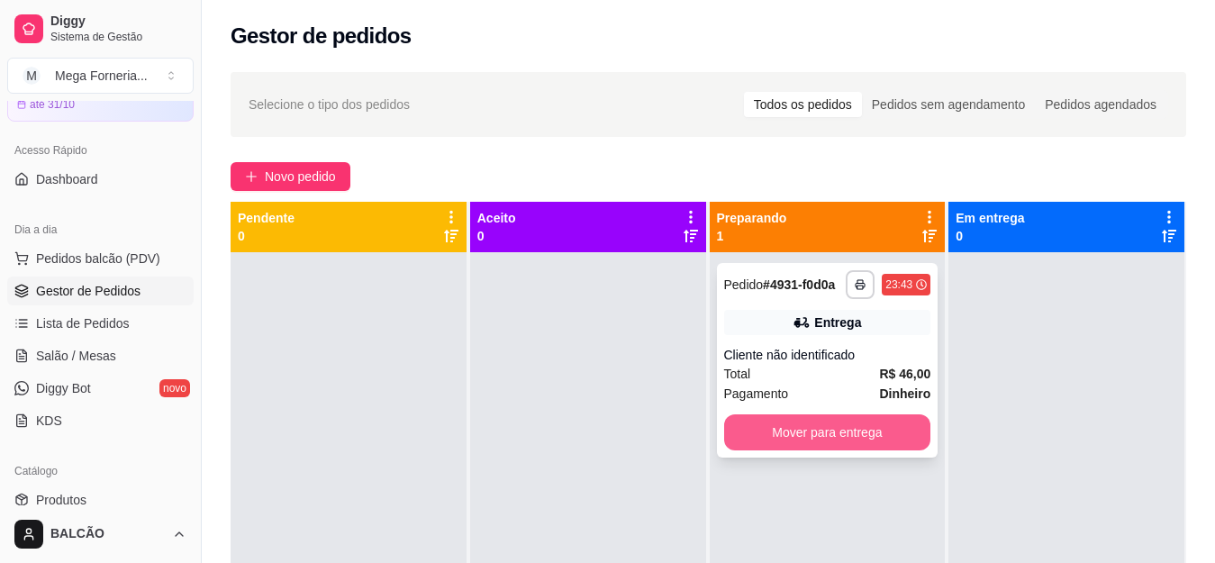
click at [814, 423] on button "Mover para entrega" at bounding box center [827, 432] width 207 height 36
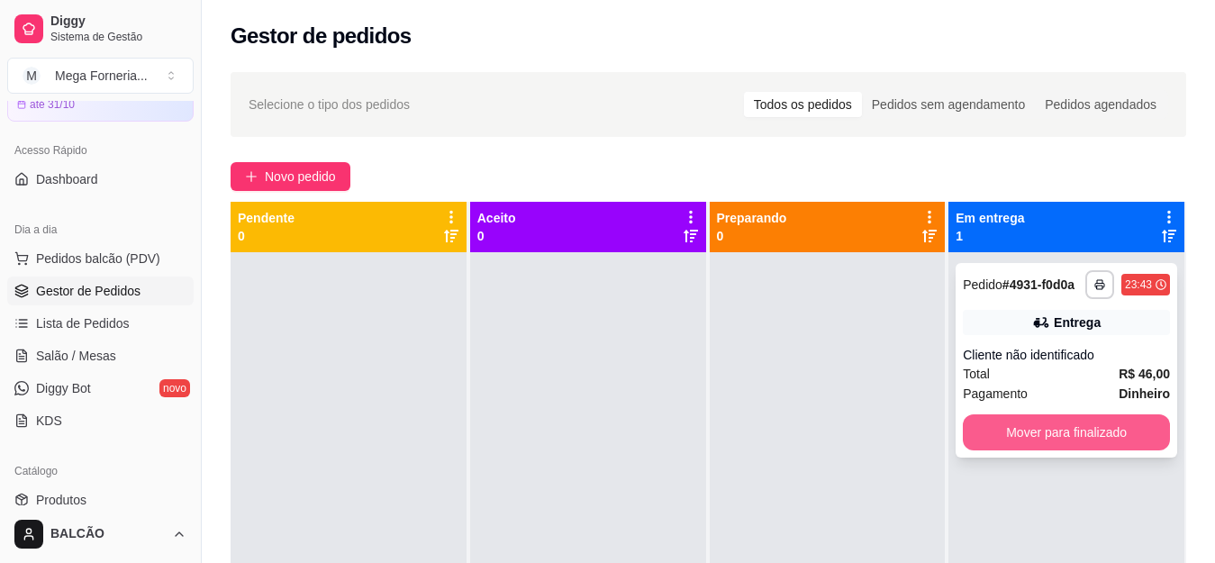
click at [1109, 434] on button "Mover para finalizado" at bounding box center [1066, 432] width 207 height 36
